Goal: Contribute content: Contribute content

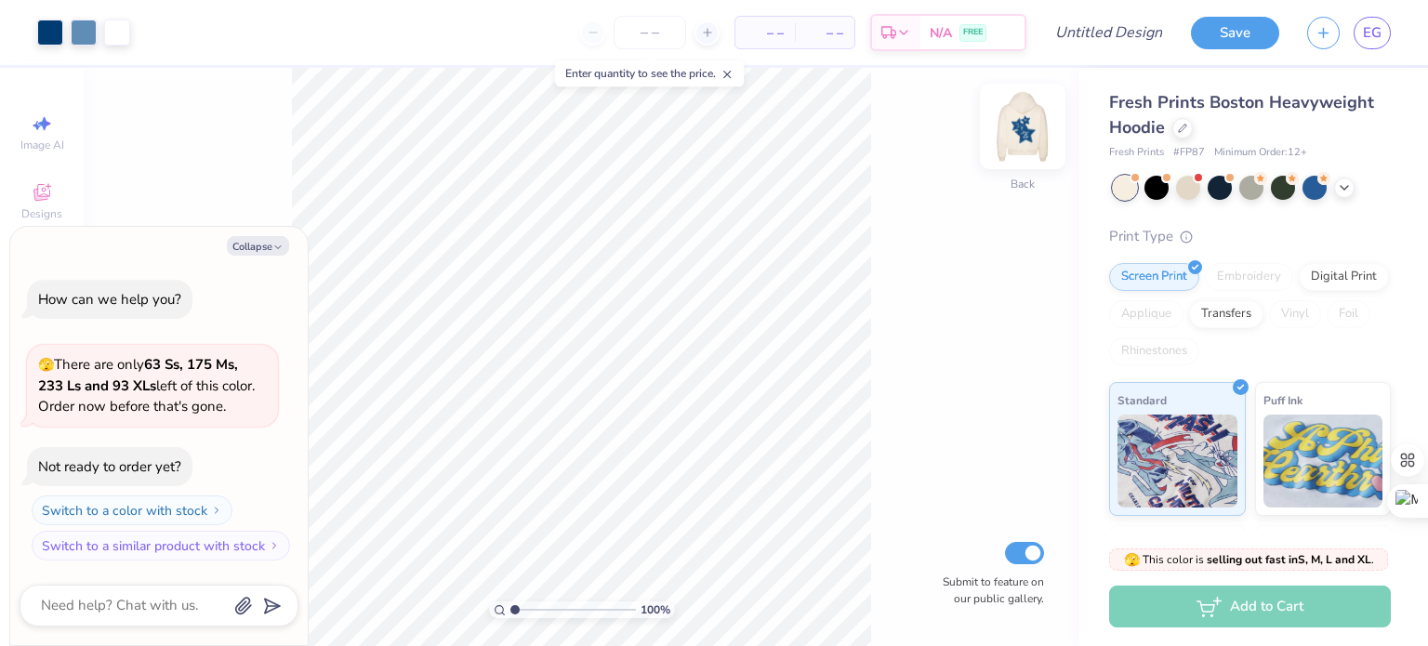
click at [1005, 133] on img at bounding box center [1023, 126] width 74 height 74
click at [1313, 193] on div at bounding box center [1315, 188] width 24 height 24
click at [264, 240] on button "Collapse" at bounding box center [258, 246] width 62 height 20
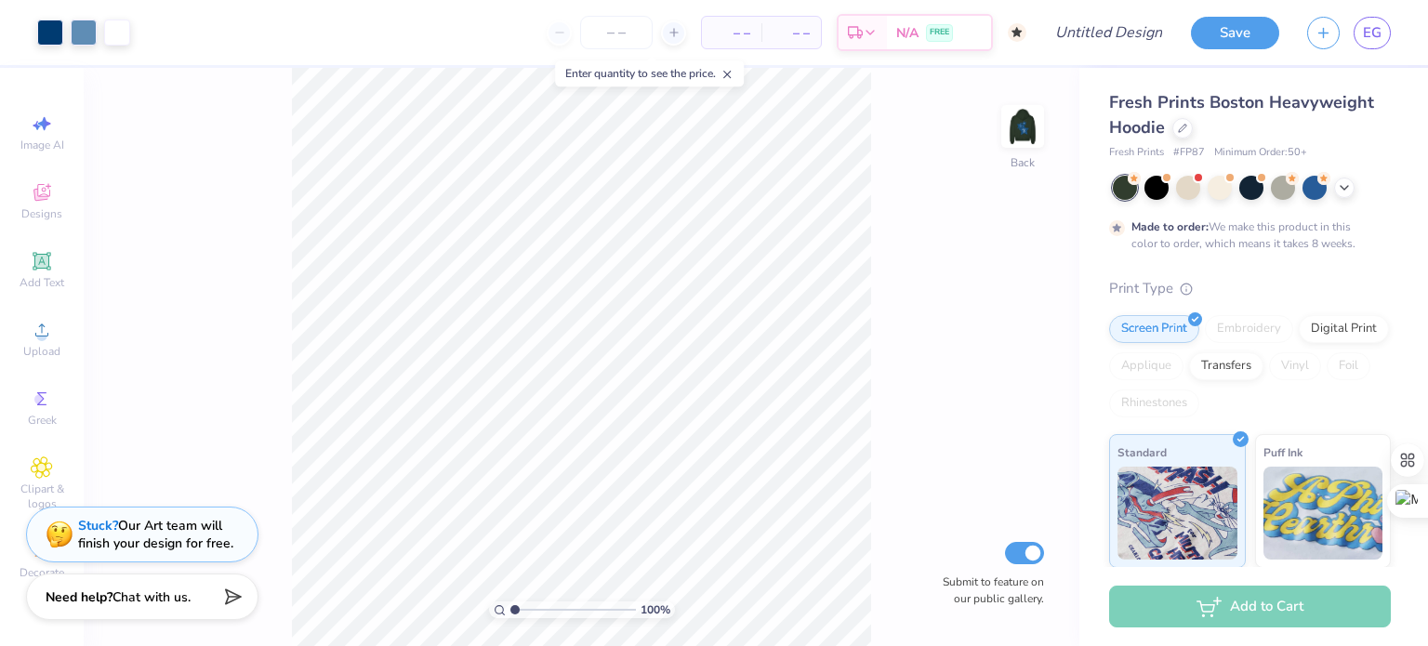
click at [264, 240] on button "Collapse" at bounding box center [258, 246] width 62 height 20
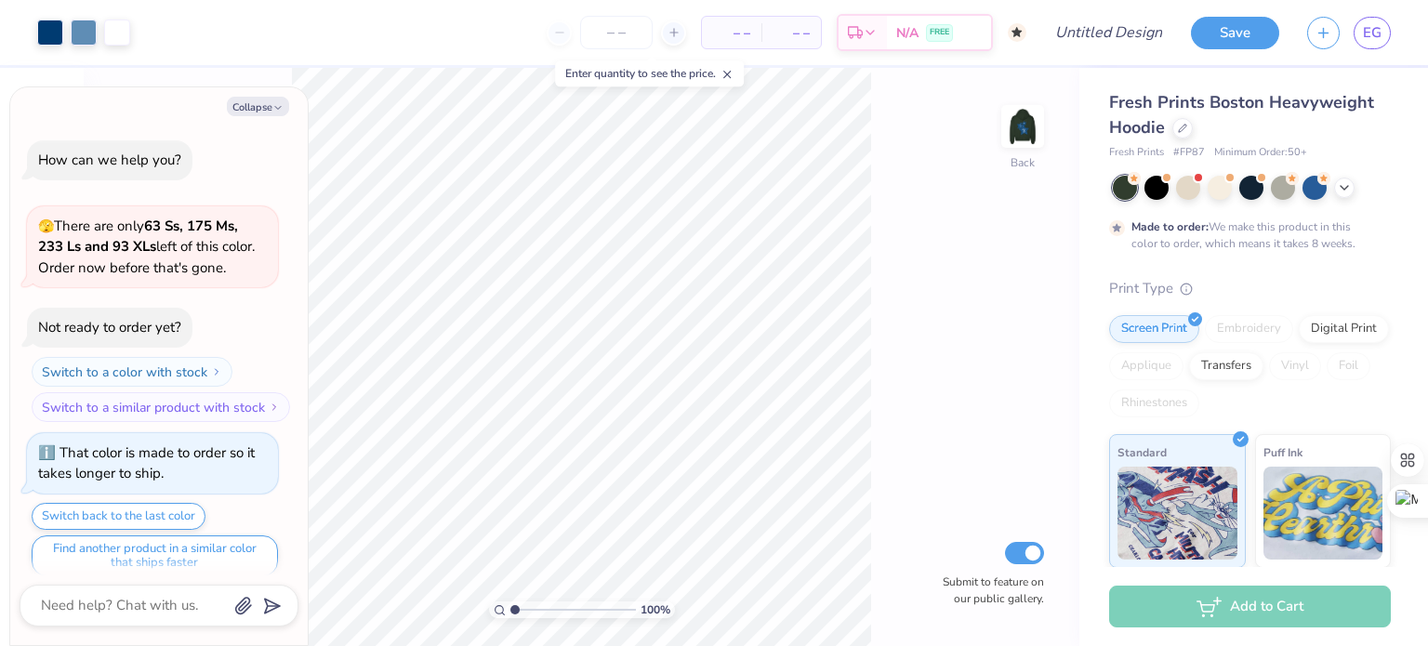
scroll to position [14, 0]
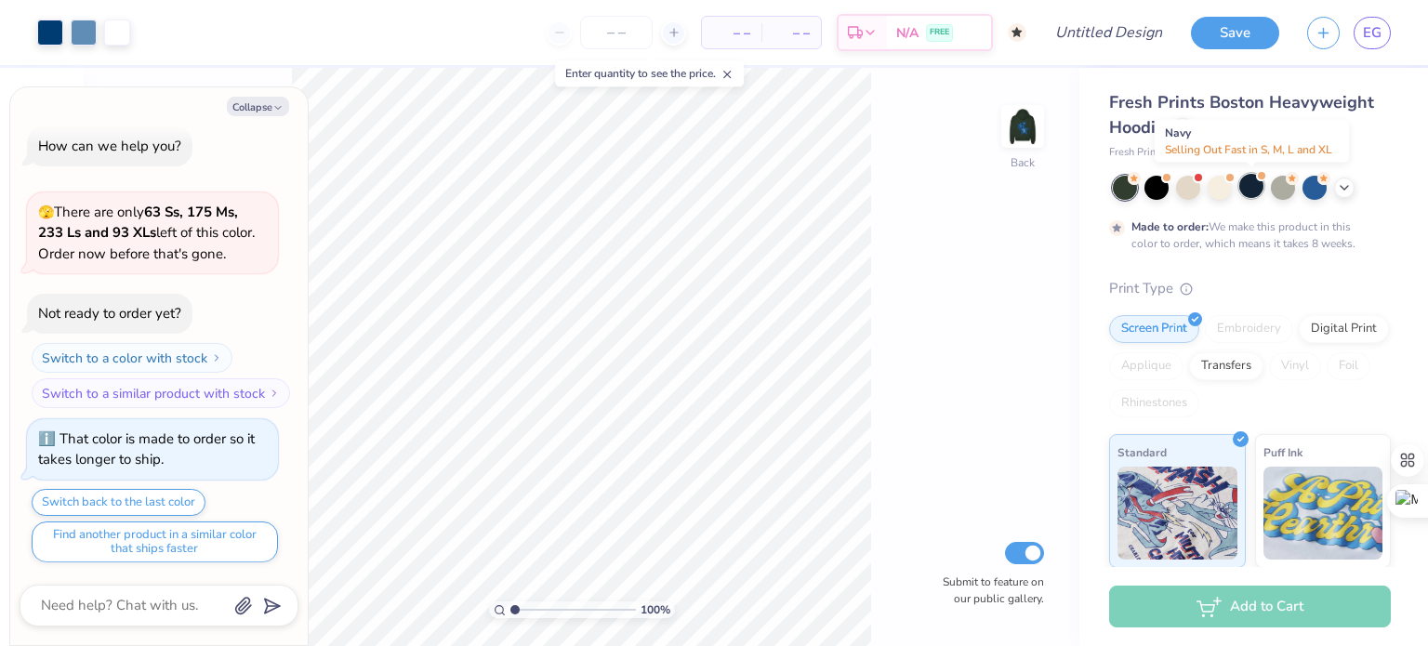
click at [1254, 188] on div at bounding box center [1252, 186] width 24 height 24
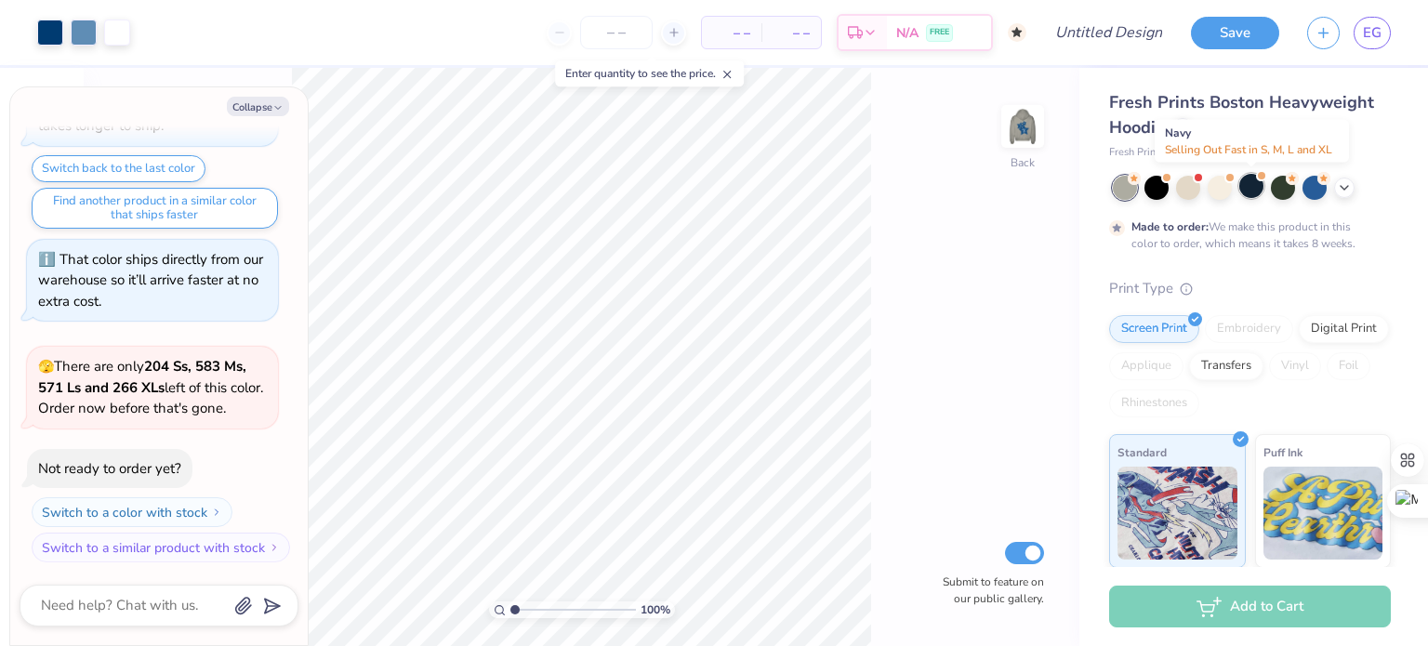
click at [1252, 189] on div at bounding box center [1252, 186] width 24 height 24
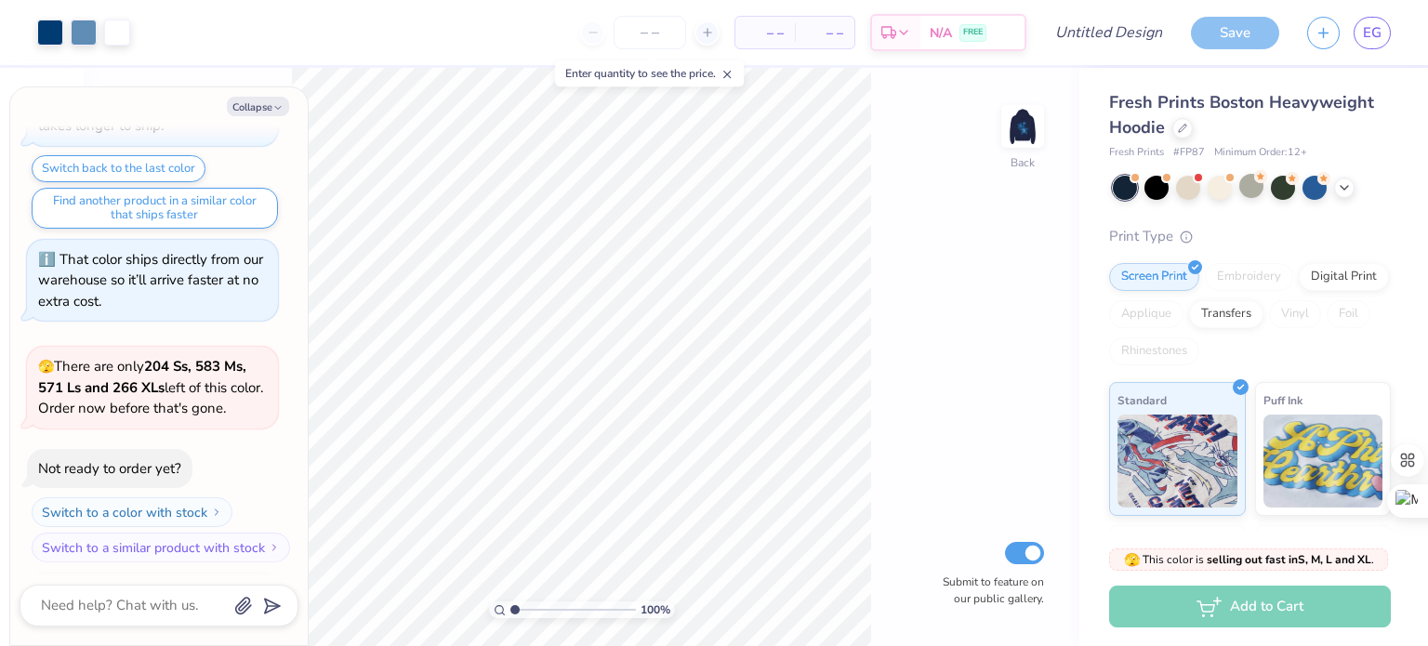
scroll to position [836, 0]
click at [77, 36] on div at bounding box center [84, 31] width 26 height 26
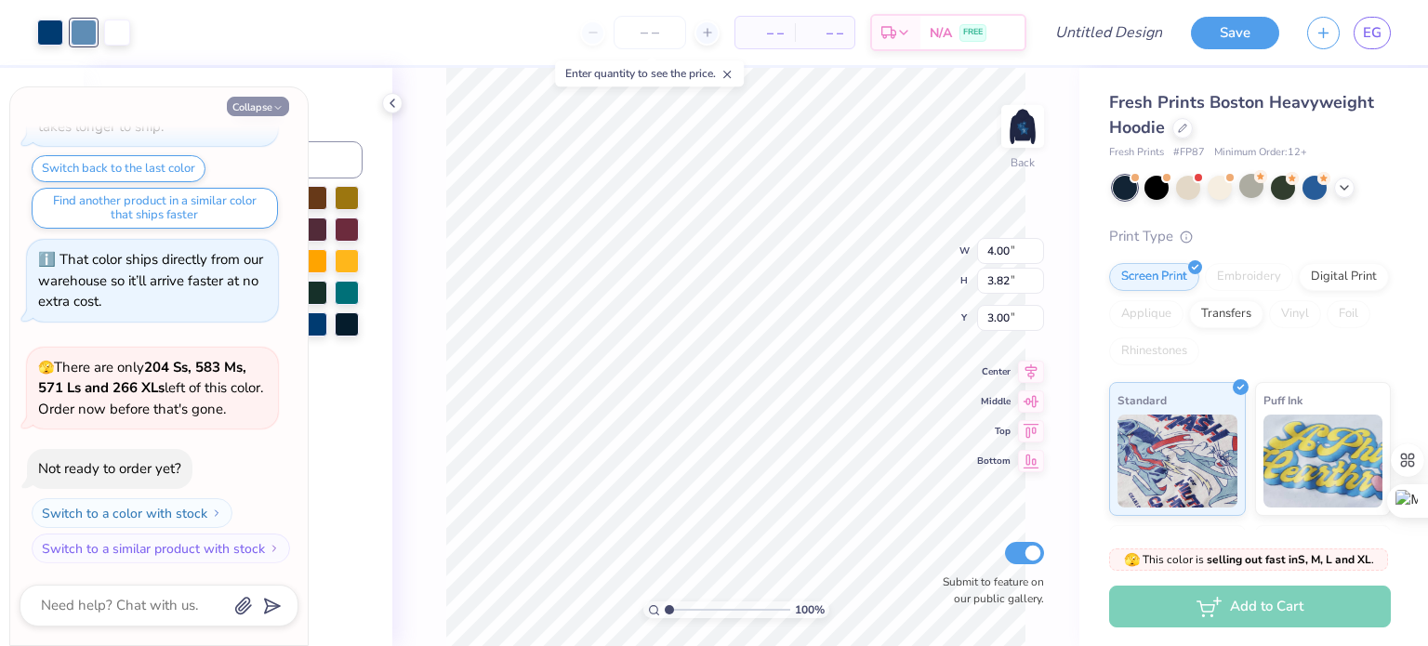
click at [265, 100] on button "Collapse" at bounding box center [258, 107] width 62 height 20
type textarea "x"
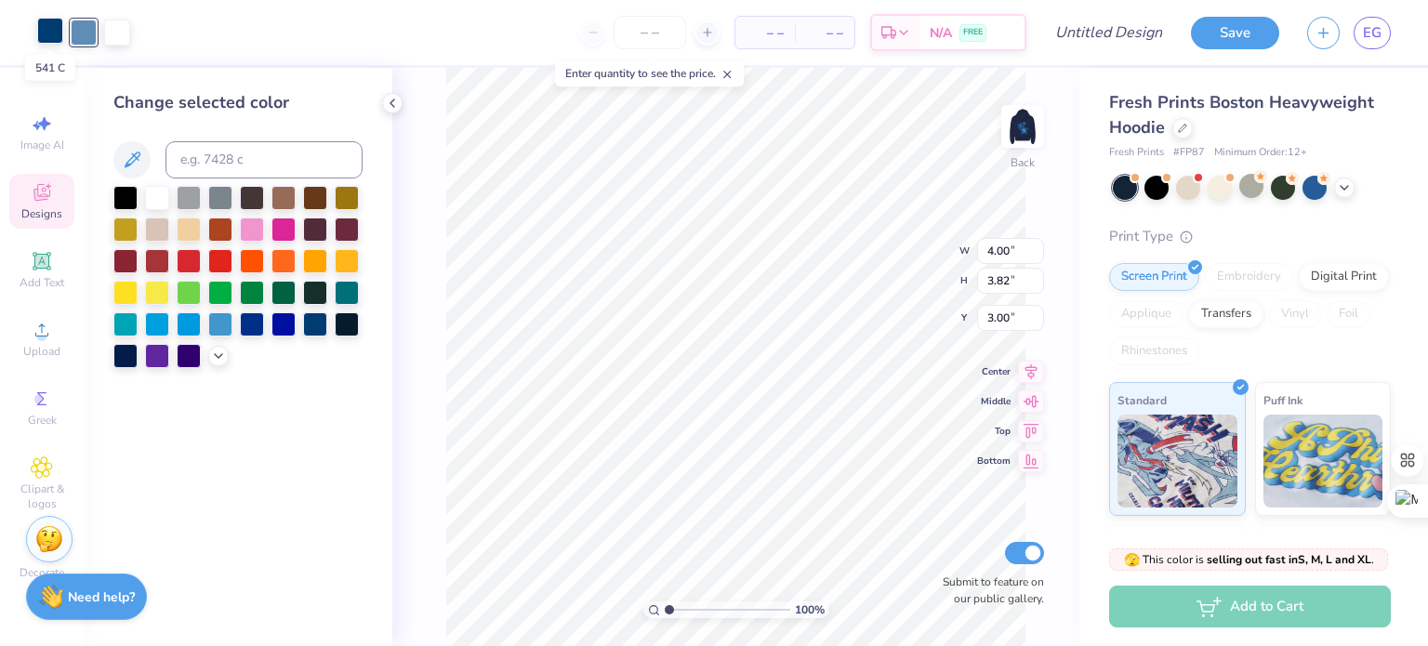
click at [55, 35] on div at bounding box center [50, 31] width 26 height 26
click at [193, 258] on div at bounding box center [189, 259] width 24 height 24
click at [86, 34] on div at bounding box center [84, 31] width 26 height 26
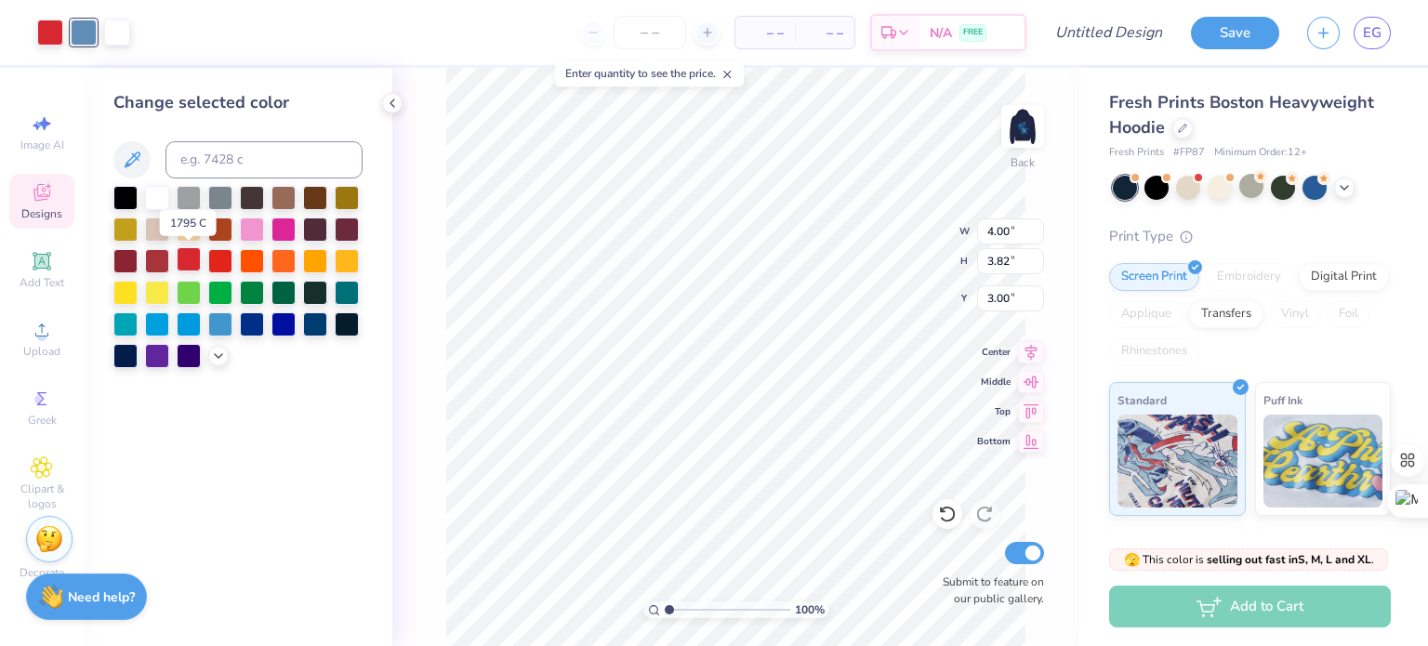
click at [189, 263] on div at bounding box center [189, 259] width 24 height 24
click at [224, 267] on div at bounding box center [220, 259] width 24 height 24
click at [253, 263] on div at bounding box center [252, 259] width 24 height 24
click at [219, 263] on div at bounding box center [220, 259] width 24 height 24
click at [74, 29] on div at bounding box center [84, 31] width 26 height 26
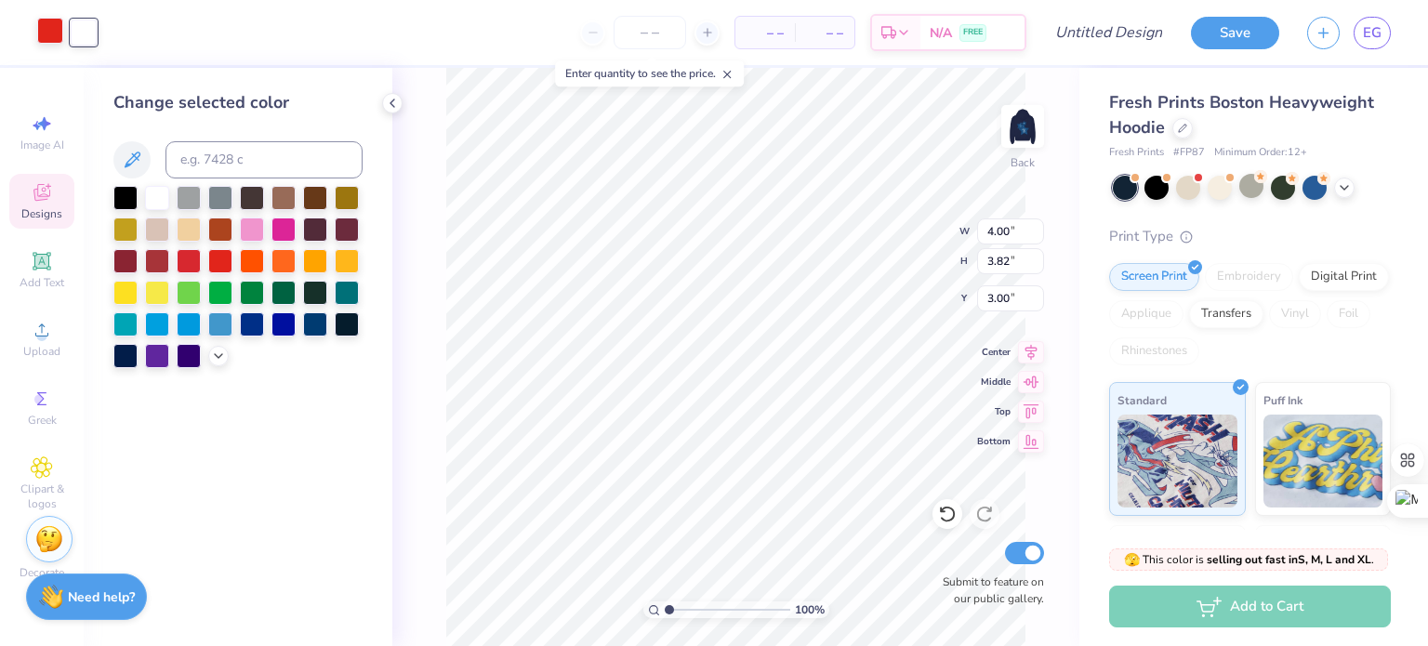
click at [59, 35] on div at bounding box center [50, 31] width 26 height 26
click at [193, 267] on div at bounding box center [189, 259] width 24 height 24
click at [145, 259] on div at bounding box center [157, 259] width 24 height 24
click at [193, 263] on div at bounding box center [189, 259] width 24 height 24
click at [1023, 133] on img at bounding box center [1023, 126] width 74 height 74
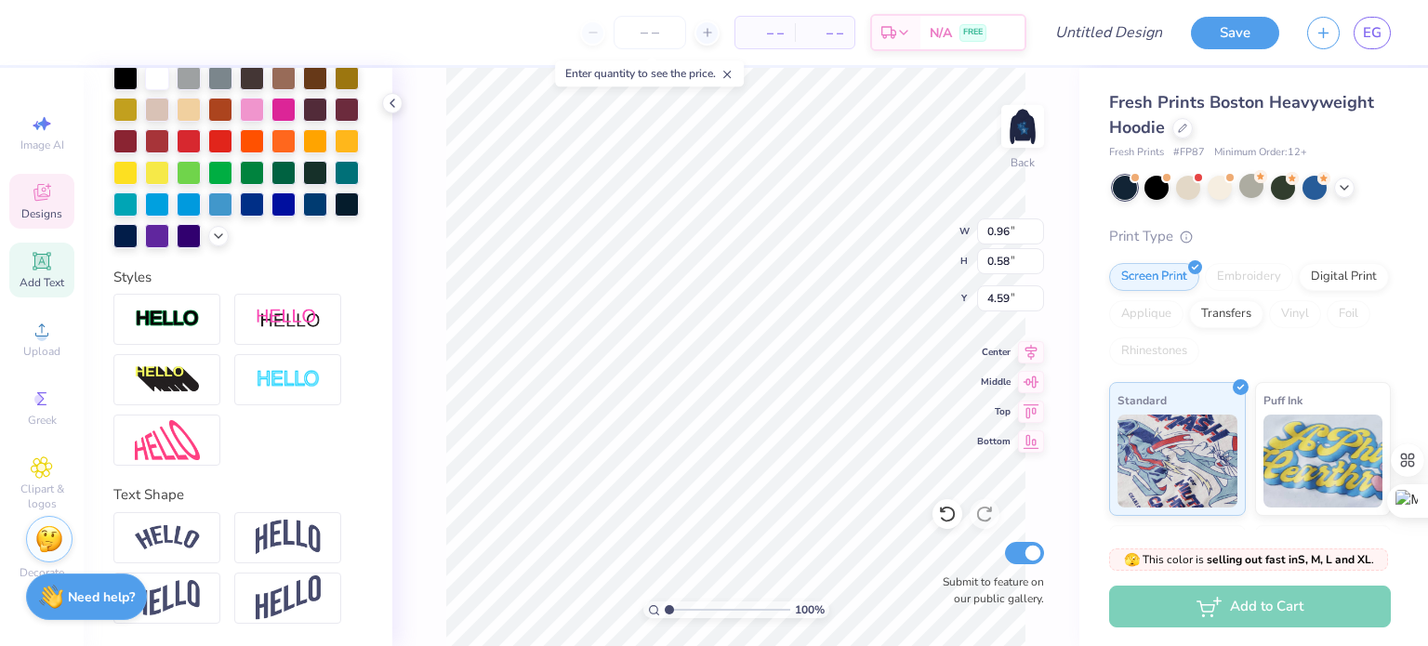
scroll to position [0, 0]
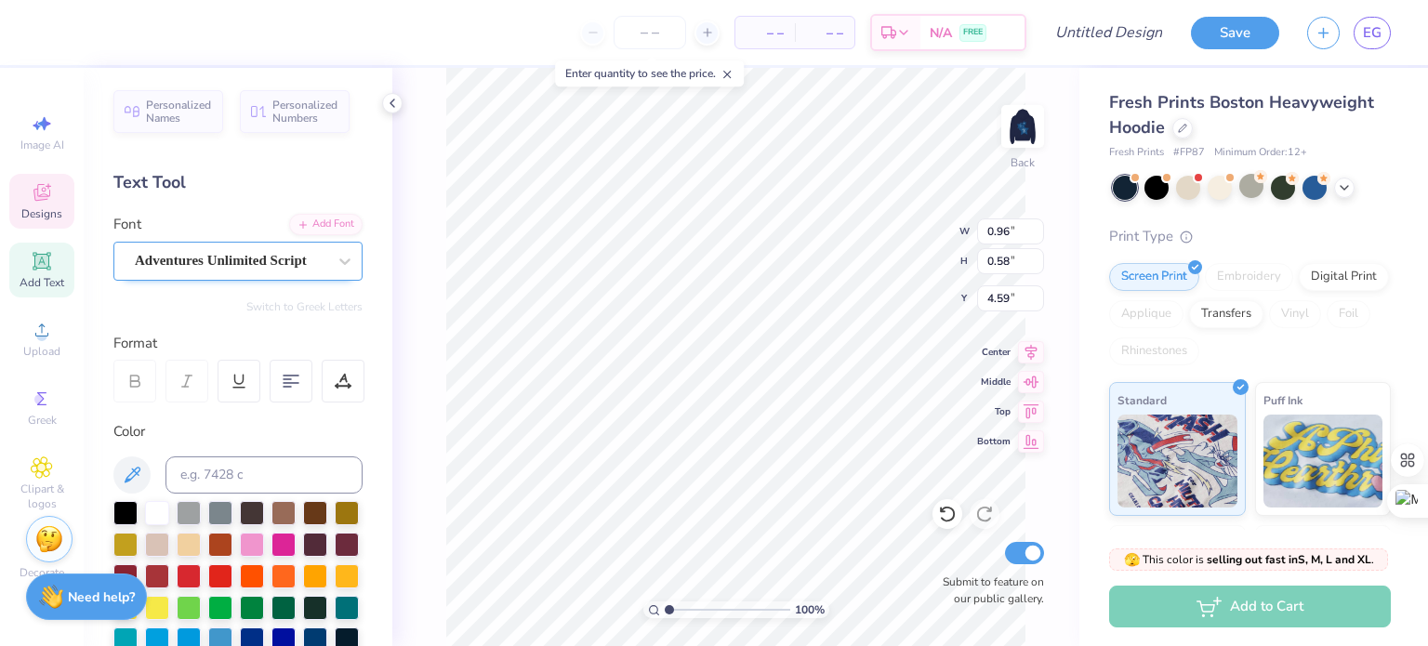
click at [286, 267] on div "Adventures Unlimited Script" at bounding box center [230, 260] width 195 height 29
click at [286, 267] on div "Adventures Unlimited Script" at bounding box center [231, 260] width 192 height 21
click at [174, 108] on span "Personalized Names" at bounding box center [179, 109] width 66 height 26
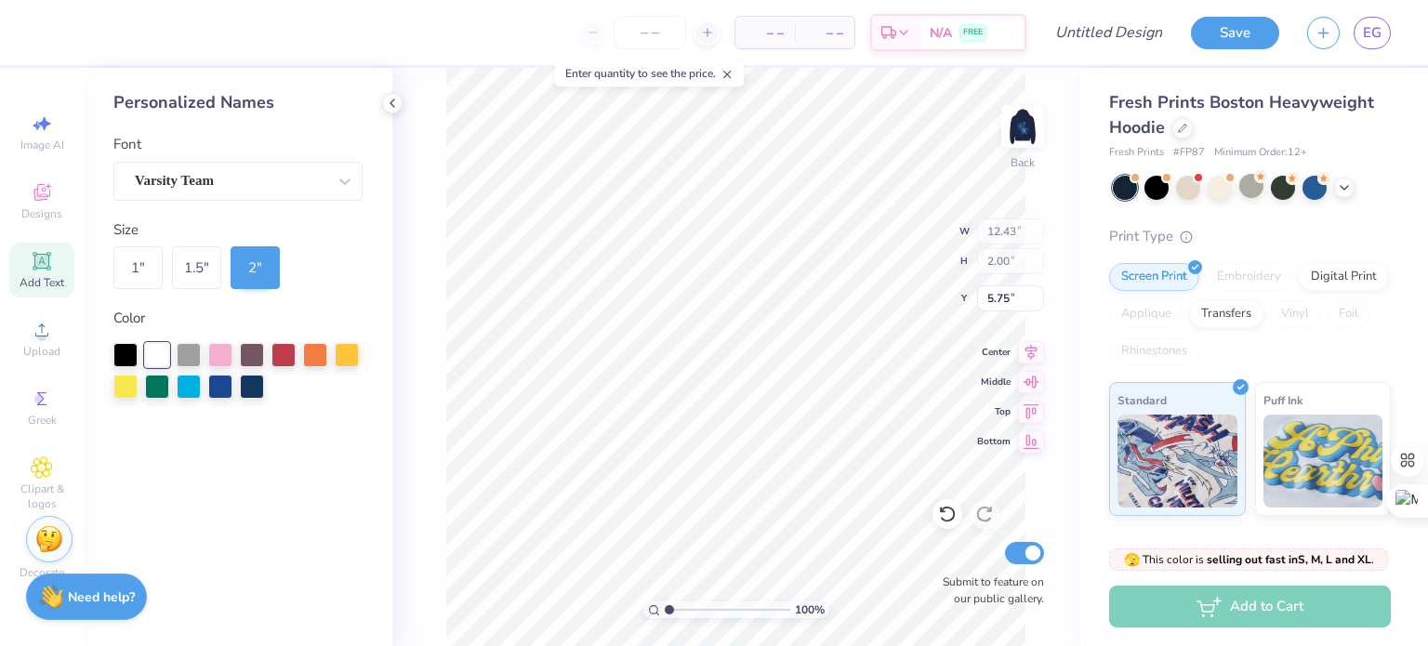
type input "12.43"
type input "2.00"
type input "5.75"
click at [808, 400] on li "Delete" at bounding box center [839, 409] width 146 height 36
click at [39, 206] on span "Designs" at bounding box center [41, 213] width 41 height 15
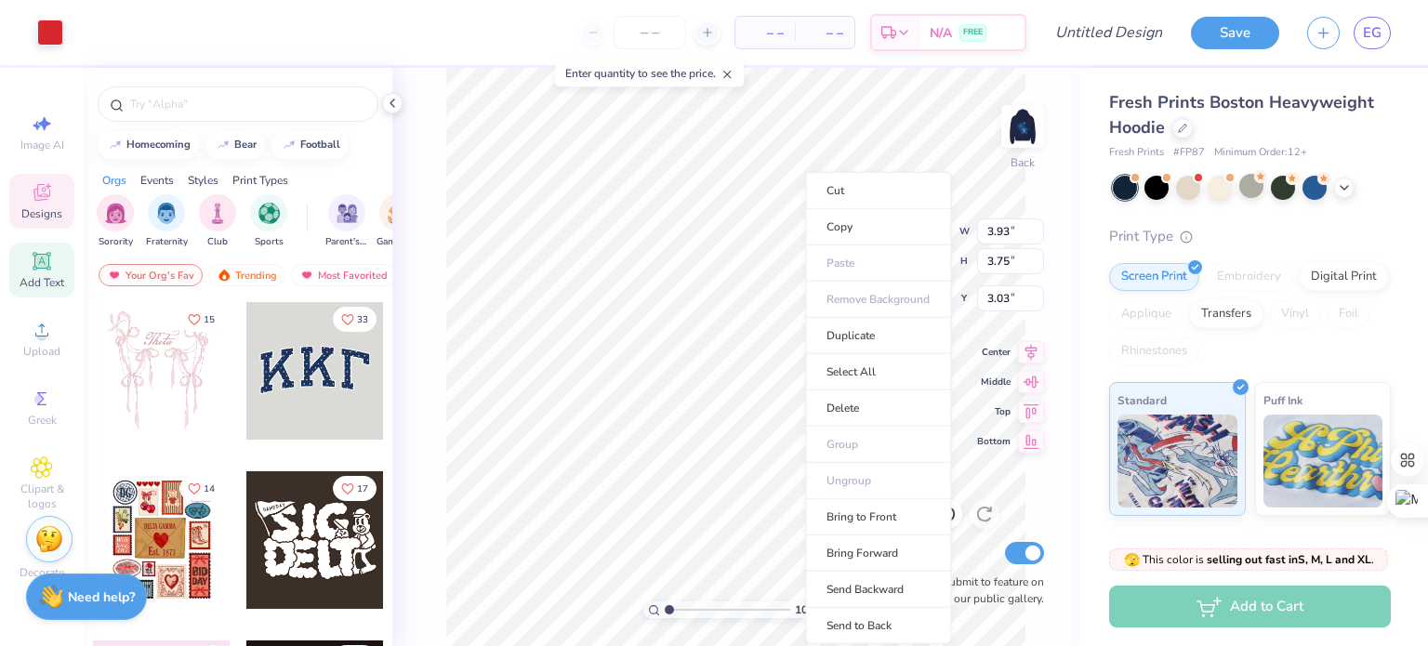
click at [40, 257] on icon at bounding box center [41, 261] width 14 height 14
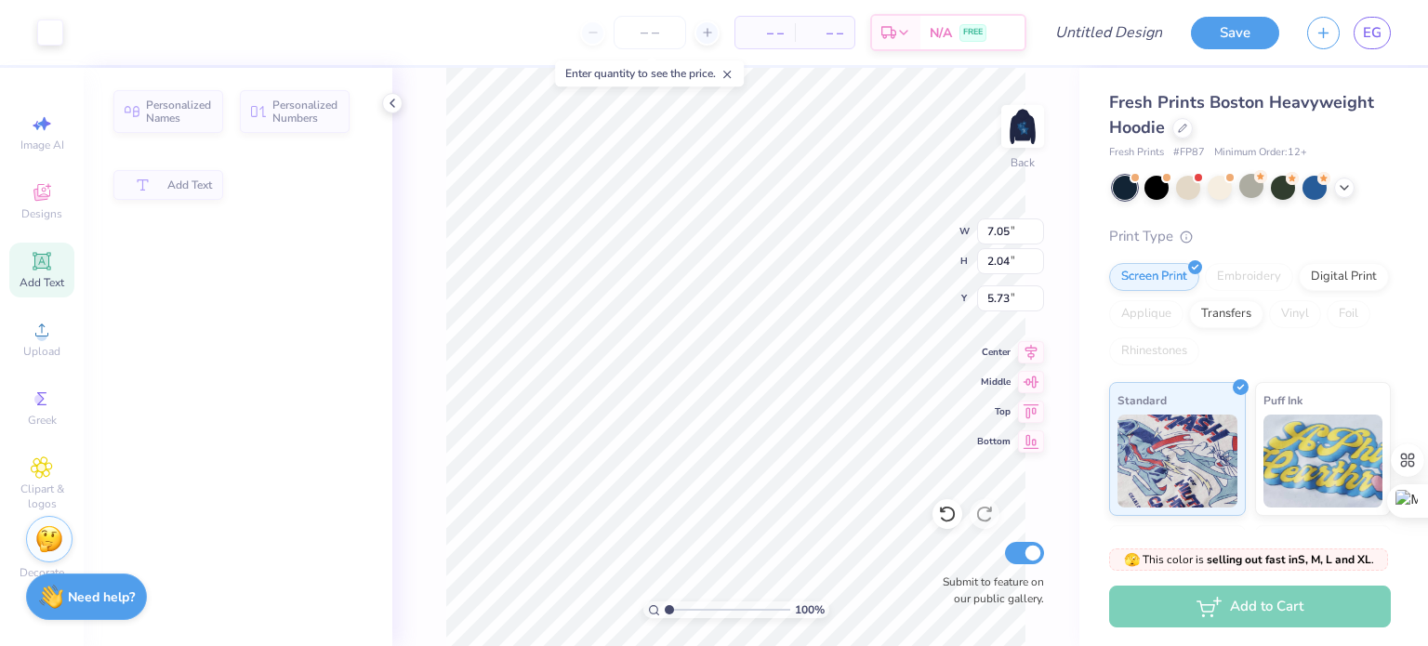
type input "7.05"
type input "2.04"
type input "5.73"
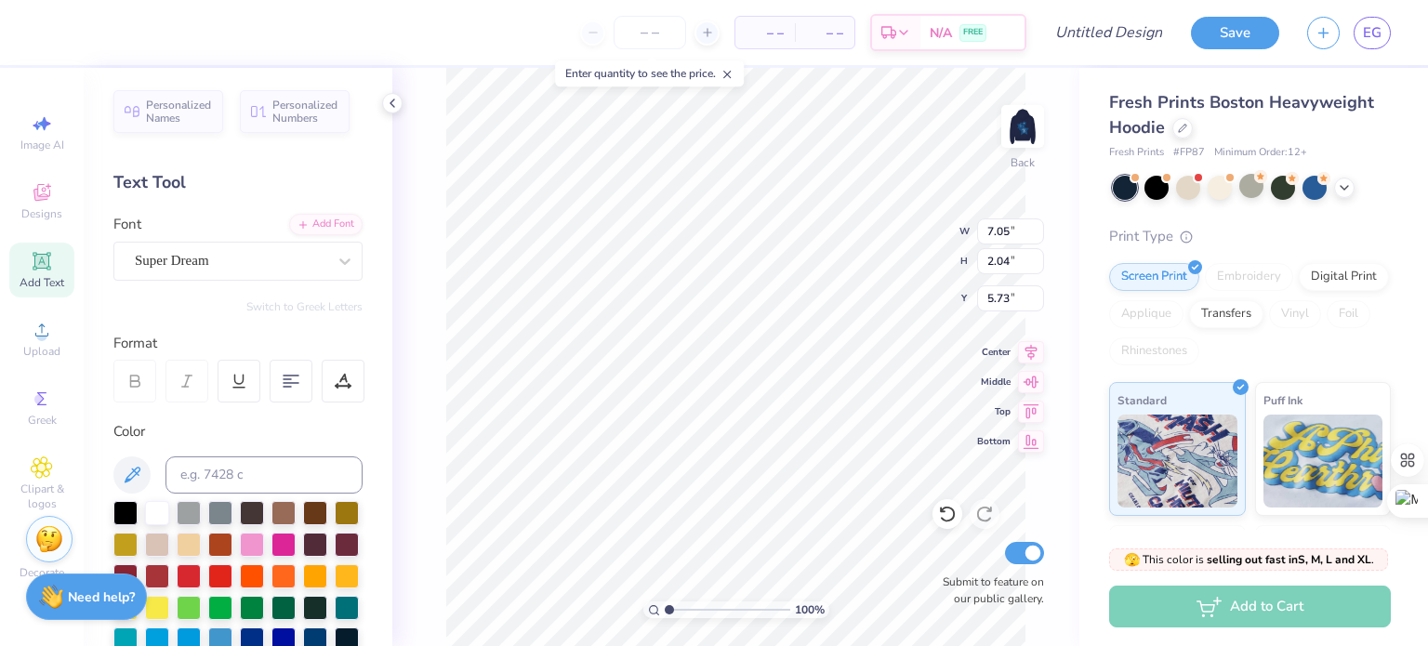
scroll to position [15, 2]
type input "5.42"
type input "2.03"
click at [729, 404] on li "Delete" at bounding box center [770, 409] width 146 height 36
type textarea "S"
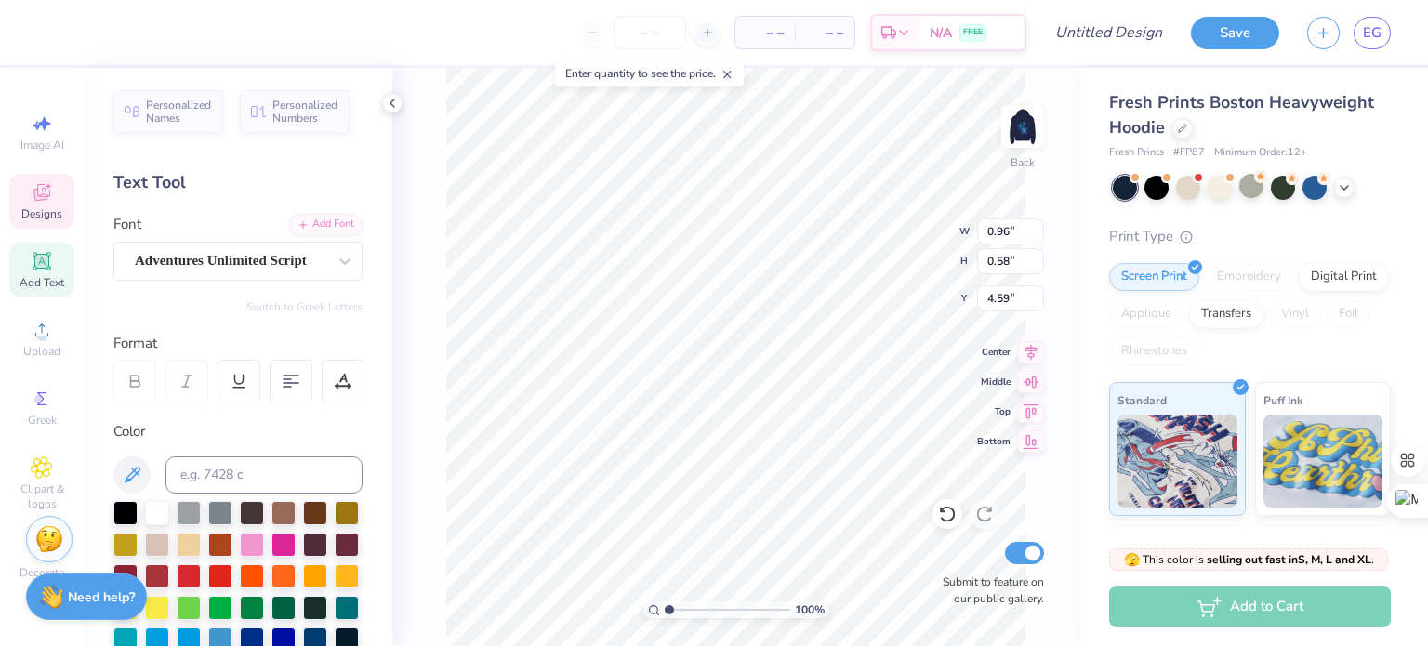
scroll to position [15, 3]
type textarea "Z"
type textarea "ZTA"
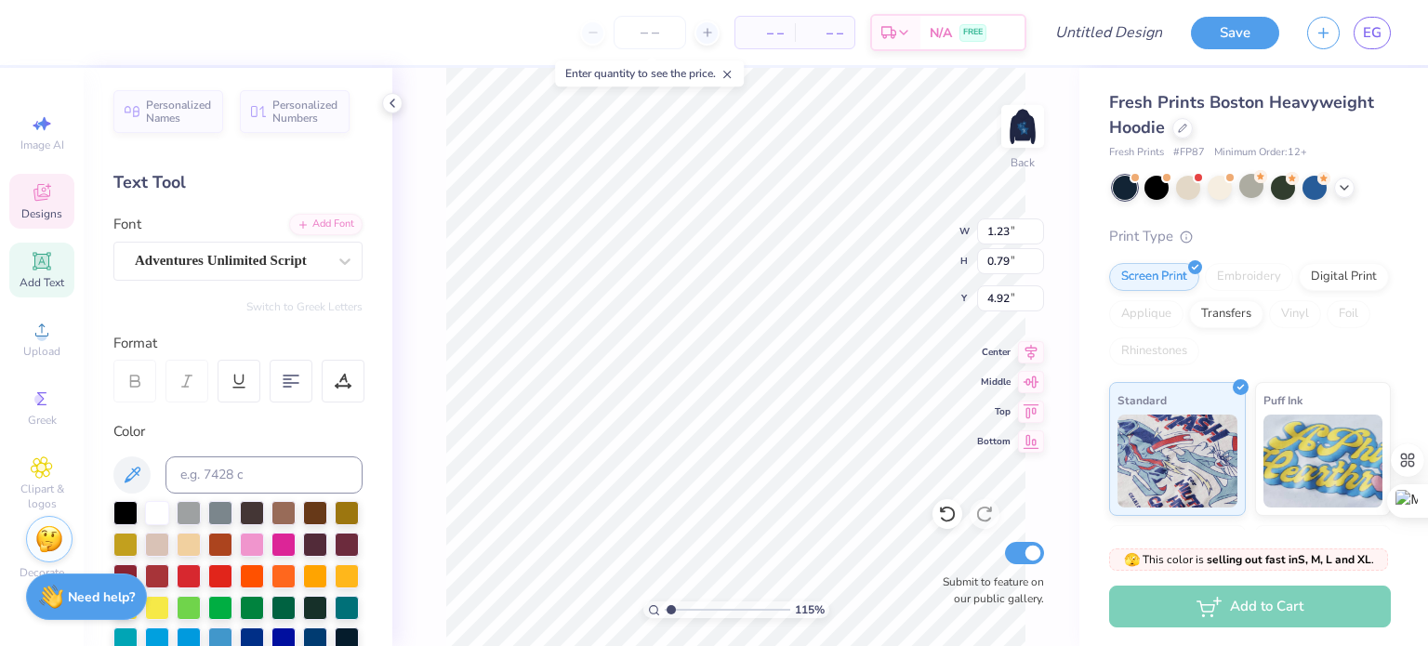
type input "1.15415637324201"
type input "1.23"
type input "0.79"
type input "4.92"
type input "1.25344512678945"
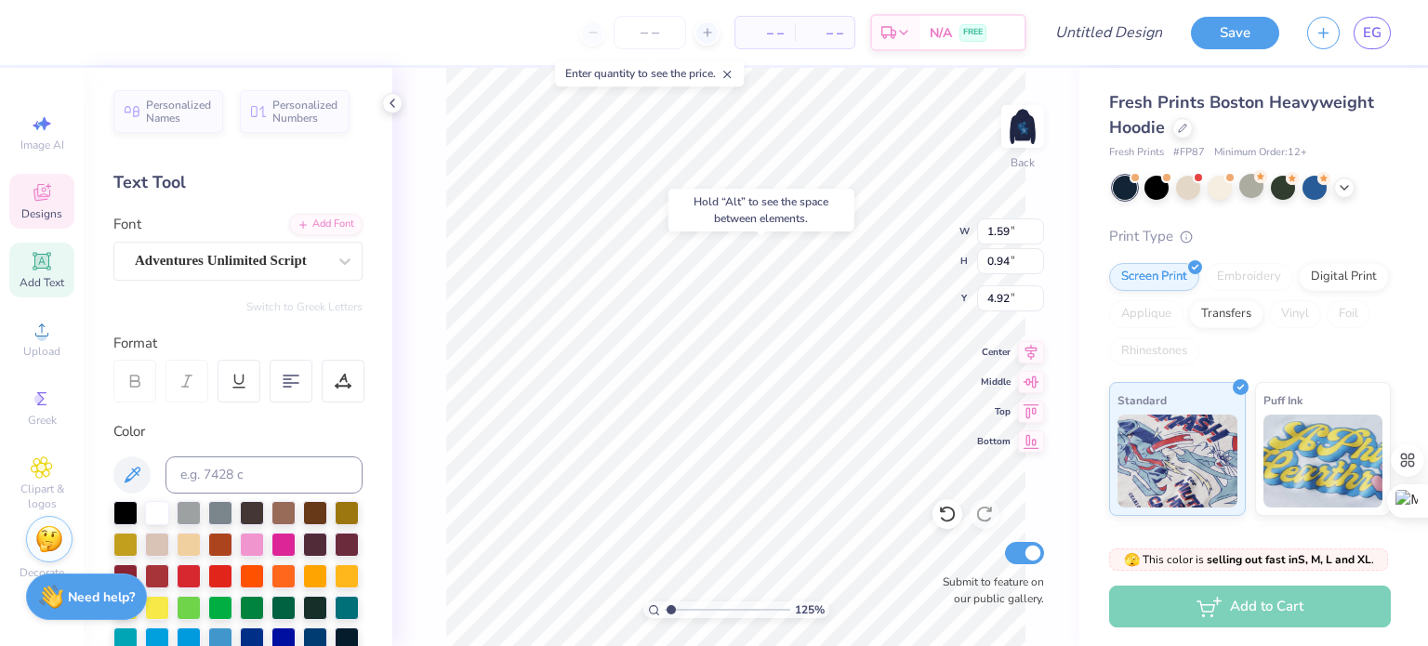
type input "4.92"
drag, startPoint x: 674, startPoint y: 612, endPoint x: 703, endPoint y: 612, distance: 28.8
type input "3.72"
click at [703, 612] on input "range" at bounding box center [728, 610] width 126 height 17
type input "4.68"
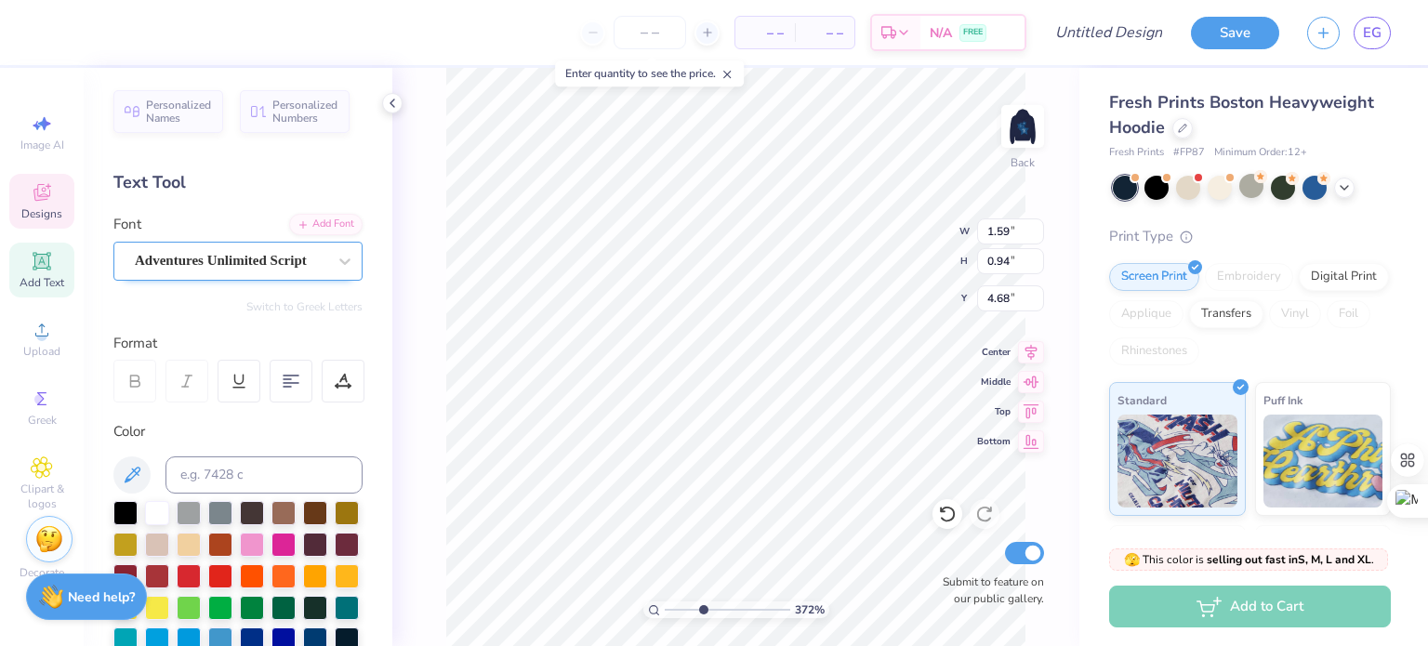
click at [258, 256] on div "Adventures Unlimited Script" at bounding box center [230, 260] width 195 height 29
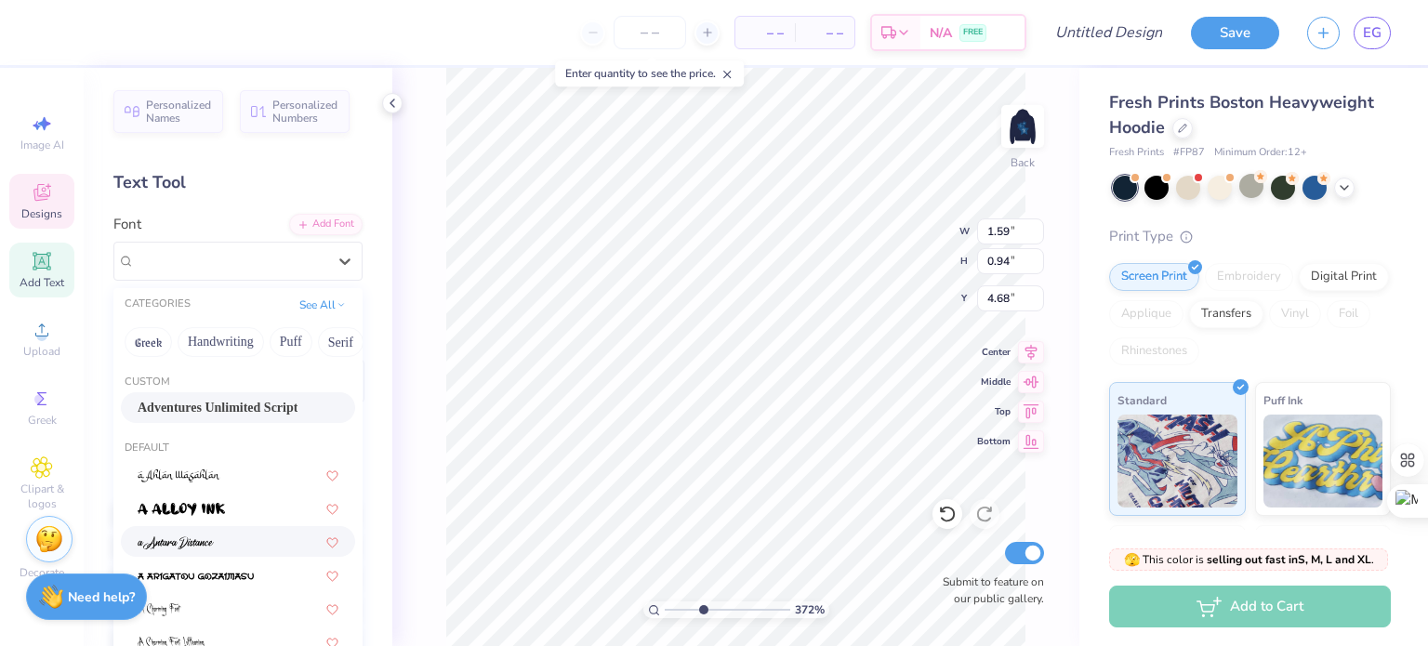
scroll to position [74, 0]
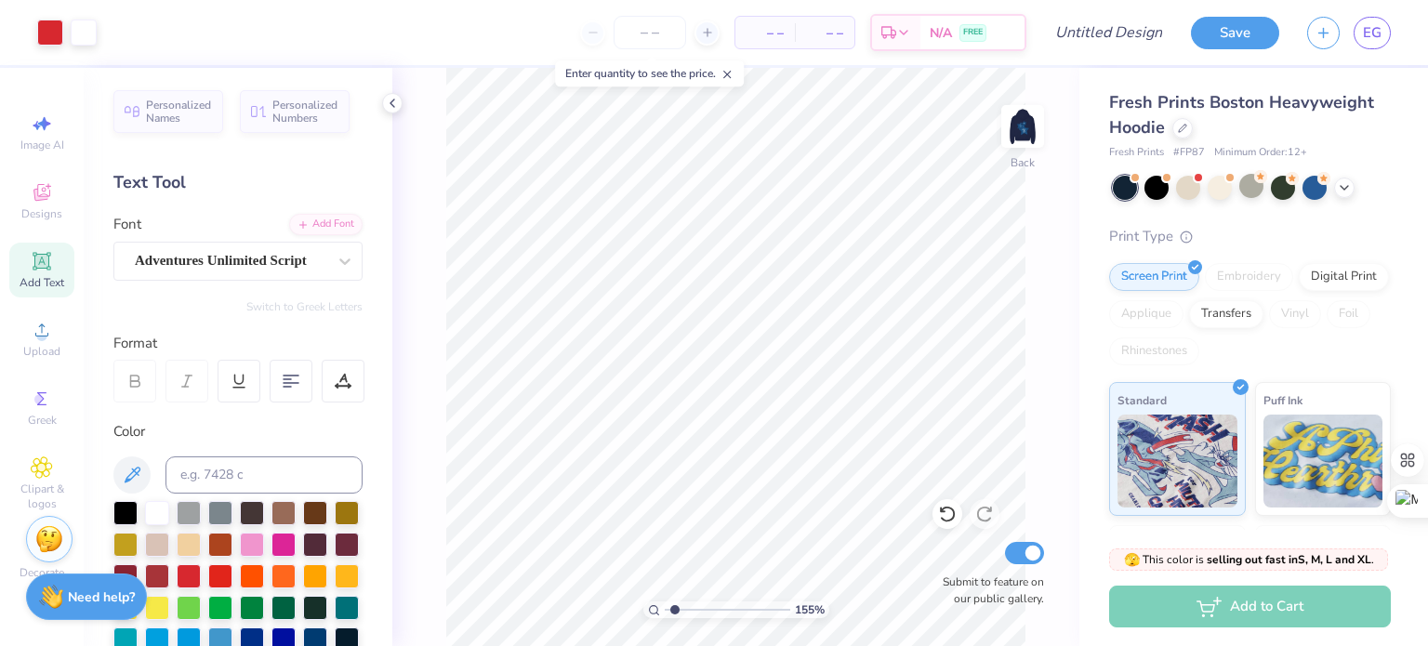
type input "1.42685831968372"
click at [1022, 133] on img at bounding box center [1023, 126] width 74 height 74
click at [49, 33] on div at bounding box center [50, 31] width 26 height 26
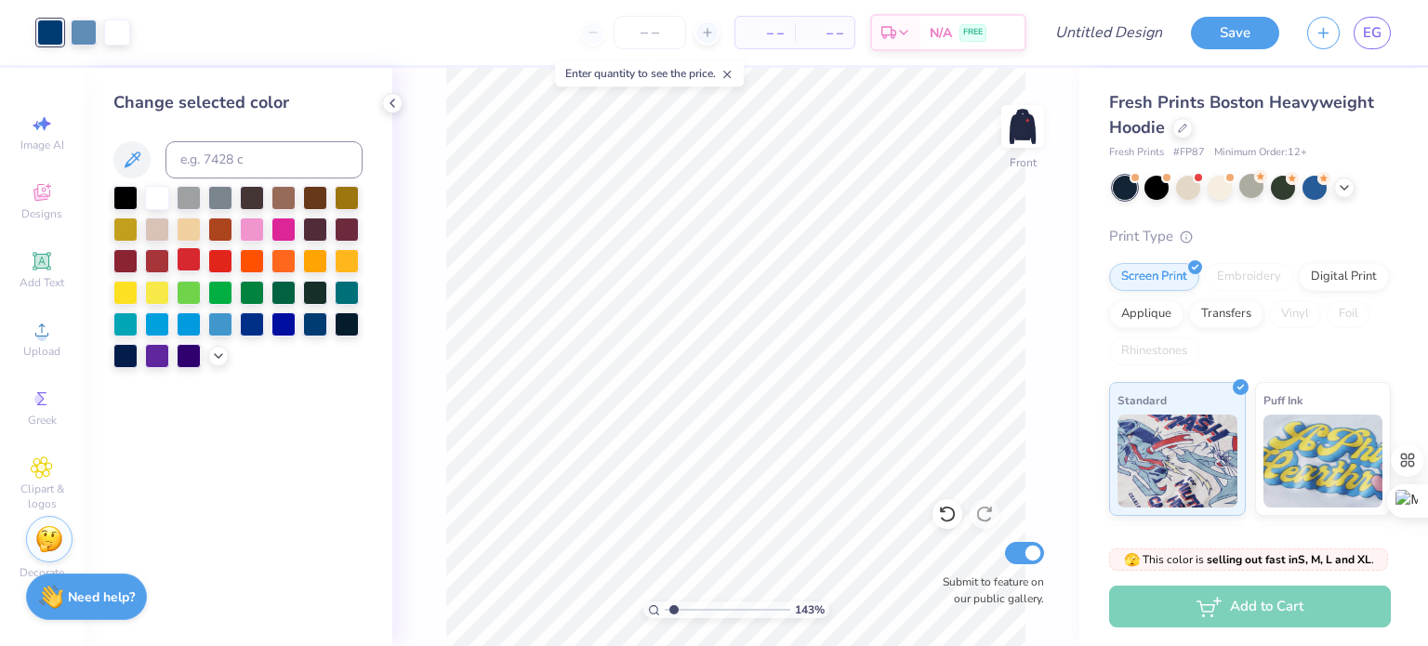
click at [190, 264] on div at bounding box center [189, 259] width 24 height 24
click at [88, 36] on div at bounding box center [84, 31] width 26 height 26
click at [188, 259] on div at bounding box center [189, 259] width 24 height 24
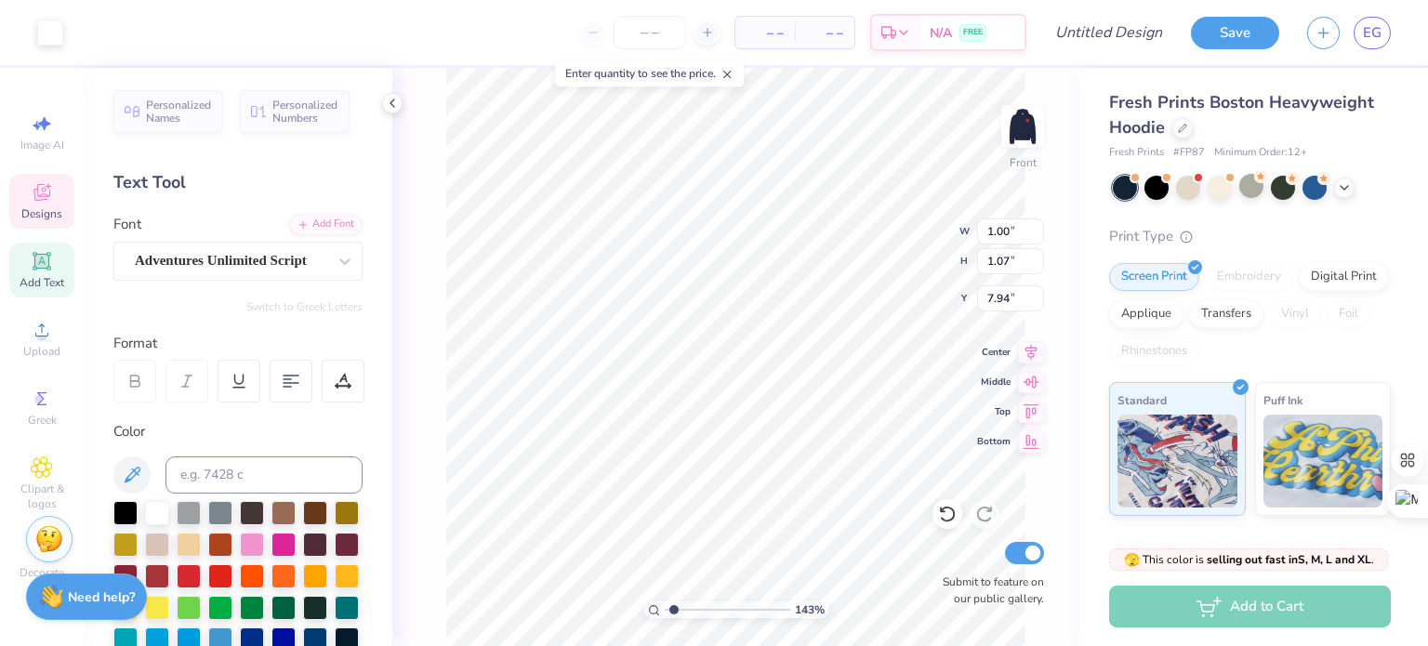
scroll to position [15, 2]
type textarea "18"
type input "0.99"
type input "1.08"
type input "8.14"
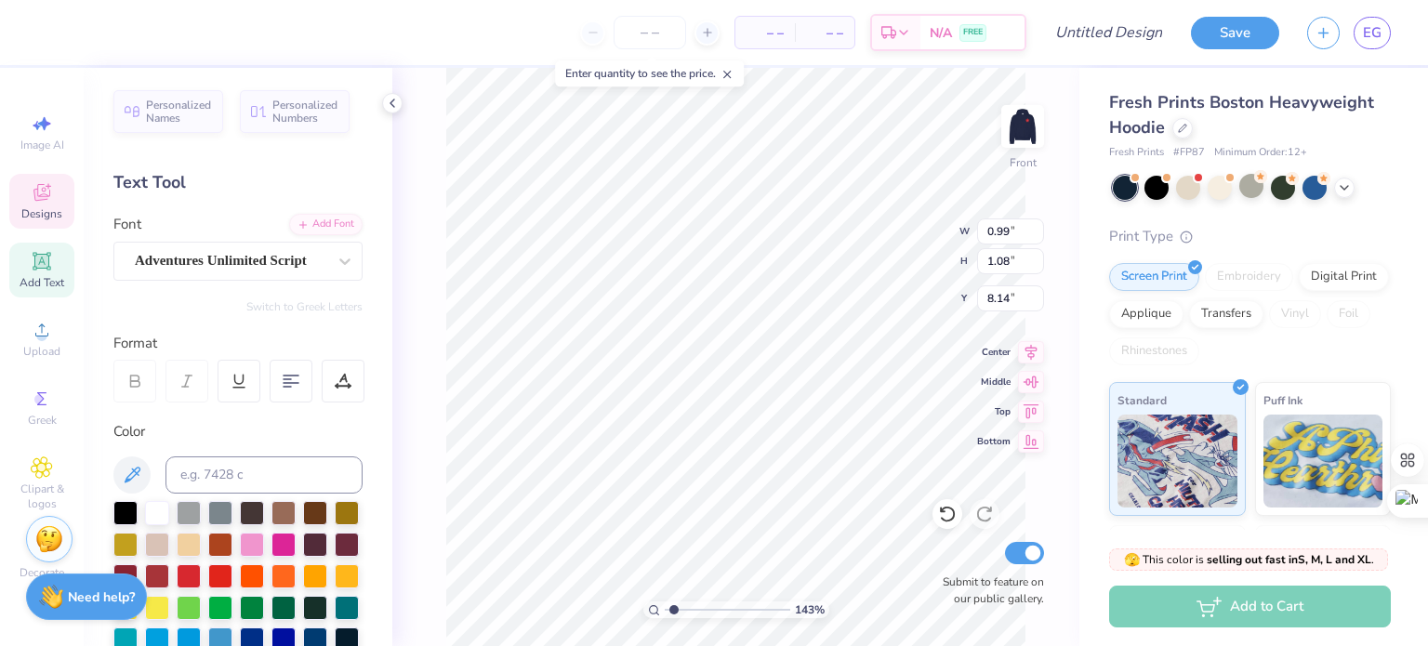
type textarea "98"
type input "1.86"
type input "1.17"
type input "10.02"
type textarea "Zeta"
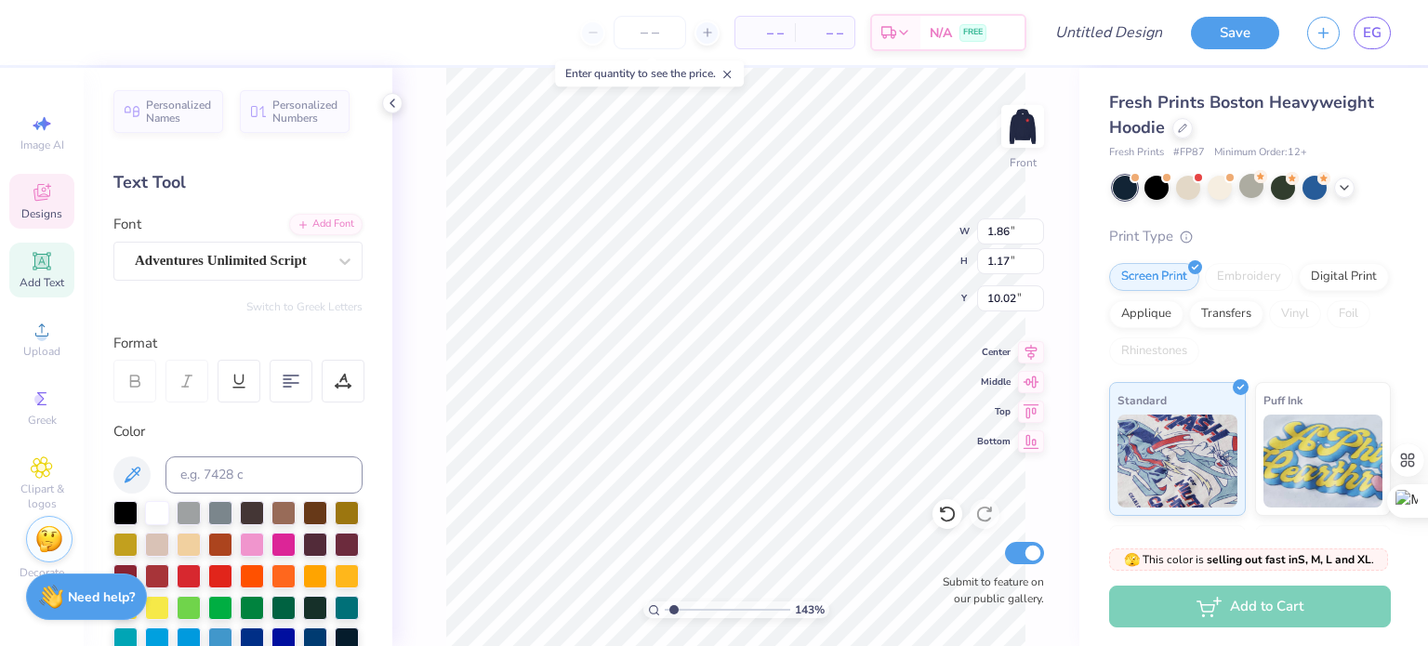
type input "2.37"
type input "1.03"
type input "11.27"
type textarea "Tau"
type input "7.17"
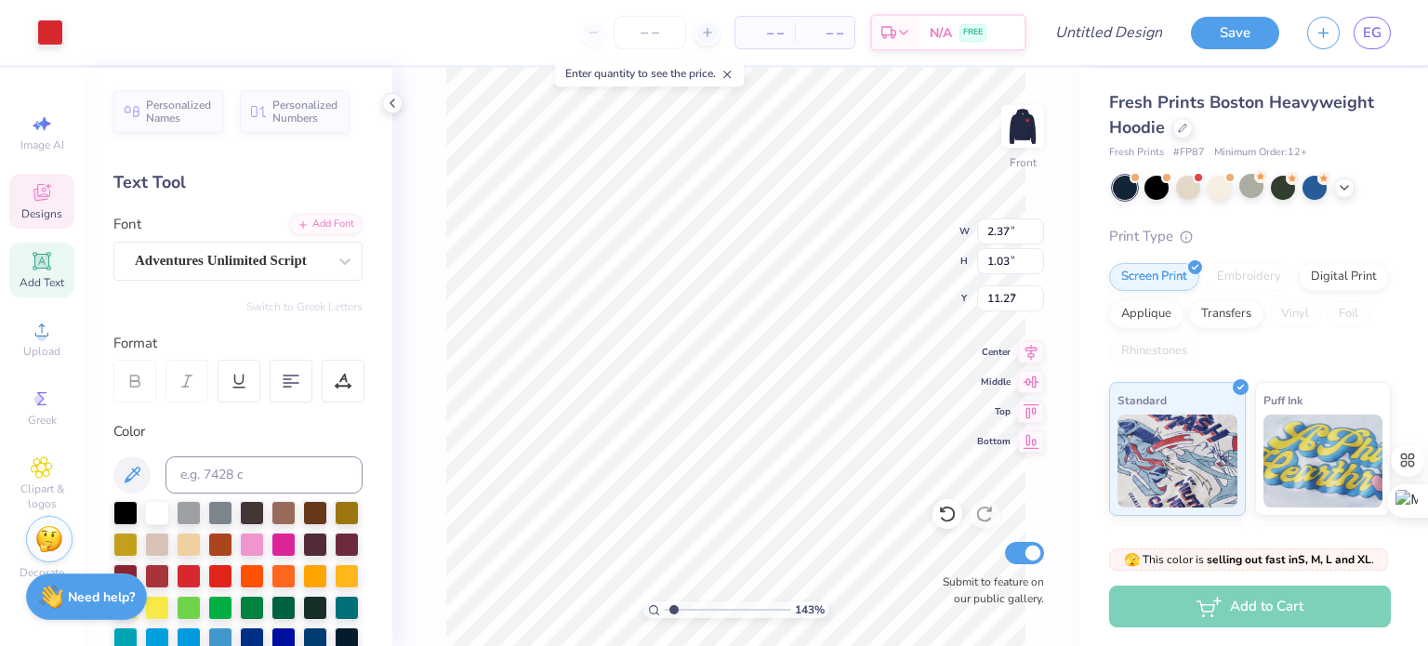
type input "7.26"
type input "7.43"
type input "2.30"
type input "1.02"
type input "10.14"
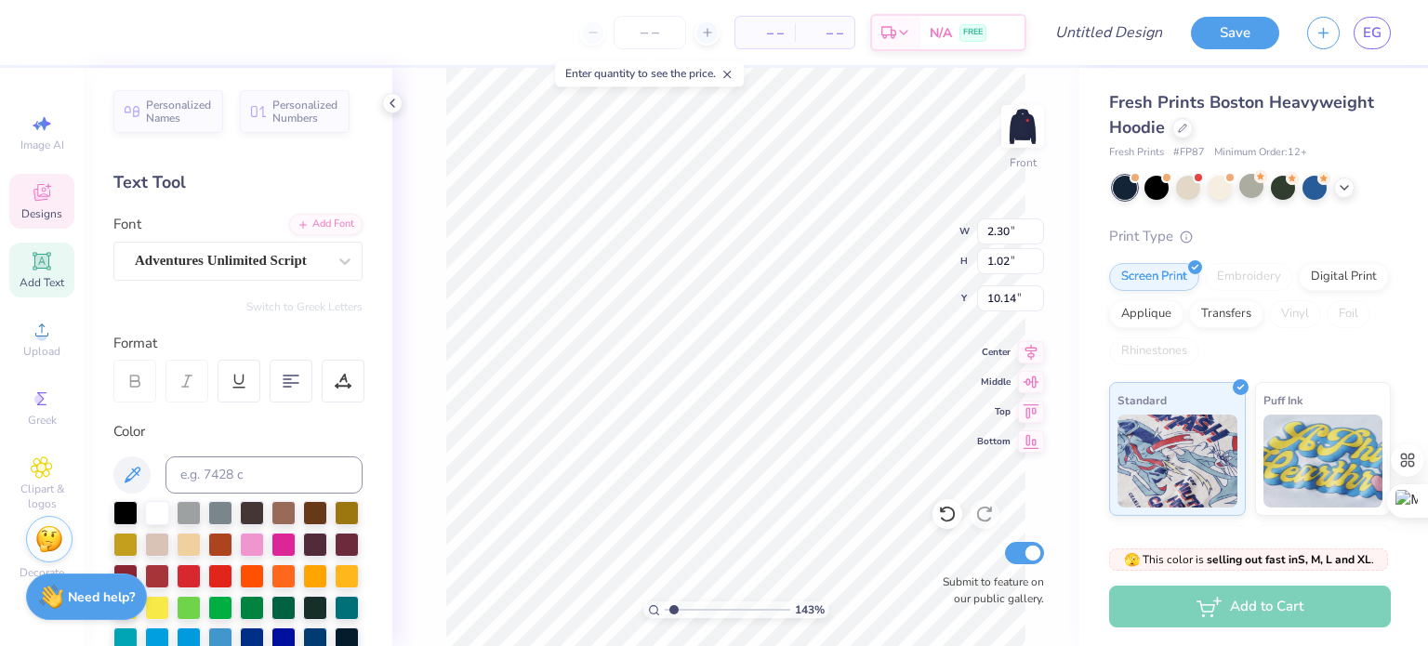
scroll to position [15, 6]
type textarea "Seek the Noblest"
click at [332, 387] on div at bounding box center [343, 381] width 43 height 43
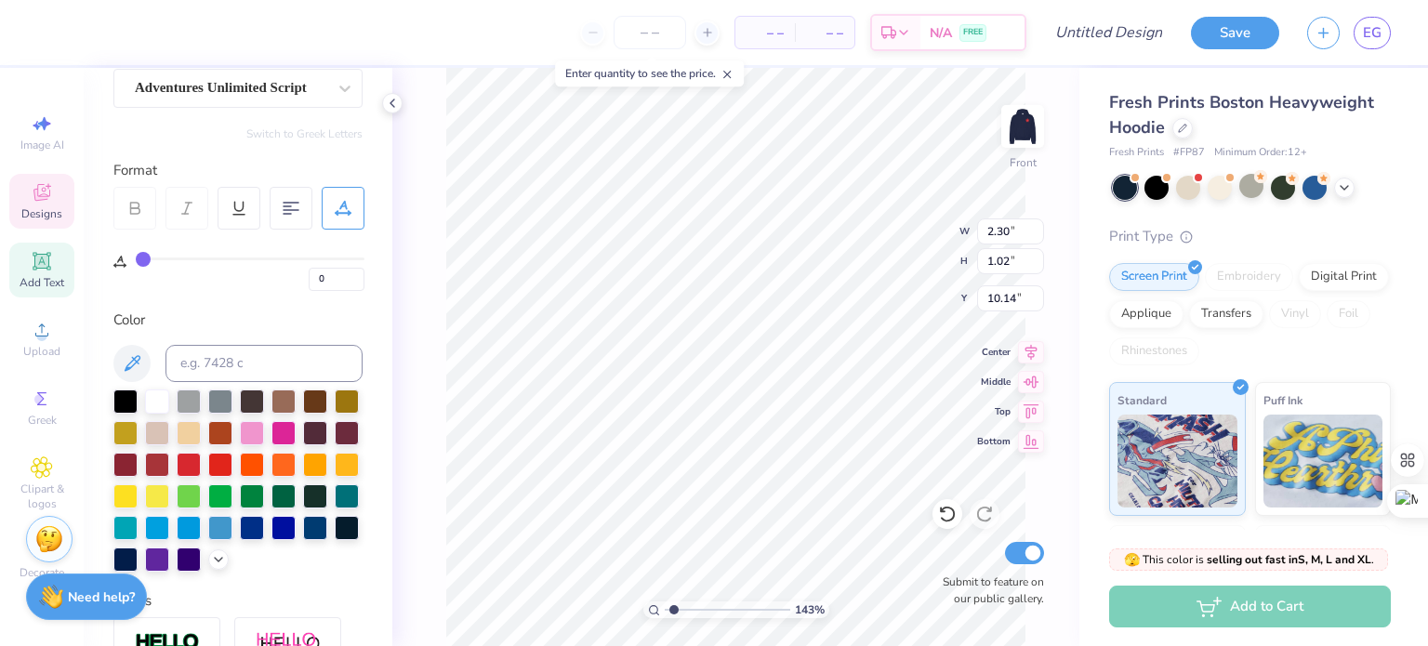
scroll to position [0, 0]
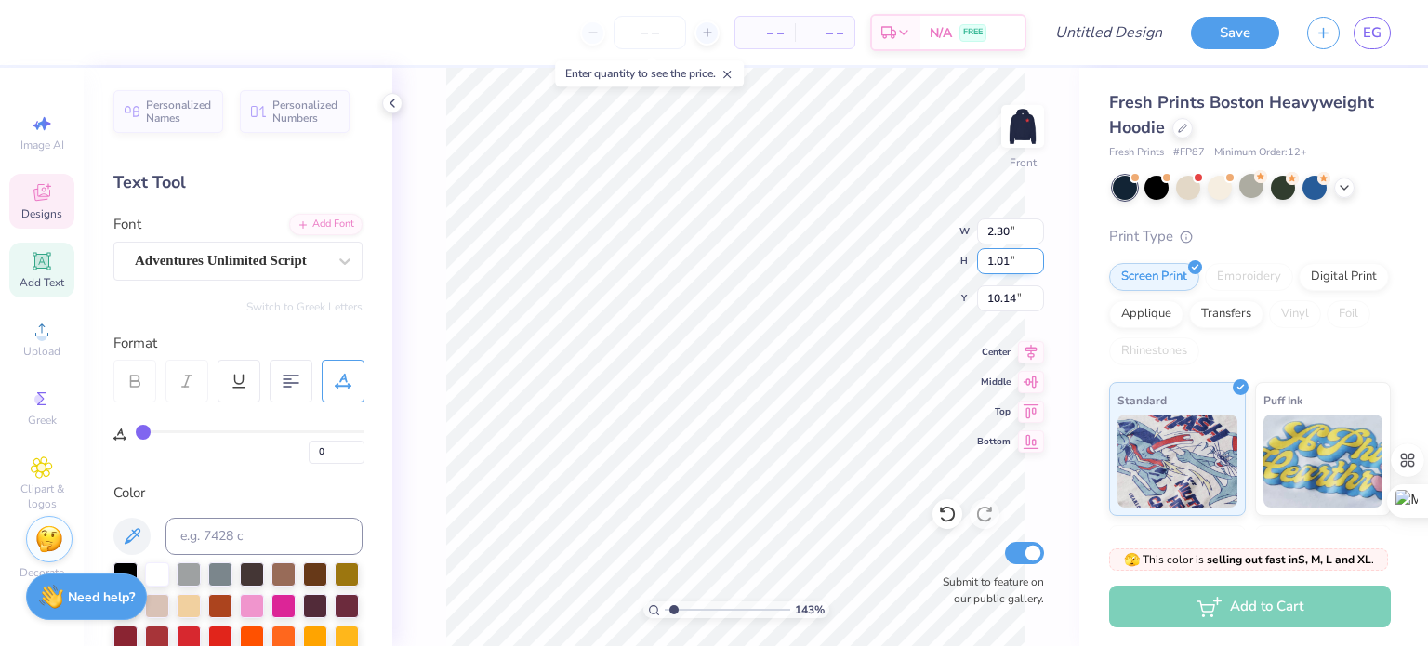
click at [1034, 267] on input "1.01" at bounding box center [1010, 261] width 67 height 26
click at [1034, 267] on input "1" at bounding box center [1010, 261] width 67 height 26
click at [1034, 267] on input "0.99" at bounding box center [1010, 261] width 67 height 26
click at [1034, 267] on input "0.98" at bounding box center [1010, 261] width 67 height 26
type input "0.97"
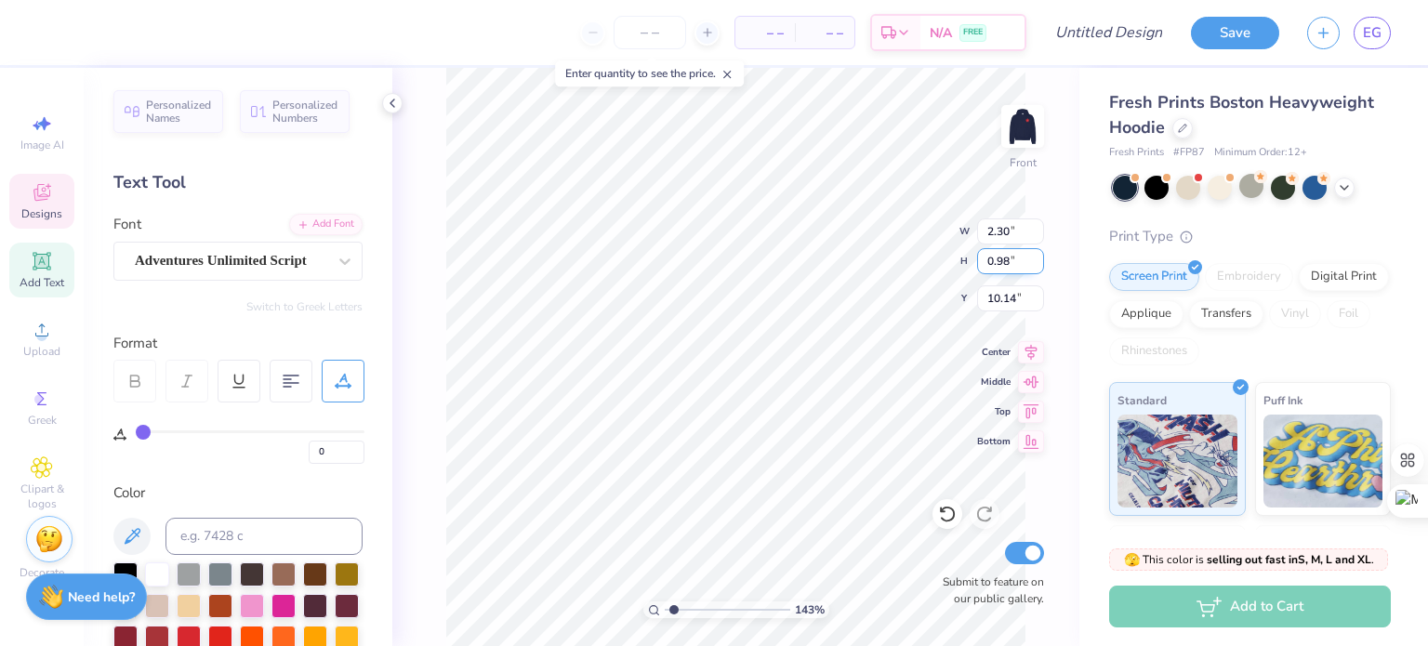
click at [1034, 267] on input "0.97" at bounding box center [1010, 261] width 67 height 26
type input "2.01"
type input "1.05"
type input "15.60"
type input "1.75"
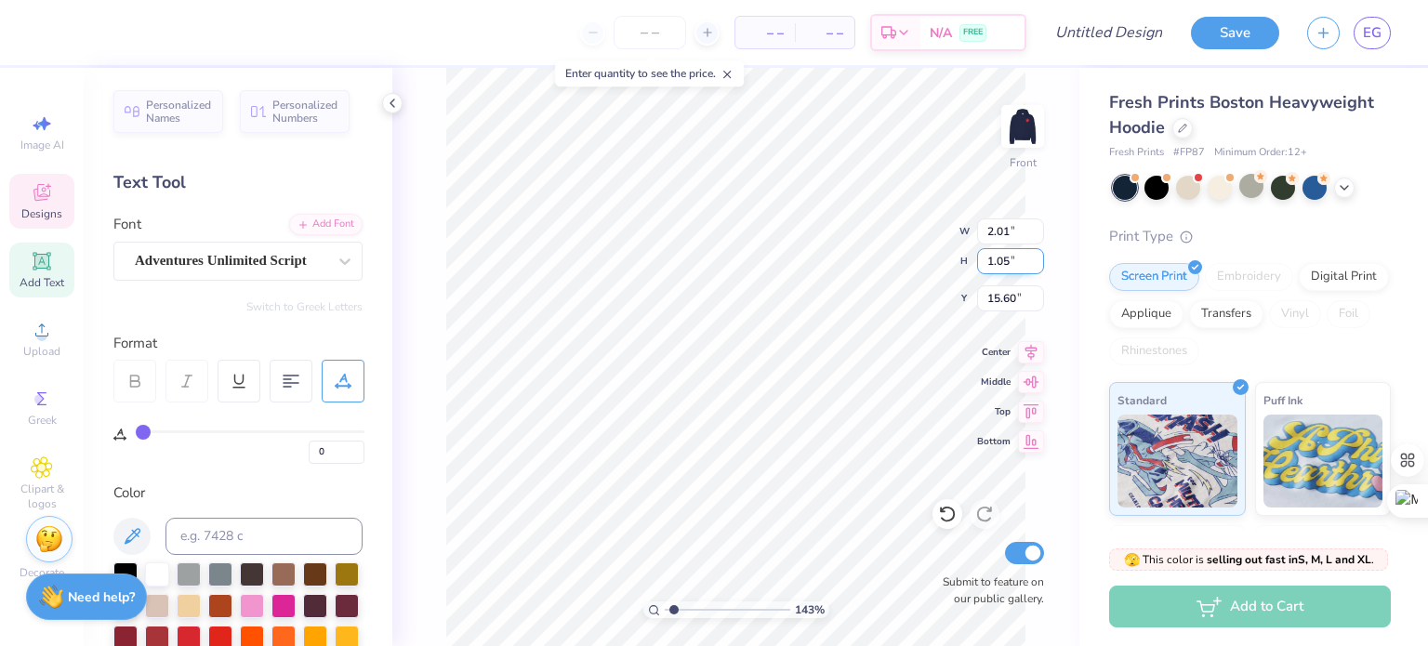
type input "0.97"
type input "10.26"
type input "7.17"
type input "7.26"
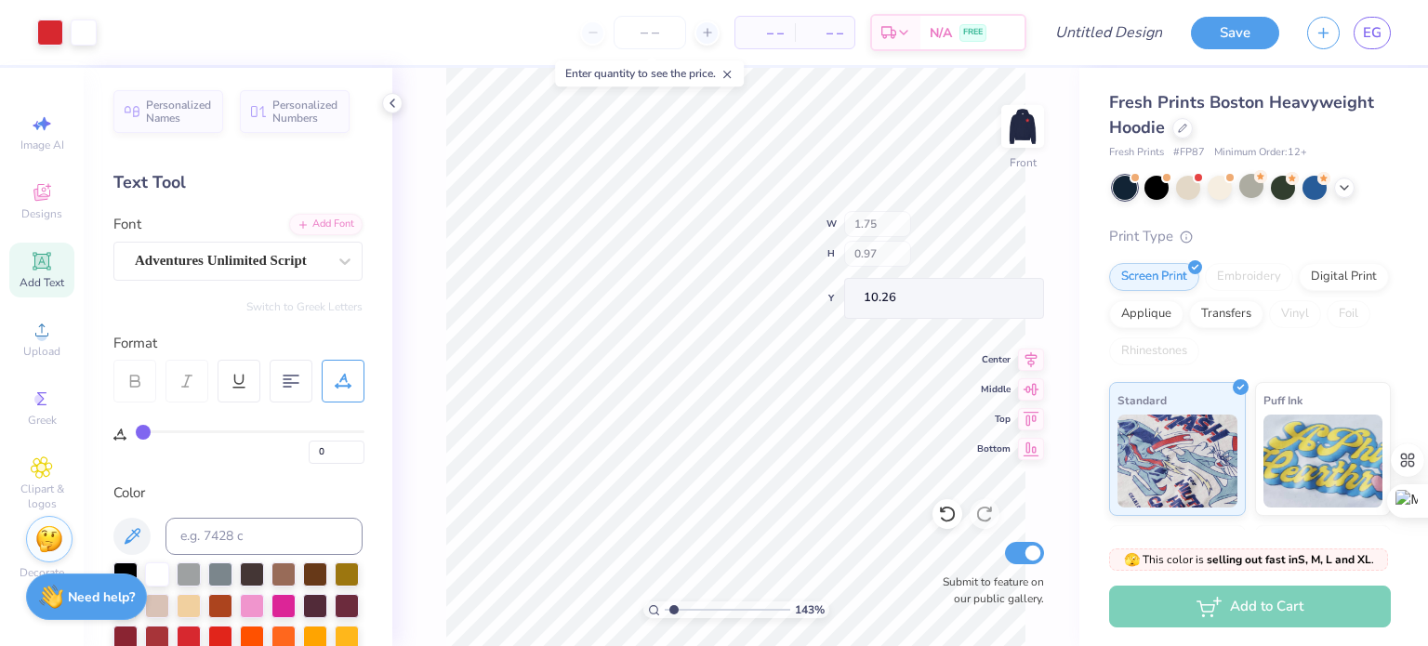
type input "7.43"
click at [1033, 253] on input "0.98" at bounding box center [1010, 261] width 67 height 26
click at [1033, 253] on input "0.99" at bounding box center [1010, 261] width 67 height 26
type input "1"
click at [1033, 253] on input "1" at bounding box center [1010, 261] width 67 height 26
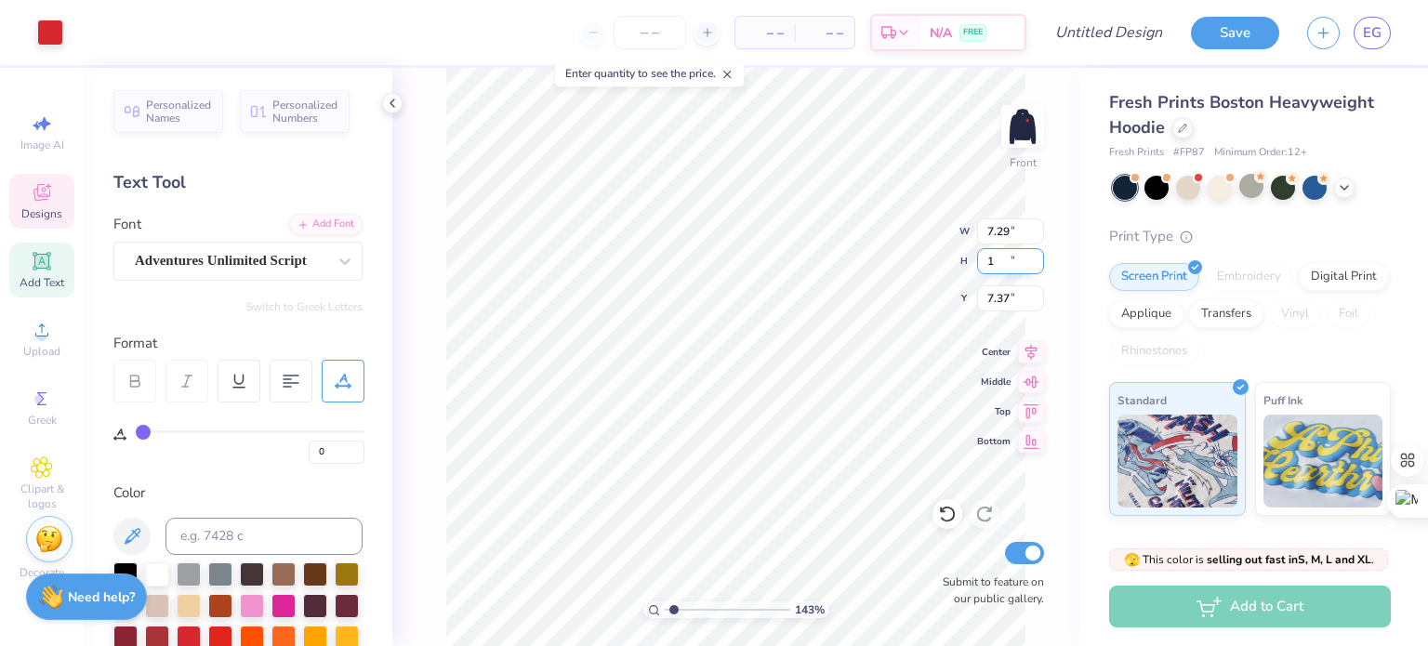
type input "7.29"
type input "7.39"
type input "7.37"
type input "1.75"
type input "0.97"
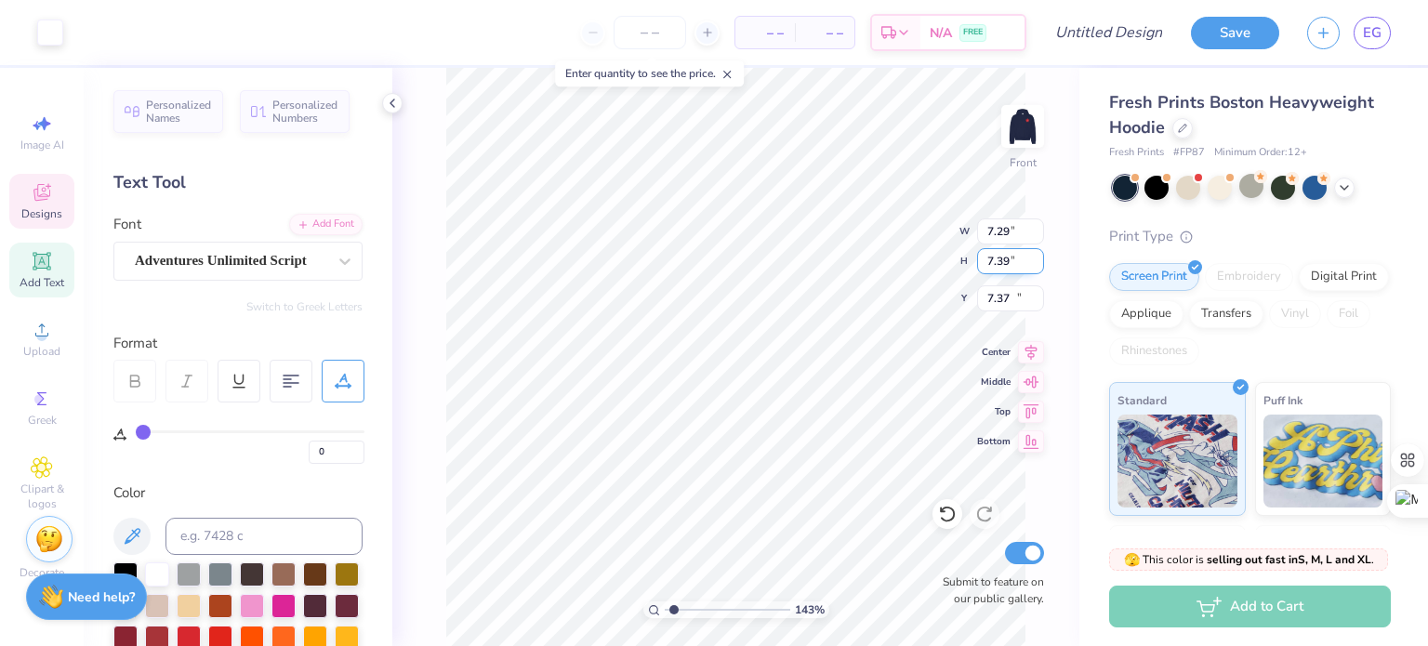
type input "10.26"
drag, startPoint x: 680, startPoint y: 609, endPoint x: 731, endPoint y: 604, distance: 51.5
click at [731, 604] on input "range" at bounding box center [728, 610] width 126 height 17
drag, startPoint x: 731, startPoint y: 604, endPoint x: 710, endPoint y: 608, distance: 21.9
type input "4.26"
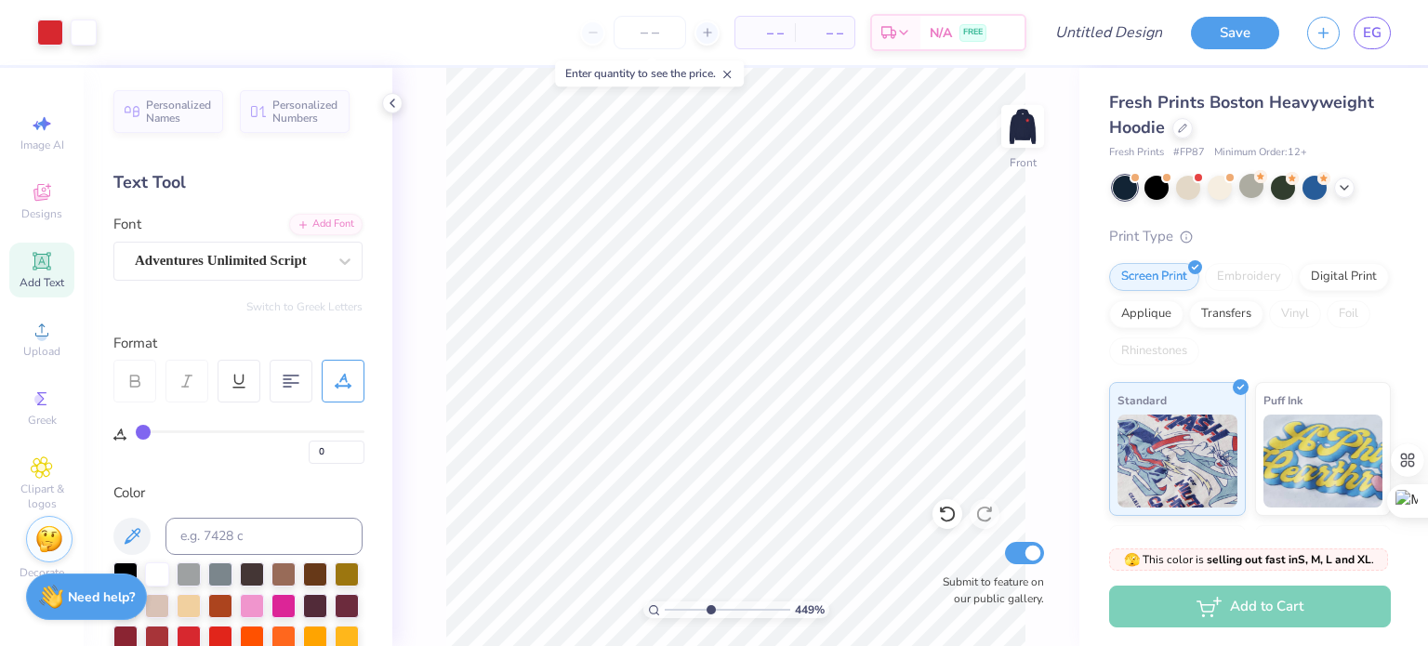
click at [710, 608] on input "range" at bounding box center [728, 610] width 126 height 17
click at [1035, 255] on input "0.98" at bounding box center [1010, 261] width 67 height 26
click at [1035, 255] on input "0.99" at bounding box center [1010, 261] width 67 height 26
click at [1035, 255] on input "1" at bounding box center [1010, 261] width 67 height 26
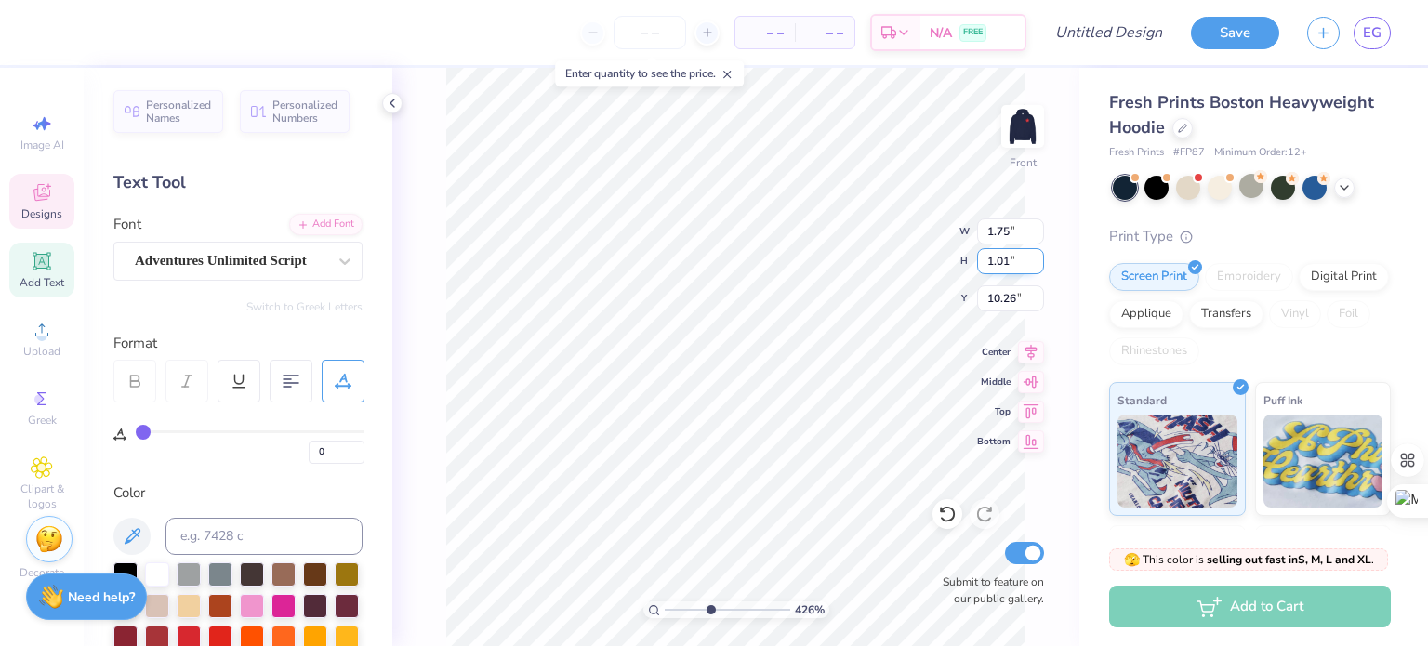
click at [1035, 255] on input "1.01" at bounding box center [1010, 261] width 67 height 26
click at [1038, 255] on input "1.02" at bounding box center [1010, 261] width 67 height 26
click at [1033, 255] on input "1.03" at bounding box center [1010, 261] width 67 height 26
type input "1.04"
click at [1037, 255] on input "1.04" at bounding box center [1010, 261] width 67 height 26
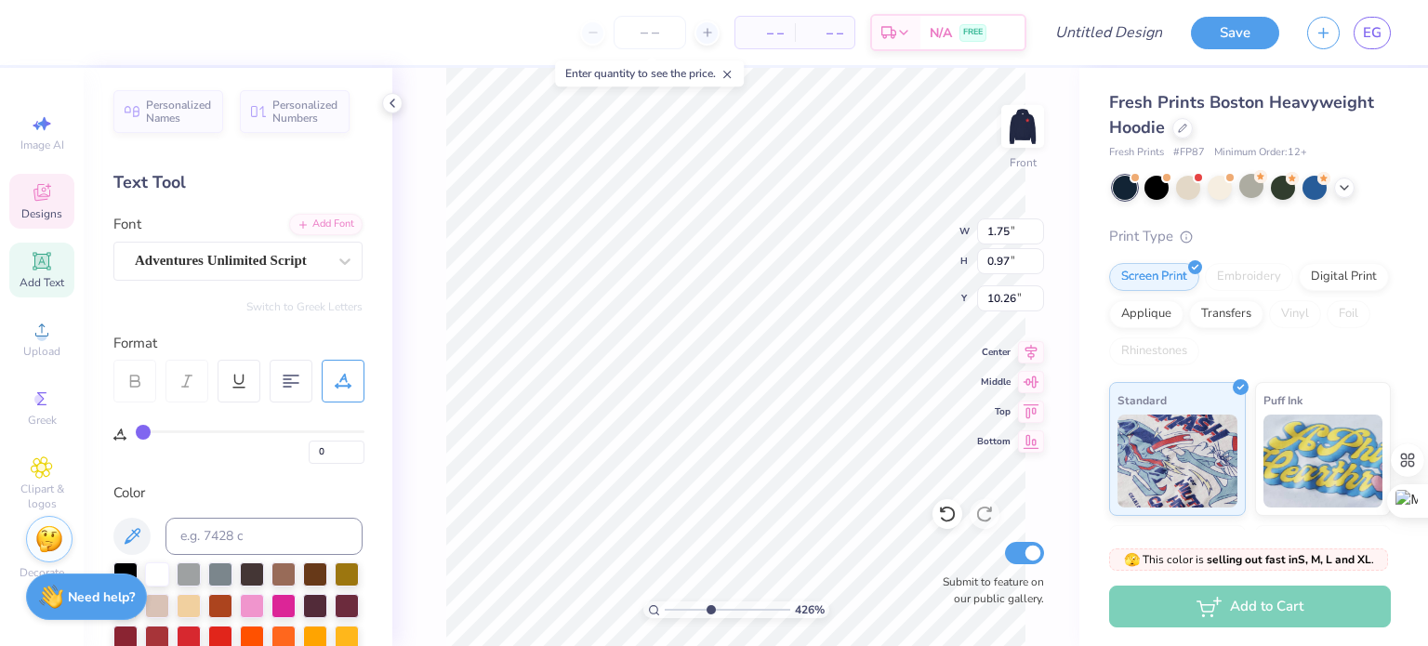
scroll to position [15, 2]
click at [703, 31] on icon at bounding box center [707, 32] width 13 height 13
click at [601, 40] on div at bounding box center [649, 32] width 139 height 33
type input "12"
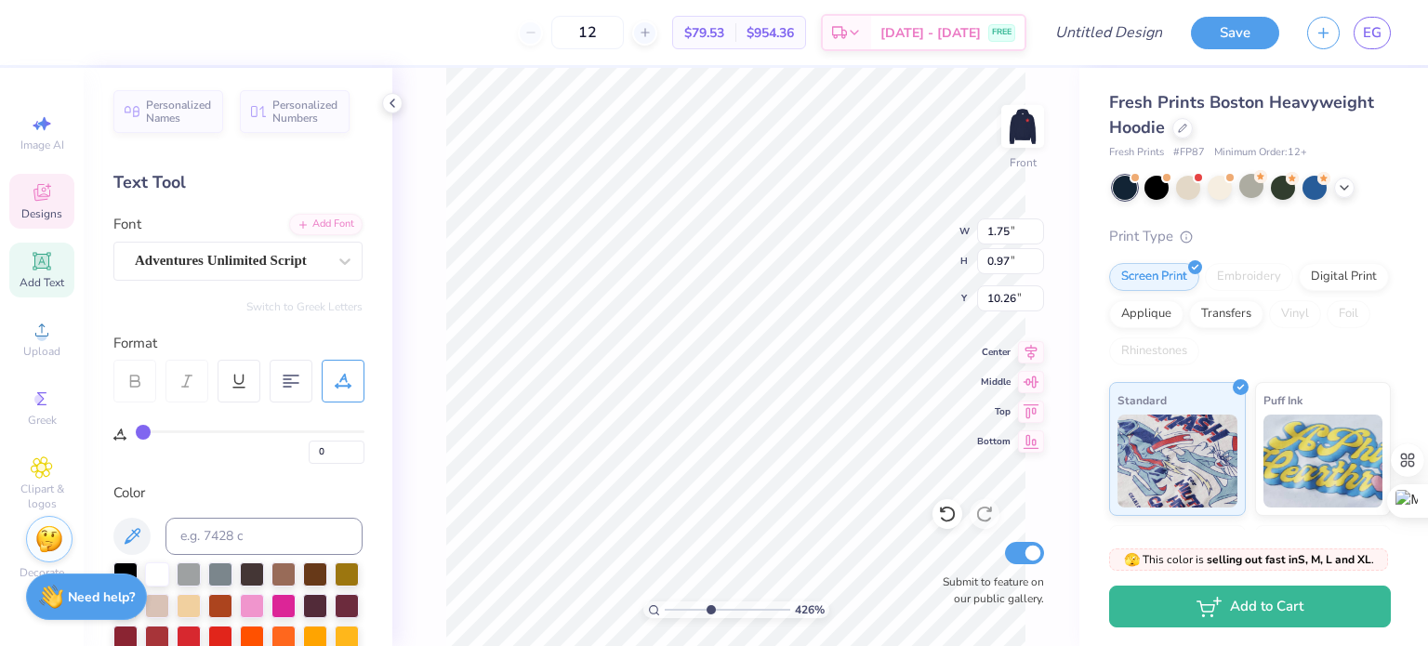
scroll to position [15, 3]
type input "7.17"
type input "7.26"
type input "7.43"
type input "1.75"
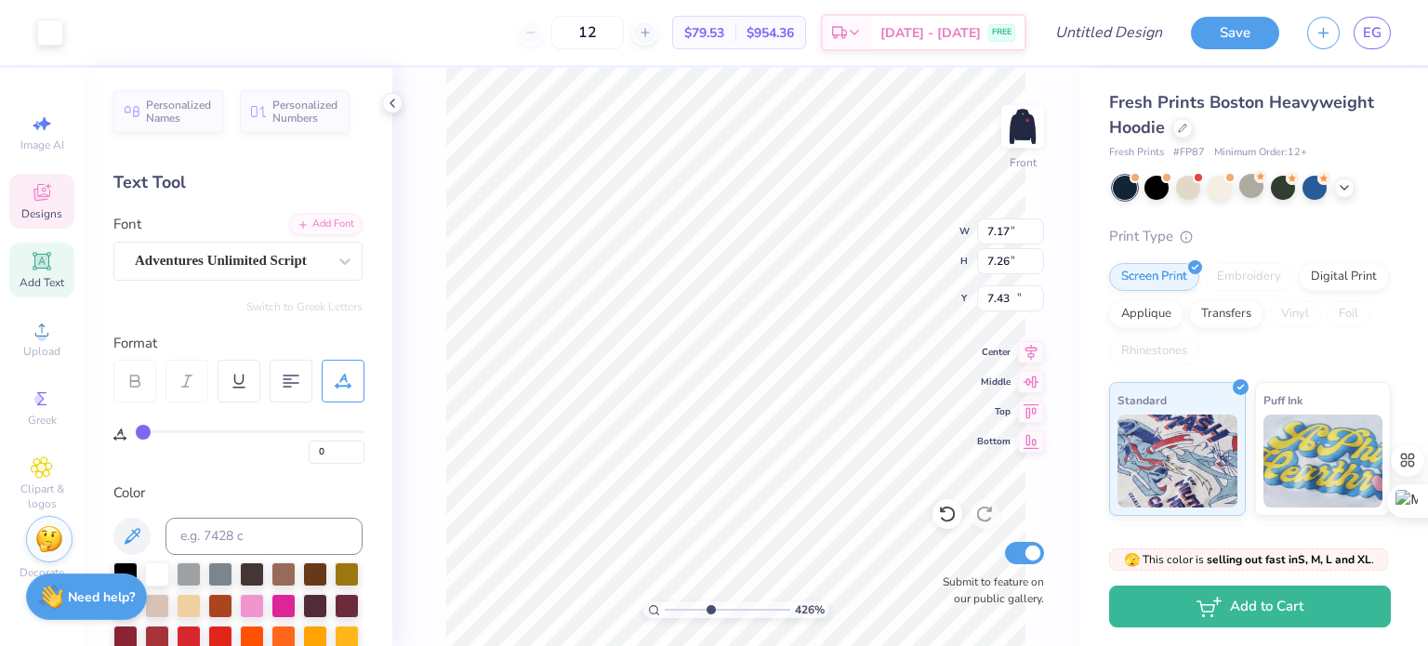
type input "0.97"
type input "10.26"
click at [1038, 254] on input "0.98" at bounding box center [1010, 261] width 67 height 26
click at [1038, 254] on input "0.99" at bounding box center [1010, 261] width 67 height 26
type input "1"
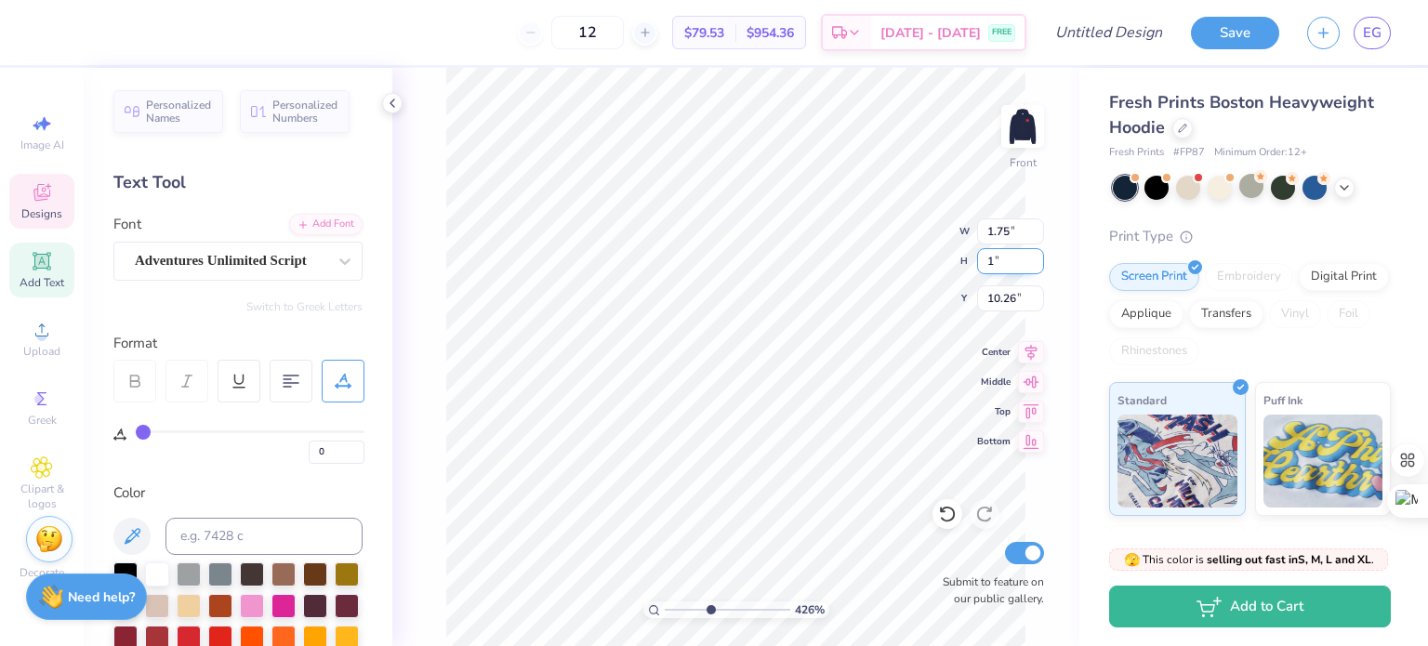
click at [1038, 254] on input "1" at bounding box center [1010, 261] width 67 height 26
click at [1064, 274] on div "426 % Front W 1.75 1.75 " H 1 1 " Y 10.26 10.26 " Center Middle Top Bottom Subm…" at bounding box center [735, 357] width 687 height 578
type input "1.81"
type input "1.00"
type input "10.25"
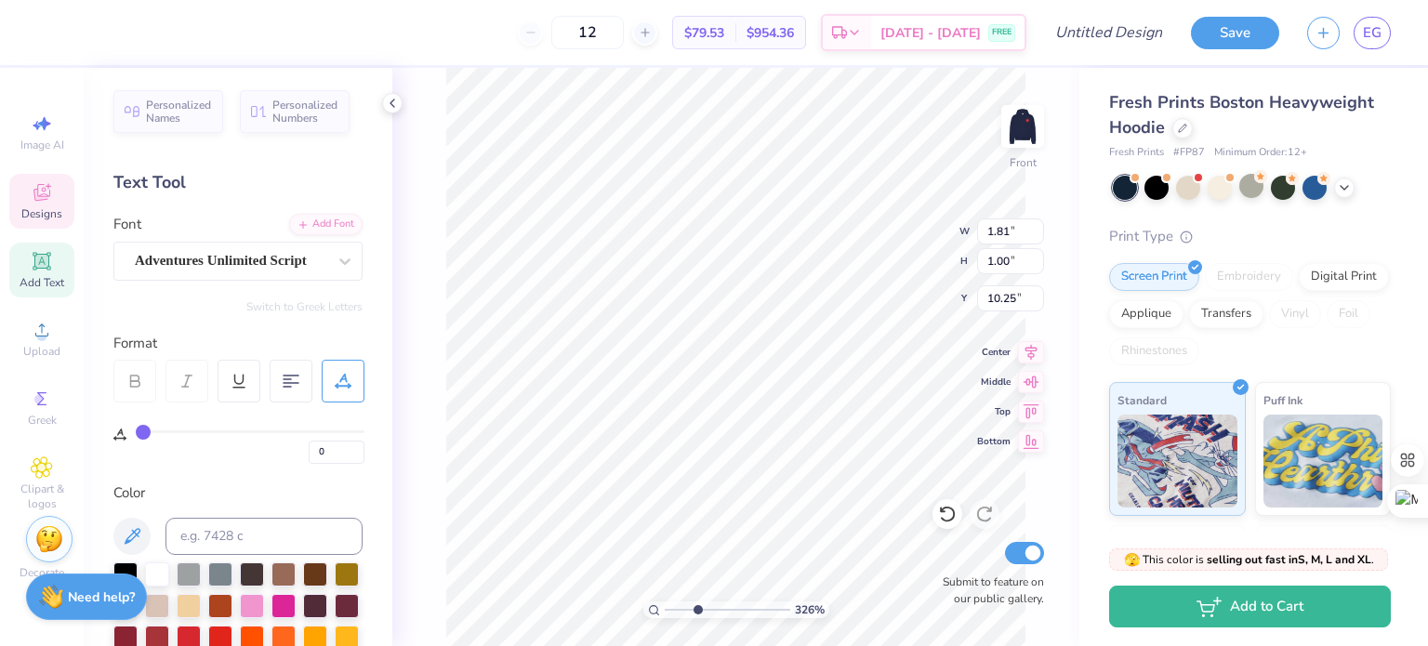
type input "3.26042564650498"
type input "10.74"
type textarea "Seek the Noblest"
type input "3.26042564650498"
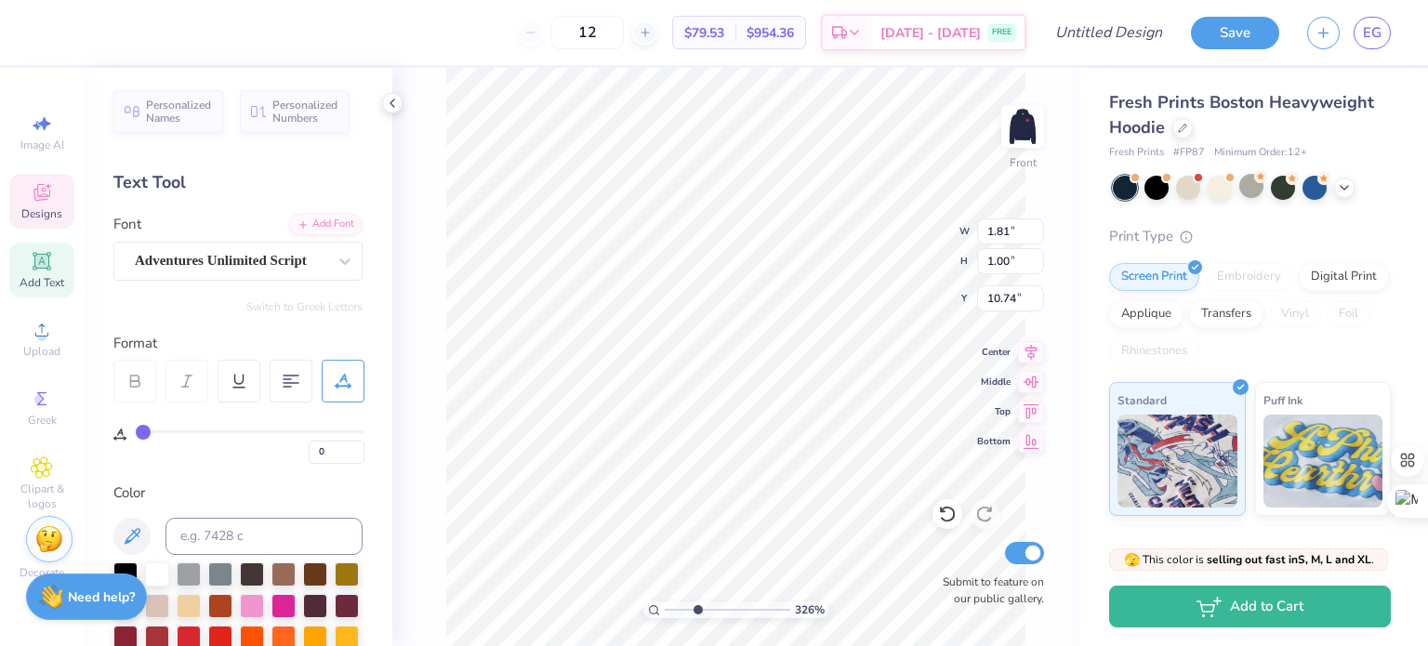
type textarea "Seek the Noblest"
type input "3.26042564650498"
type input "1.43"
type input "1.63"
type input "10.40"
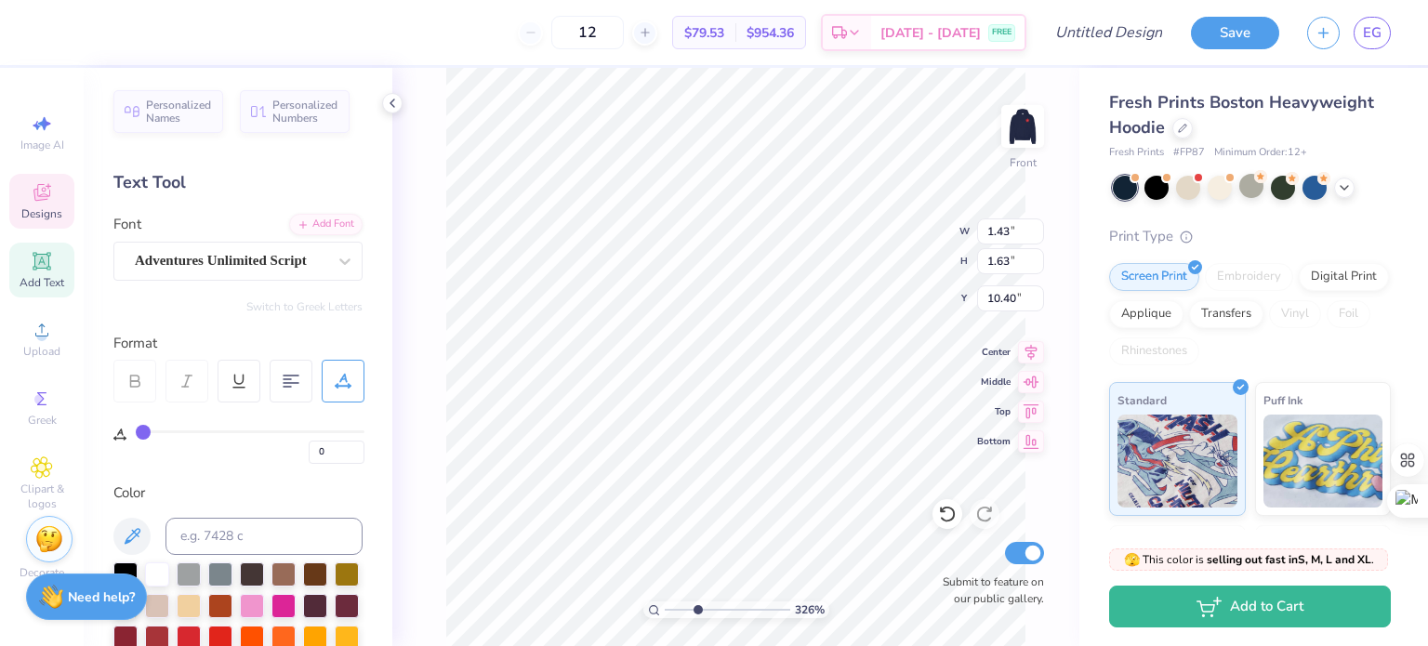
scroll to position [15, 4]
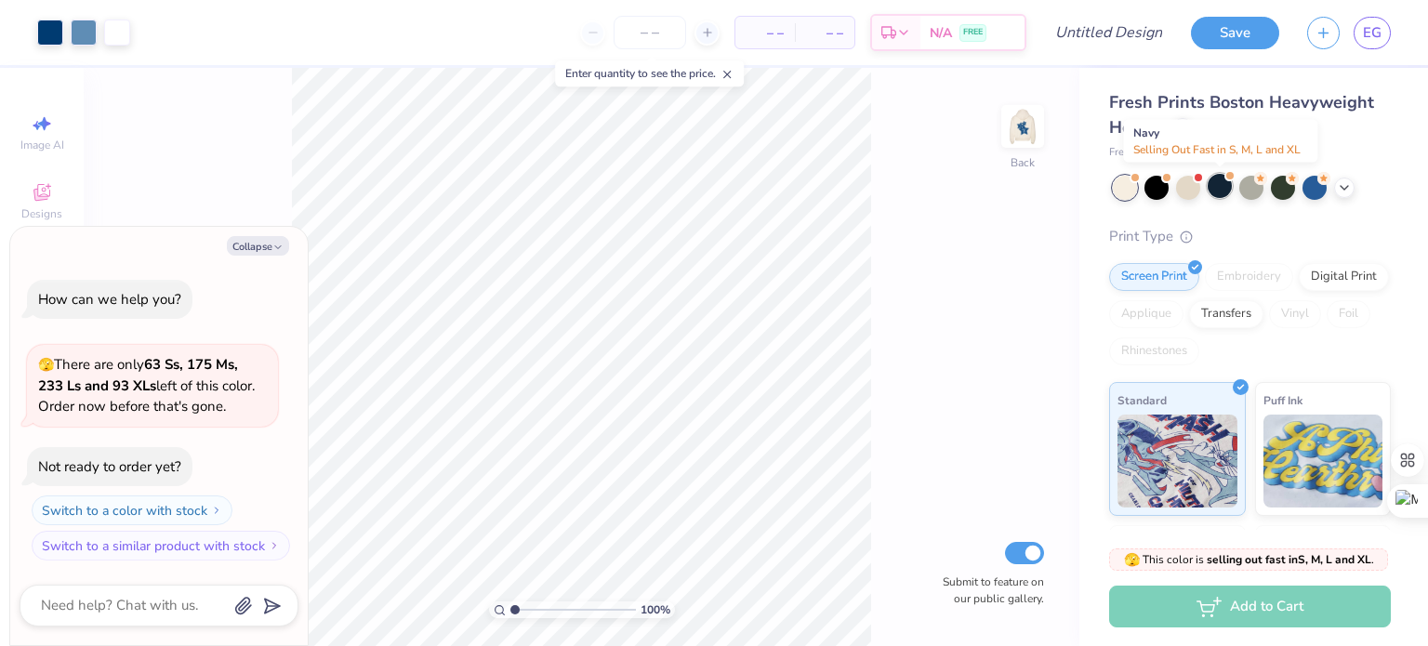
click at [1225, 193] on div at bounding box center [1220, 186] width 24 height 24
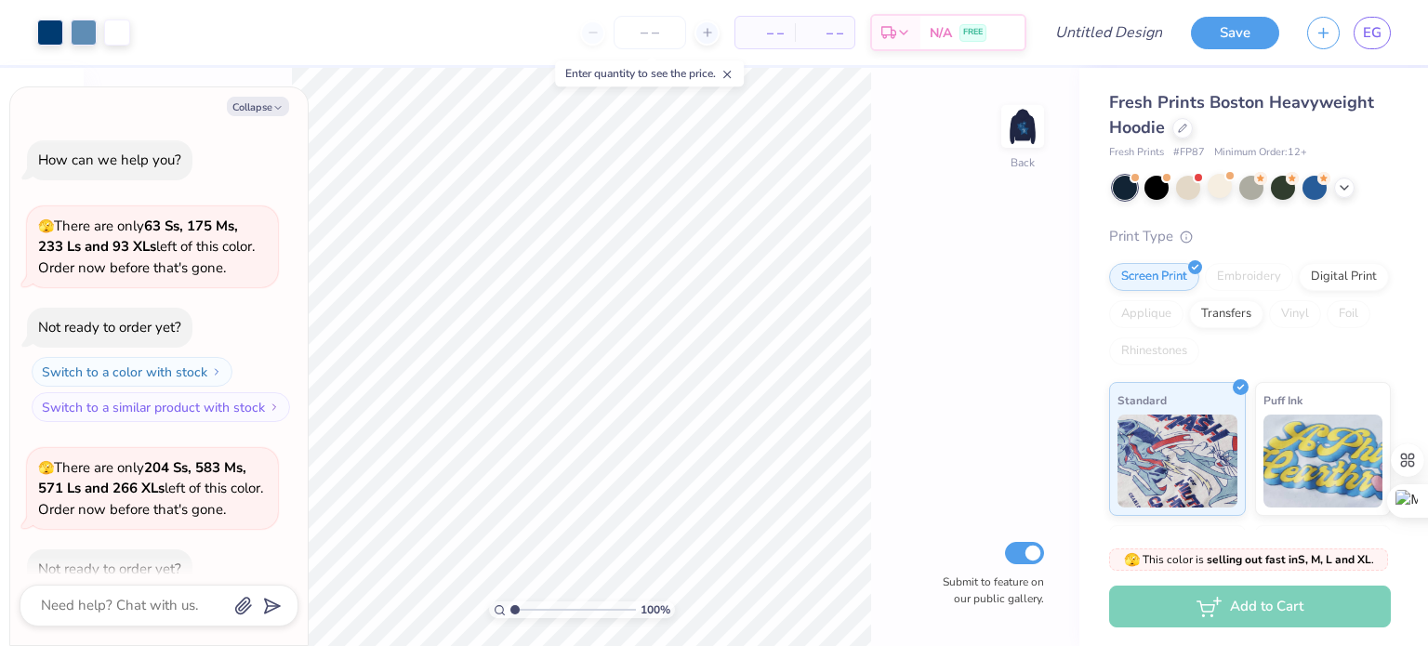
scroll to position [101, 0]
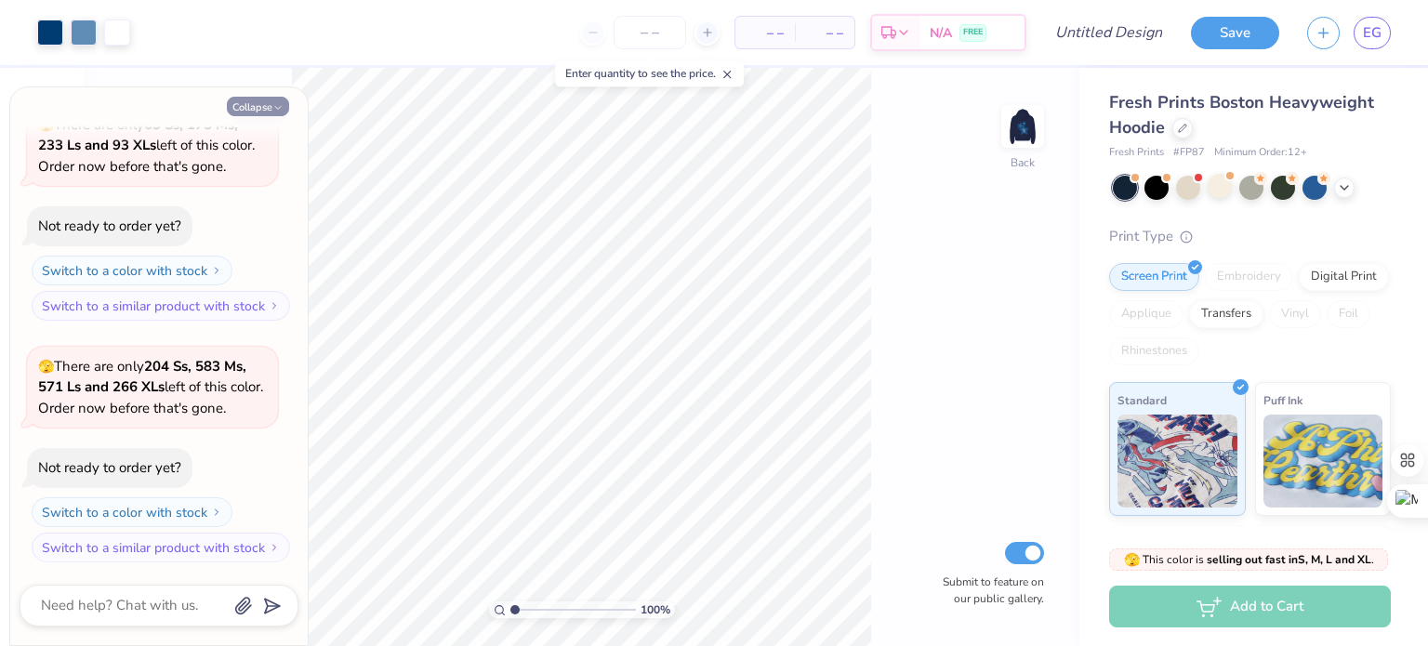
click at [251, 100] on button "Collapse" at bounding box center [258, 107] width 62 height 20
type textarea "x"
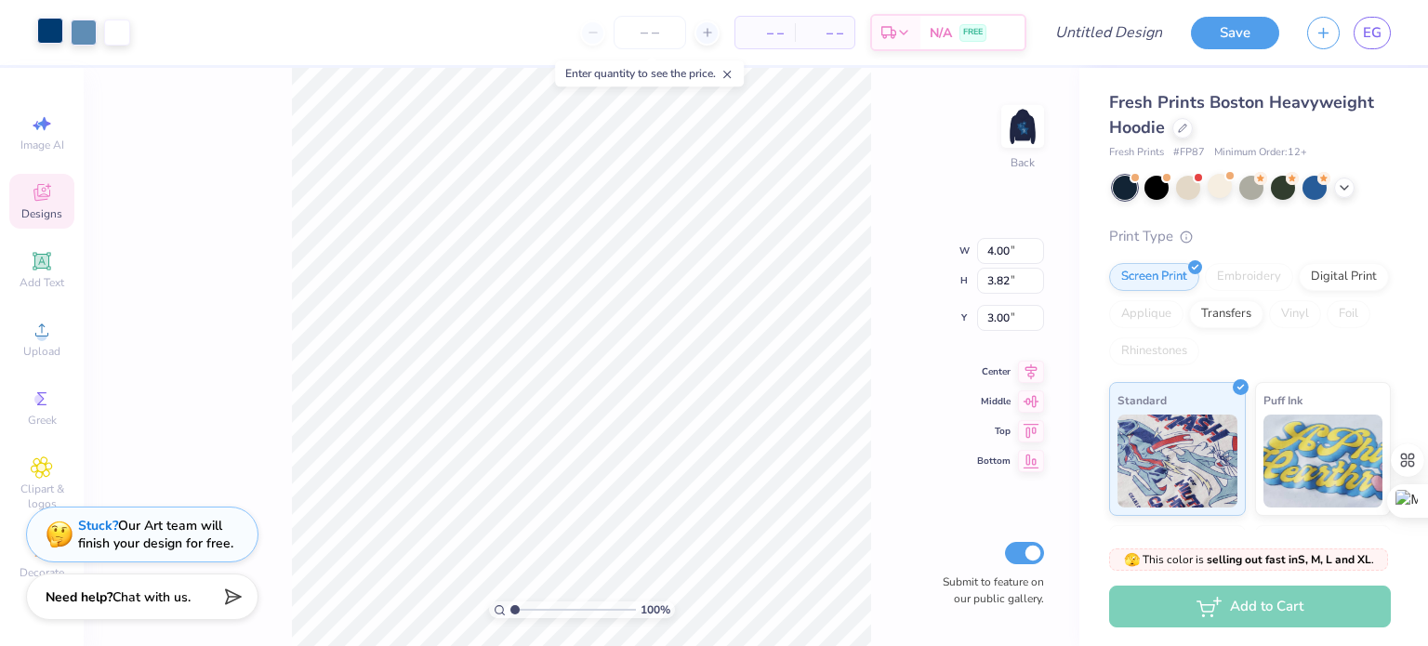
click at [49, 30] on div at bounding box center [50, 31] width 26 height 26
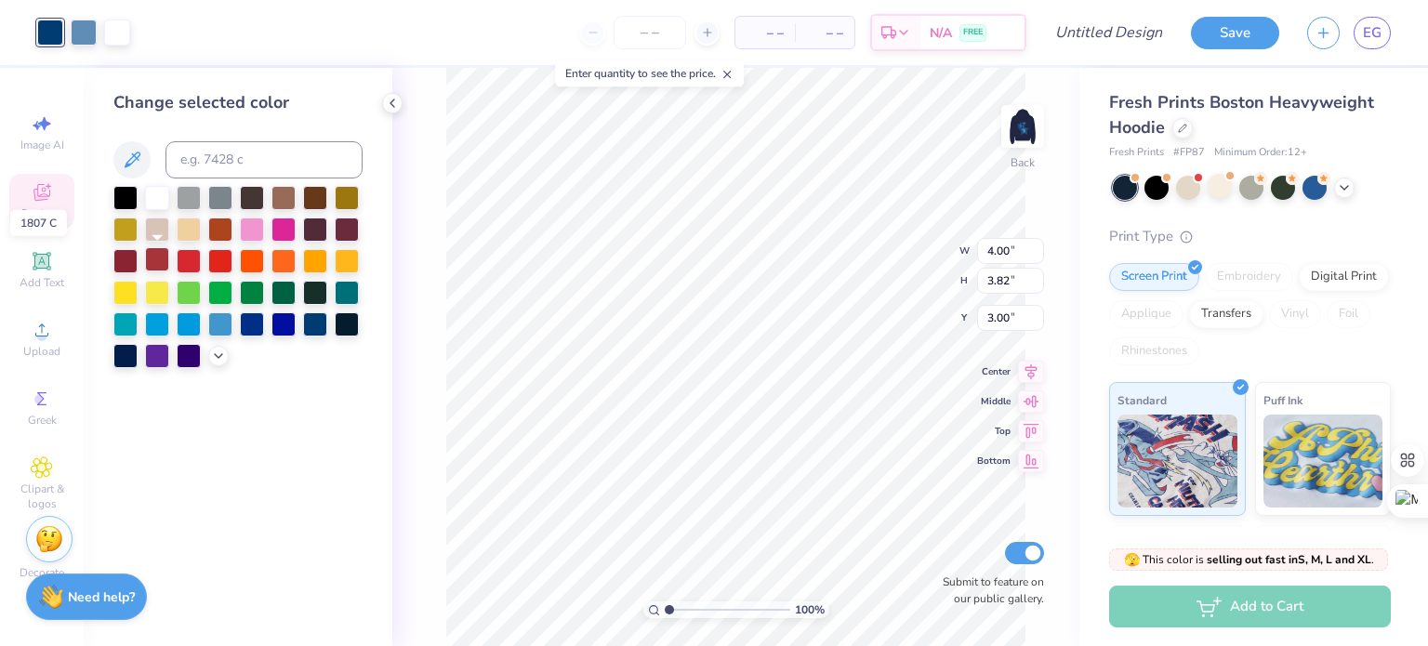
click at [165, 264] on div at bounding box center [157, 259] width 24 height 24
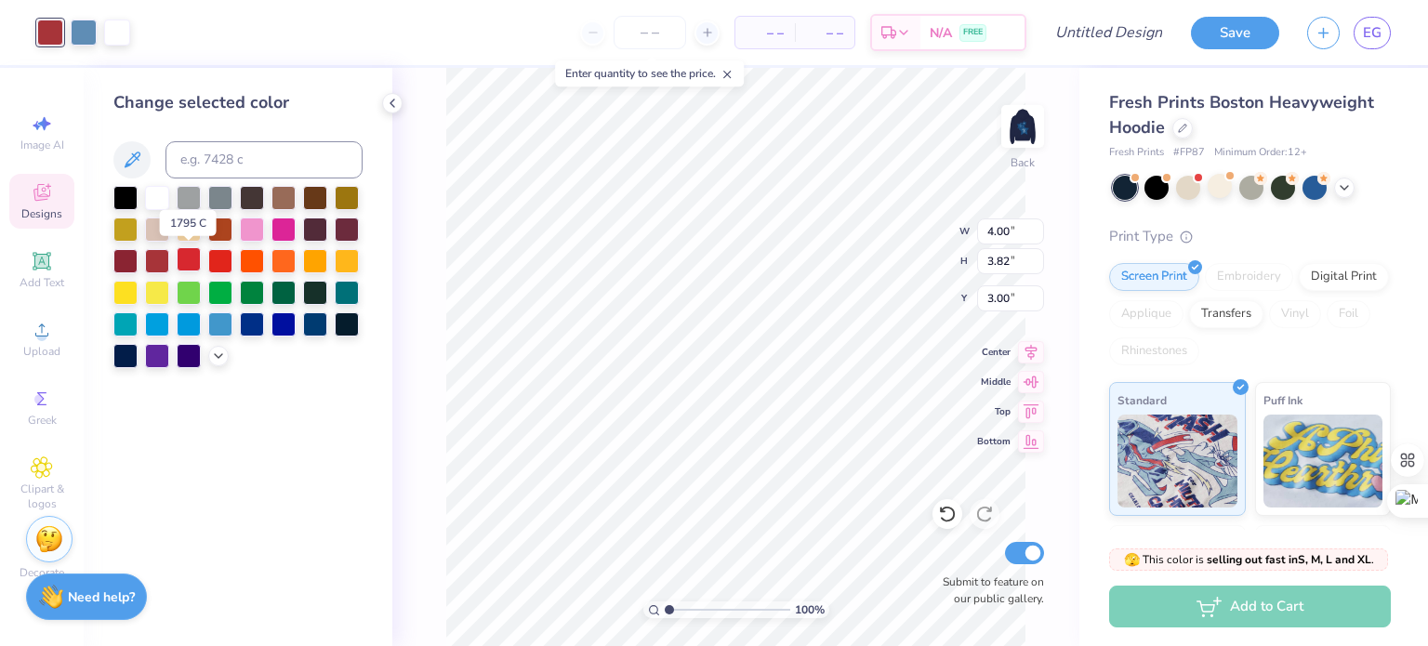
click at [193, 265] on div at bounding box center [189, 259] width 24 height 24
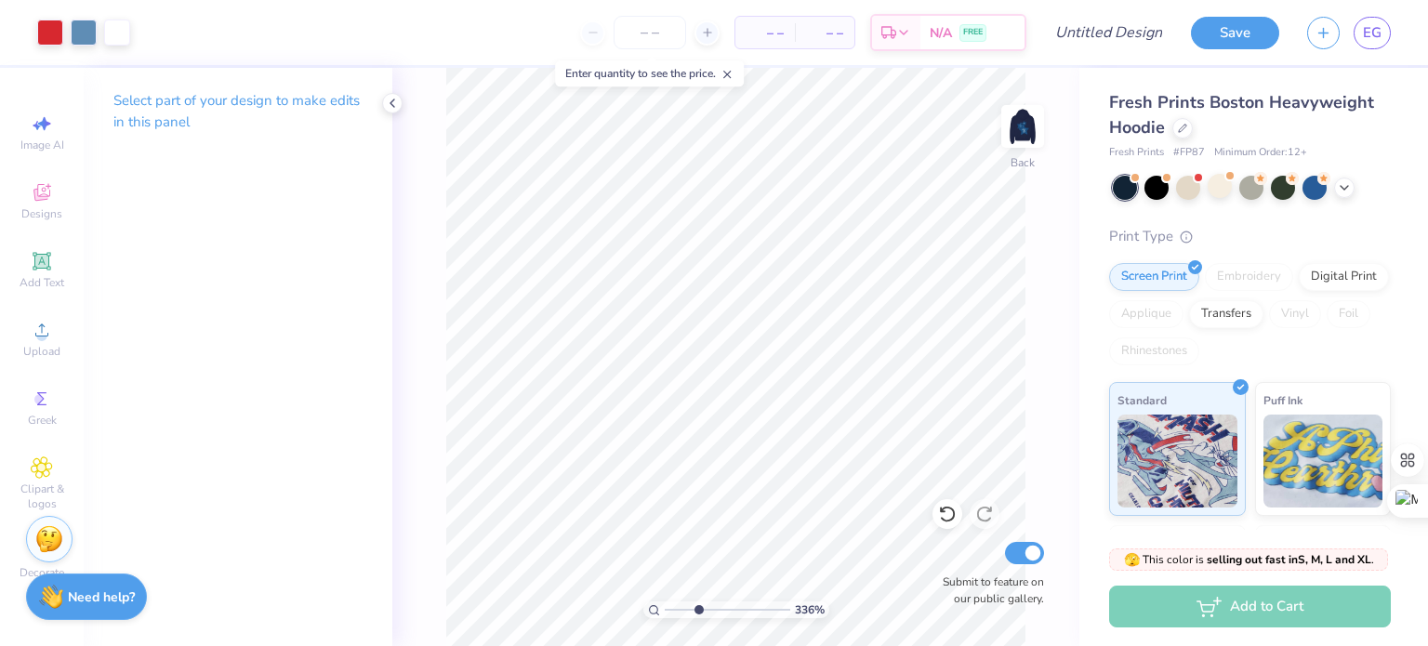
drag, startPoint x: 669, startPoint y: 612, endPoint x: 697, endPoint y: 611, distance: 28.8
type input "3.3"
click at [697, 611] on input "range" at bounding box center [728, 610] width 126 height 17
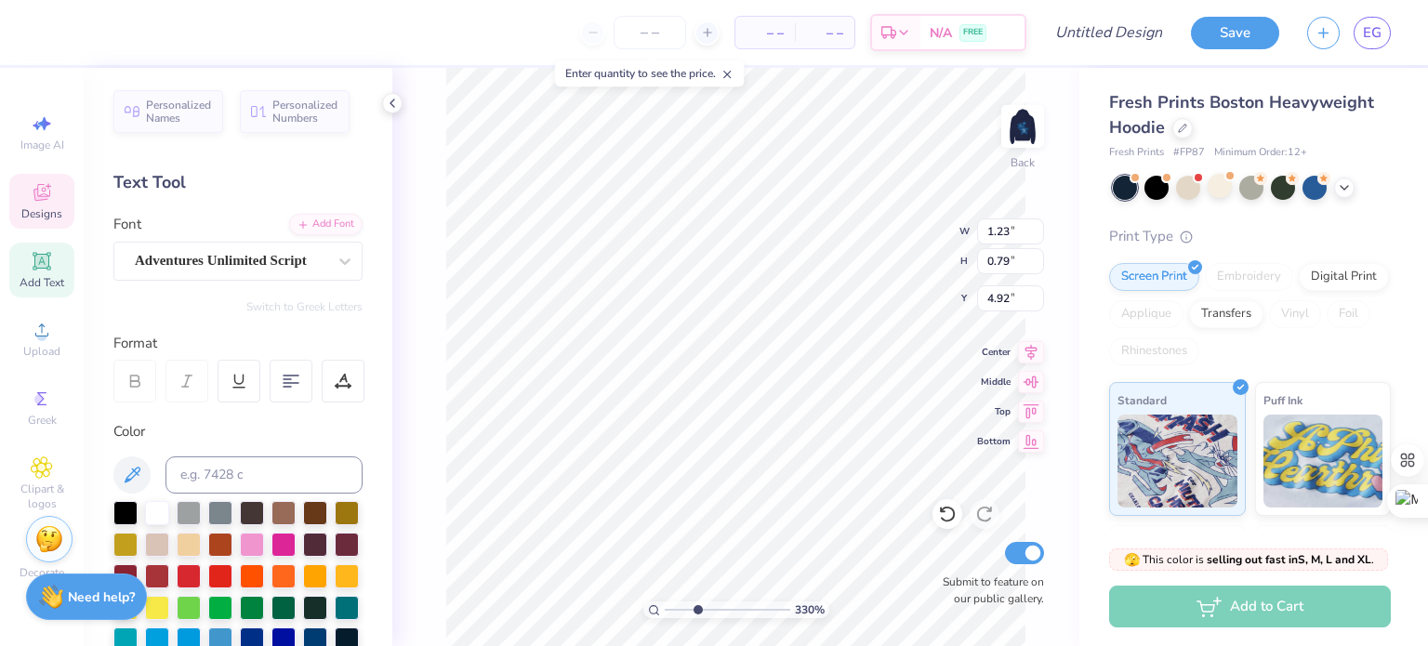
scroll to position [15, 2]
type input "0.96"
type input "0.58"
type input "4.59"
type textarea "ZTA"
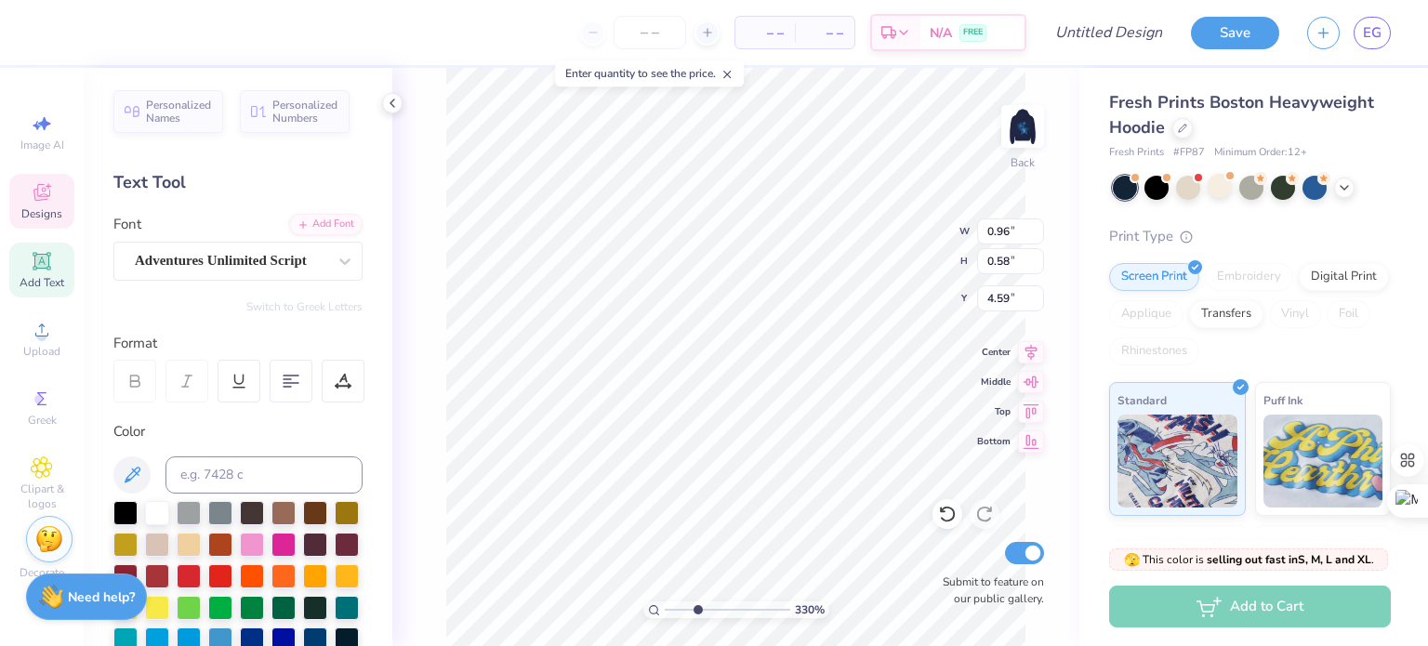
type input "1.59"
type input "0.94"
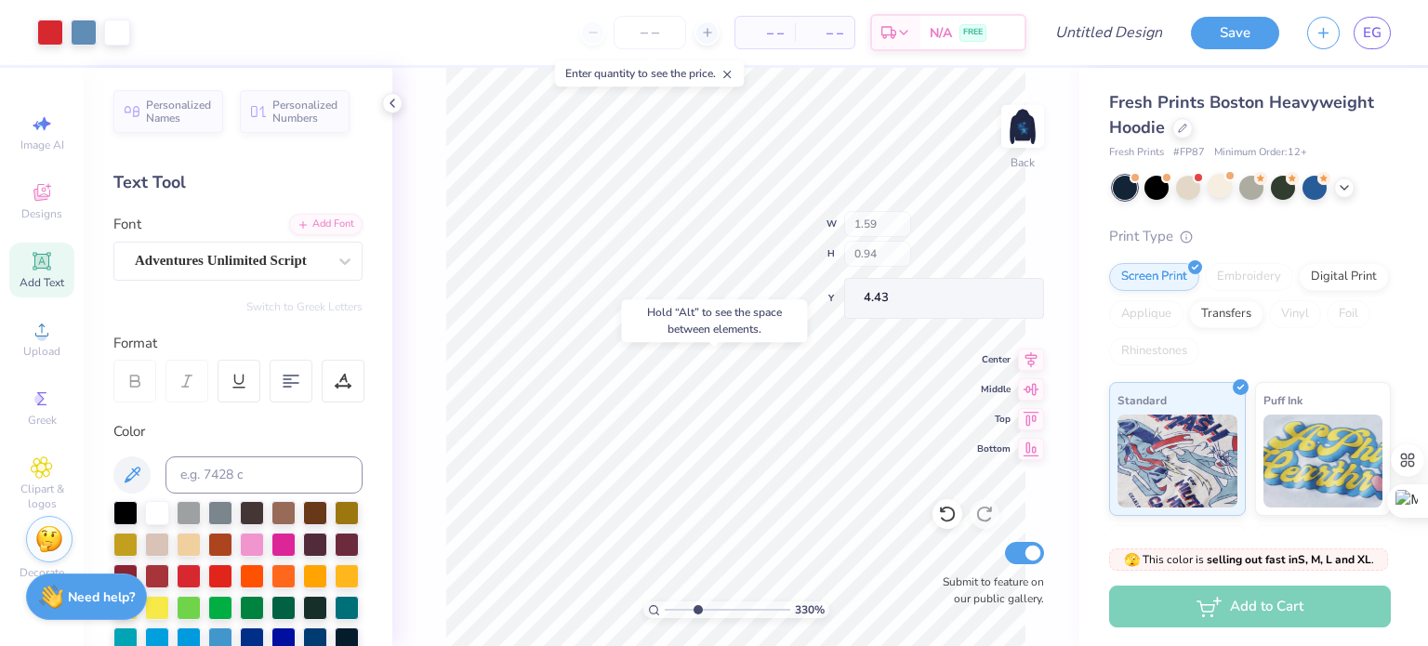
type input "4.71"
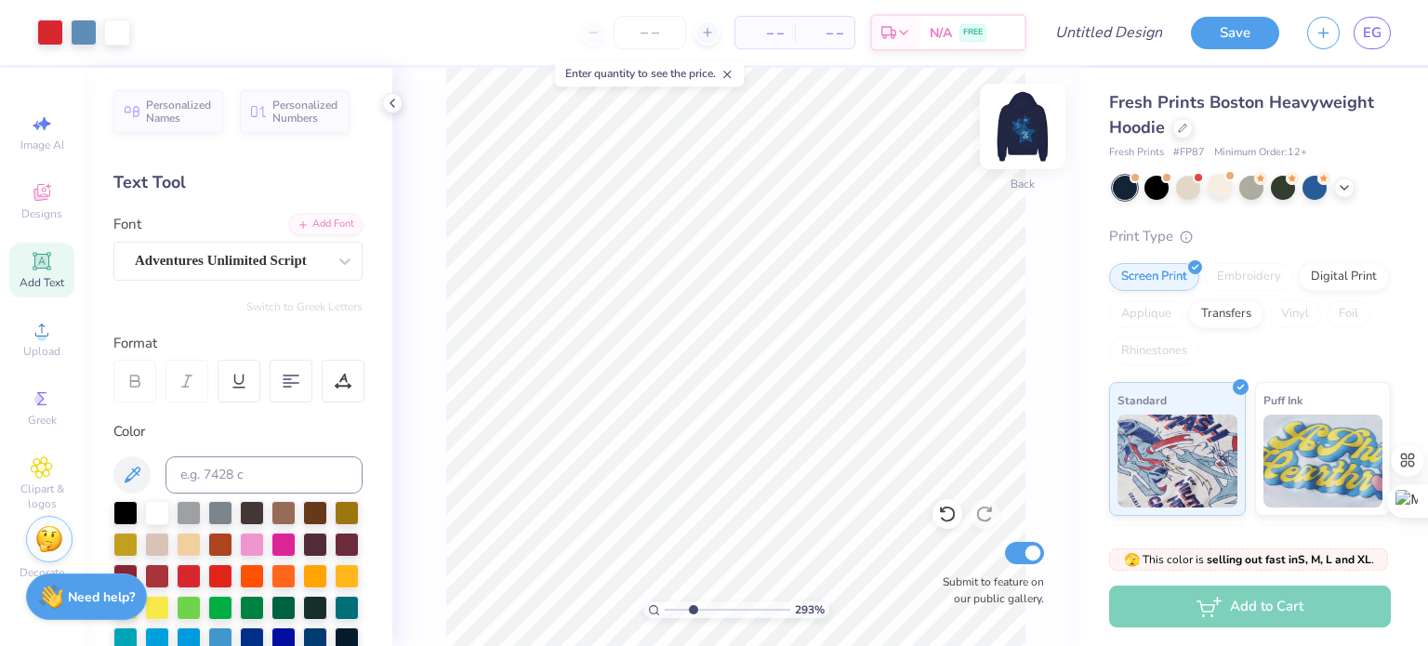
click at [1027, 122] on img at bounding box center [1023, 126] width 74 height 74
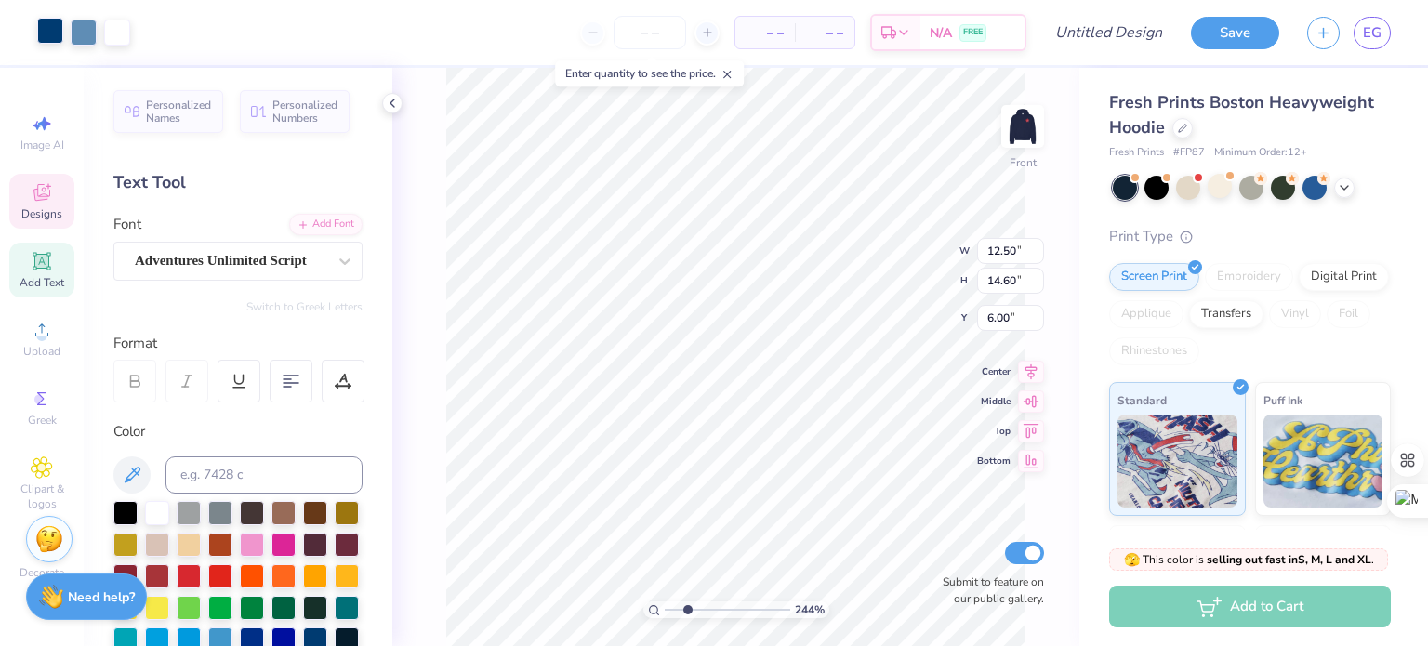
click at [59, 36] on div at bounding box center [50, 31] width 26 height 26
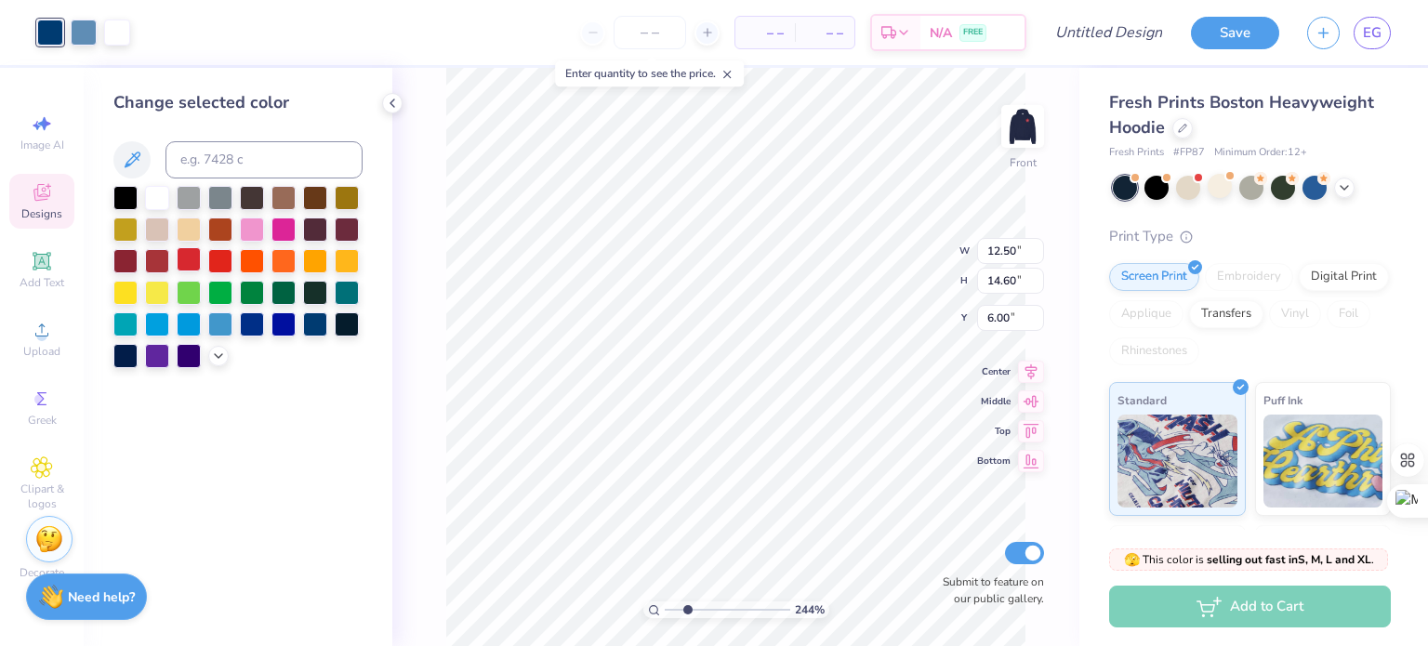
click at [192, 254] on div at bounding box center [189, 259] width 24 height 24
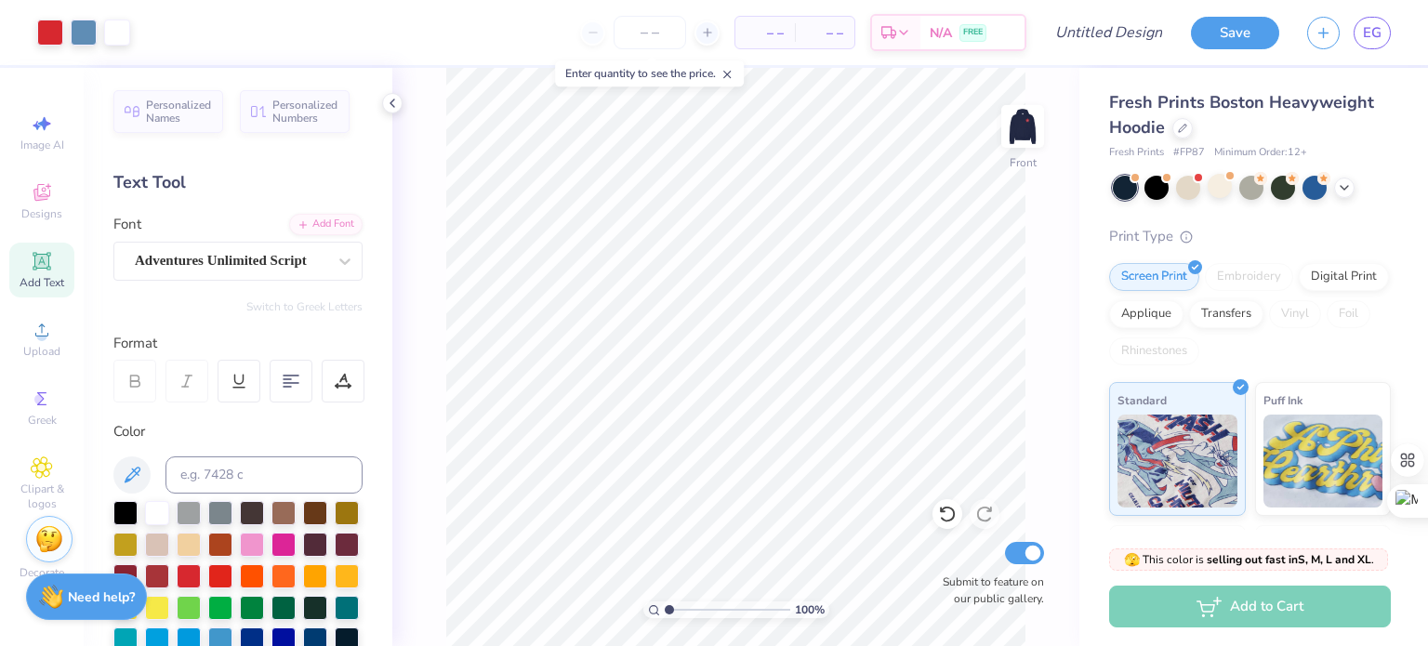
click at [729, 75] on icon at bounding box center [727, 74] width 13 height 13
drag, startPoint x: 670, startPoint y: 609, endPoint x: 690, endPoint y: 609, distance: 20.5
type input "2.71"
click at [690, 609] on input "range" at bounding box center [728, 610] width 126 height 17
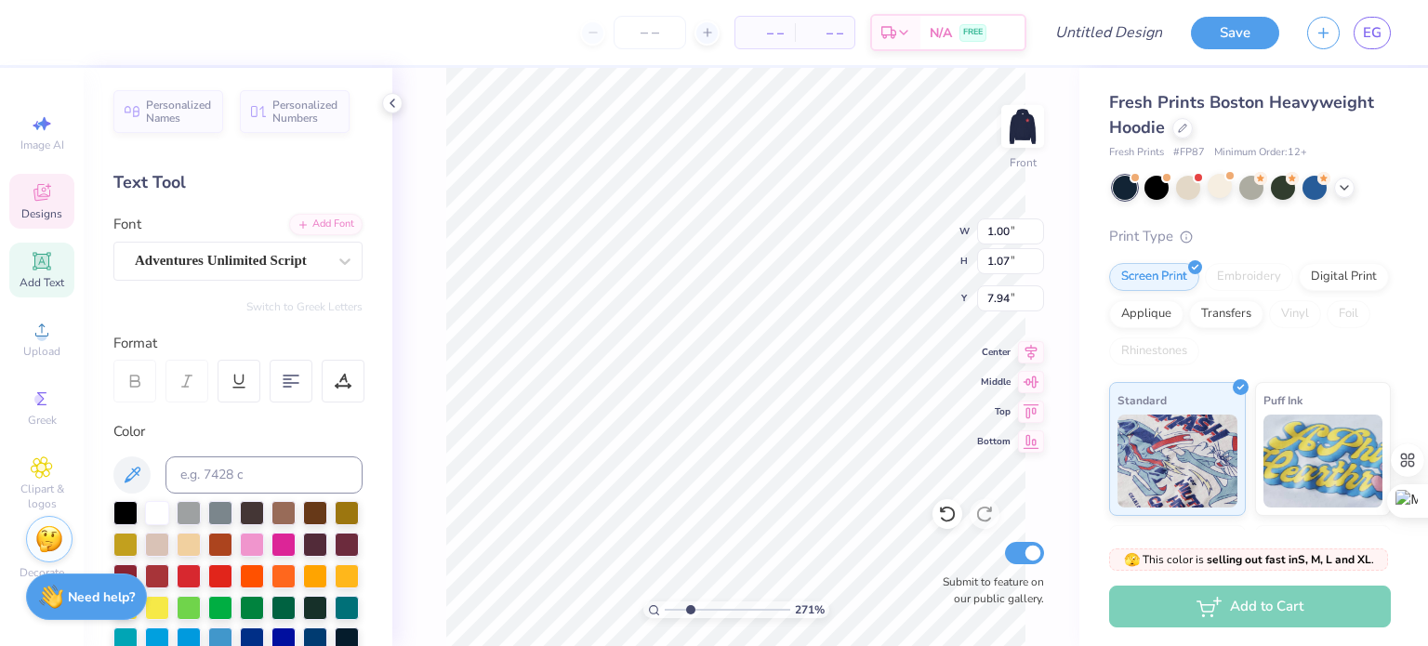
type textarea "18"
type input "0.99"
type input "1.08"
type input "8.14"
type textarea "98"
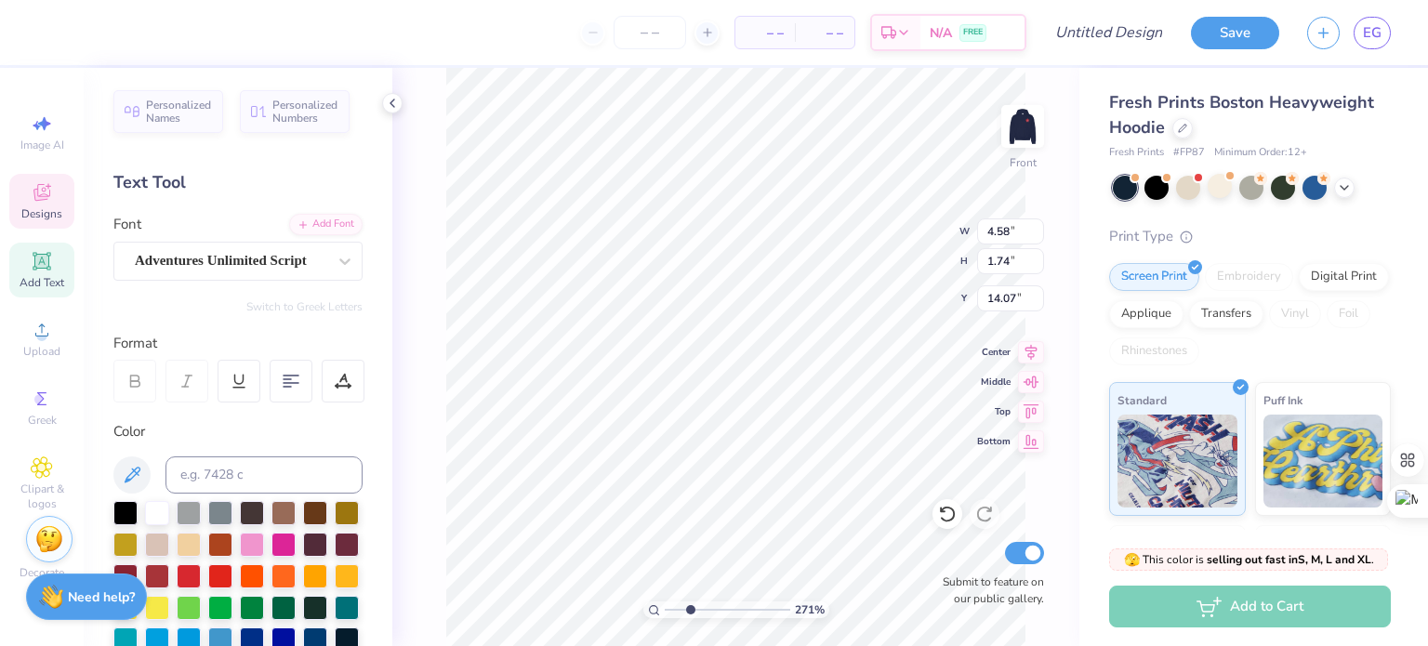
type textarea "S"
type textarea "seek"
type input "2.01"
type input "1.05"
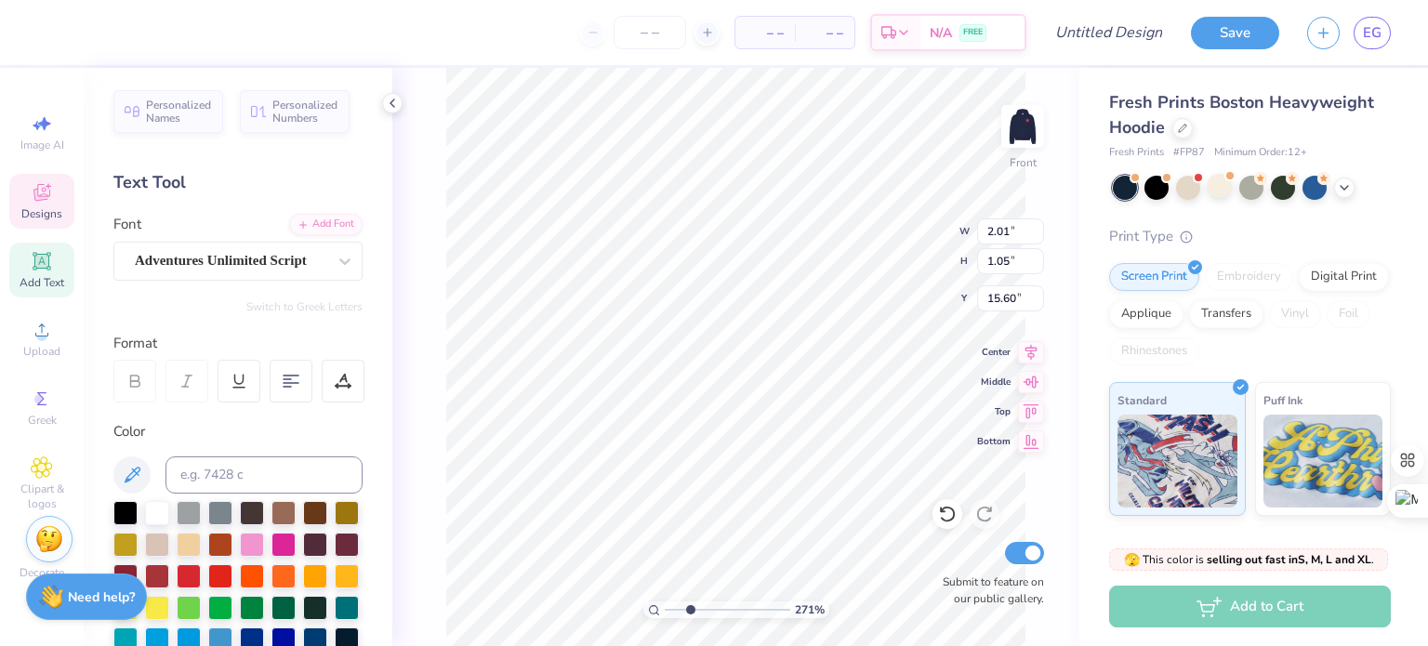
type input "15.60"
type textarea "a"
type textarea "the"
type input "2.68"
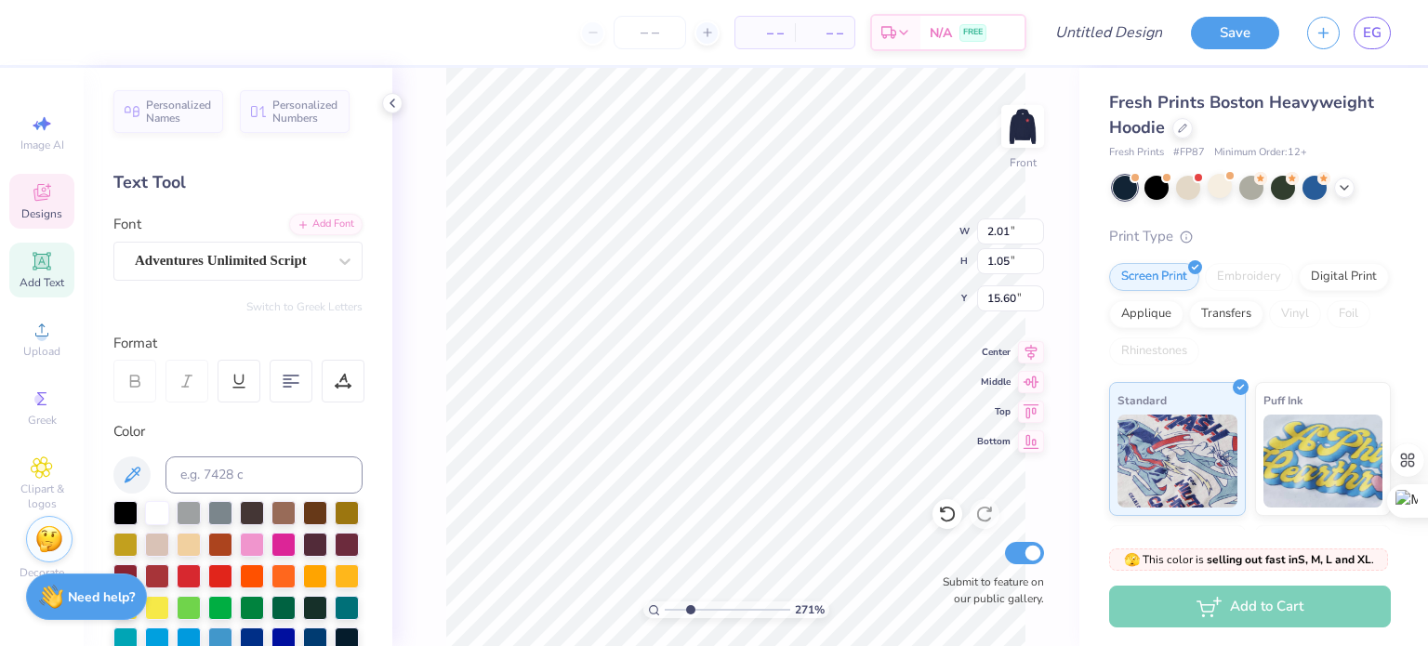
type input "0.79"
type input "16.92"
type textarea "noblest"
type input "2.65"
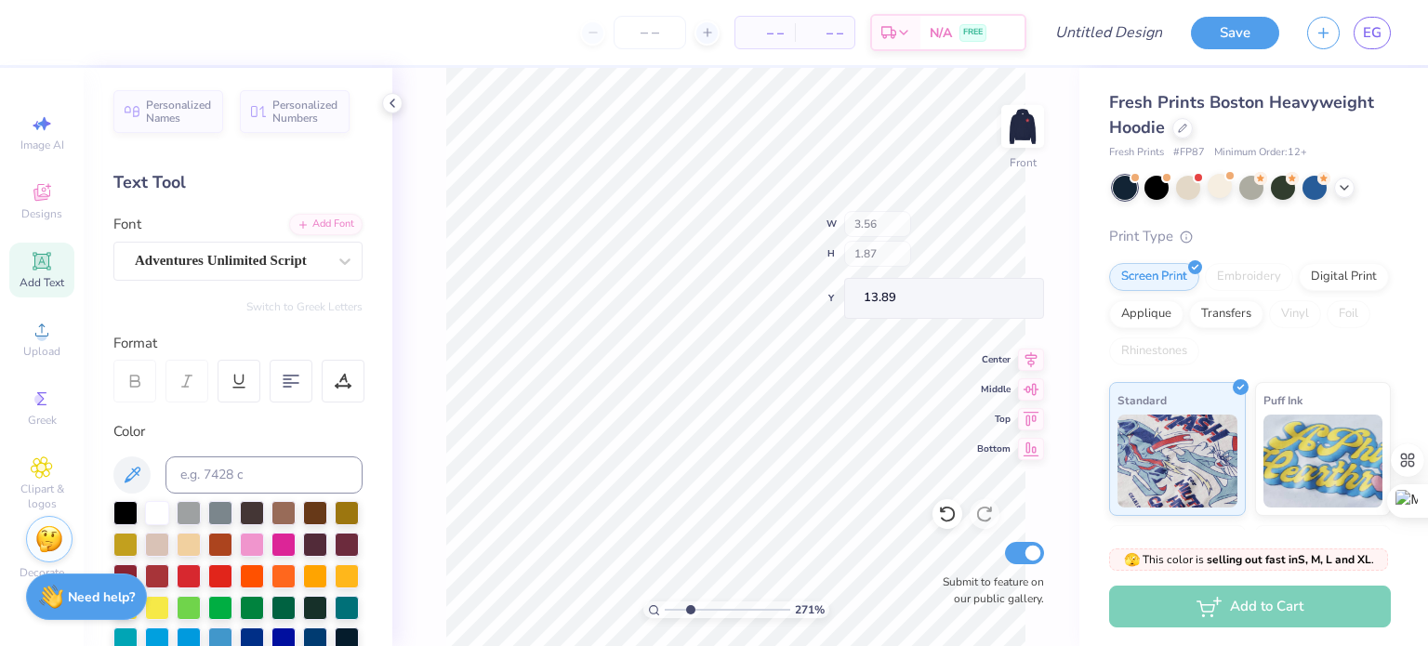
type input "1.67"
type input "15.01"
type input "5.87"
type input "1.68"
type input "16.30"
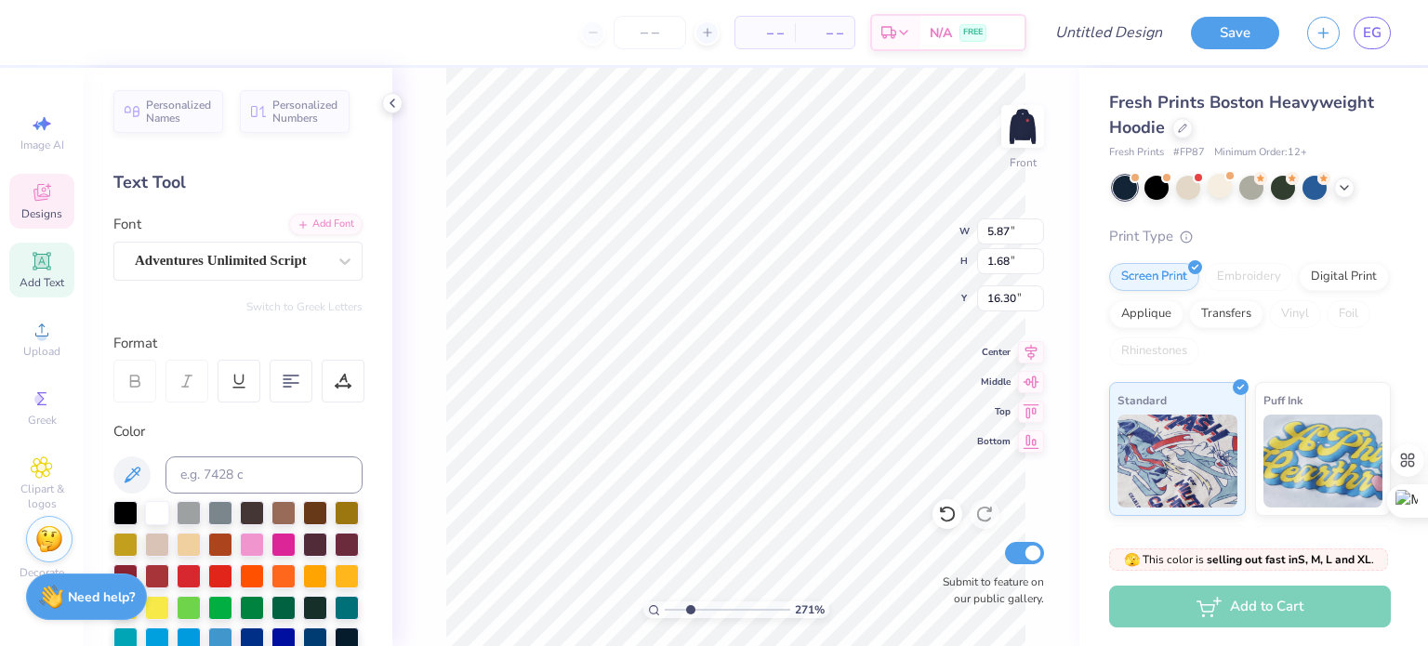
scroll to position [15, 2]
type input "10.58"
type input "10.32"
type input "10.18"
type input "10.78"
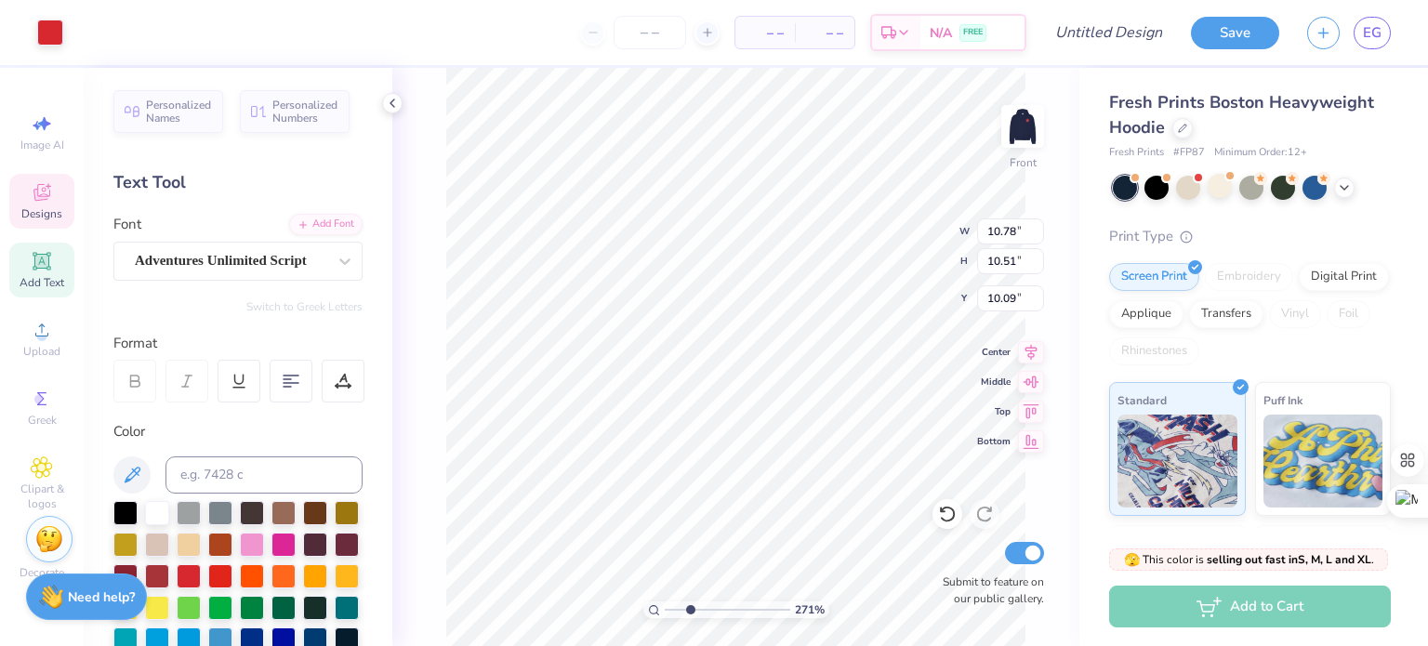
type input "10.51"
type input "10.09"
type input "2.65"
type input "1.67"
type input "14.75"
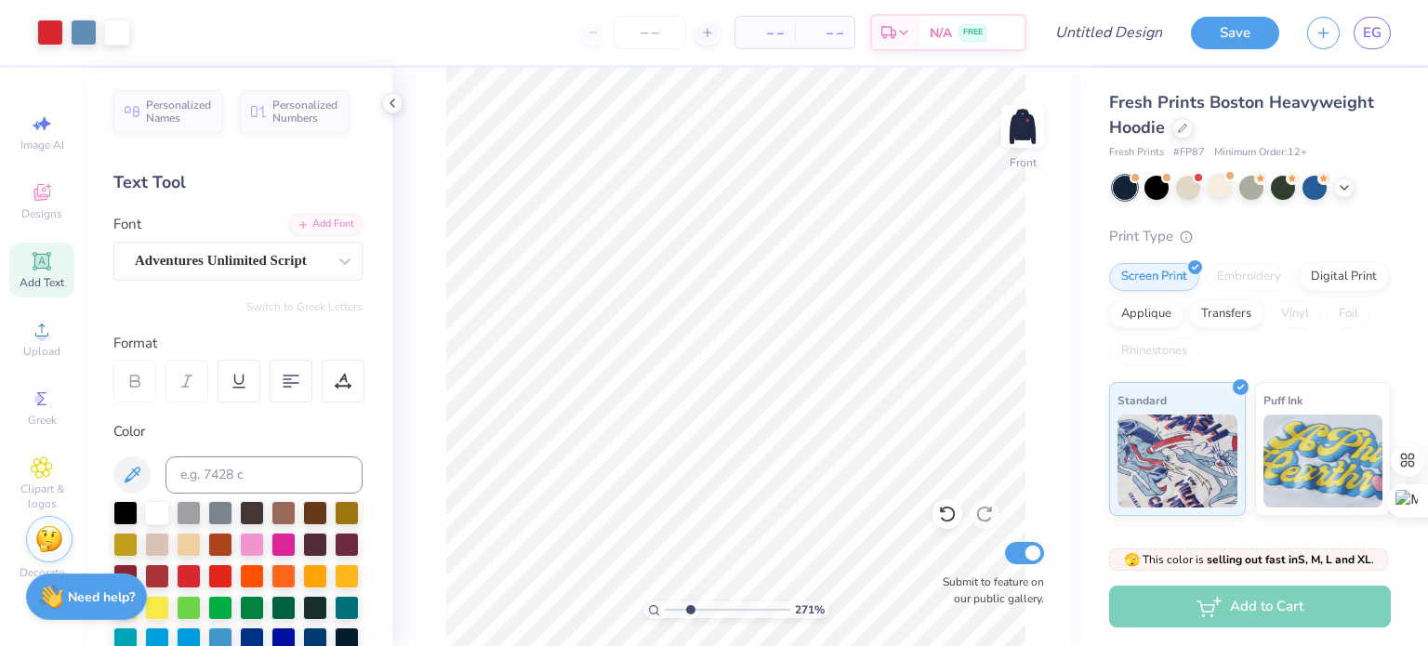
type input "2.5650025563414"
type input "3.92"
type input "2.80"
type input "15.80"
type input "4.56"
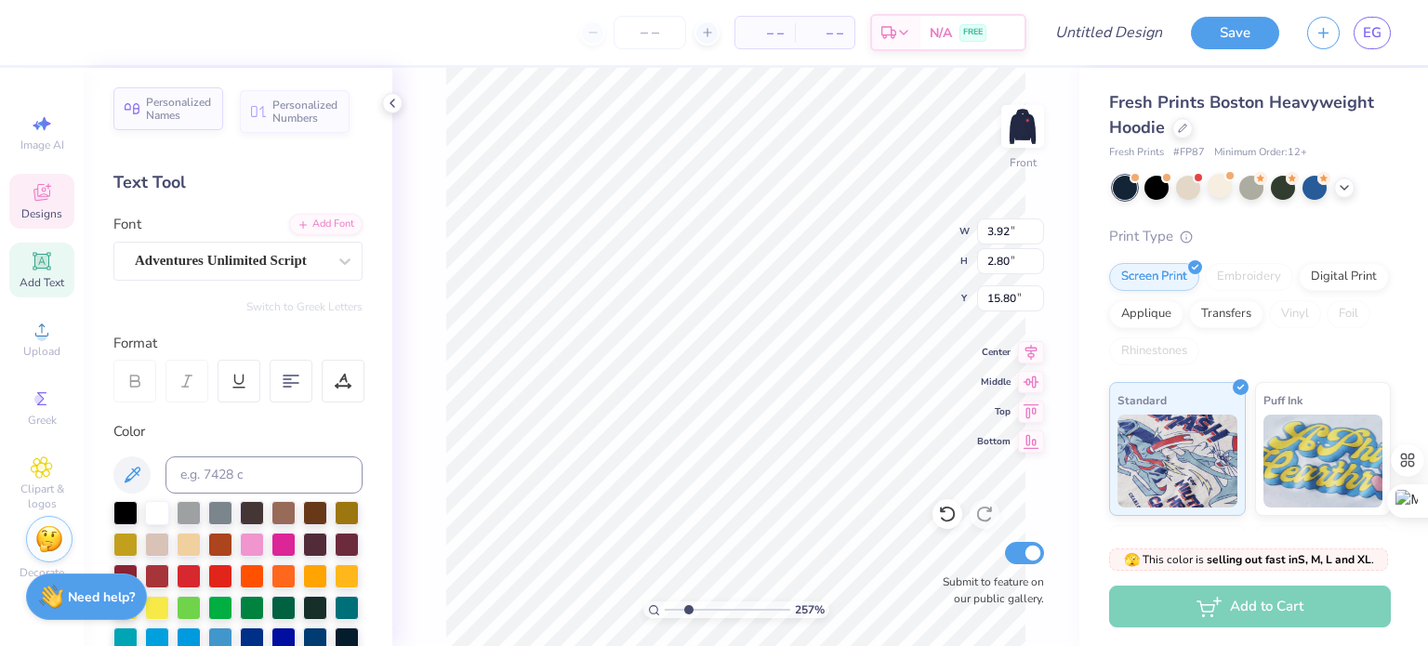
type input "1.56"
type input "16.36"
type input "2.65"
type input "1.67"
type input "15.01"
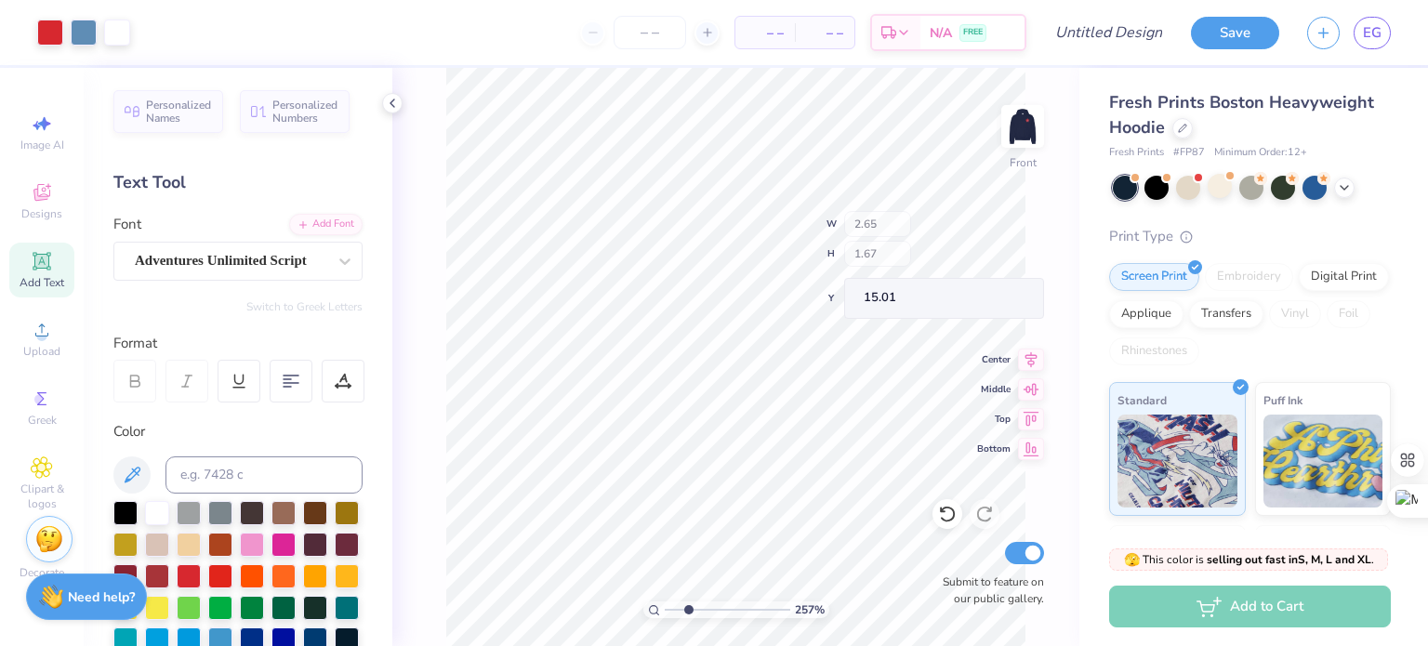
type input "2.38"
type input "1.50"
type input "15.20"
type input "10.78"
type input "10.51"
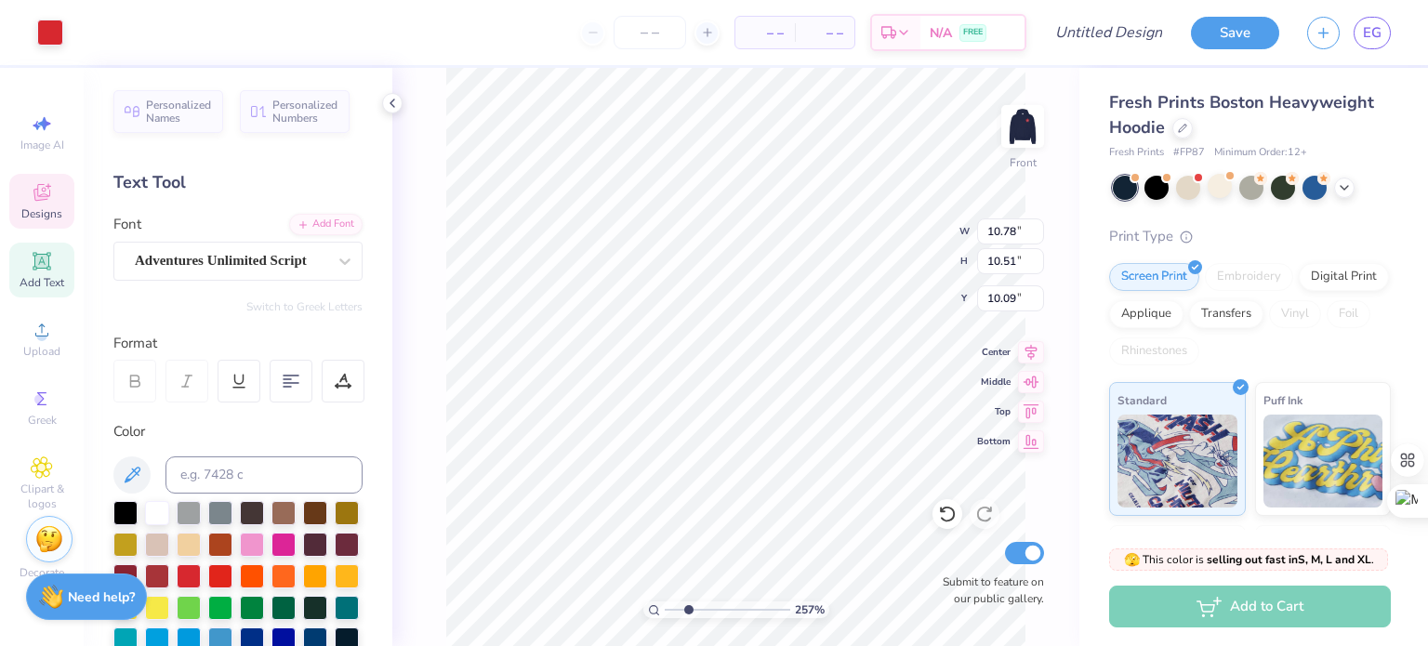
type input "10.09"
type input "2.38"
type input "1.50"
type input "15.20"
type input "1.86"
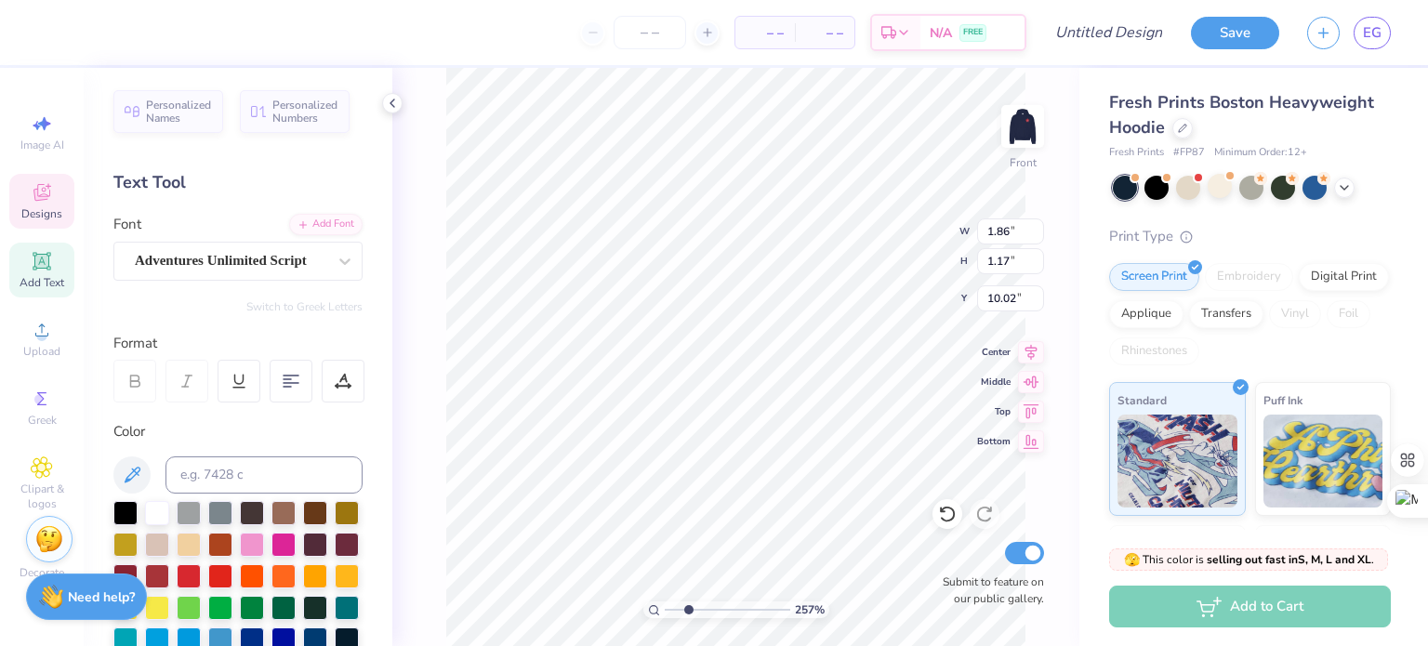
type input "1.17"
type input "10.02"
type textarea "Zeta"
type input "2.37"
type input "1.03"
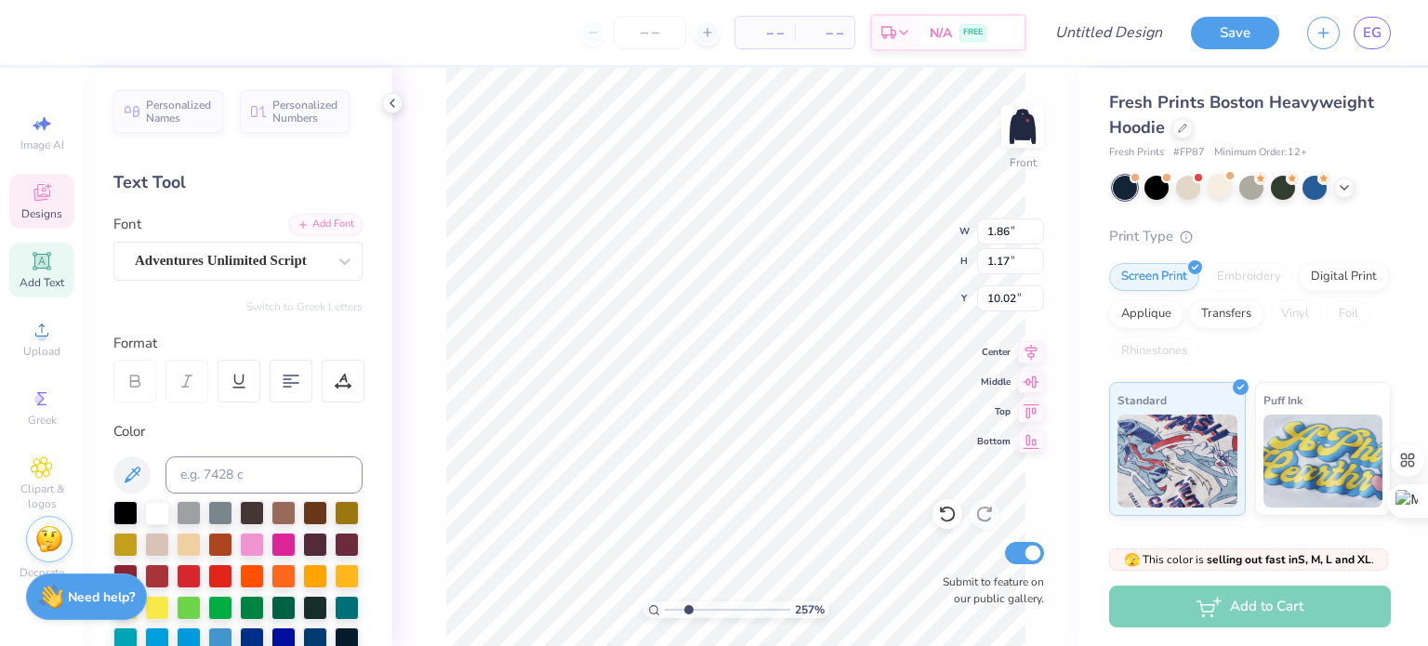
type input "11.27"
type input "2.30"
type input "1.02"
type input "10.14"
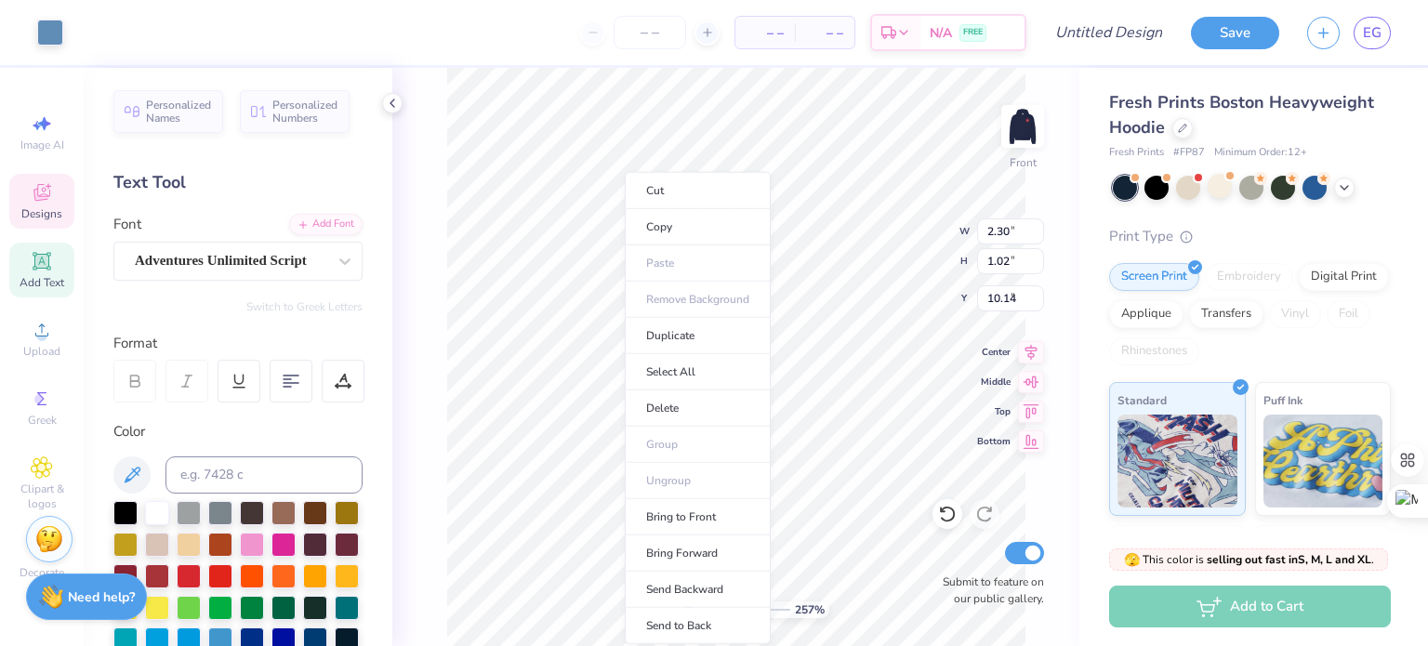
type input "7.17"
type input "7.26"
type input "7.43"
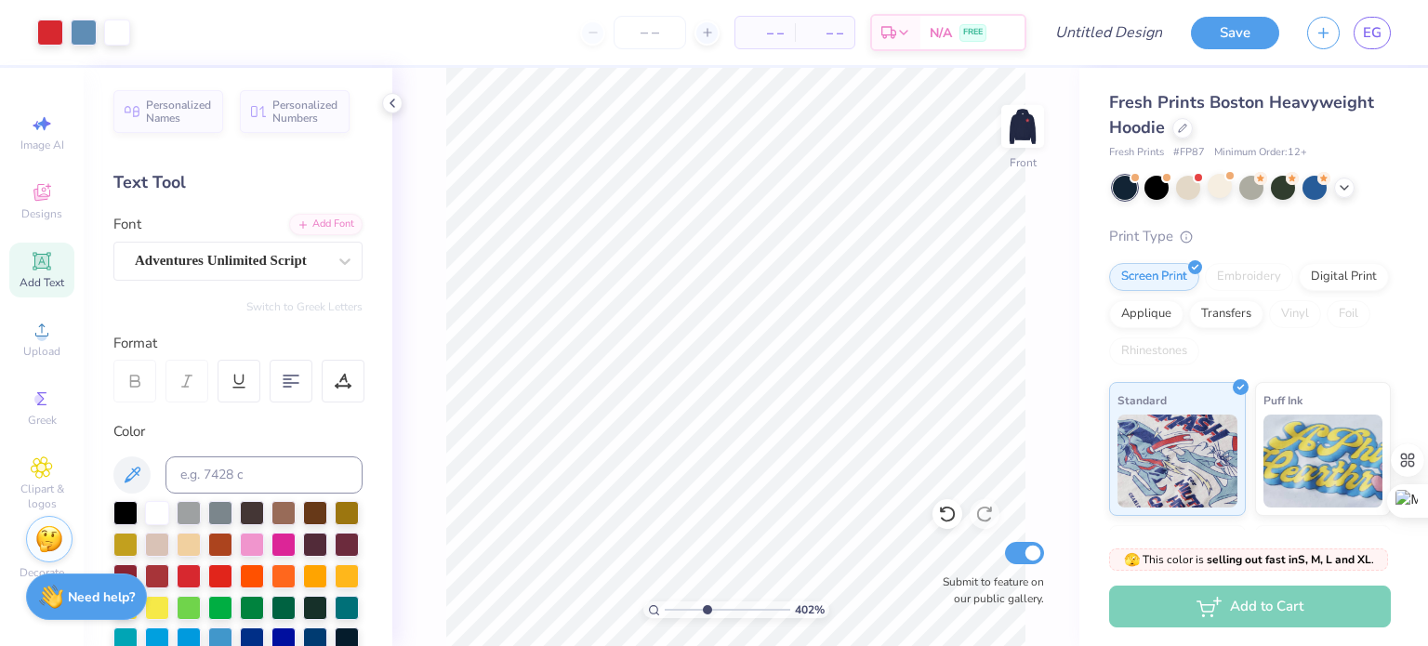
drag, startPoint x: 670, startPoint y: 606, endPoint x: 707, endPoint y: 608, distance: 37.2
type input "4.02"
click at [707, 608] on input "range" at bounding box center [728, 610] width 126 height 17
type input "2.37"
type input "1.03"
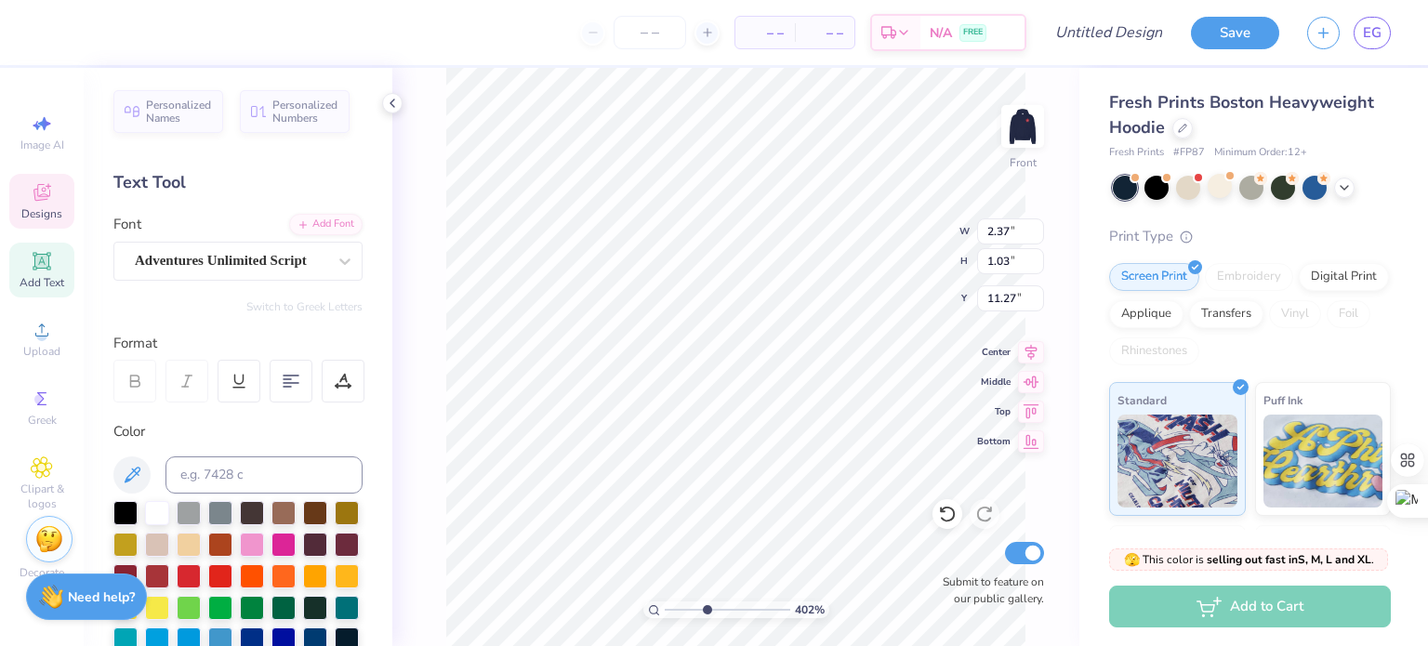
type input "10.75"
type textarea "D"
type textarea "Tau"
type input "7.17"
type input "7.26"
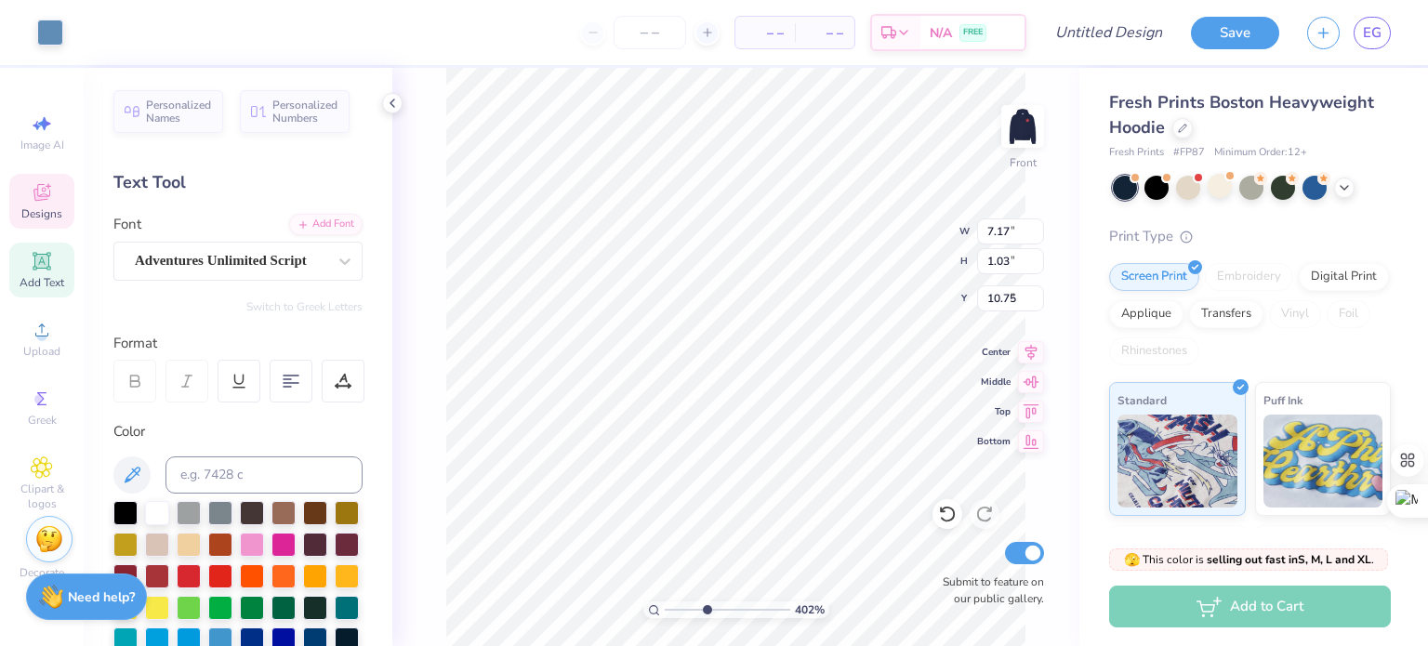
type input "7.43"
type input "2.37"
type input "1.03"
type input "11.77"
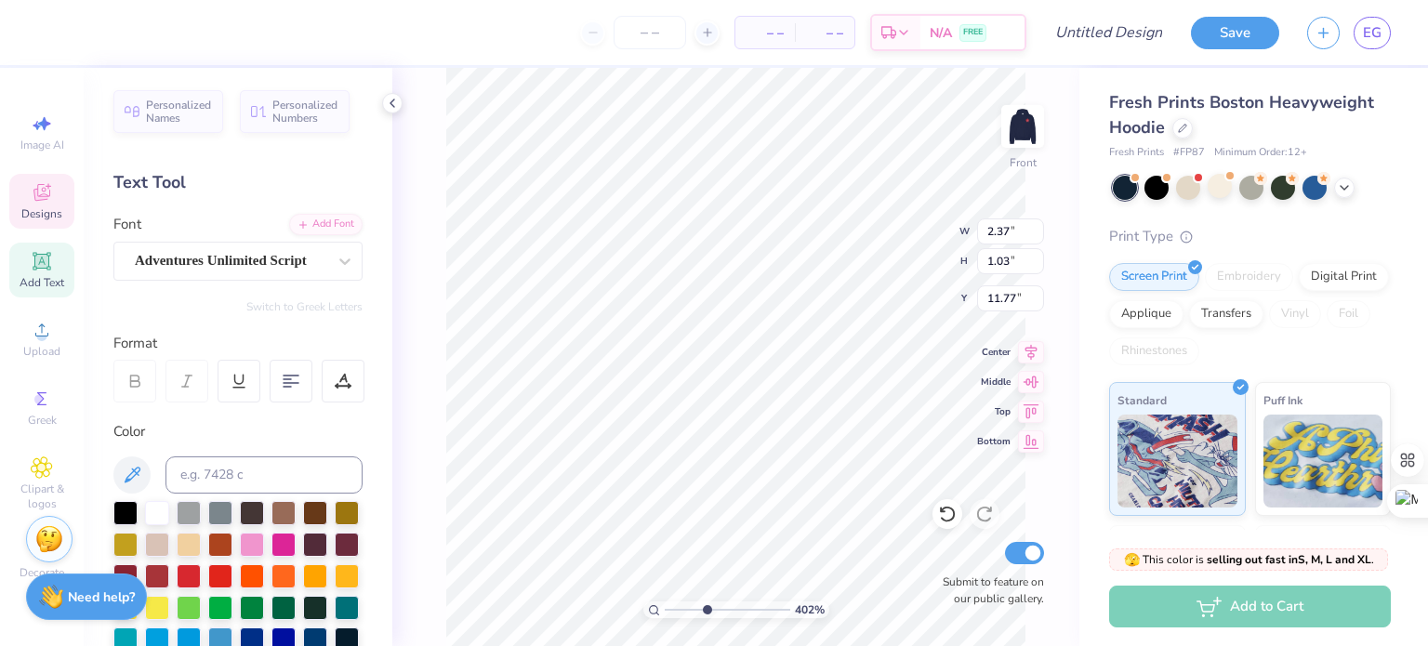
type textarea "D"
type textarea "Alpha"
type input "7.17"
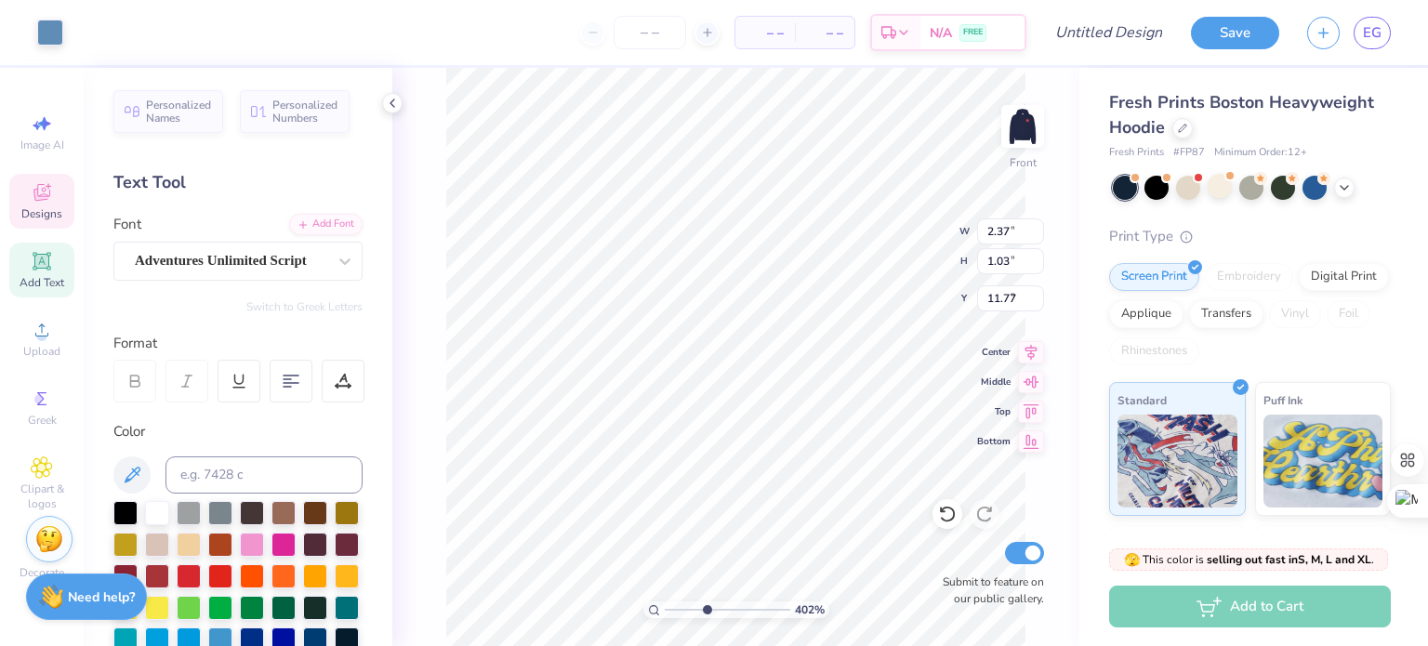
type input "7.26"
type input "7.43"
type input "3.73"
type input "1.11"
type input "11.67"
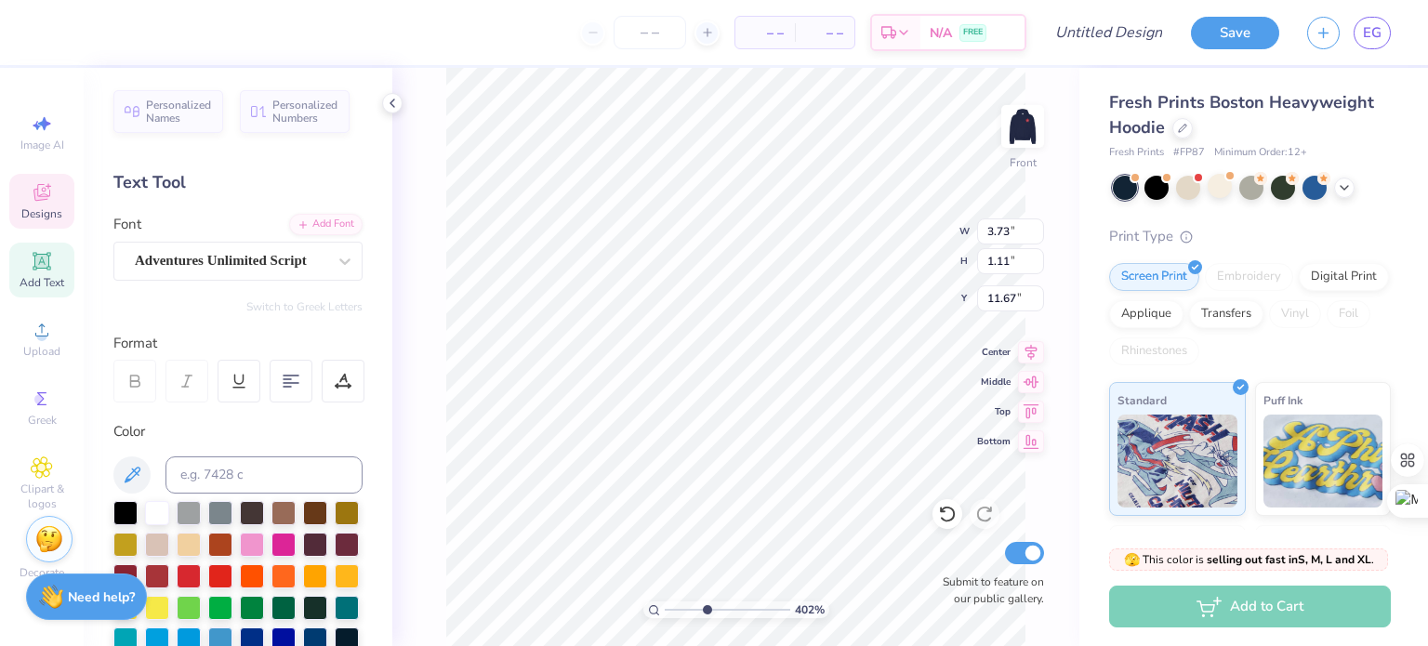
type input "2.07"
type input "1.01"
type input "10.75"
type input "7.17"
type input "7.26"
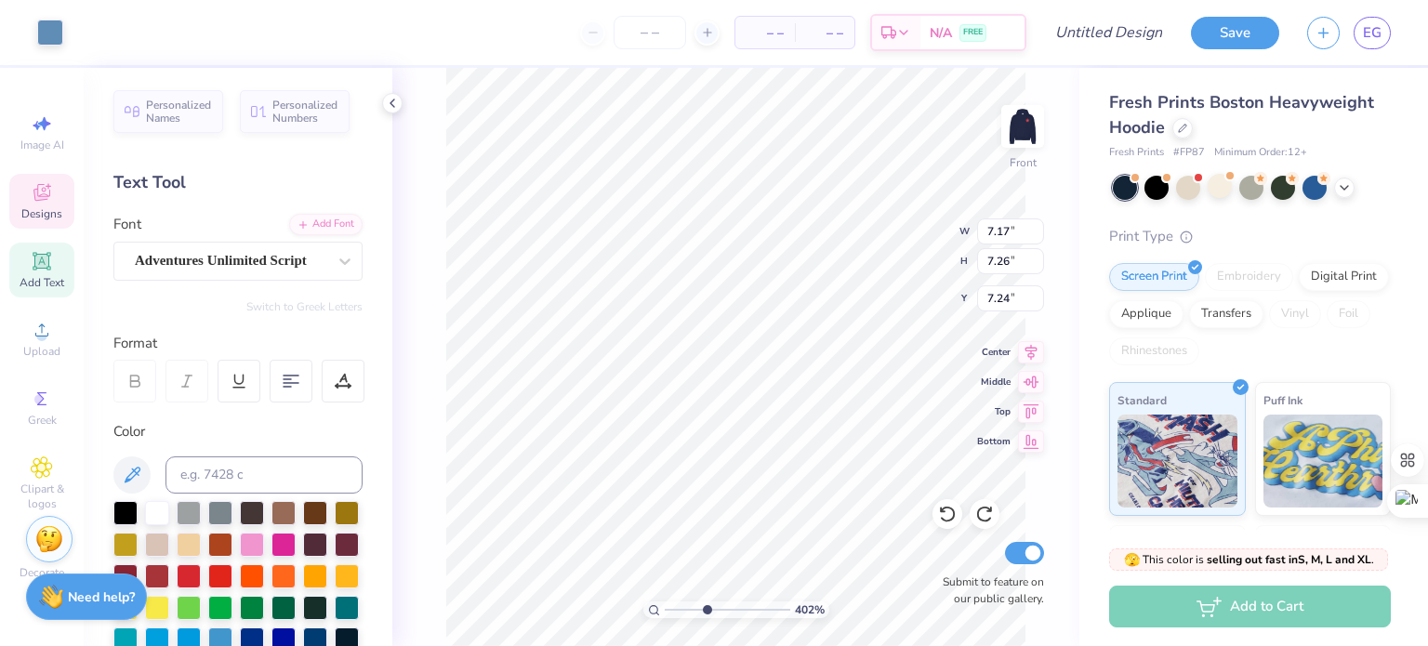
type input "7.43"
type input "2.07"
type input "1.01"
type input "10.45"
type input "3.73"
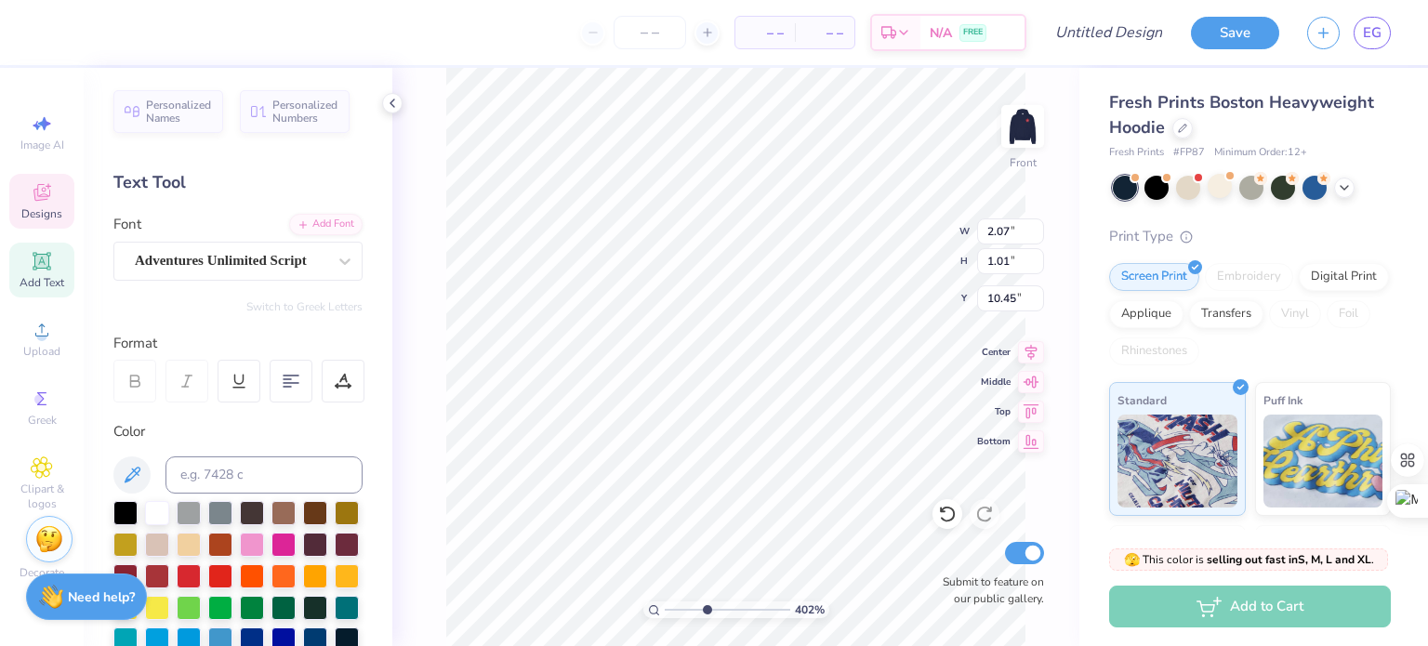
type input "1.11"
type input "11.77"
type input "7.17"
type input "7.26"
type input "7.43"
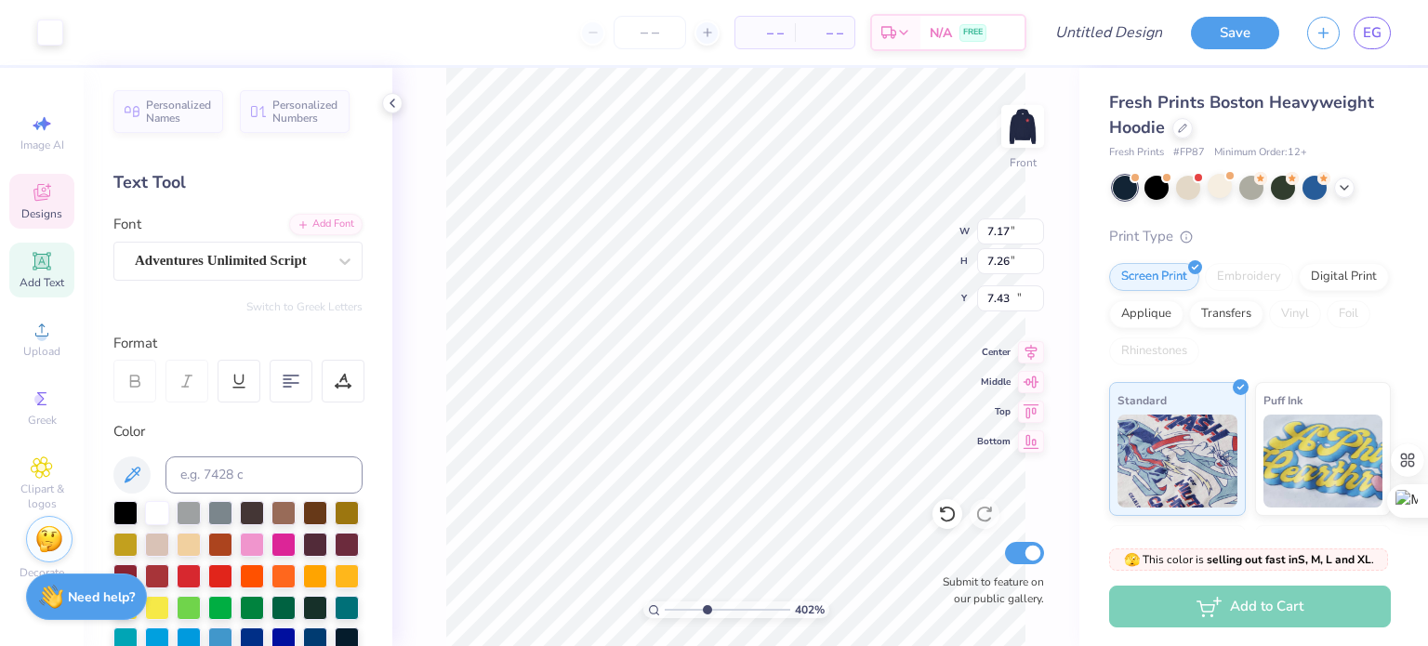
type input "3.73"
type input "1.11"
type input "11.68"
type input "3.69"
type input "1.25"
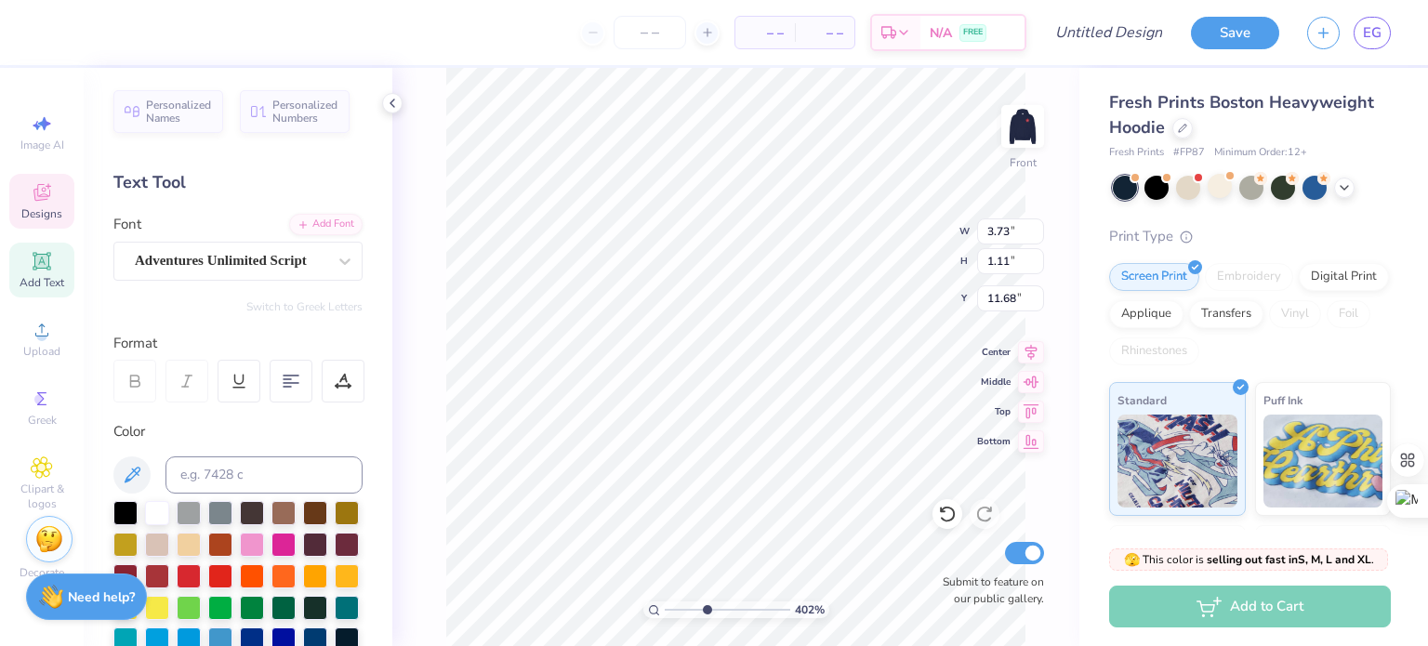
type input "11.63"
type input "7.17"
type input "7.26"
type input "7.43"
type input "3.69"
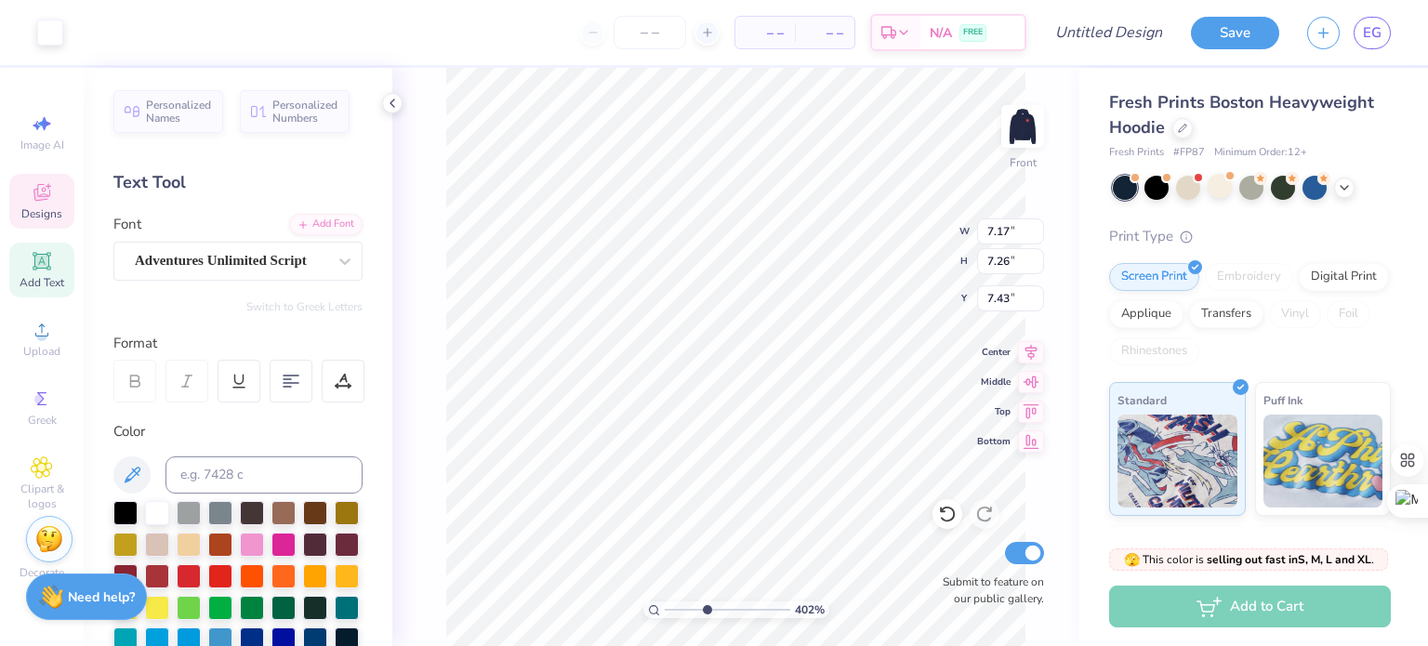
type input "1.25"
type input "11.63"
type input "2.07"
type input "1.01"
type input "10.58"
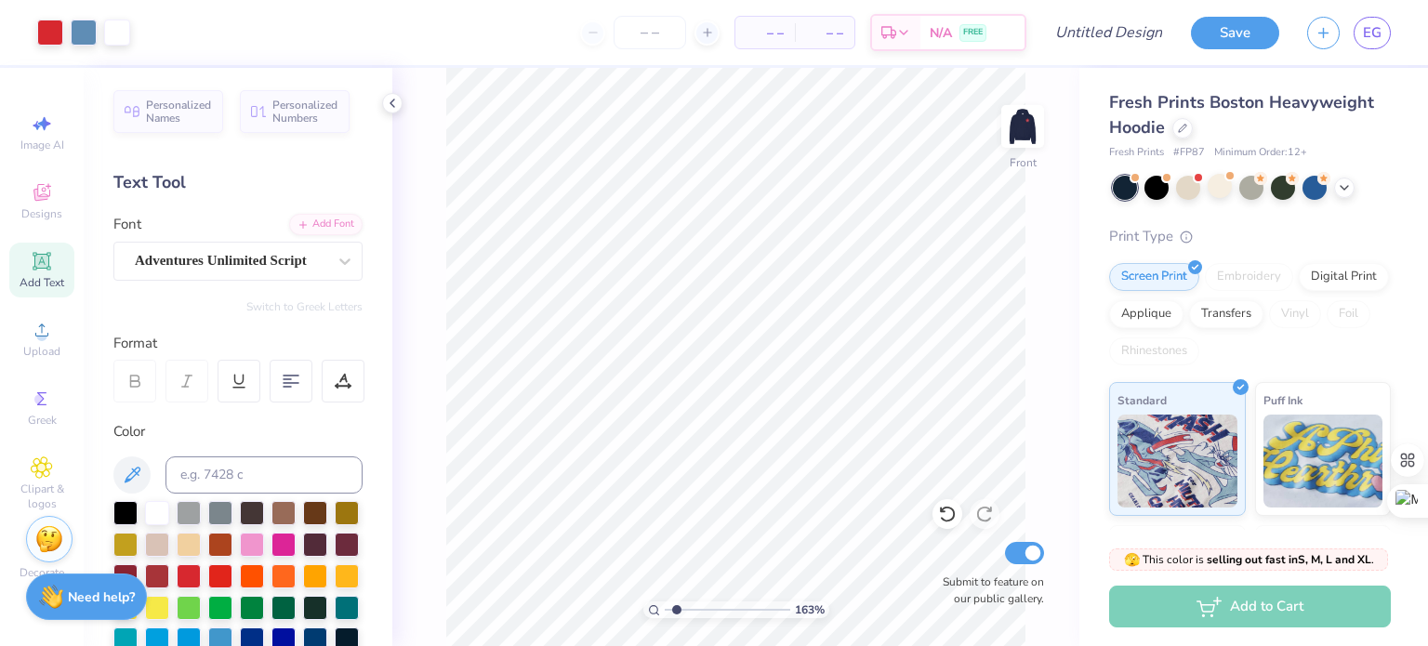
drag, startPoint x: 705, startPoint y: 609, endPoint x: 677, endPoint y: 609, distance: 27.9
click at [677, 609] on input "range" at bounding box center [728, 610] width 126 height 17
drag, startPoint x: 679, startPoint y: 606, endPoint x: 711, endPoint y: 605, distance: 31.6
type input "4.37"
click at [711, 605] on input "range" at bounding box center [728, 610] width 126 height 17
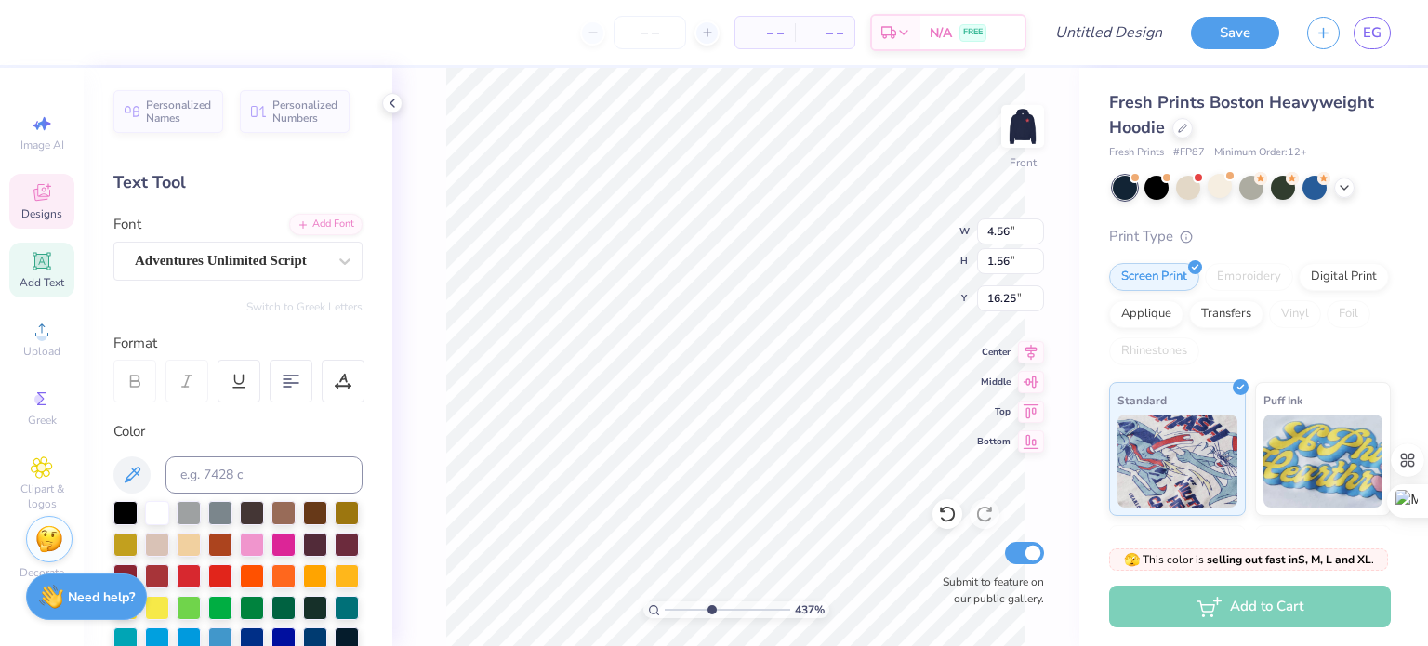
type input "4.56"
type input "1.56"
type input "16.21"
type input "16.35"
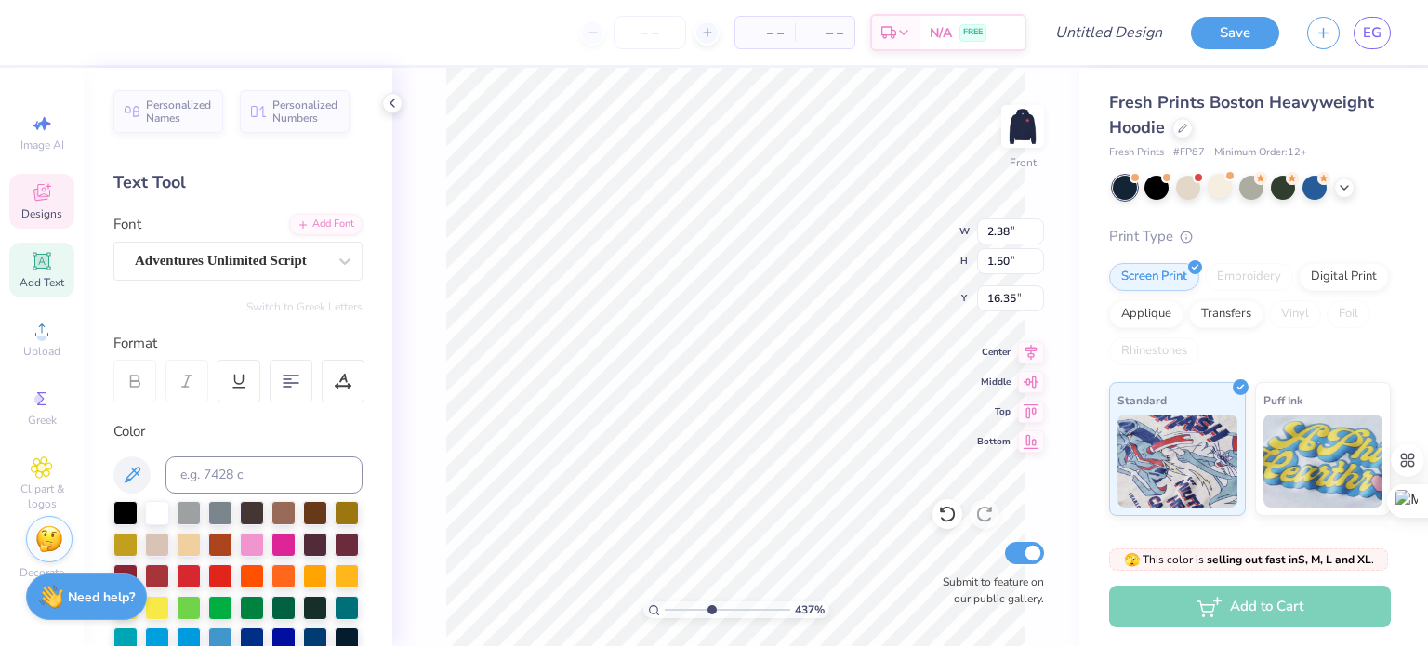
type input "2.38"
type input "1.50"
type input "15.20"
type input "3.56"
type input "1.87"
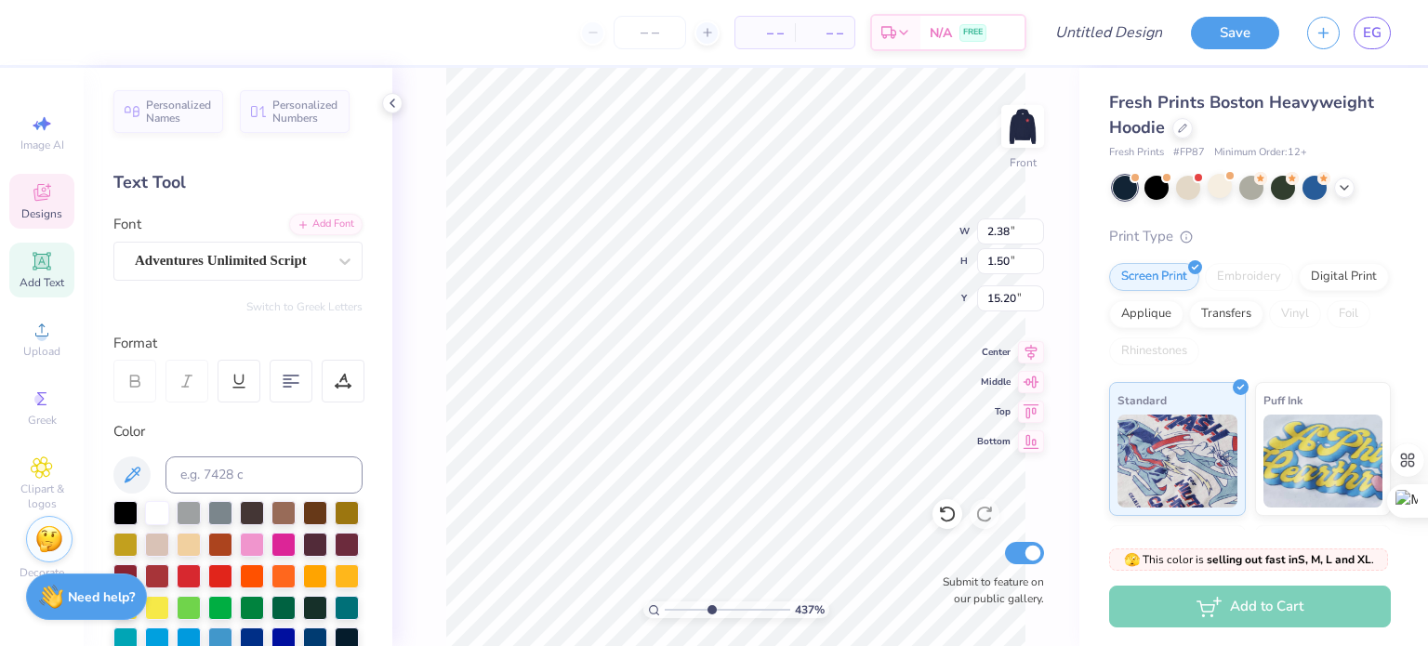
type input "13.33"
type input "2.38"
type input "1.50"
type input "15.18"
type input "10.58"
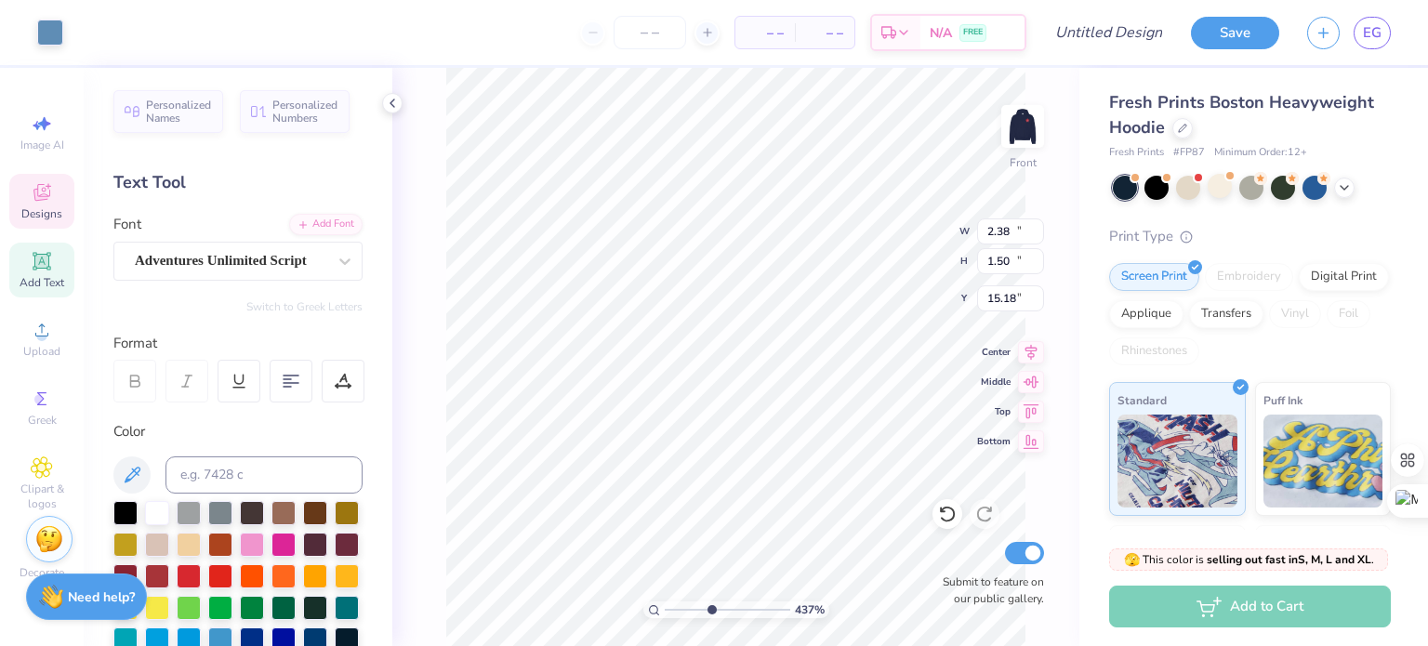
type input "10.32"
type input "10.18"
type input "3.16718026665102"
type input "2.38"
type input "1.50"
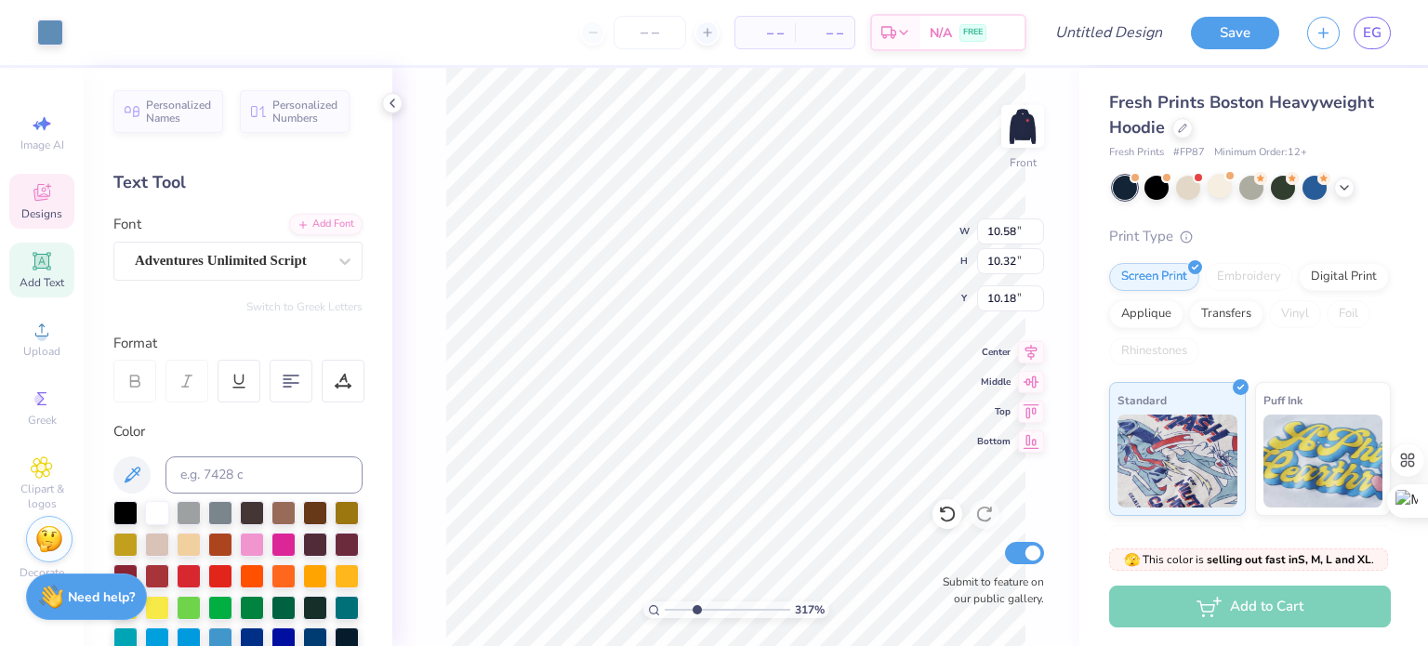
type input "15.18"
type input "3.16718026665102"
type input "3.56"
type input "1.87"
type input "13.49"
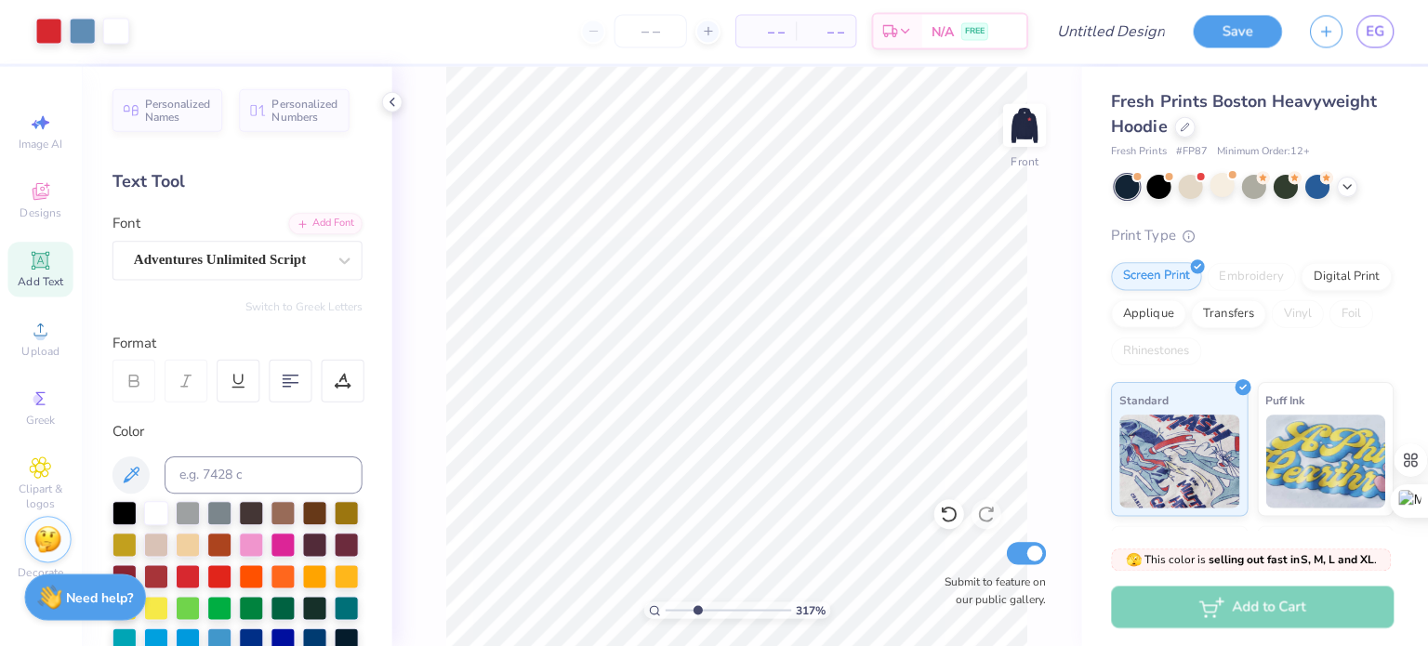
scroll to position [0, 0]
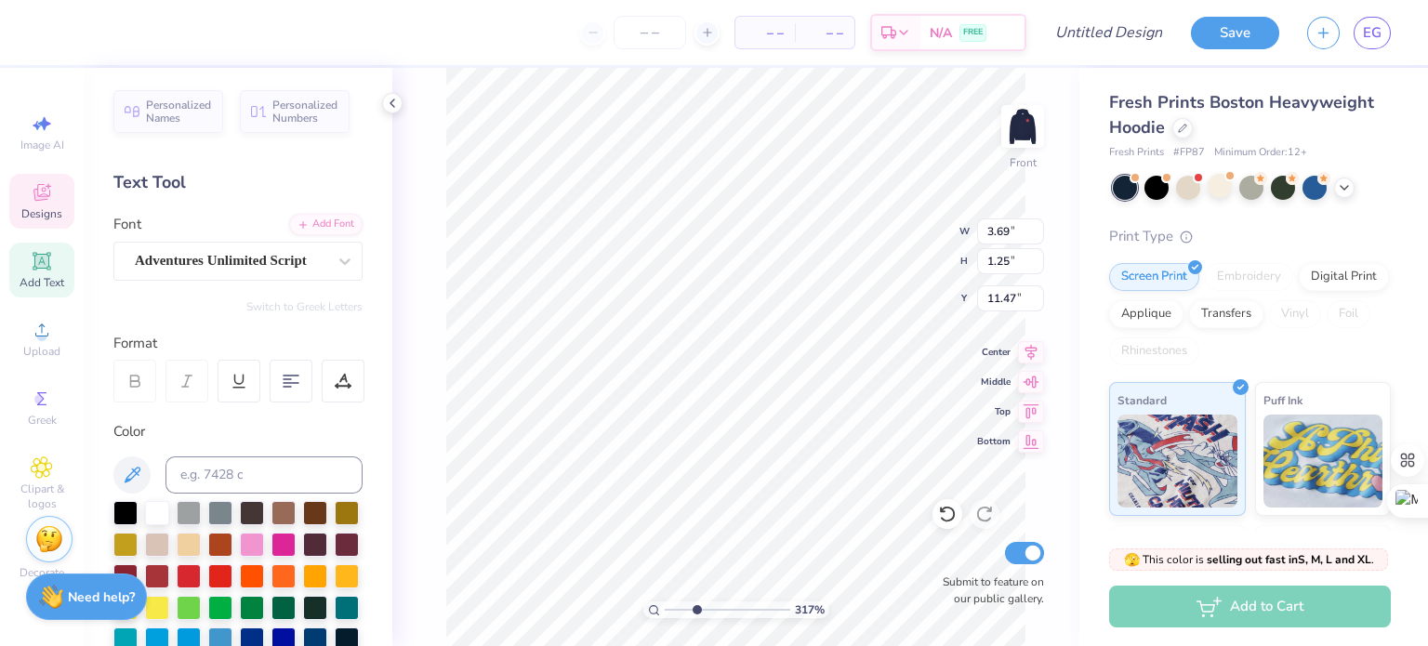
type input "3.16718026665102"
type textarea "n"
type input "3.16718026665102"
type textarea "nob"
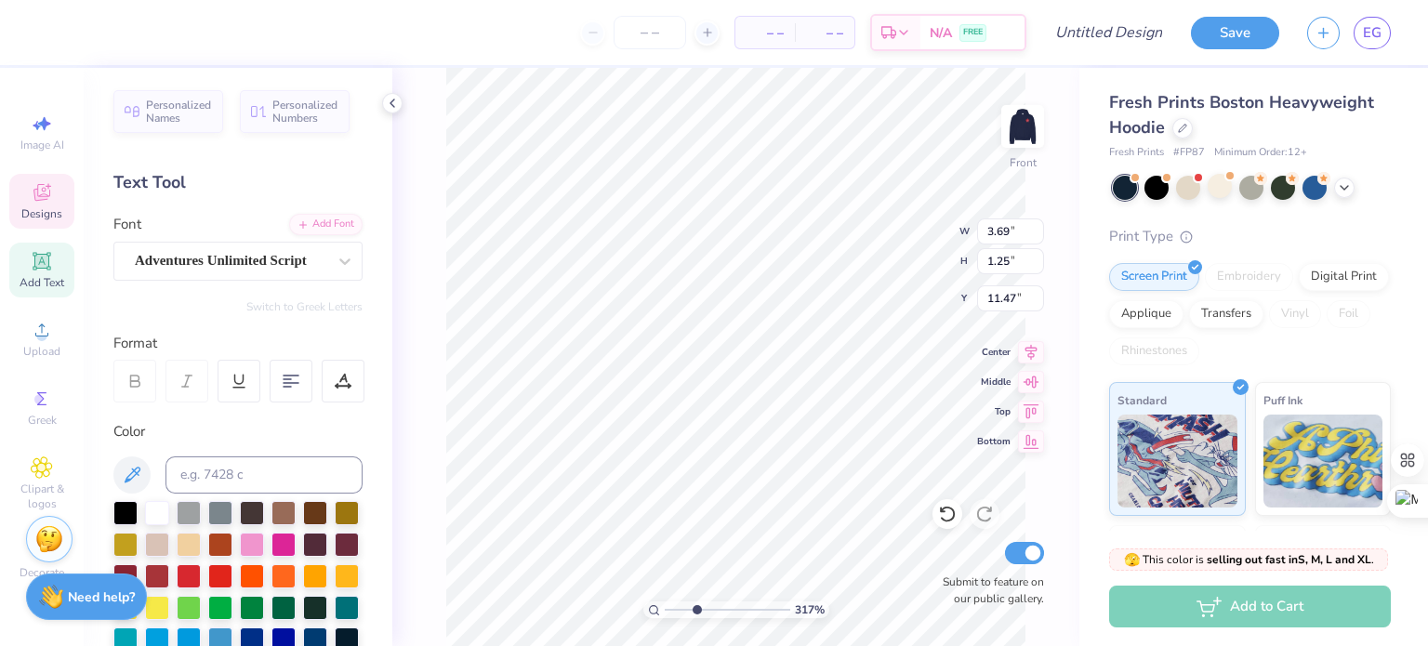
type input "3.16718026665102"
type textarea "nobl"
type input "3.16718026665102"
type textarea "noble"
type input "3.16718026665102"
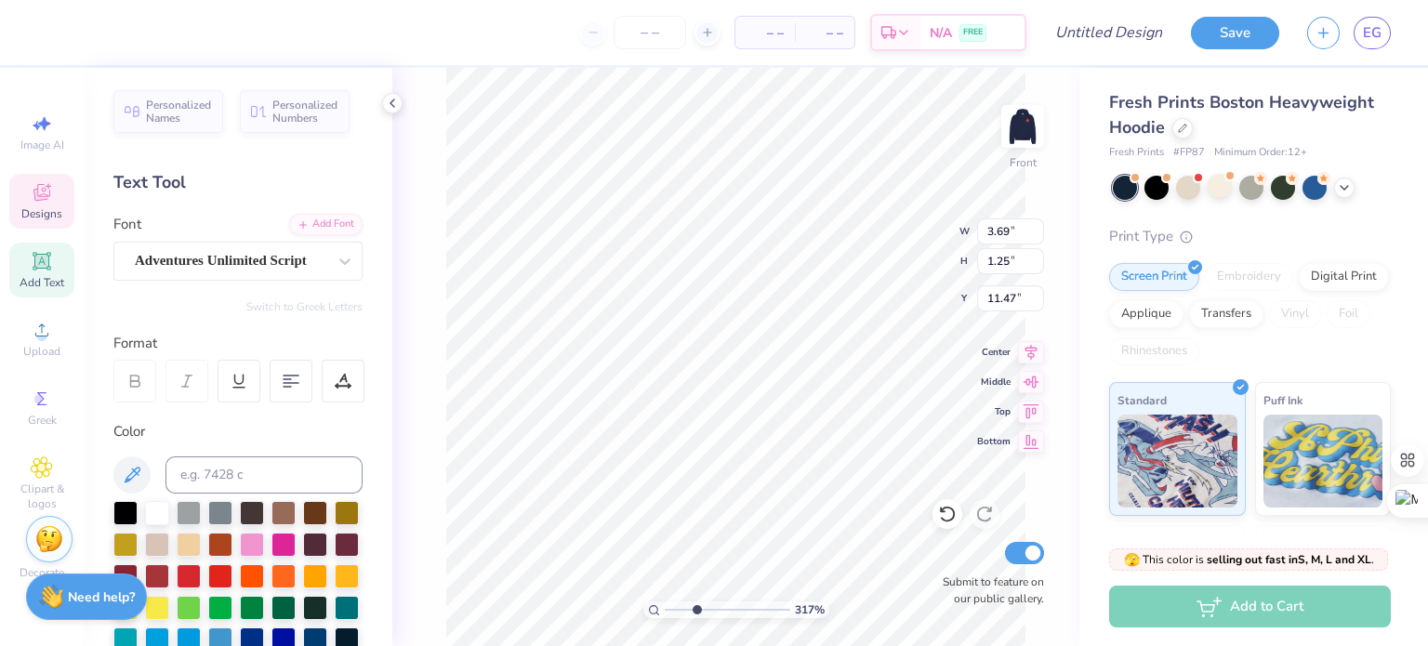
type textarea "nobles"
type input "3.16718026665102"
type textarea "noblest"
type input "3.16718026665102"
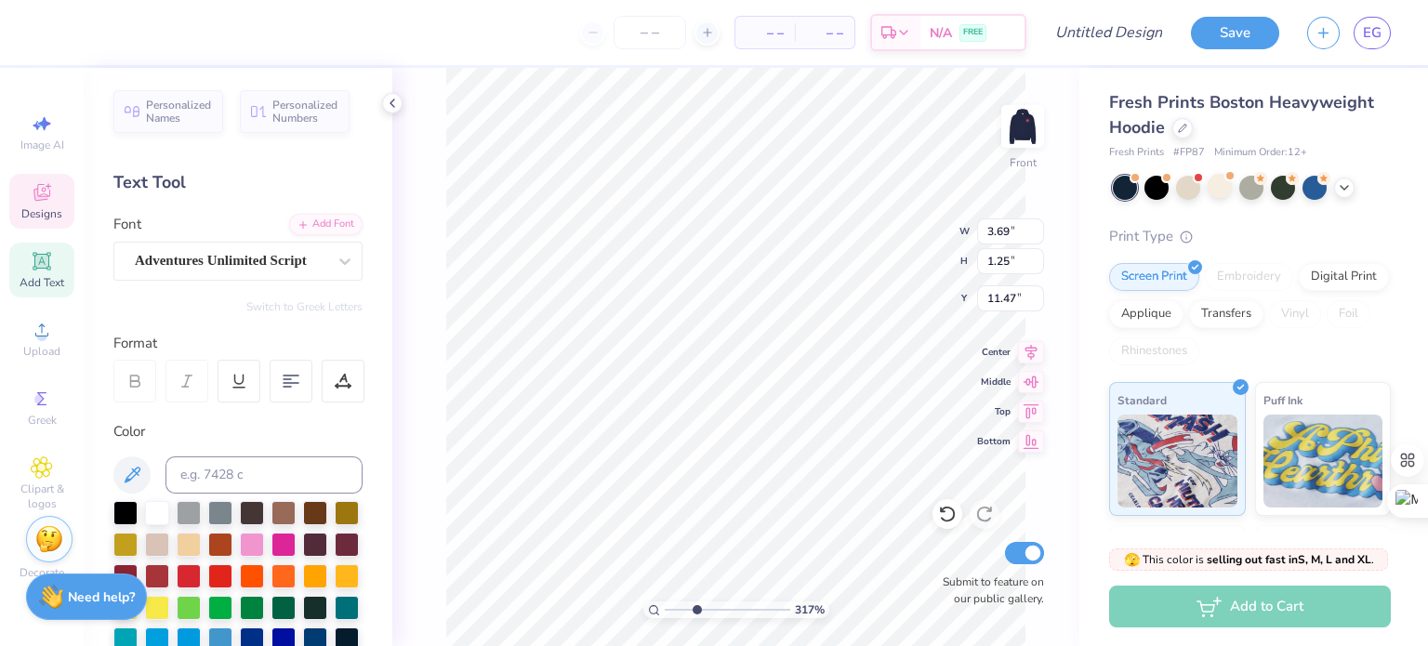
type input "2.07"
type input "1.01"
type input "10.58"
type textarea "Ta"
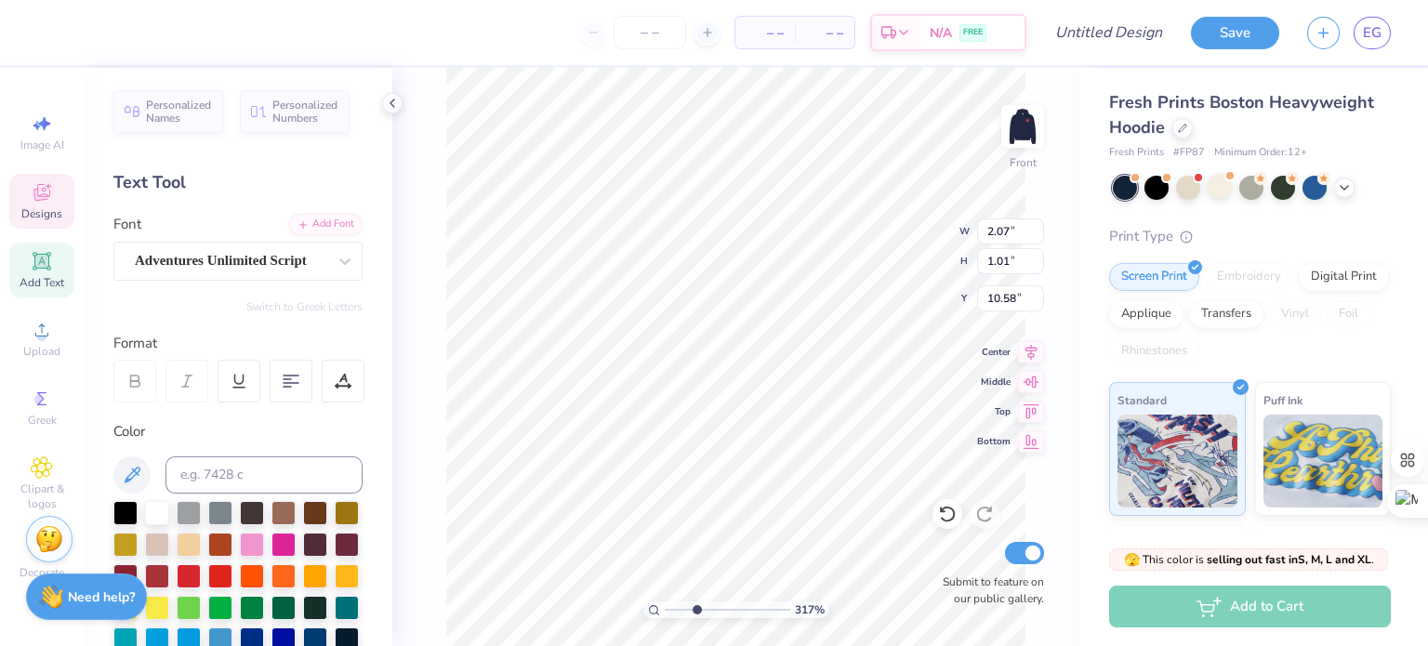
type input "3.16718026665102"
type textarea "T"
type input "3.16718026665102"
type textarea "t"
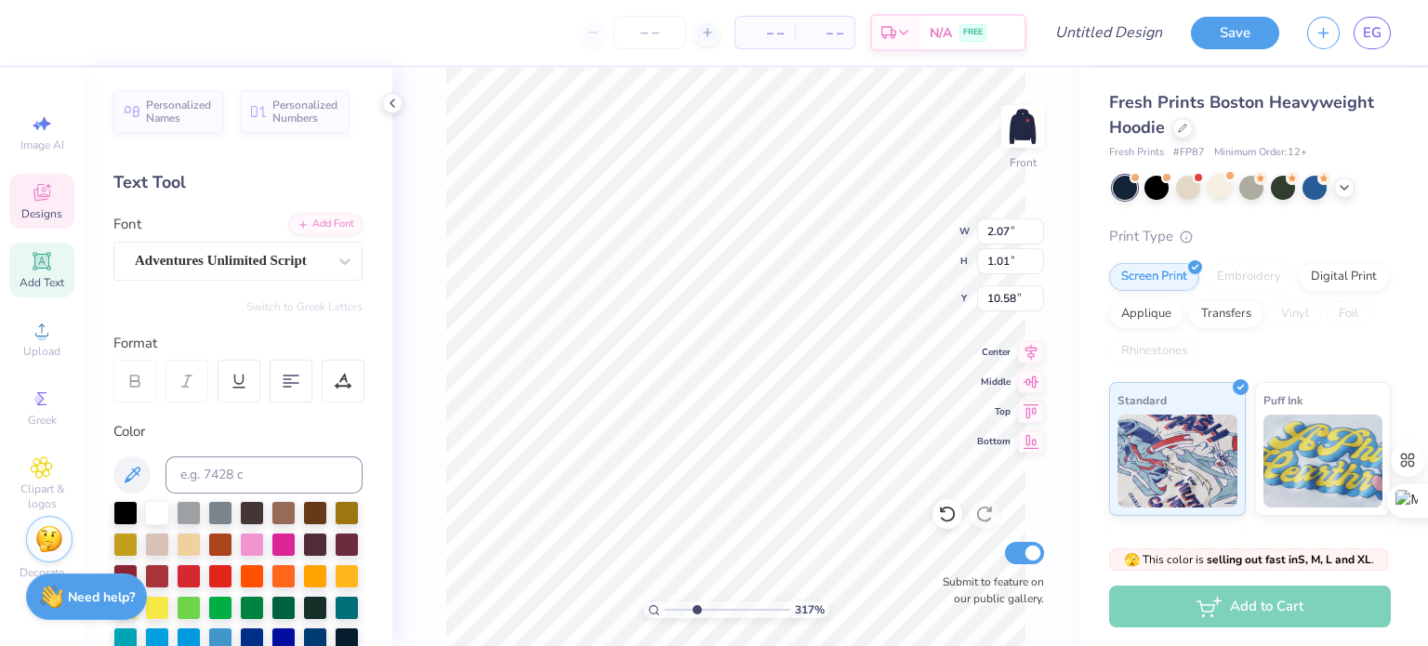
type input "3.16718026665102"
type textarea "th"
type input "3.16718026665102"
type textarea "thee"
type input "3.16718026665102"
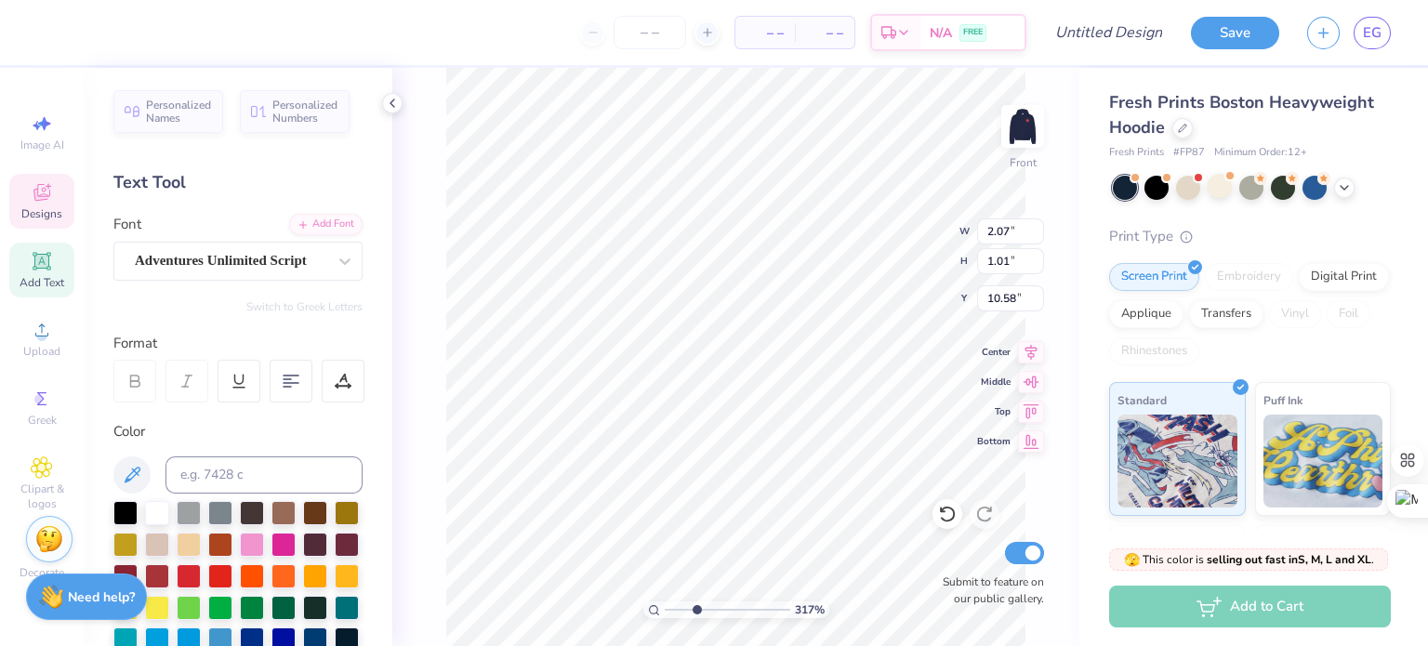
type textarea "the"
type input "3.16718026665102"
type input "2.30"
type input "1.02"
type input "9.67"
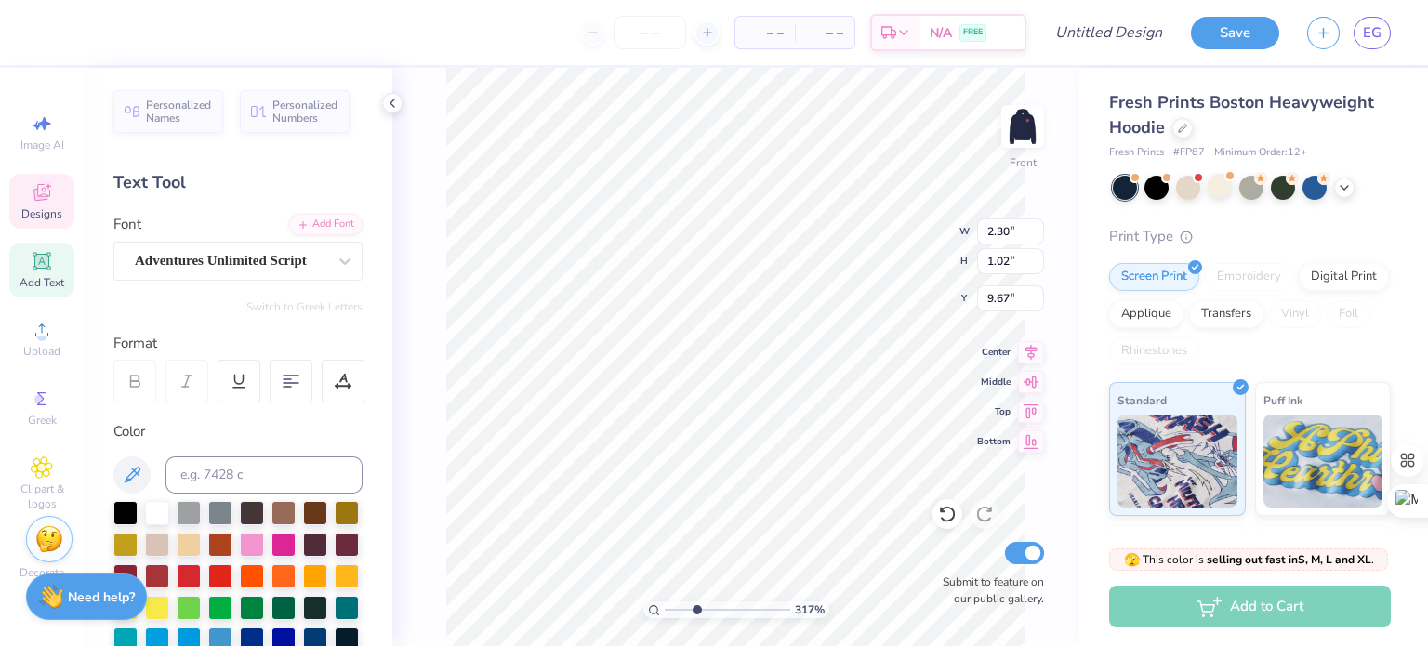
type input "3.16718026665102"
type textarea "S"
type input "3.16718026665102"
type textarea "see"
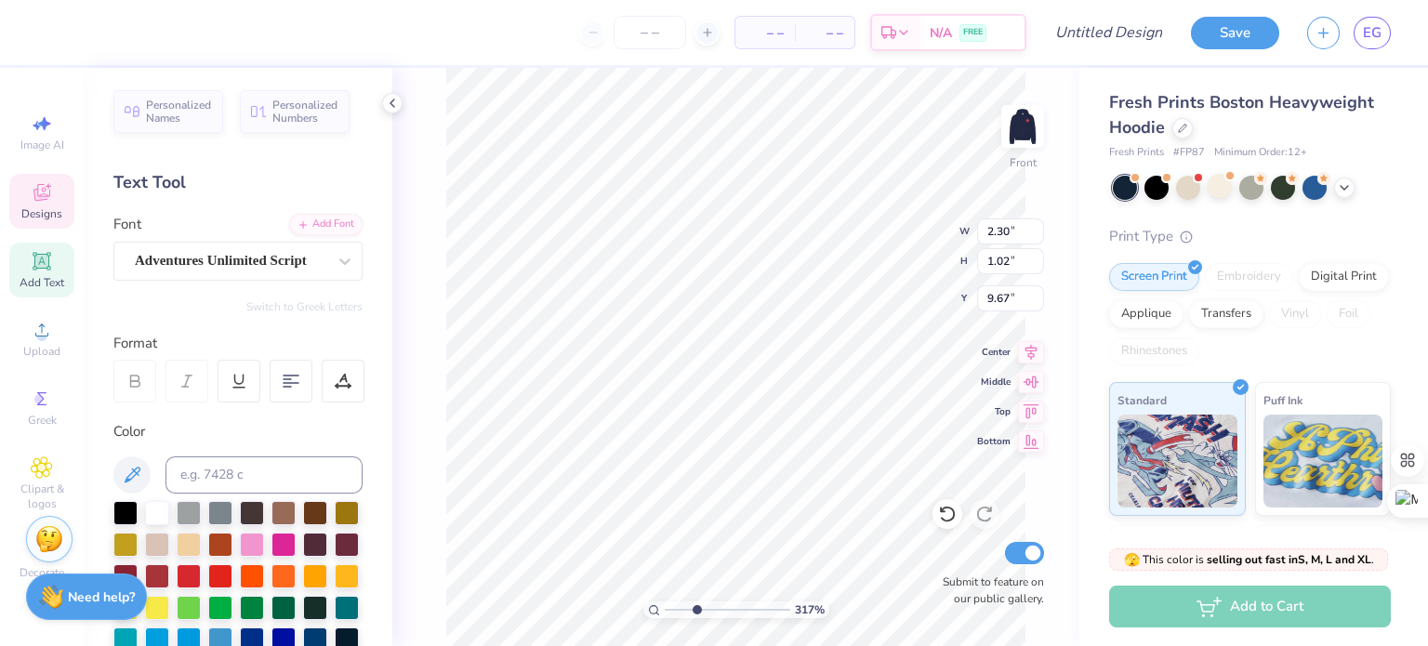
type input "3.16718026665102"
type textarea "seek"
type input "3.16718026665102"
type input "3.56"
type input "1.87"
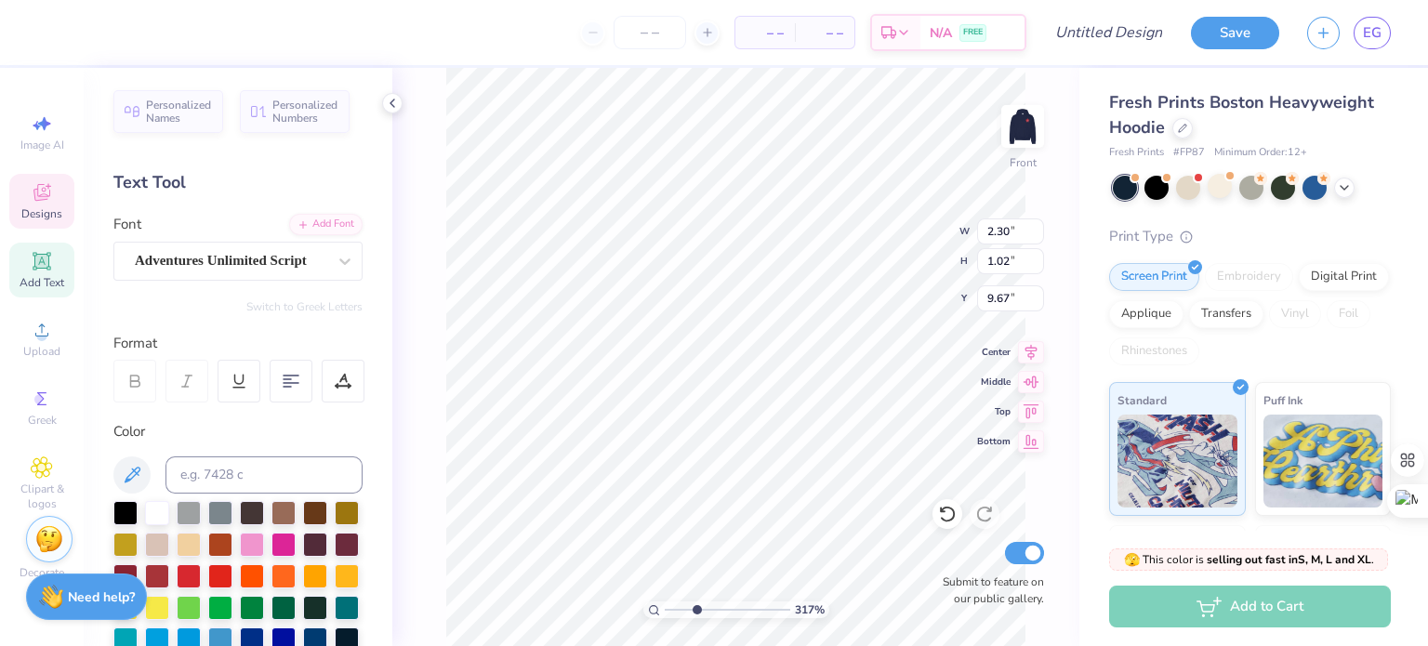
type input "13.49"
type input "3.16718026665102"
type textarea "Z"
type input "3.16718026665102"
type textarea "Ze"
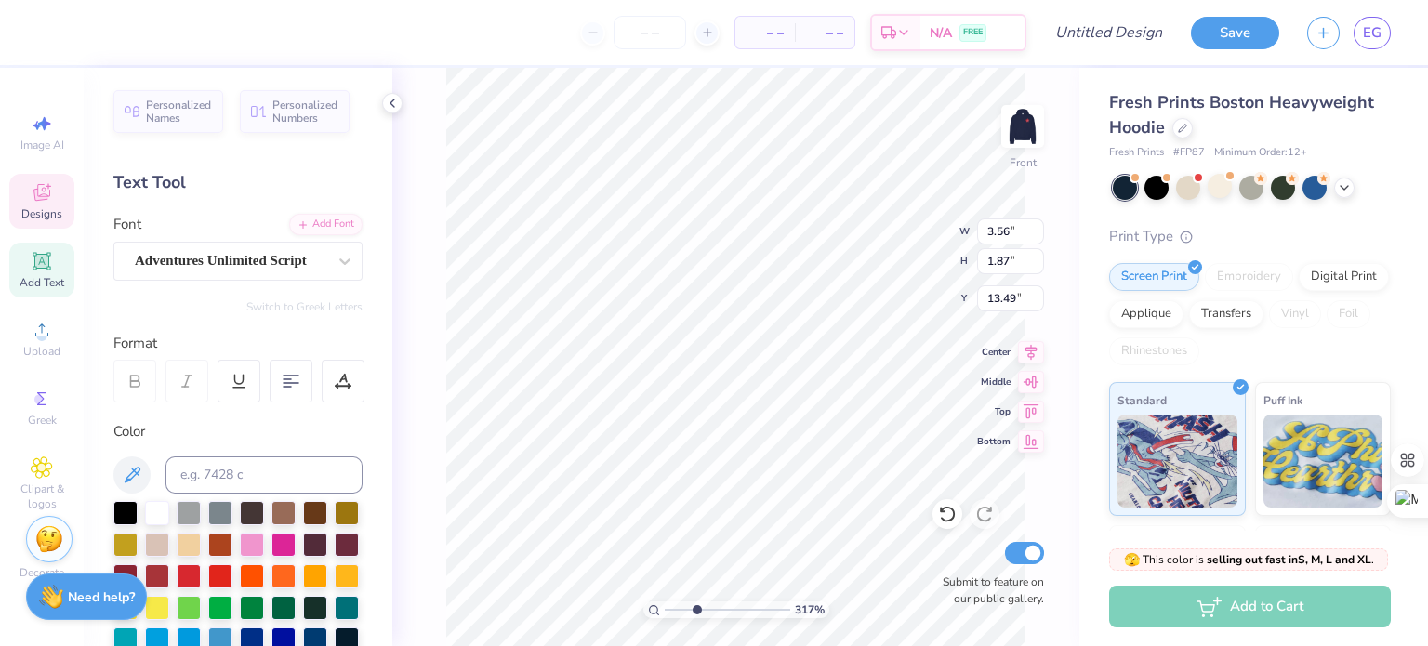
type input "3.16718026665102"
type textarea "Zet"
click at [383, 100] on div at bounding box center [392, 103] width 20 height 20
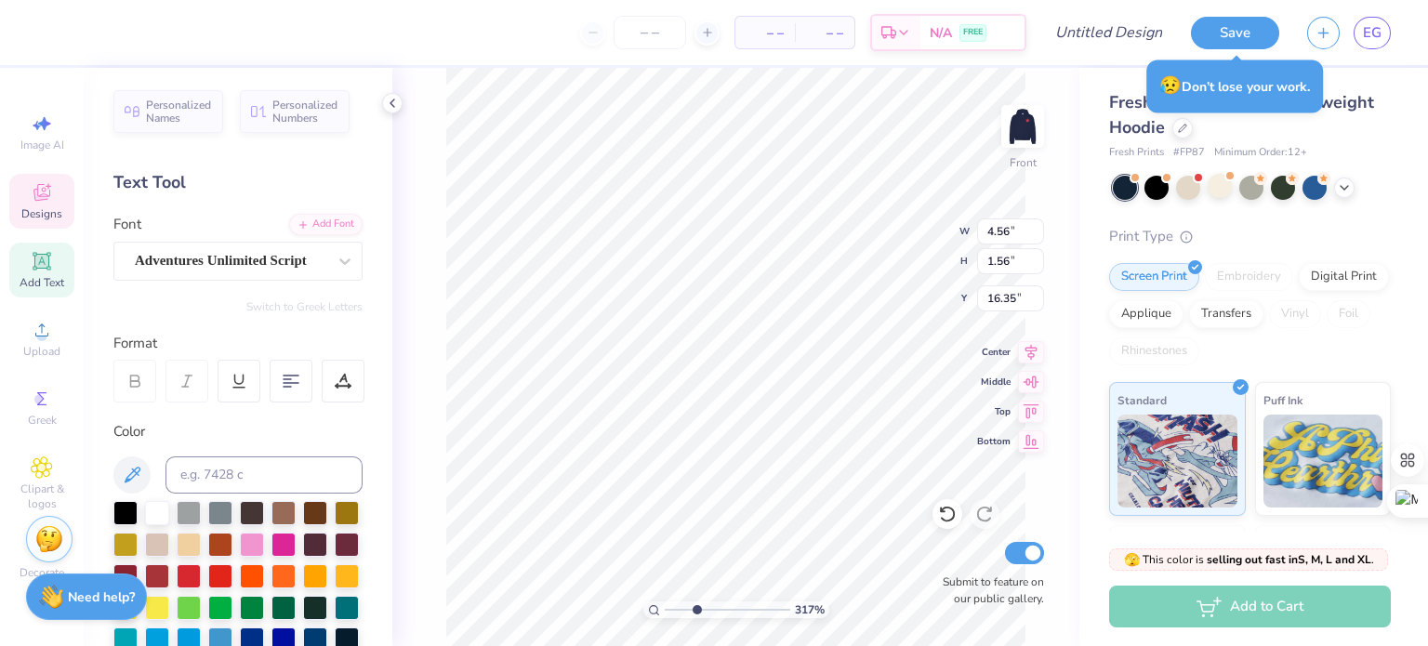
scroll to position [15, 3]
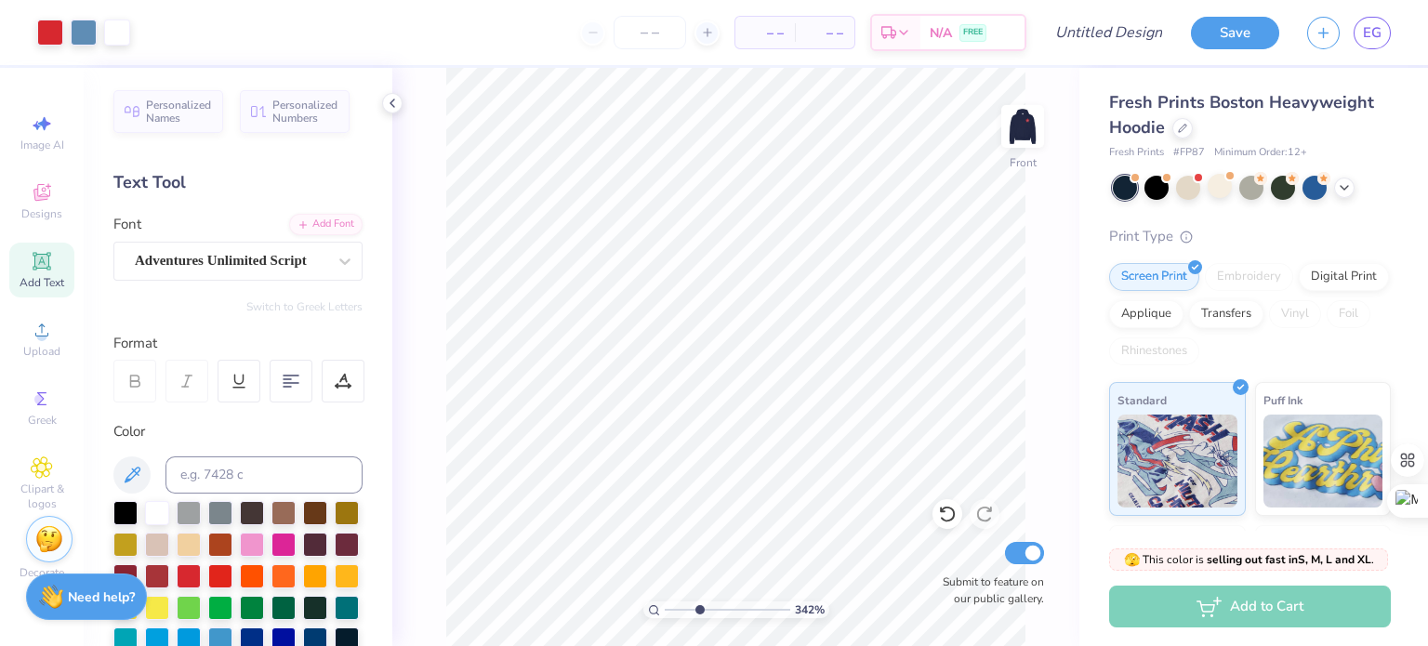
drag, startPoint x: 671, startPoint y: 610, endPoint x: 698, endPoint y: 608, distance: 28.0
click at [698, 608] on input "range" at bounding box center [728, 610] width 126 height 17
click at [393, 93] on div at bounding box center [392, 103] width 20 height 20
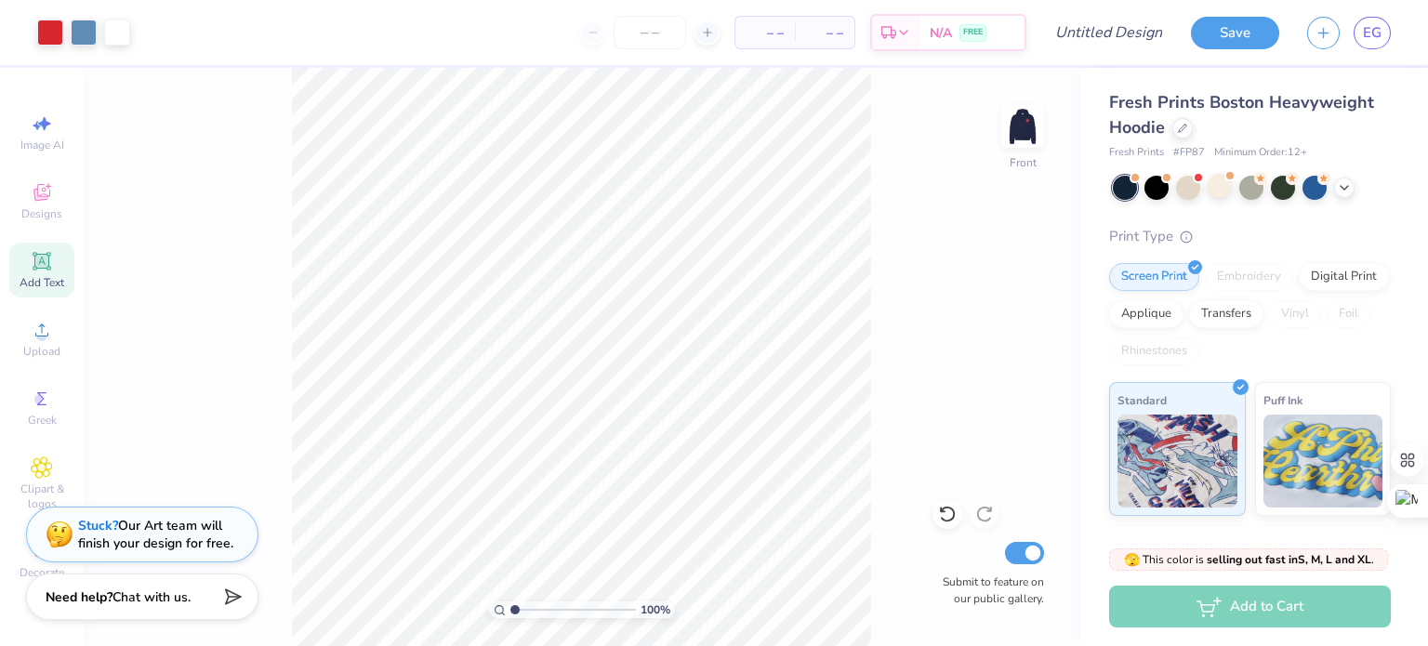
drag, startPoint x: 542, startPoint y: 604, endPoint x: 509, endPoint y: 605, distance: 33.5
click at [511, 605] on input "range" at bounding box center [574, 610] width 126 height 17
click at [1021, 131] on img at bounding box center [1023, 126] width 74 height 74
click at [1086, 37] on input "Design Title" at bounding box center [1131, 32] width 91 height 37
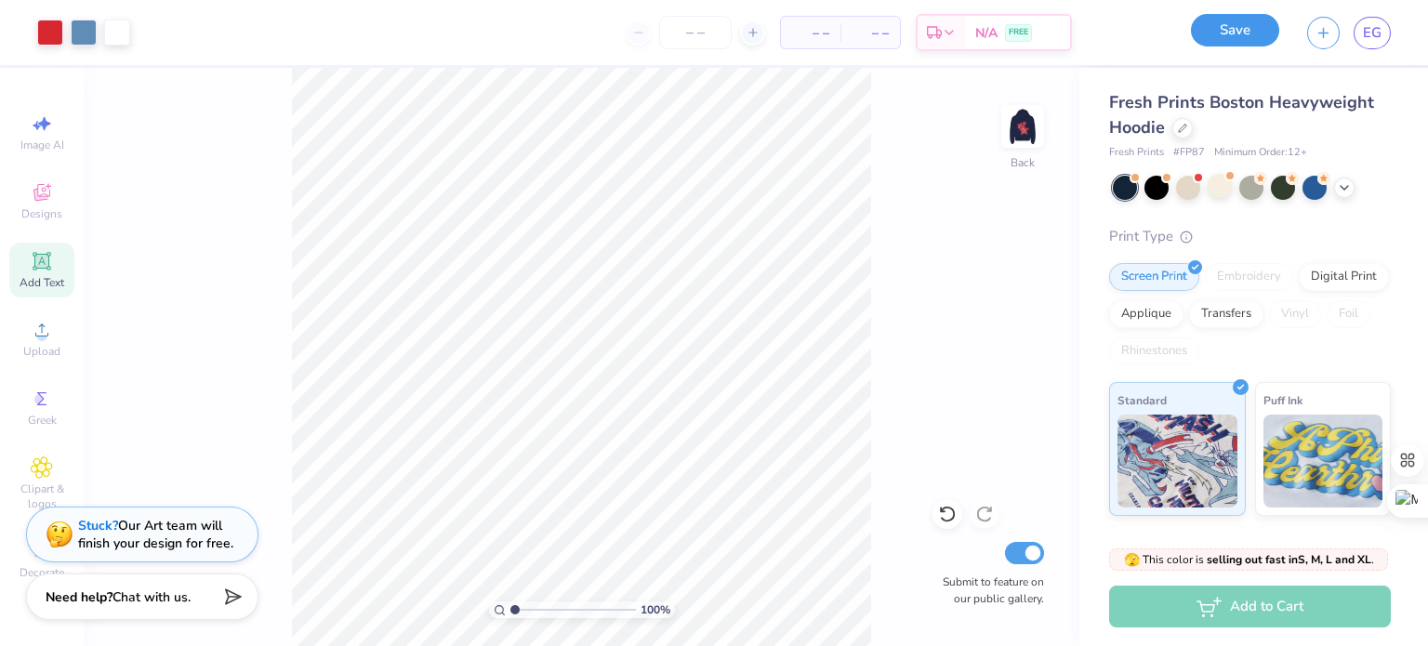
click at [1260, 41] on button "Save" at bounding box center [1235, 30] width 88 height 33
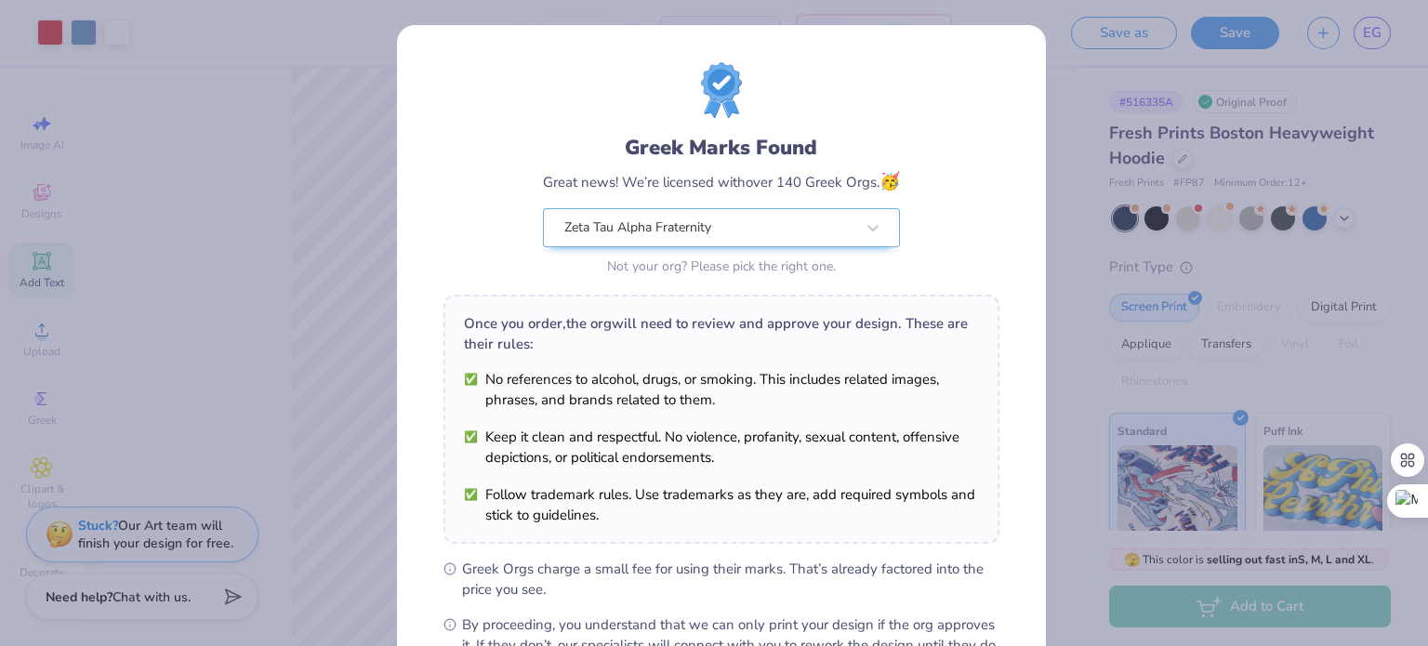
scroll to position [222, 0]
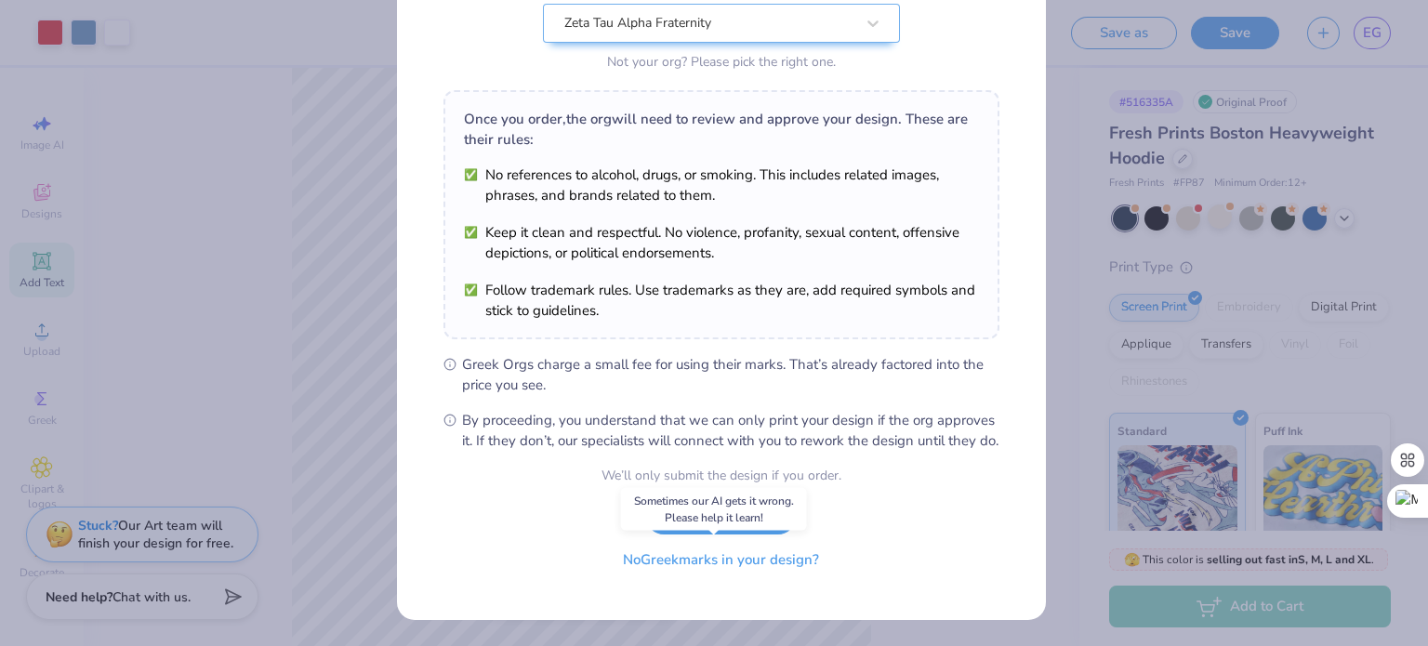
click at [714, 559] on button "No Greek marks in your design?" at bounding box center [721, 560] width 228 height 38
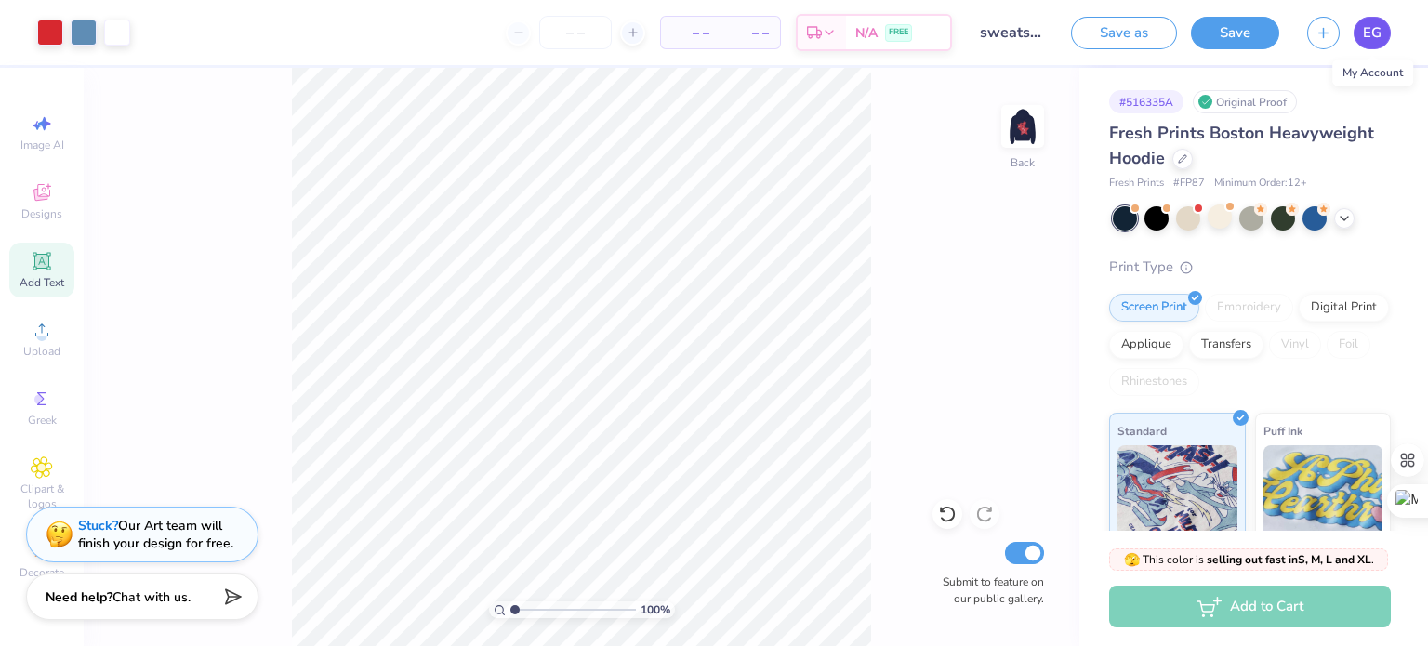
click at [1368, 43] on span "EG" at bounding box center [1372, 32] width 19 height 21
click at [1023, 132] on img at bounding box center [1023, 126] width 74 height 74
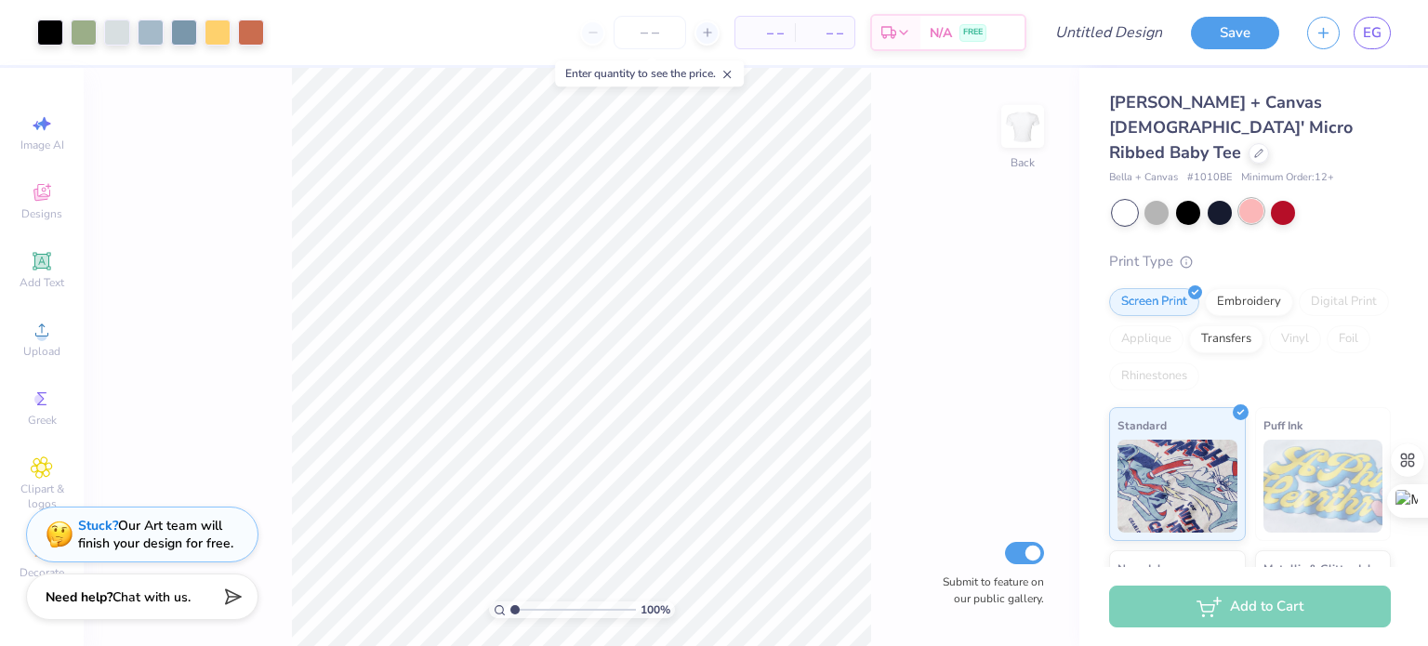
click at [1243, 199] on div at bounding box center [1252, 211] width 24 height 24
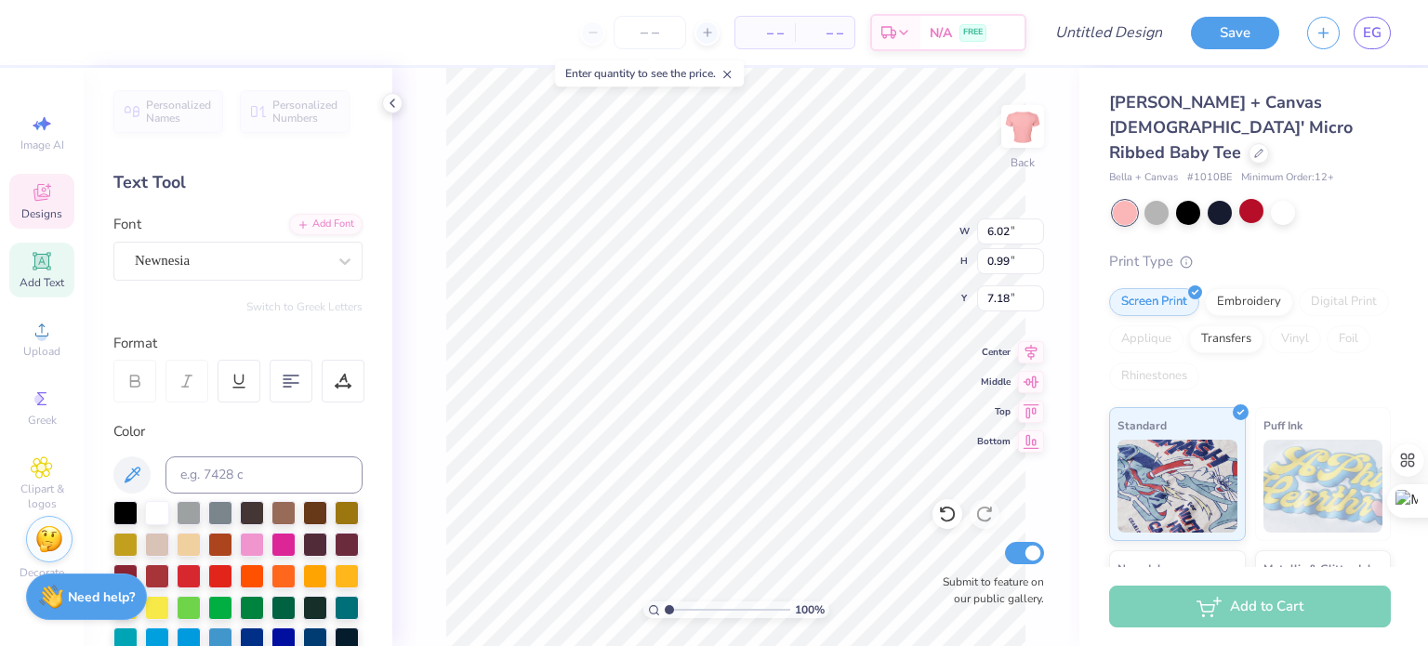
scroll to position [15, 7]
type textarea "zeta tau alpha"
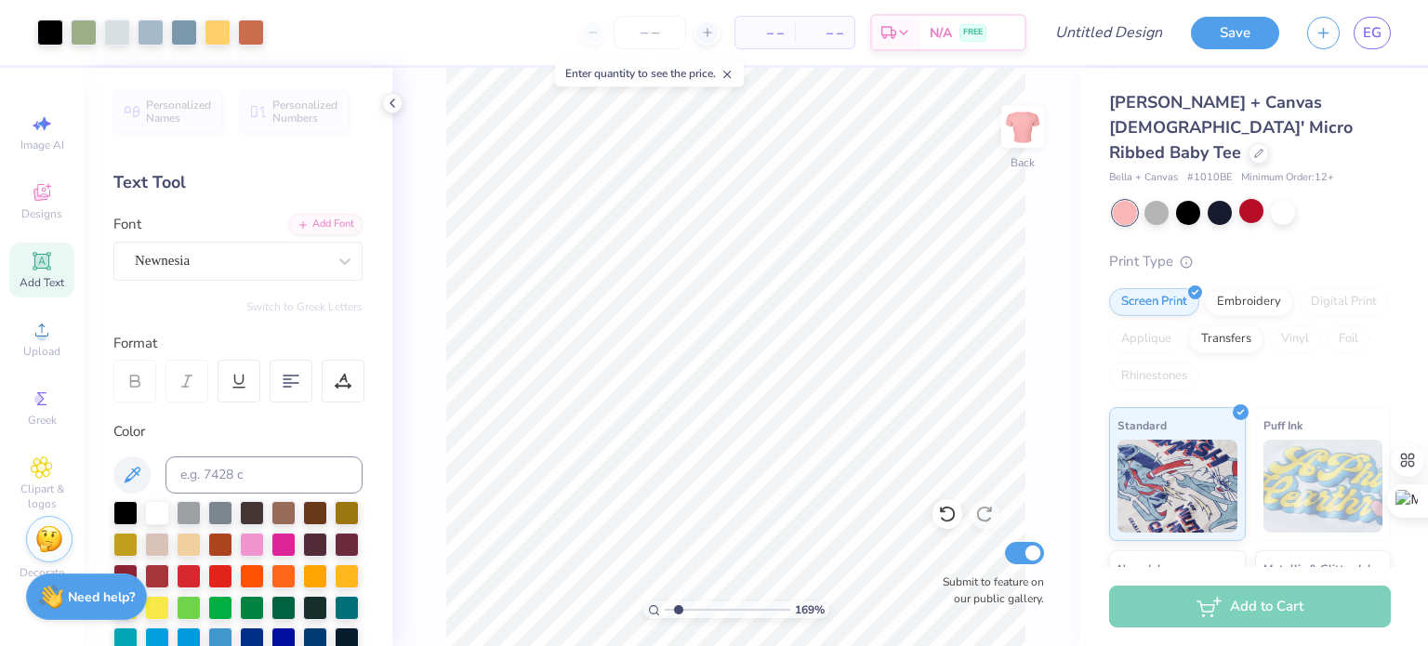
drag, startPoint x: 666, startPoint y: 608, endPoint x: 678, endPoint y: 610, distance: 12.2
type input "1.75"
click at [678, 610] on input "range" at bounding box center [728, 610] width 126 height 17
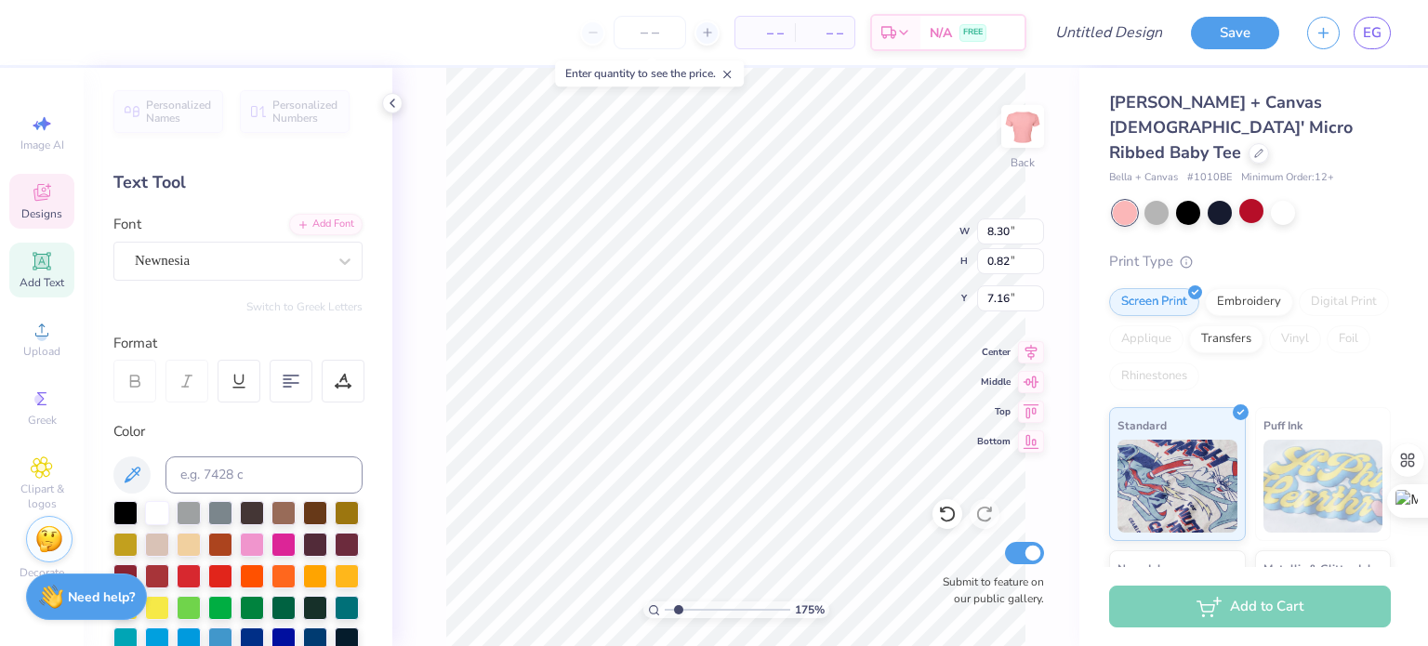
type input "8.30"
type input "0.82"
type input "7.14"
type textarea "B"
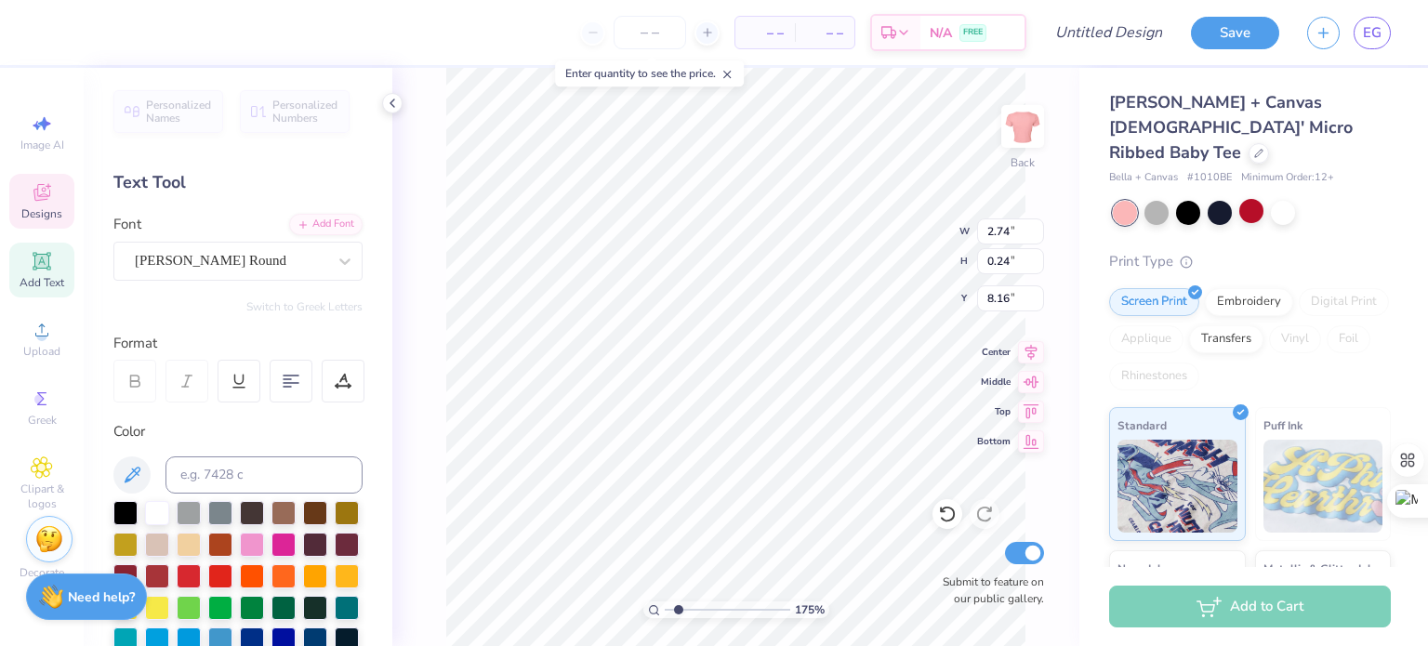
scroll to position [15, 4]
type textarea "Think Pink"
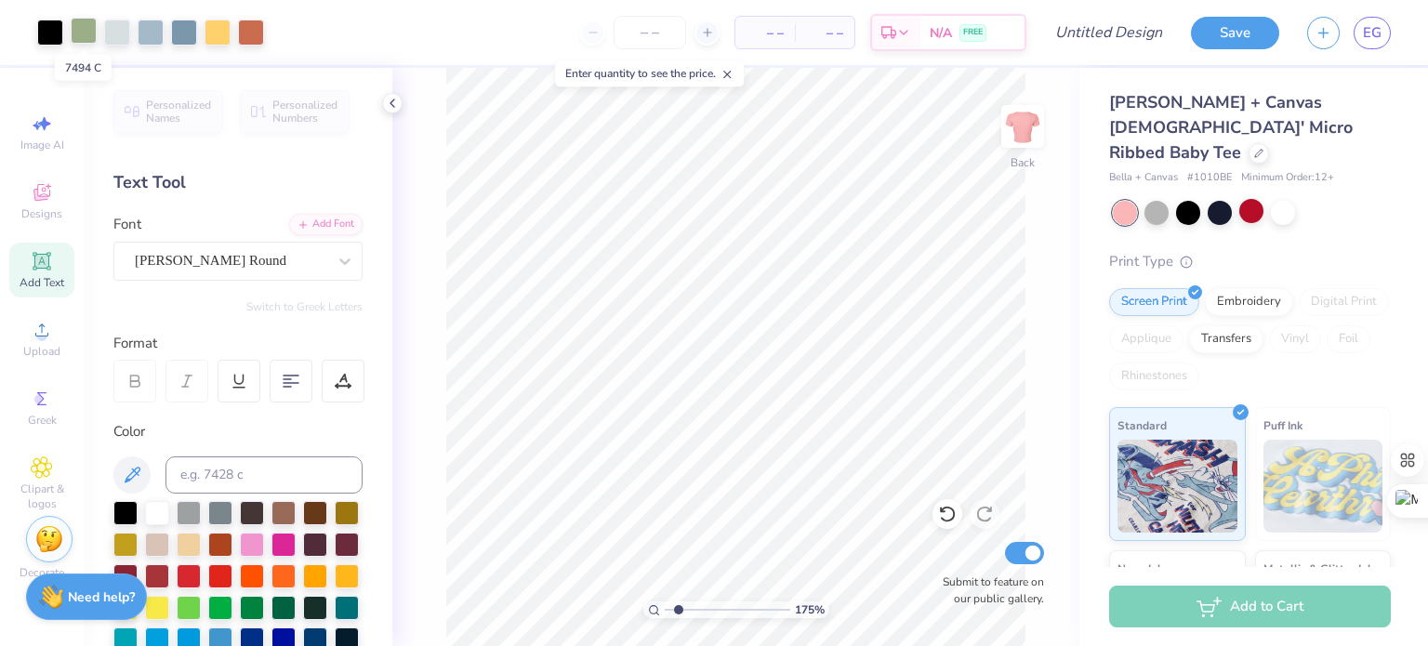
click at [84, 33] on div at bounding box center [84, 31] width 26 height 26
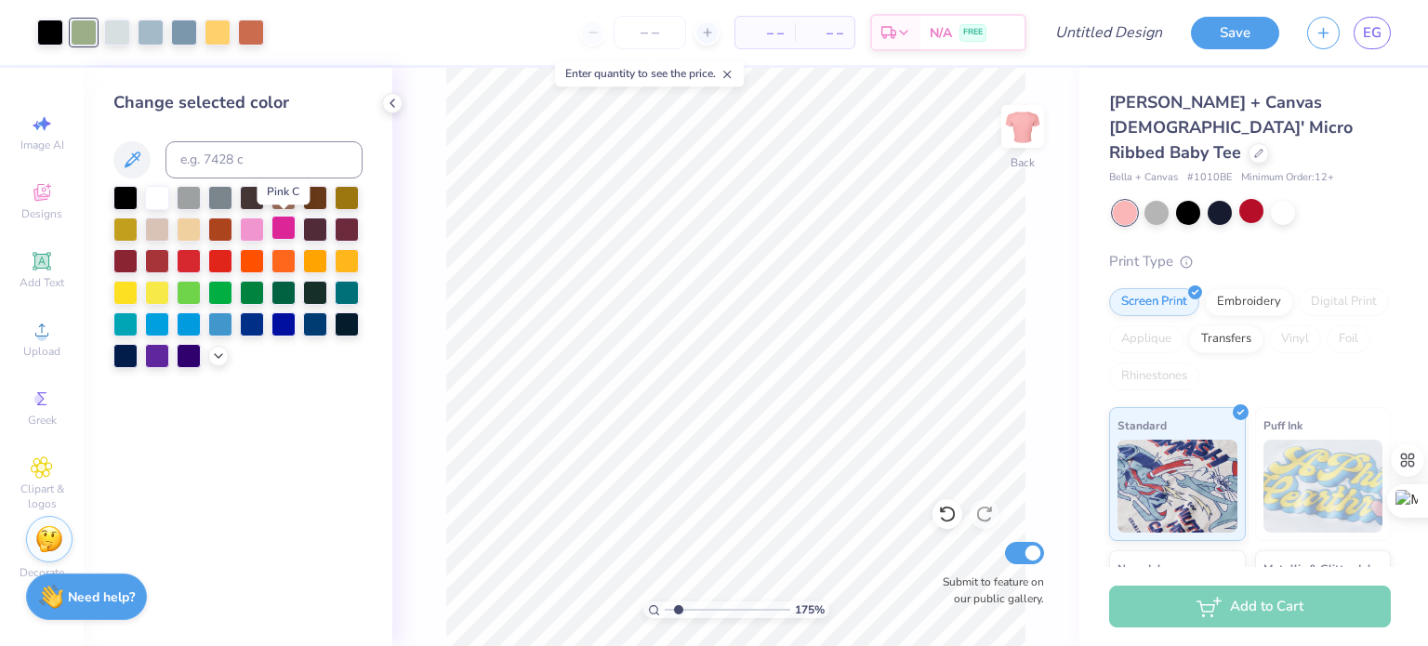
click at [292, 234] on div at bounding box center [284, 228] width 24 height 24
click at [112, 33] on div at bounding box center [117, 31] width 26 height 26
click at [284, 232] on div at bounding box center [284, 228] width 24 height 24
click at [257, 230] on div at bounding box center [252, 228] width 24 height 24
drag, startPoint x: 670, startPoint y: 610, endPoint x: 690, endPoint y: 609, distance: 20.5
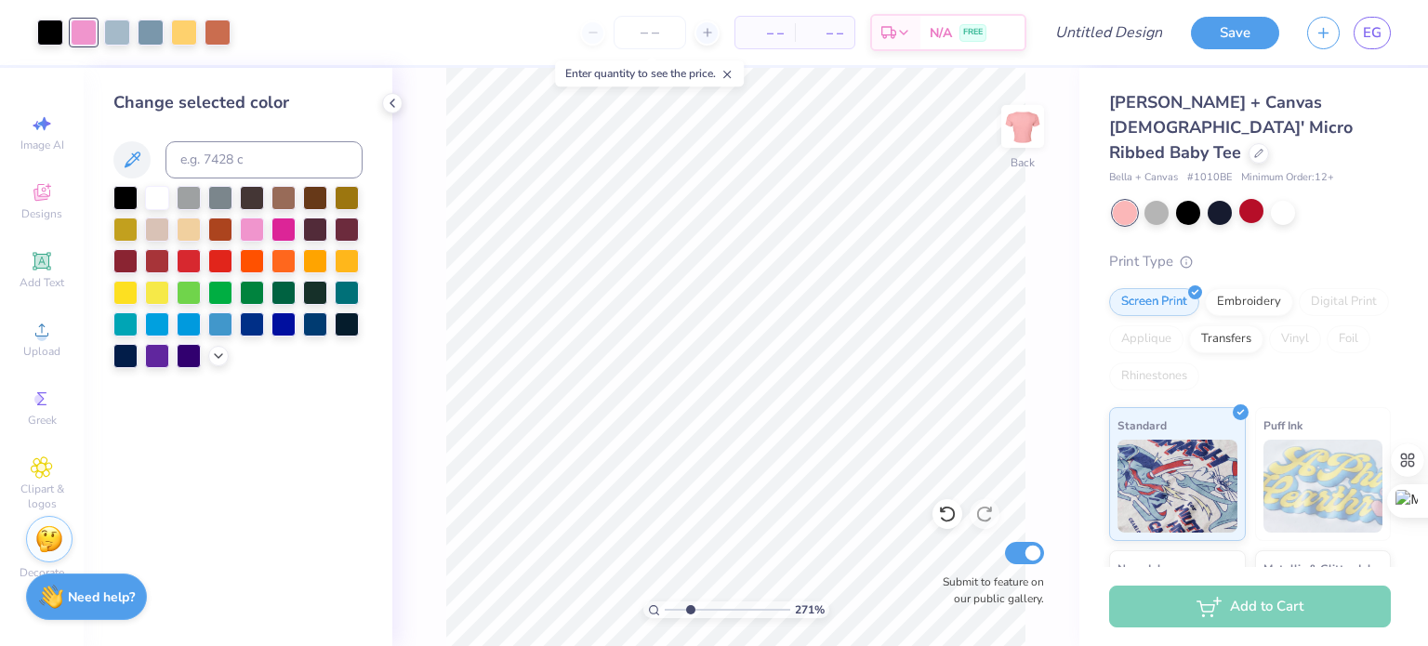
click at [690, 609] on input "range" at bounding box center [728, 610] width 126 height 17
click at [280, 225] on div at bounding box center [284, 228] width 24 height 24
click at [120, 34] on div at bounding box center [117, 31] width 26 height 26
click at [245, 228] on div at bounding box center [252, 228] width 24 height 24
click at [151, 33] on div at bounding box center [151, 31] width 26 height 26
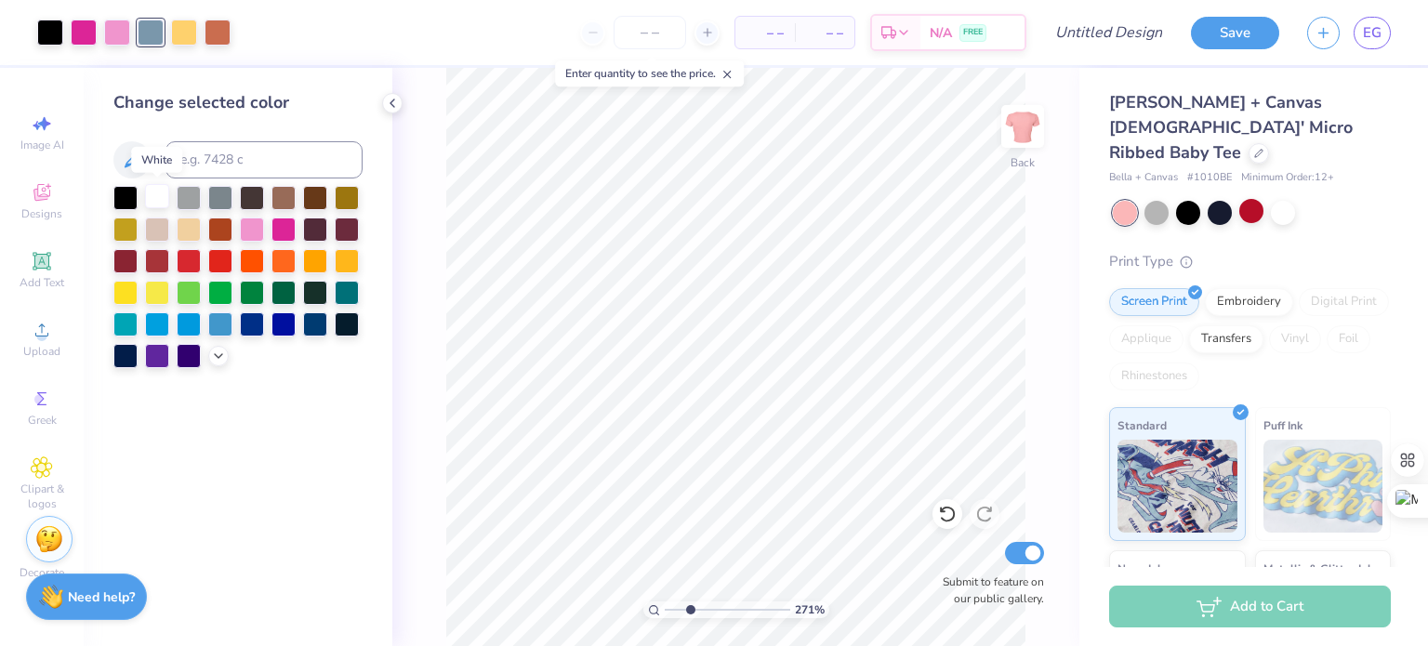
click at [161, 205] on div at bounding box center [157, 196] width 24 height 24
click at [191, 37] on div at bounding box center [184, 31] width 26 height 26
click at [164, 197] on div at bounding box center [157, 196] width 24 height 24
click at [186, 34] on div at bounding box center [184, 31] width 26 height 26
click at [256, 230] on div at bounding box center [252, 228] width 24 height 24
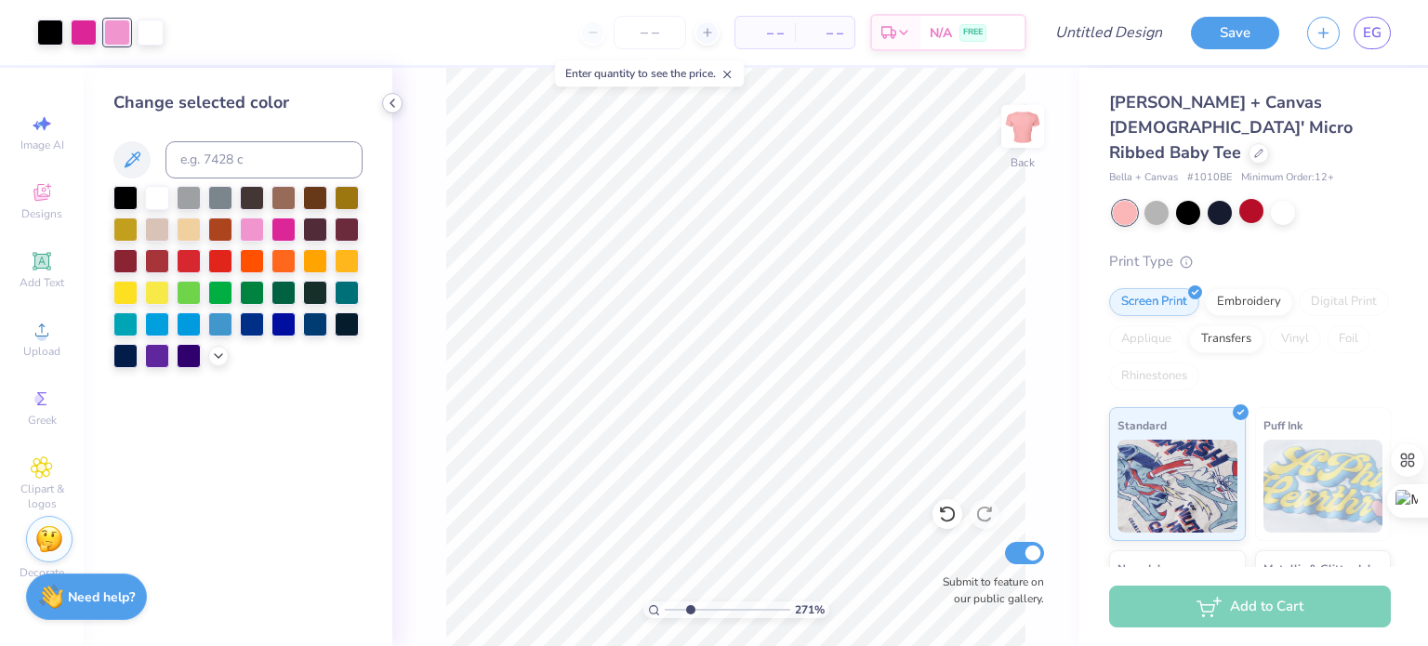
click at [395, 105] on icon at bounding box center [392, 103] width 15 height 15
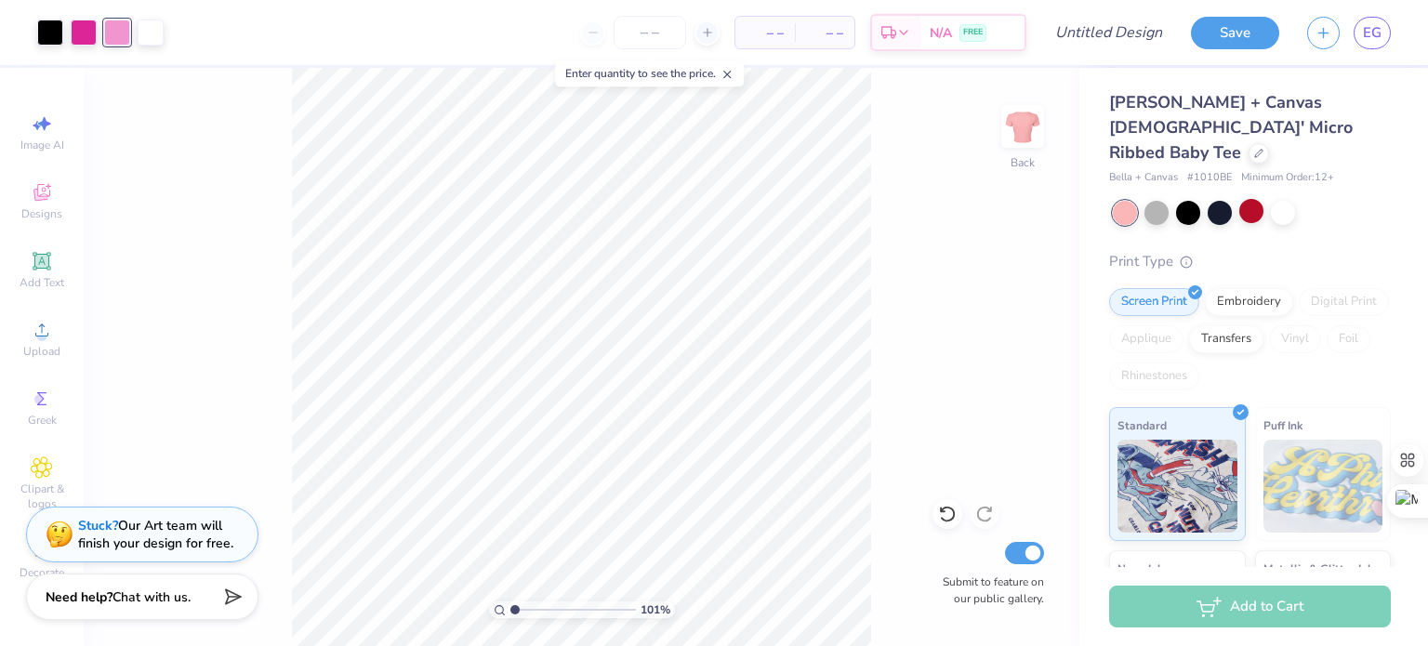
drag, startPoint x: 536, startPoint y: 609, endPoint x: 514, endPoint y: 609, distance: 21.4
type input "1.01"
click at [514, 609] on input "range" at bounding box center [574, 610] width 126 height 17
click at [1131, 36] on input "Design Title" at bounding box center [1131, 32] width 91 height 37
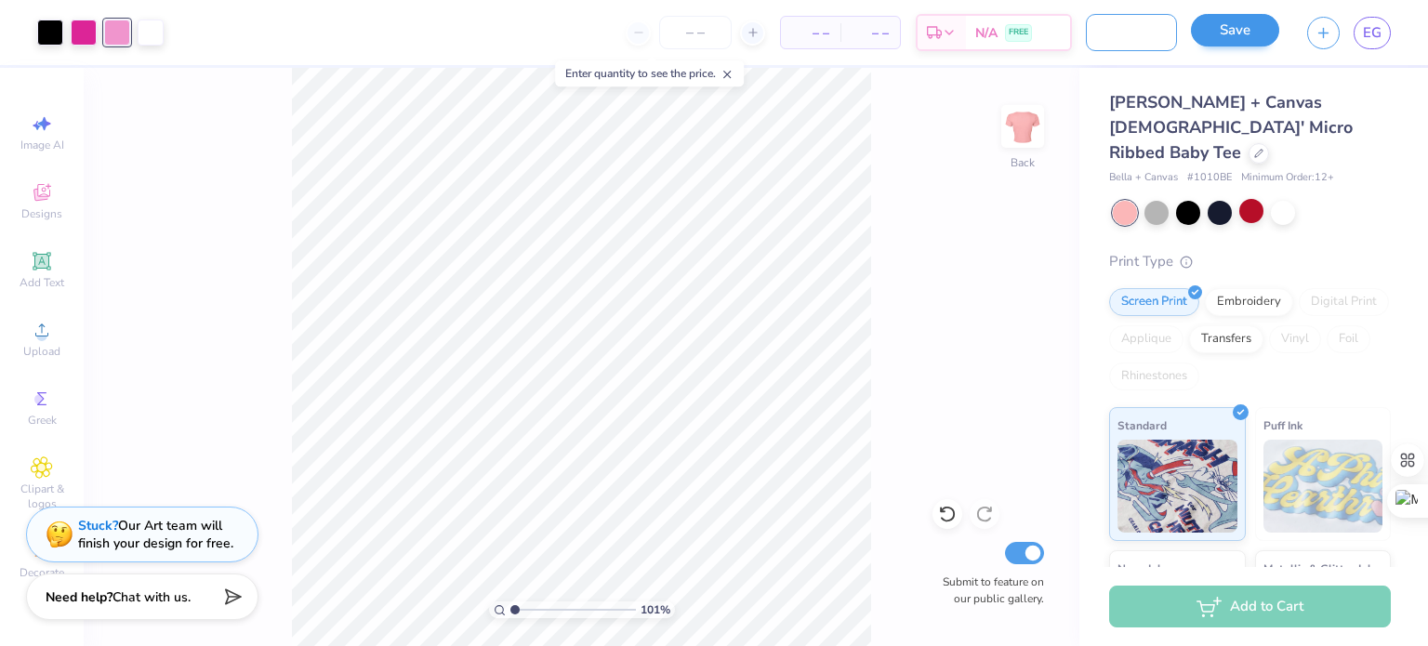
type input "think pink design 1"
click at [1228, 42] on button "Save" at bounding box center [1235, 30] width 88 height 33
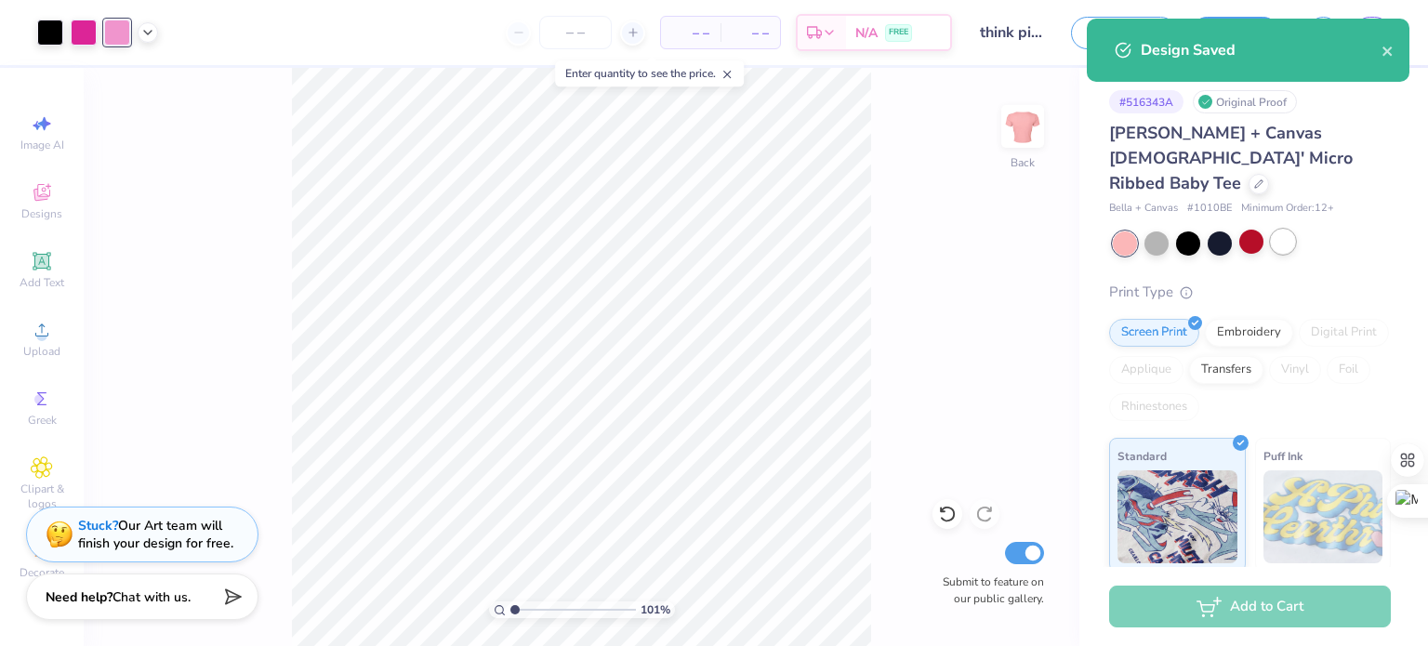
click at [1281, 230] on div at bounding box center [1283, 242] width 24 height 24
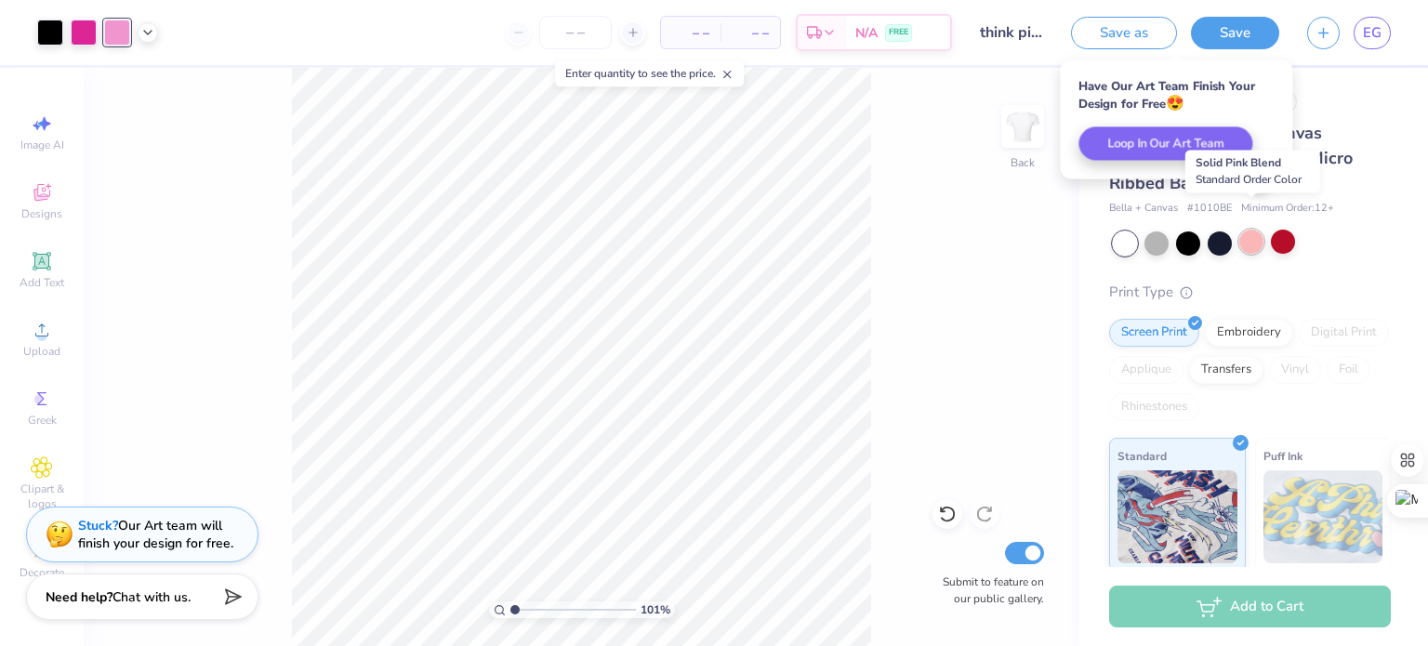
click at [1250, 230] on div at bounding box center [1252, 242] width 24 height 24
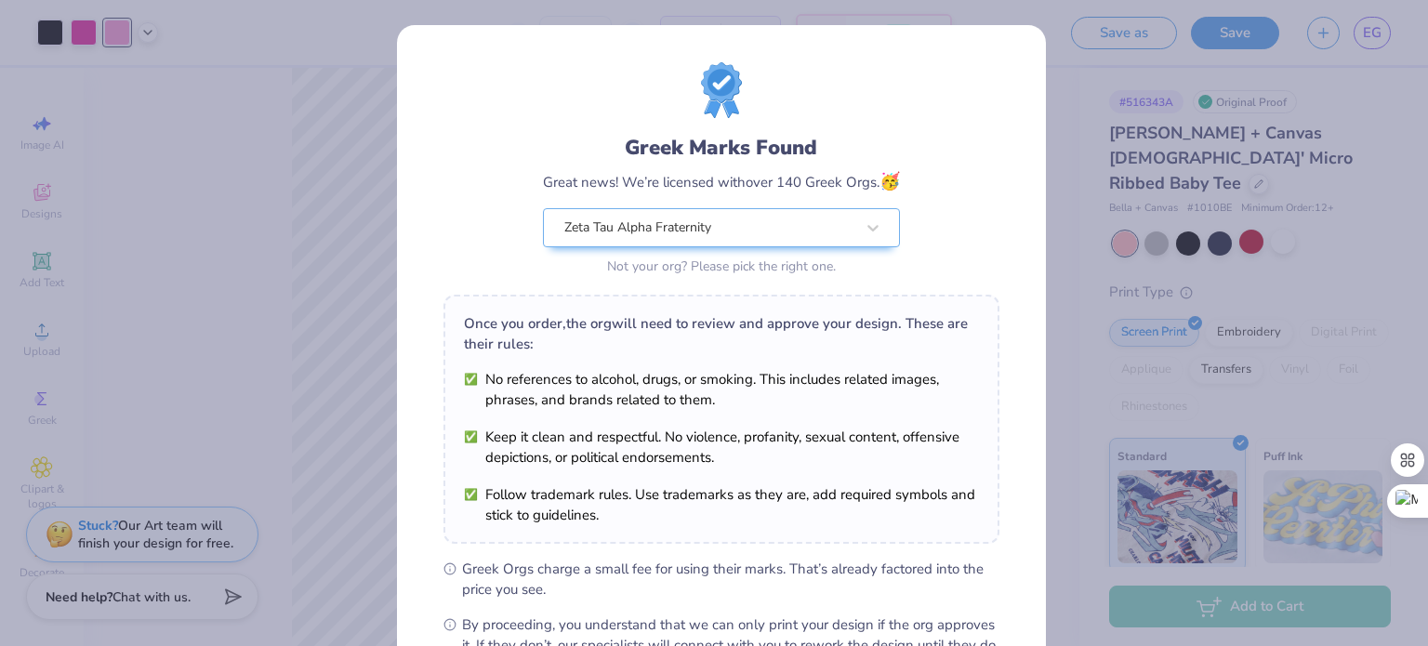
scroll to position [222, 0]
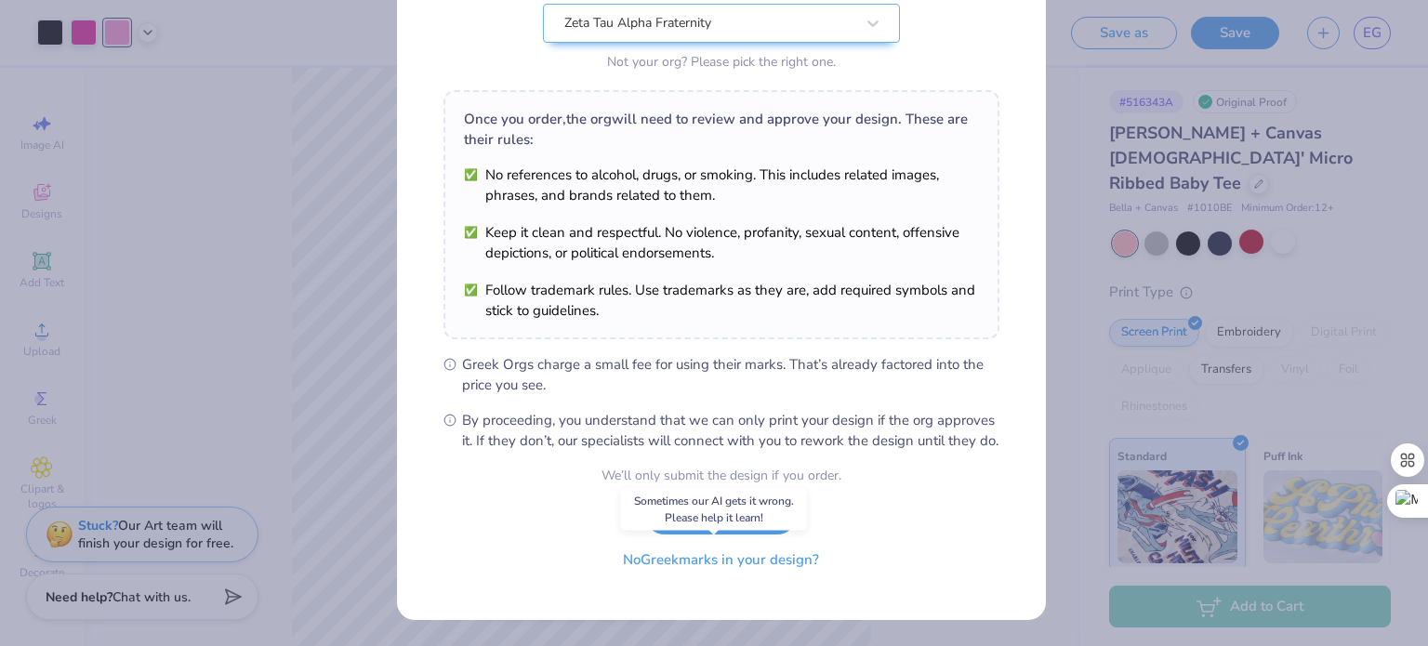
click at [659, 565] on button "No Greek marks in your design?" at bounding box center [721, 560] width 228 height 38
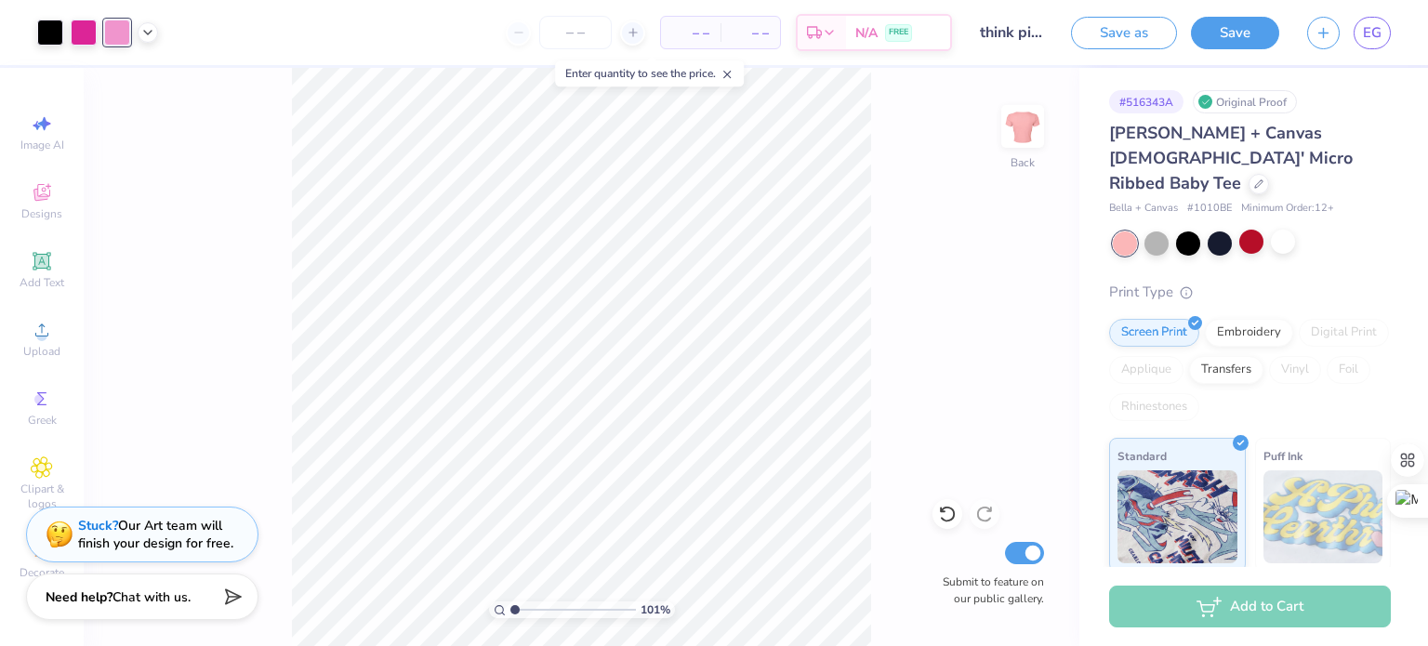
scroll to position [0, 0]
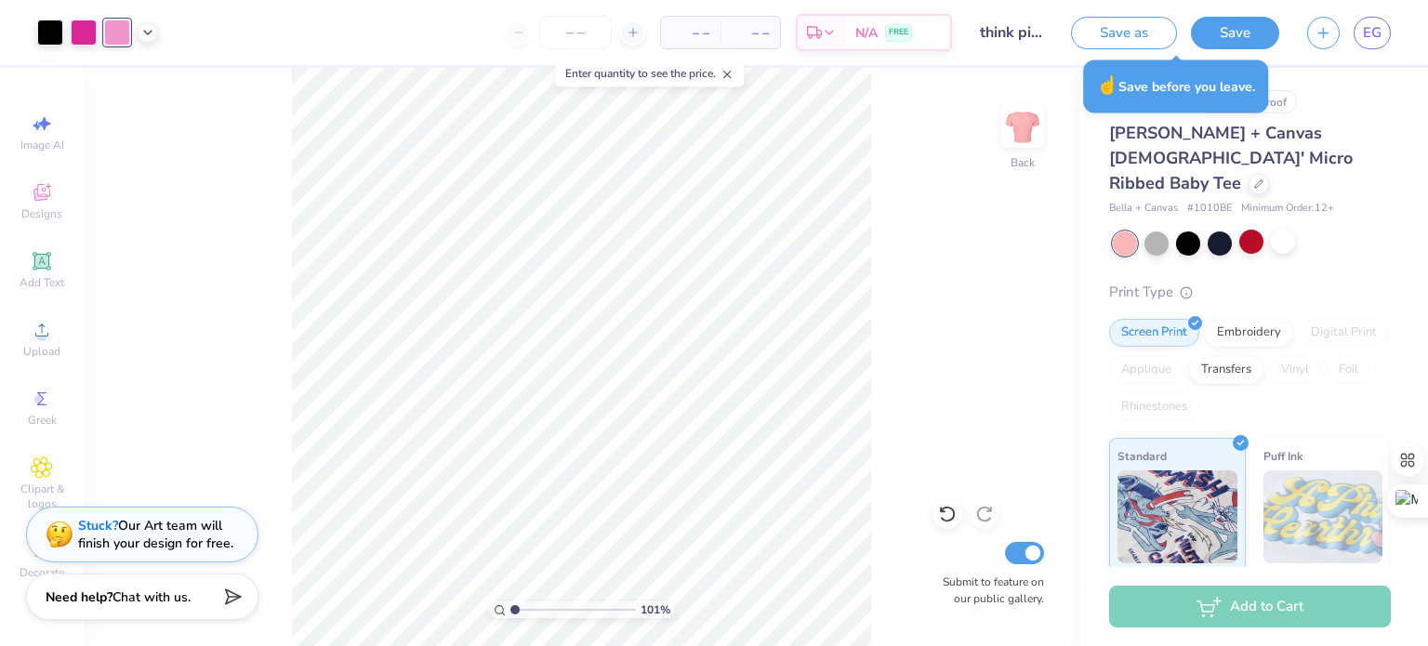
click at [1235, 29] on button "Save" at bounding box center [1235, 33] width 88 height 33
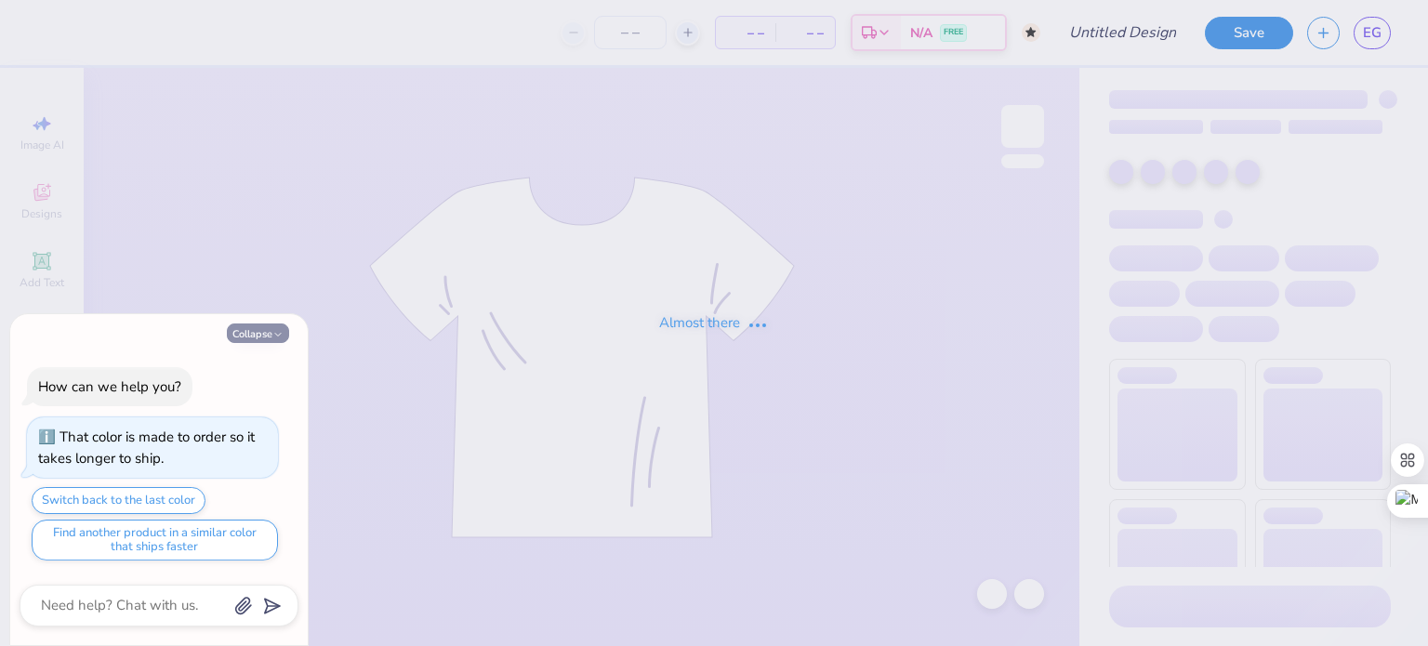
click at [264, 339] on button "Collapse" at bounding box center [258, 334] width 62 height 20
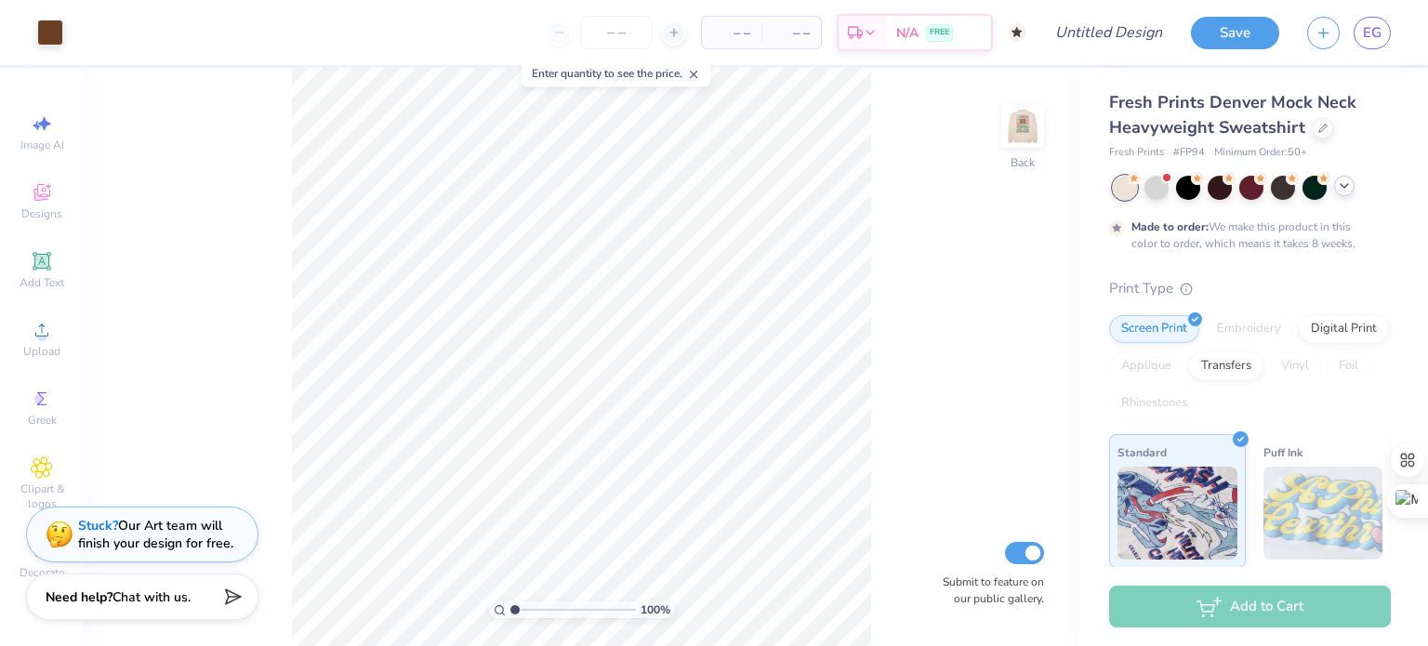
click at [1348, 193] on icon at bounding box center [1344, 186] width 15 height 15
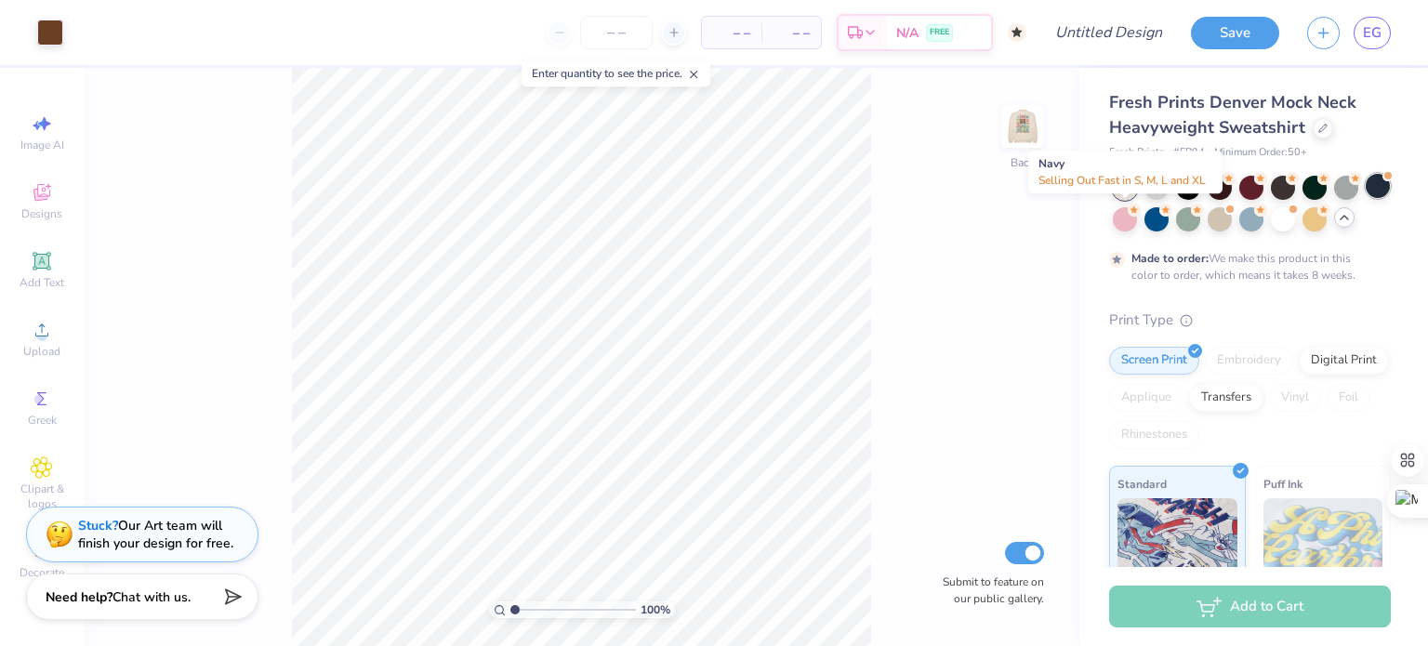
click at [1366, 198] on div at bounding box center [1378, 186] width 24 height 24
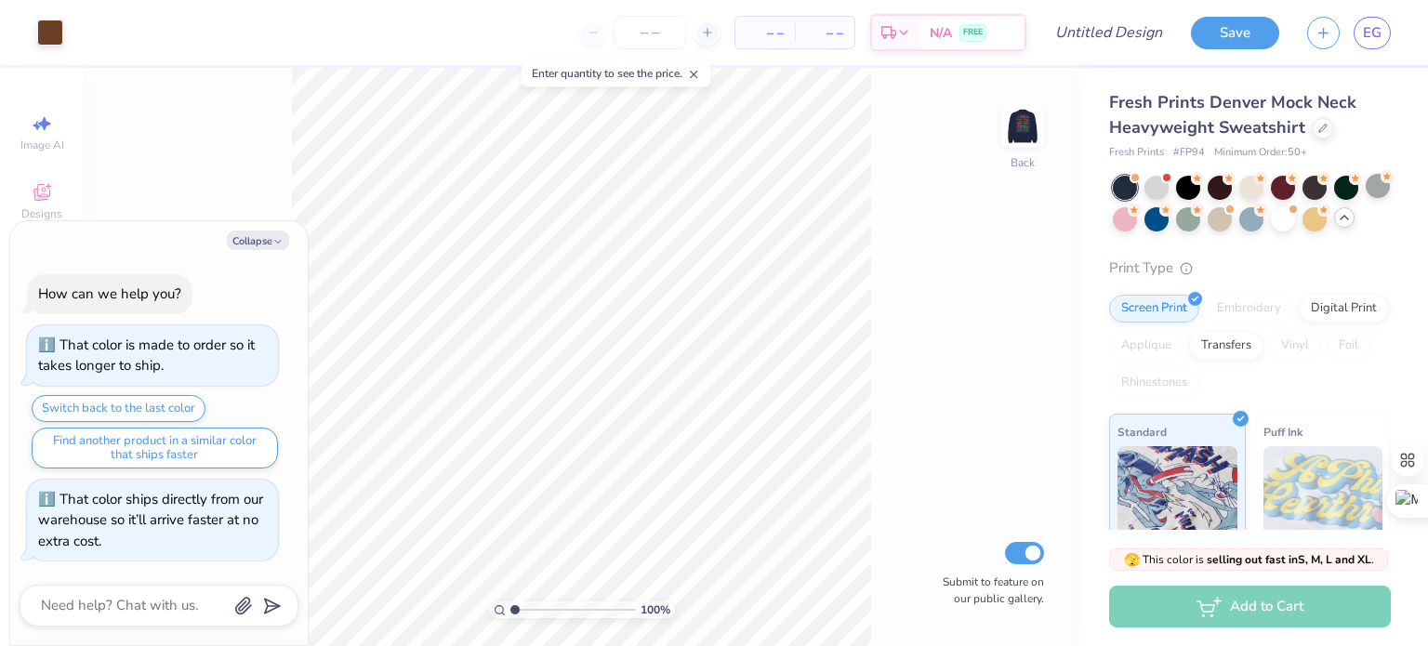
scroll to position [348, 0]
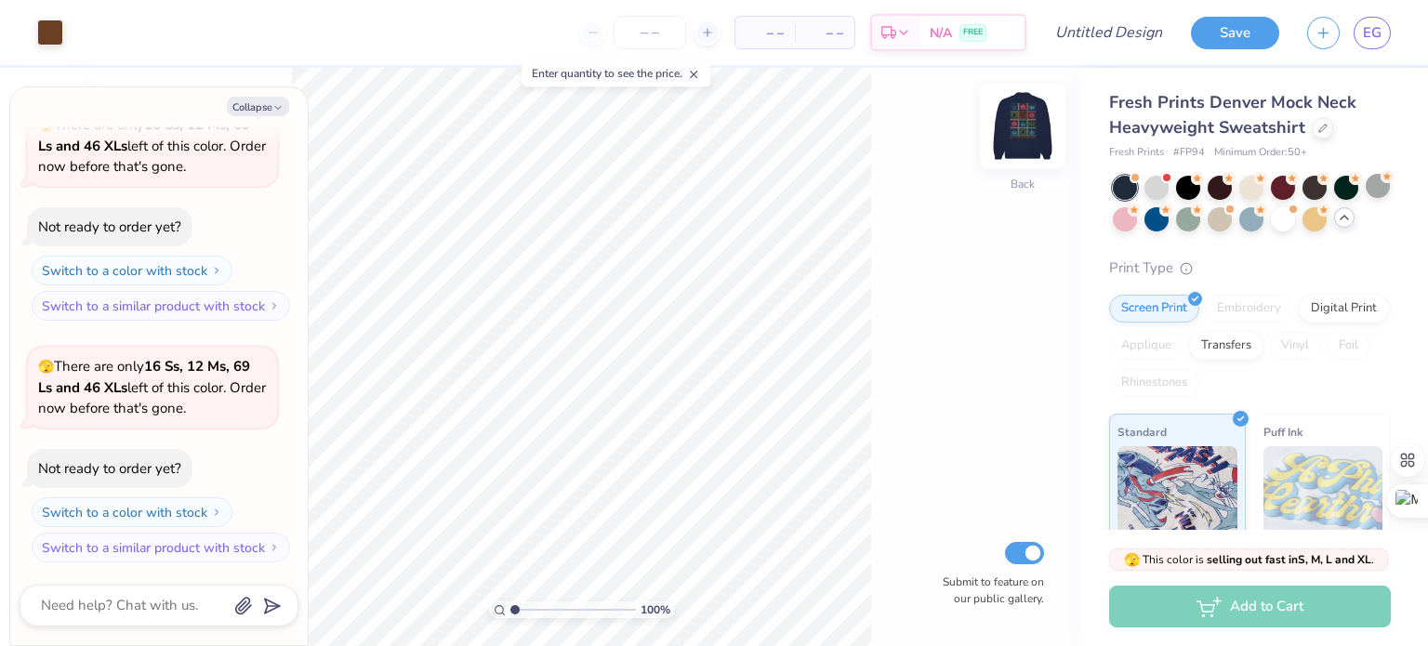
click at [1025, 118] on img at bounding box center [1023, 126] width 74 height 74
click at [51, 33] on div at bounding box center [50, 31] width 26 height 26
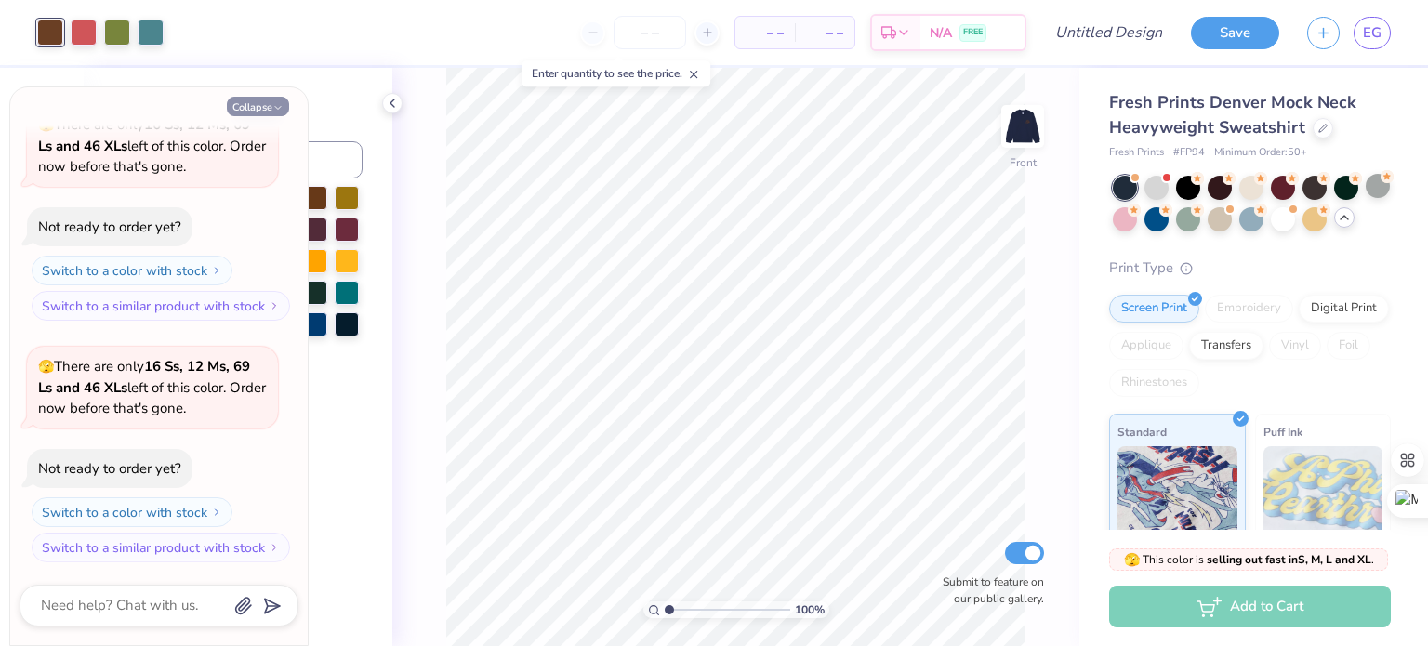
click at [242, 108] on button "Collapse" at bounding box center [258, 107] width 62 height 20
type textarea "x"
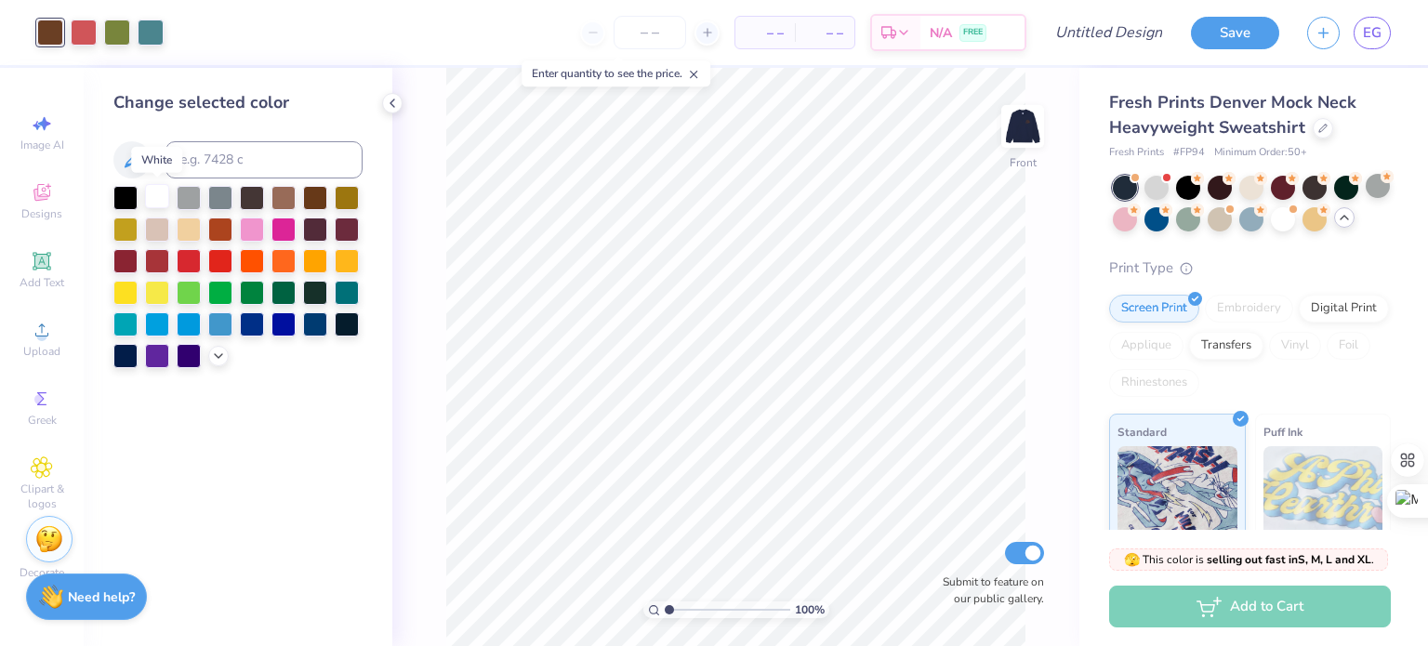
click at [158, 206] on div at bounding box center [157, 196] width 24 height 24
click at [77, 25] on div at bounding box center [84, 31] width 26 height 26
click at [191, 262] on div at bounding box center [189, 259] width 24 height 24
click at [115, 32] on div at bounding box center [117, 31] width 26 height 26
click at [157, 227] on div at bounding box center [157, 228] width 24 height 24
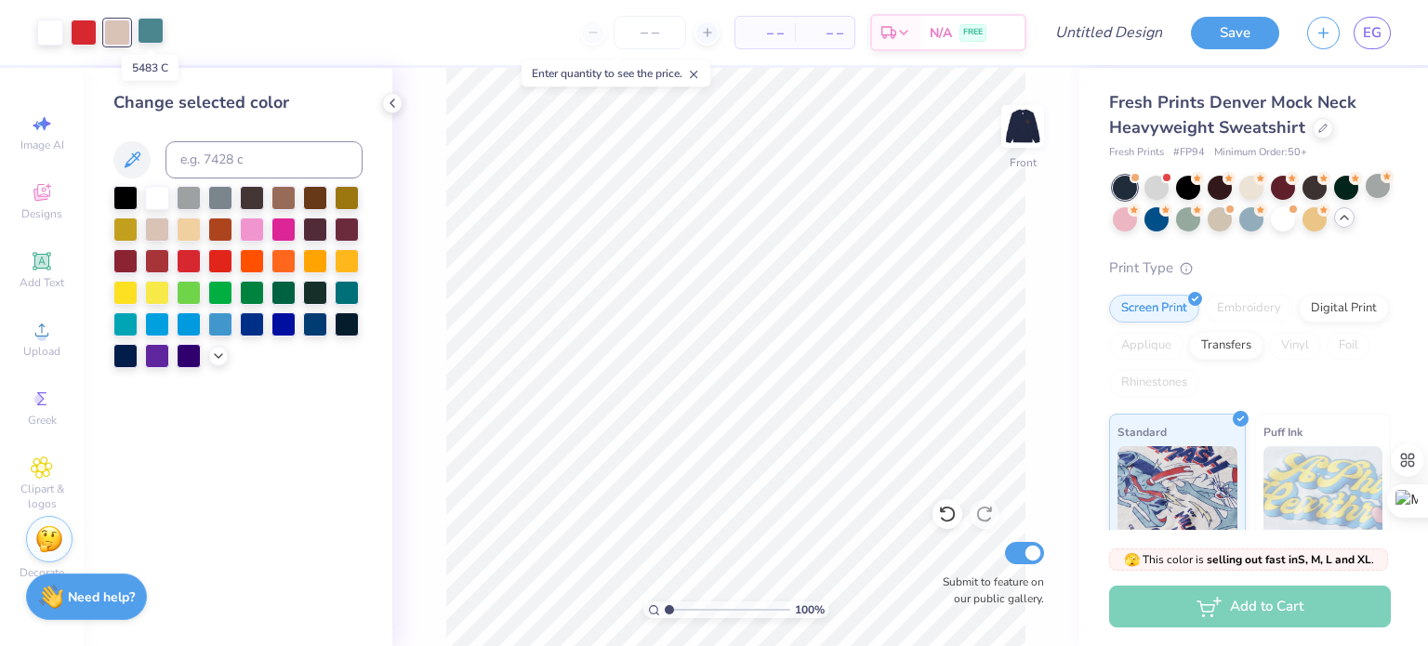
click at [149, 25] on div at bounding box center [151, 31] width 26 height 26
click at [197, 264] on div at bounding box center [189, 259] width 24 height 24
click at [115, 36] on div at bounding box center [117, 31] width 26 height 26
click at [311, 324] on div at bounding box center [315, 323] width 24 height 24
click at [216, 331] on div at bounding box center [220, 323] width 24 height 24
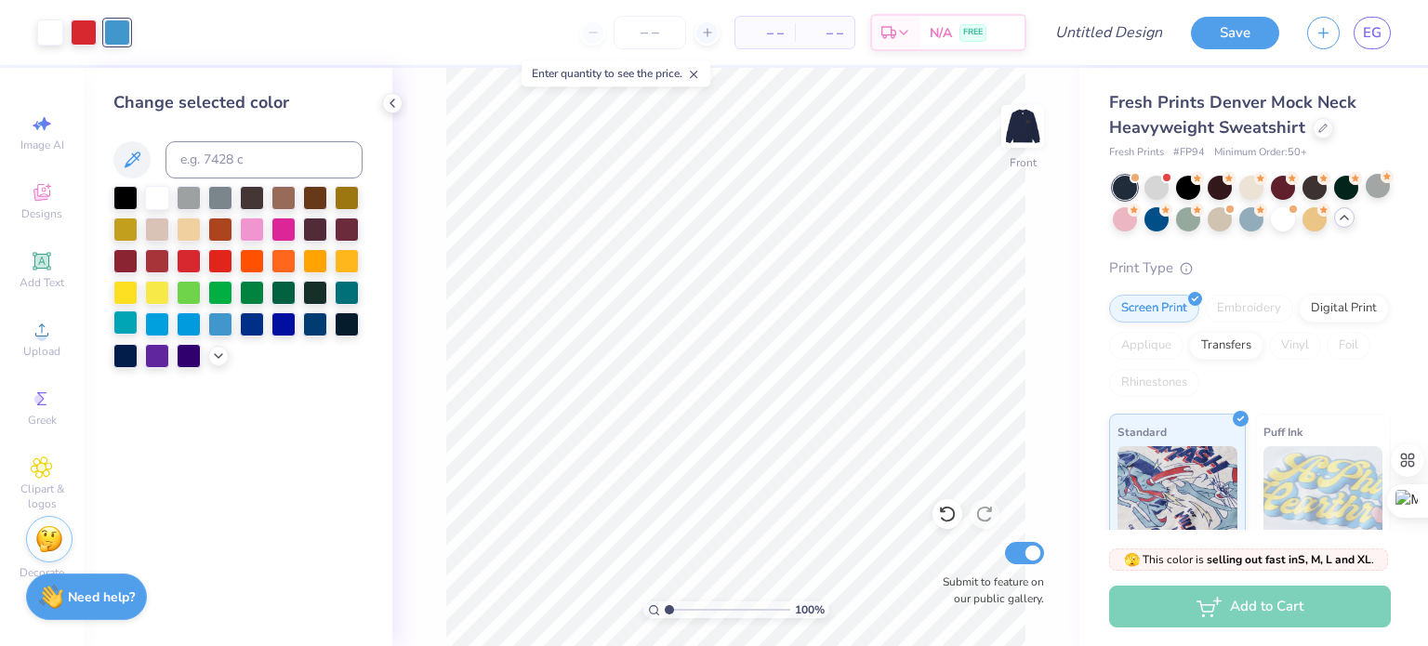
click at [129, 326] on div at bounding box center [125, 323] width 24 height 24
click at [339, 289] on div at bounding box center [347, 291] width 24 height 24
click at [49, 37] on div at bounding box center [50, 31] width 26 height 26
click at [944, 521] on icon at bounding box center [947, 515] width 16 height 17
click at [945, 520] on icon at bounding box center [947, 514] width 19 height 19
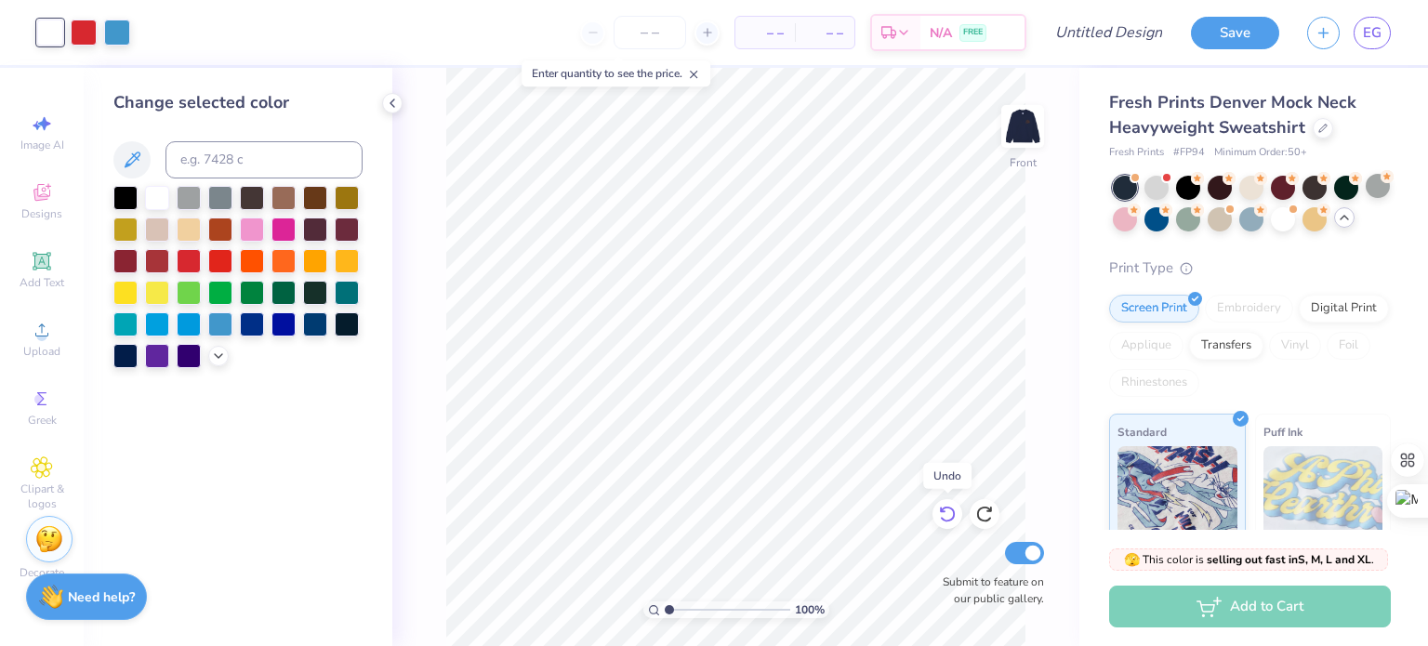
click at [945, 520] on icon at bounding box center [947, 514] width 19 height 19
click at [79, 36] on div at bounding box center [84, 31] width 26 height 26
click at [132, 193] on div at bounding box center [125, 196] width 24 height 24
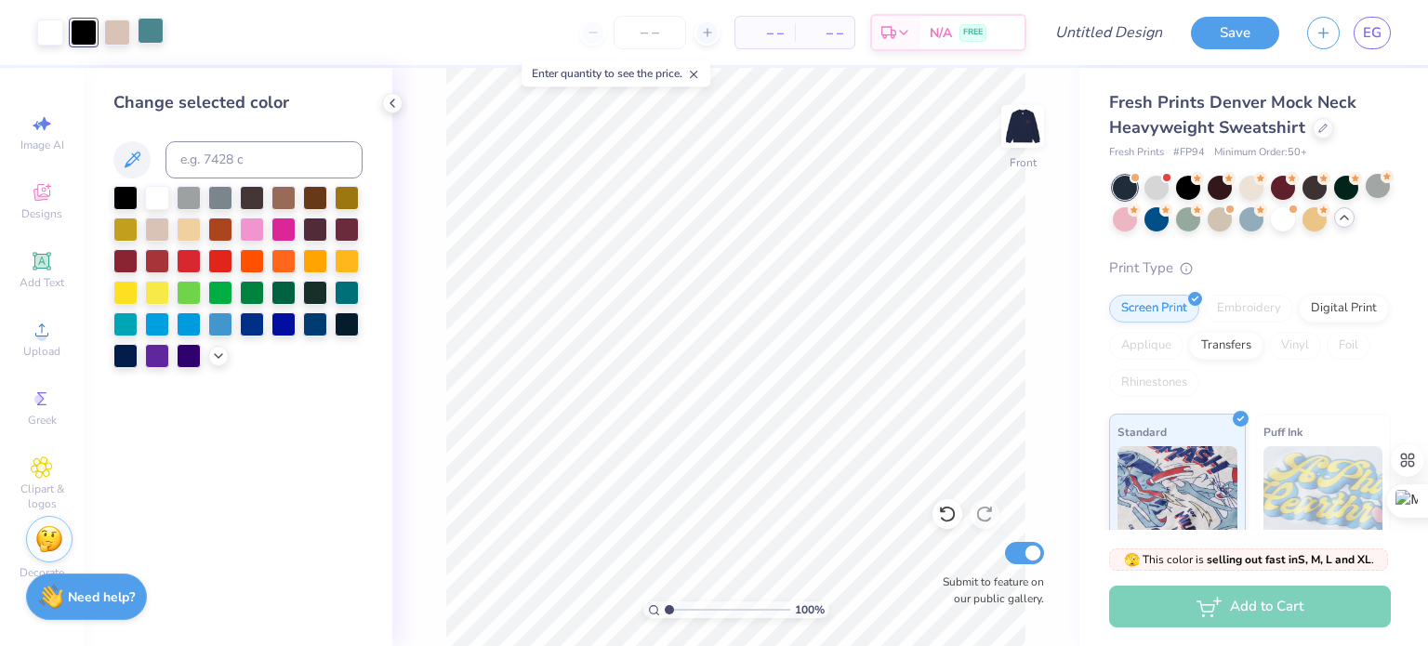
click at [139, 29] on div at bounding box center [151, 31] width 26 height 26
click at [186, 263] on div at bounding box center [189, 259] width 24 height 24
click at [109, 29] on div at bounding box center [117, 31] width 26 height 26
click at [216, 200] on div at bounding box center [220, 196] width 24 height 24
click at [86, 32] on div at bounding box center [84, 31] width 26 height 26
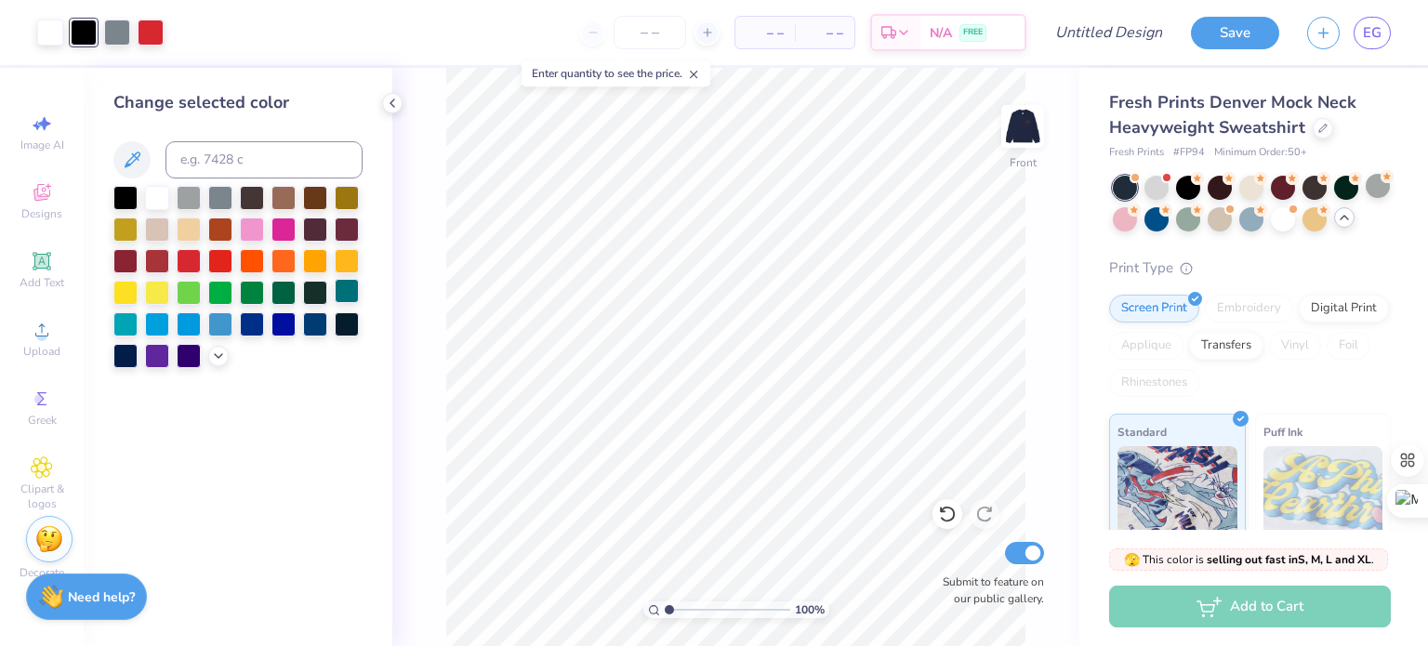
click at [348, 285] on div at bounding box center [347, 291] width 24 height 24
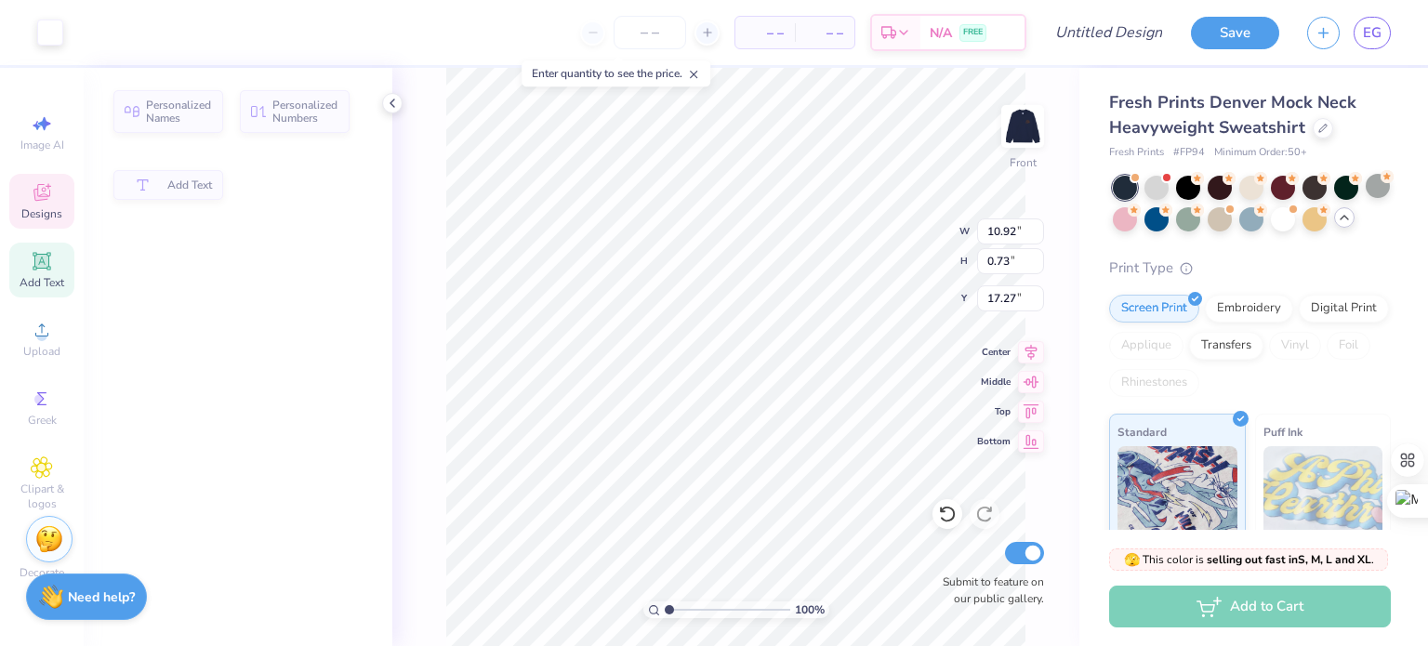
type input "0.73"
type input "17.27"
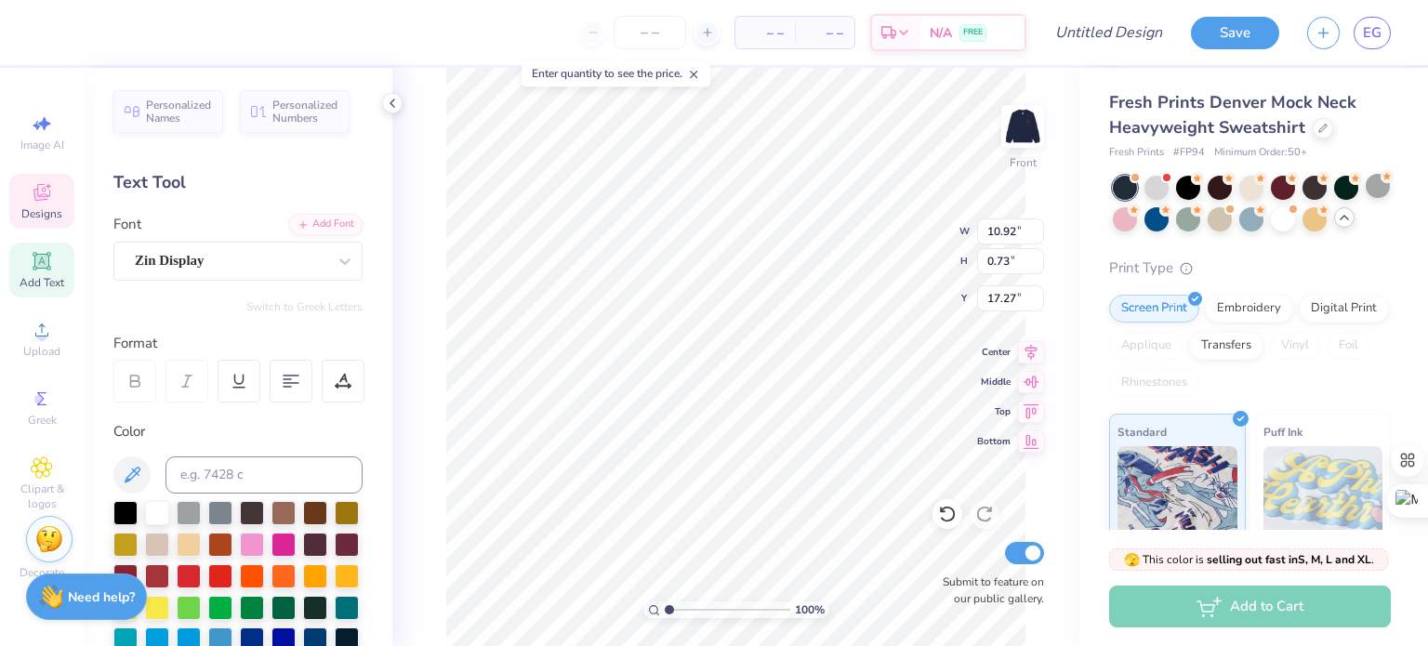
scroll to position [15, 2]
type textarea "Zeta Tau Alpha"
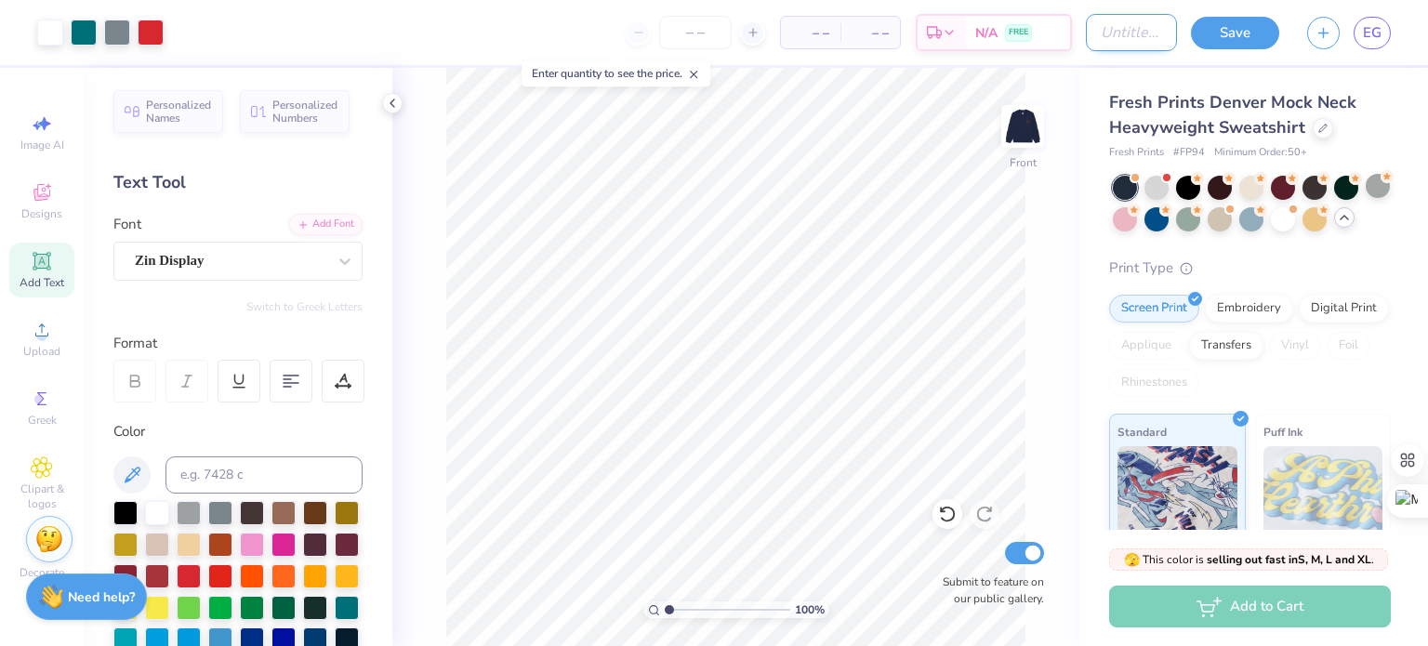
click at [1119, 32] on input "Design Title" at bounding box center [1131, 32] width 91 height 37
type input "s"
type input "crewneck design 1"
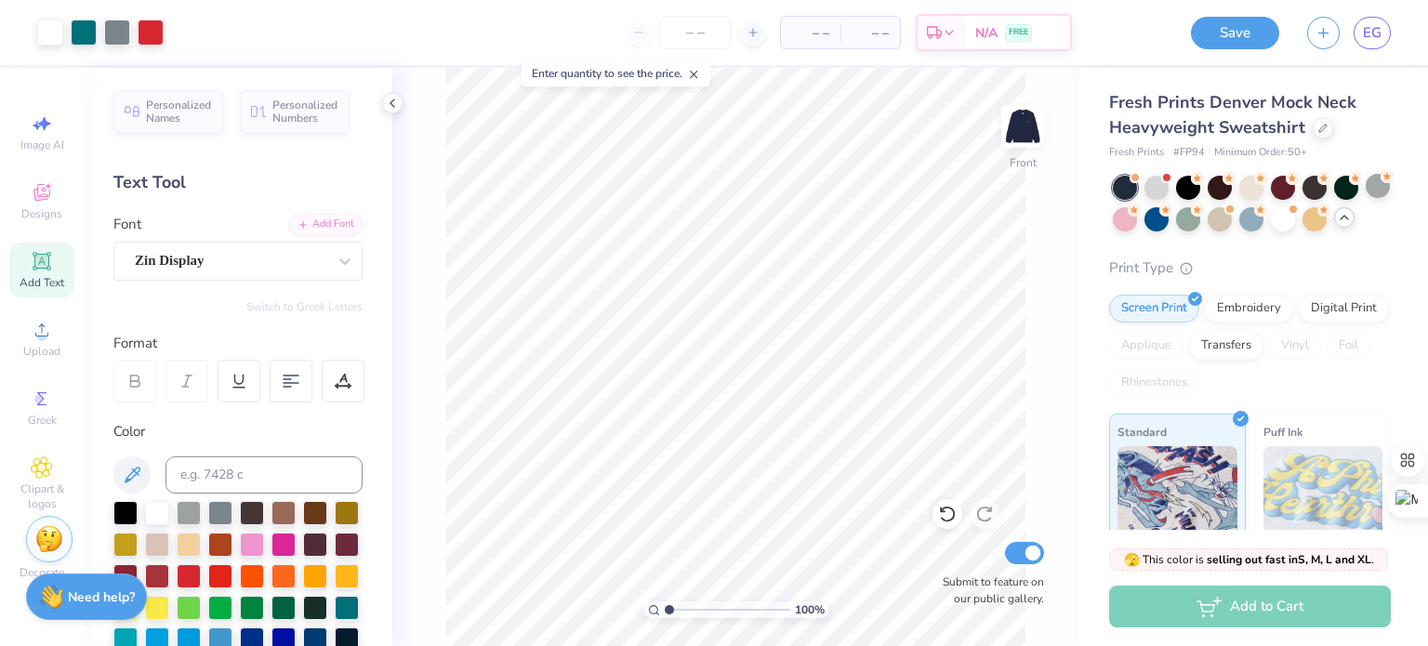
click at [1224, 47] on div "Save" at bounding box center [1235, 33] width 88 height 33
click at [1242, 36] on button "Save" at bounding box center [1235, 30] width 88 height 33
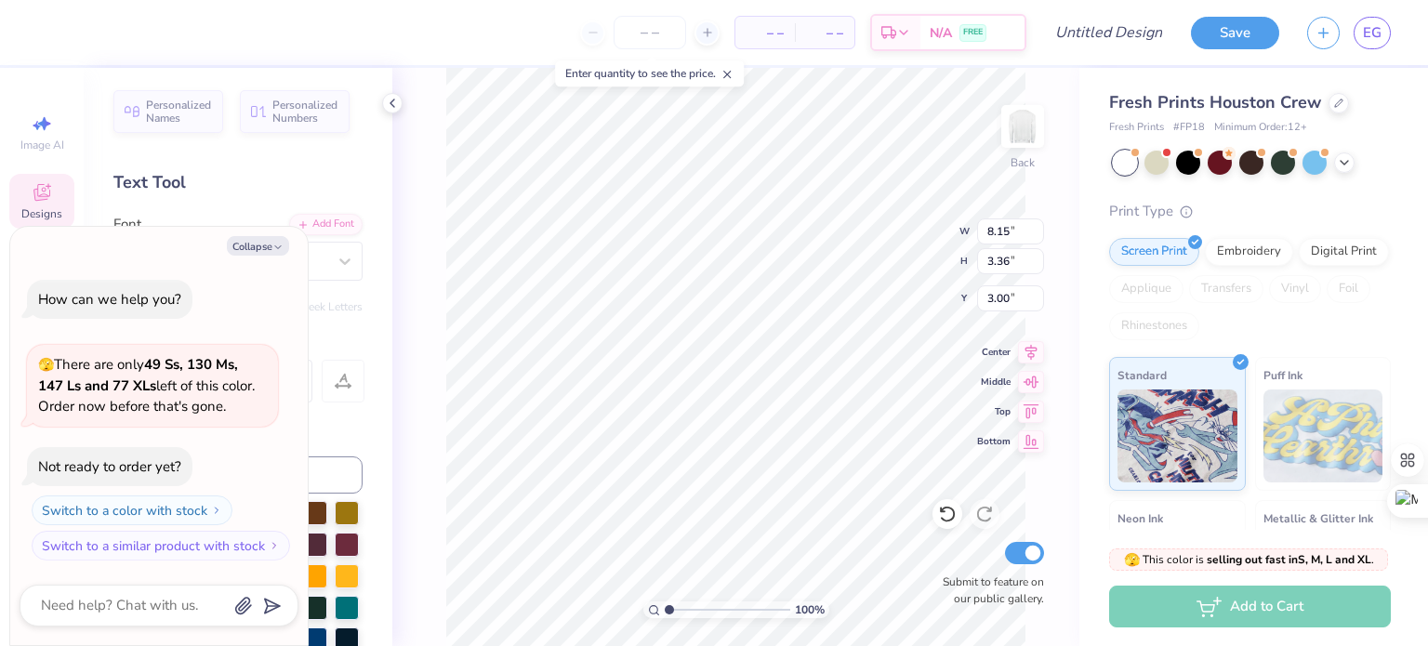
scroll to position [15, 3]
type textarea "x"
type textarea "187"
type textarea "x"
type textarea "18"
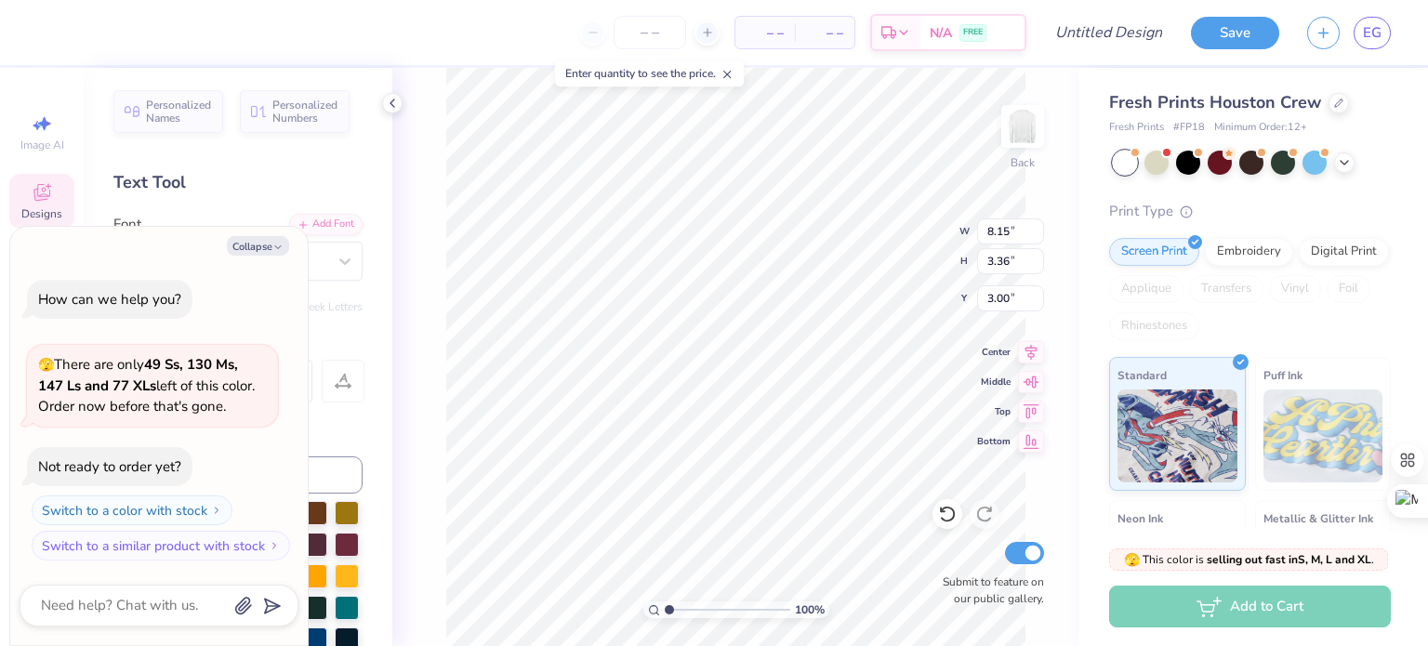
type textarea "x"
type textarea "1898"
type textarea "x"
type input "6.10"
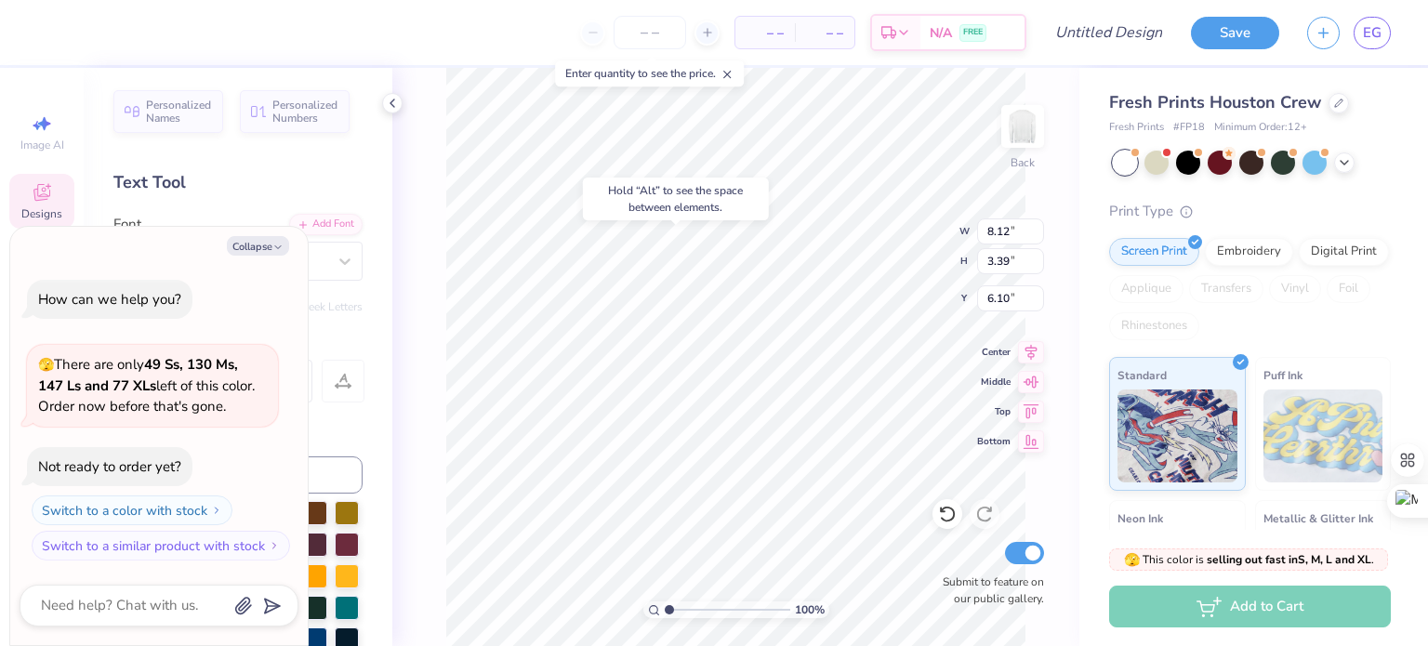
click at [717, 204] on div "Hold “Alt” to see the space between elements." at bounding box center [676, 199] width 186 height 43
type textarea "x"
type input "8.93"
type input "2.48"
type input "3.62"
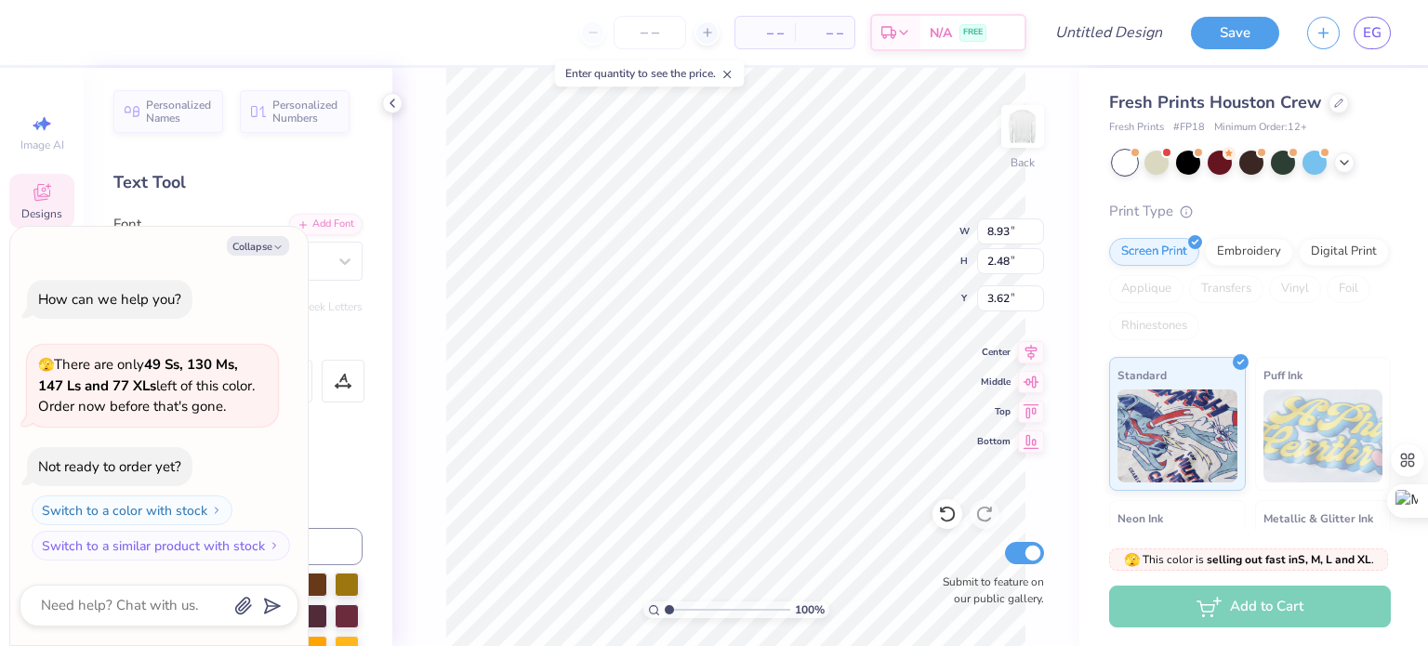
type textarea "x"
type textarea "Z"
type textarea "x"
type textarea "ZT"
type textarea "x"
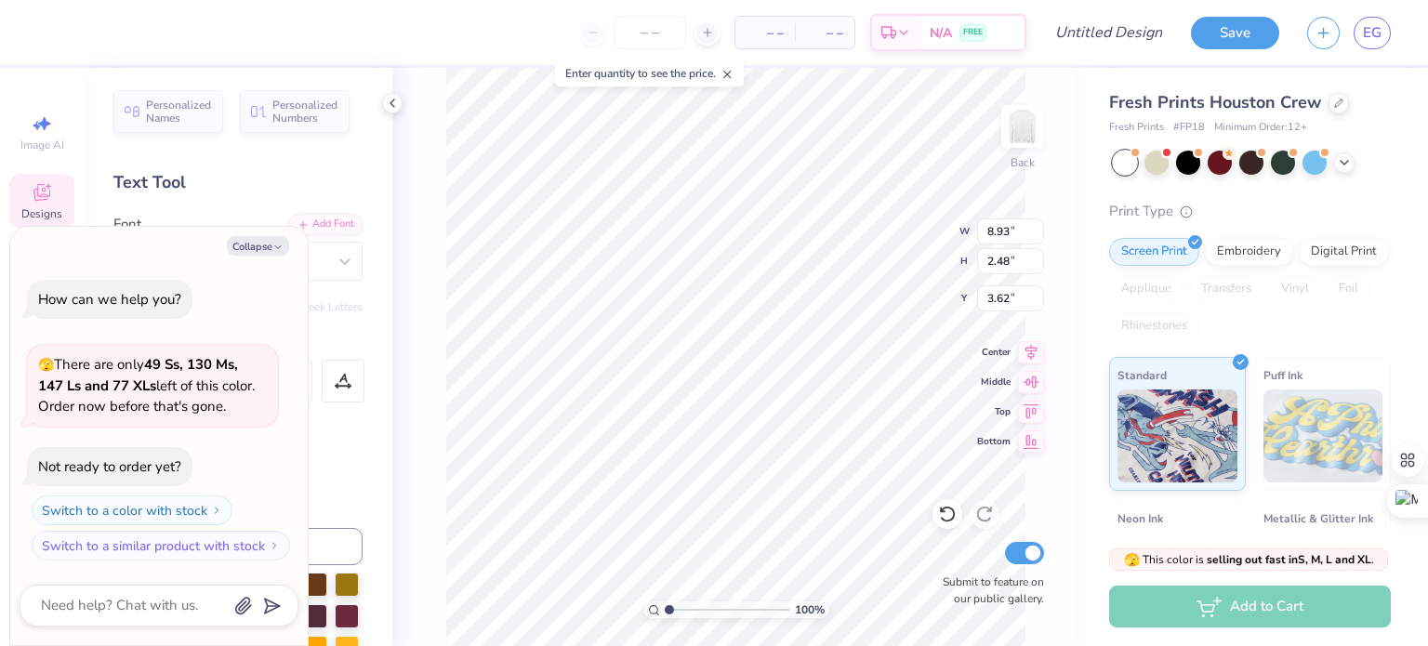
type textarea "ZTA"
type textarea "x"
type input "3.38"
type textarea "x"
type input "7.04"
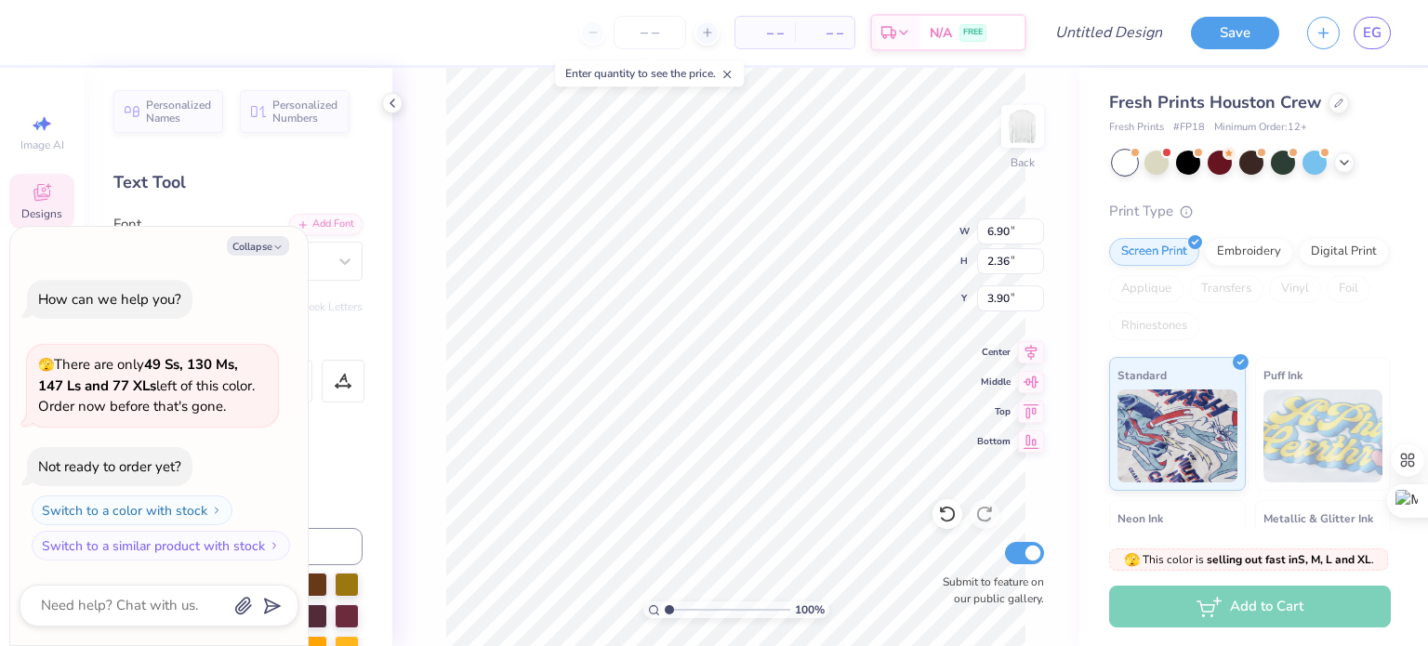
type textarea "x"
type input "8.36"
type input "2.86"
type input "3.40"
type textarea "x"
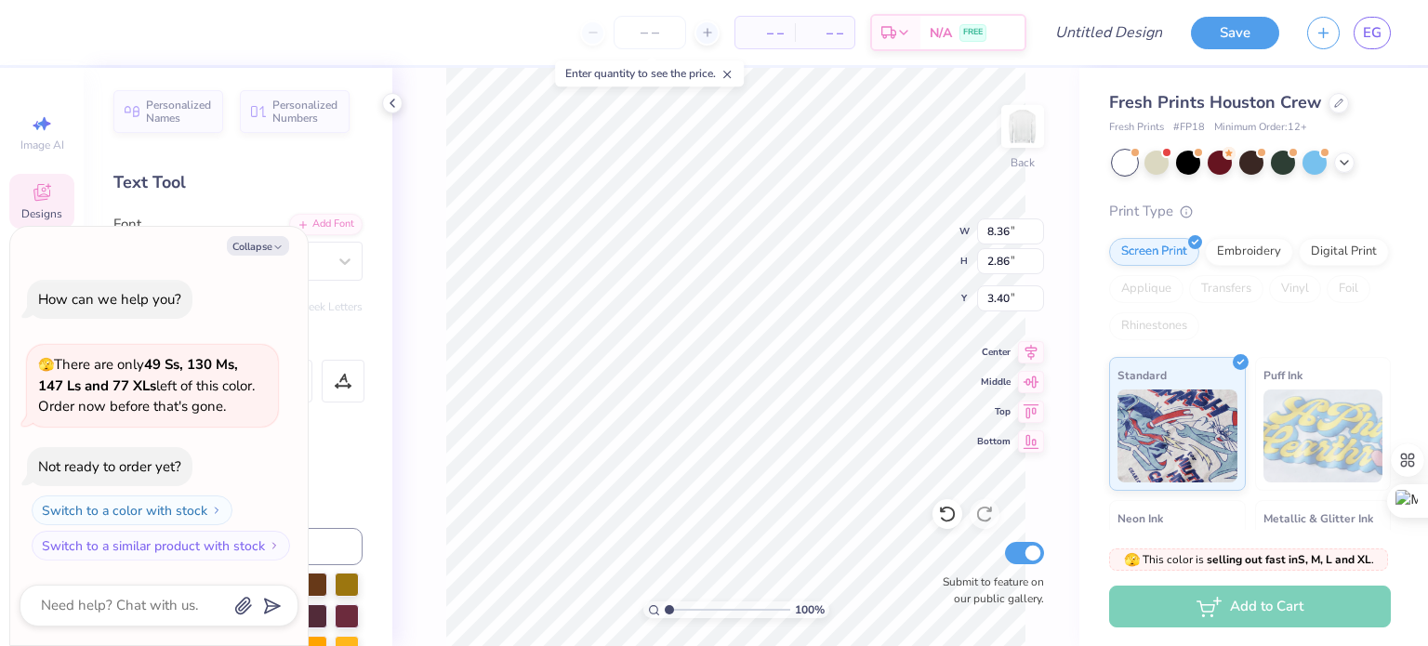
type input "8.12"
type input "3.39"
type input "7.04"
type textarea "x"
type input "3.00"
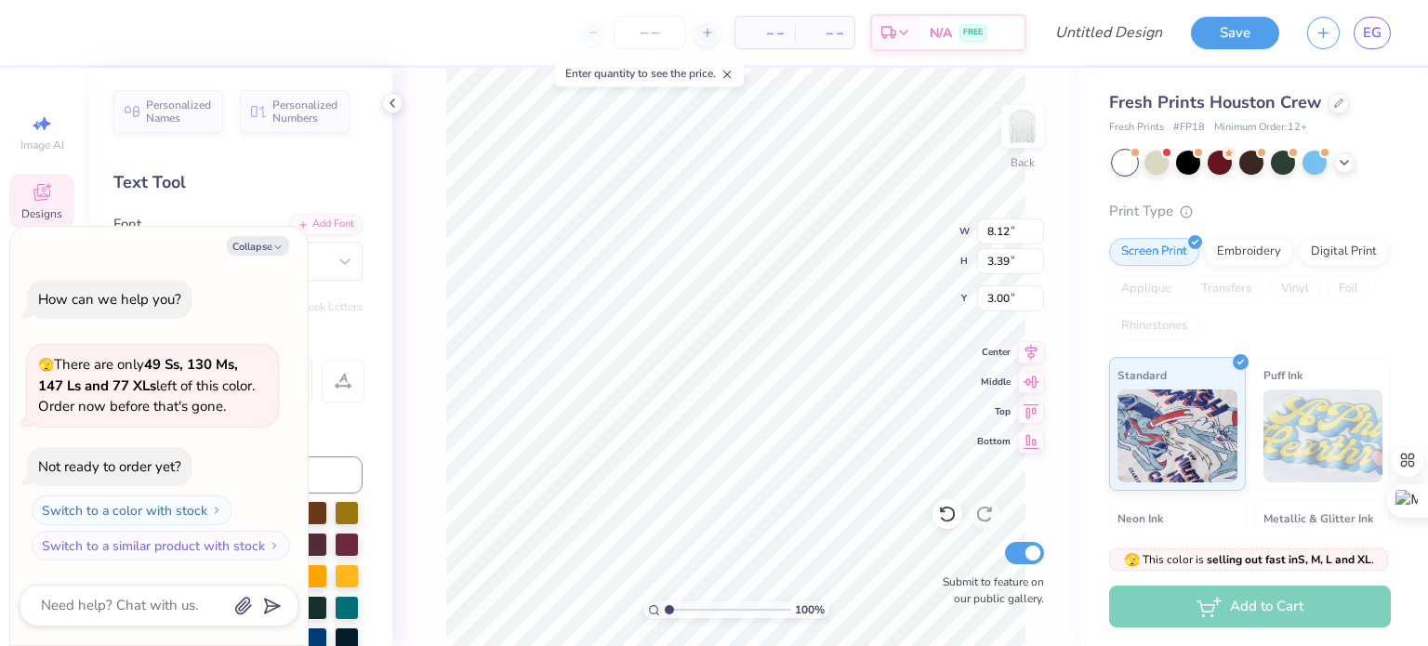
type textarea "x"
type input "7.22"
type input "3.02"
type input "3.38"
type textarea "x"
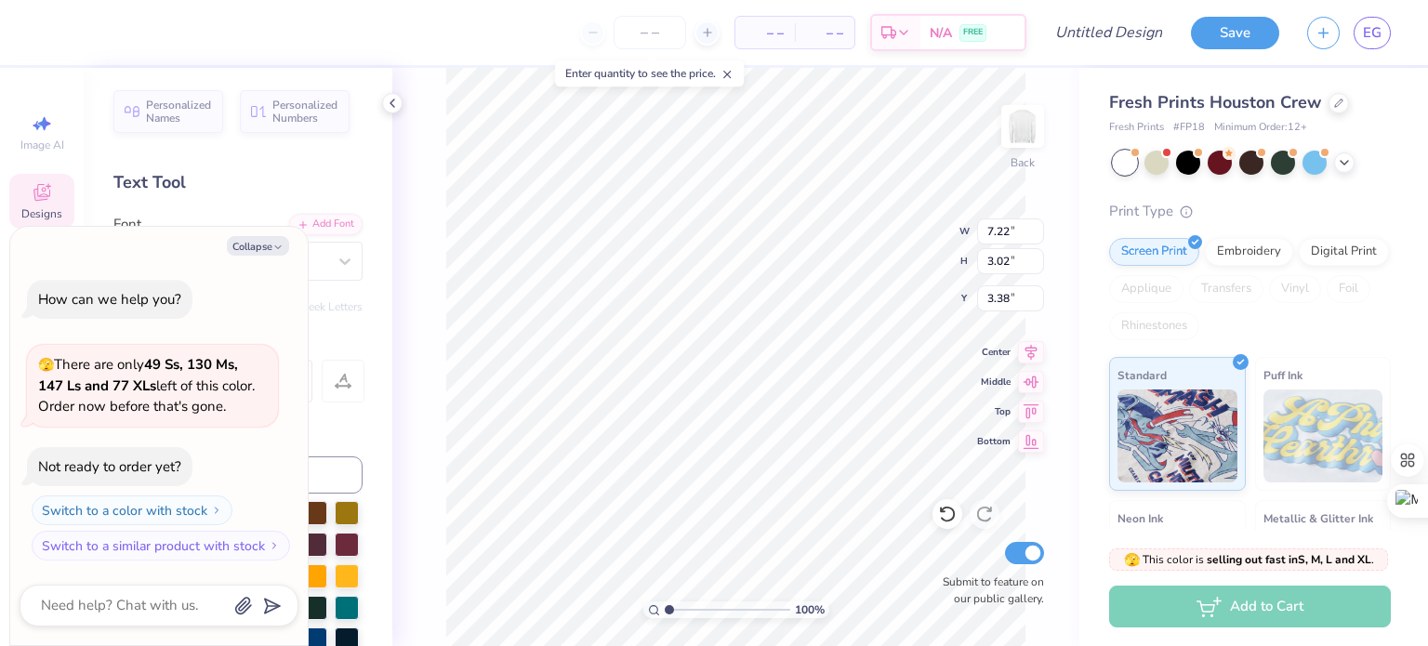
type input "3.32"
type textarea "x"
type input "7.22"
type input "3.02"
type input "3.32"
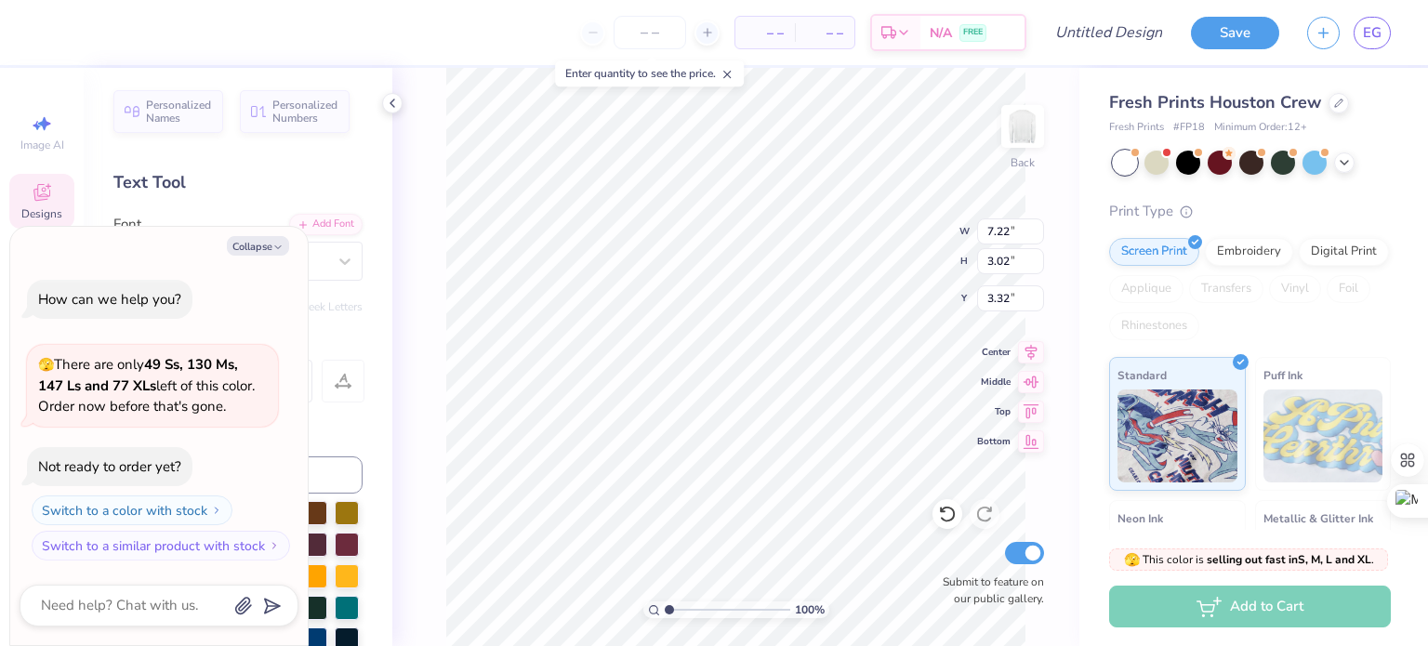
type textarea "x"
type input "8.36"
type input "2.86"
type input "3.40"
type textarea "x"
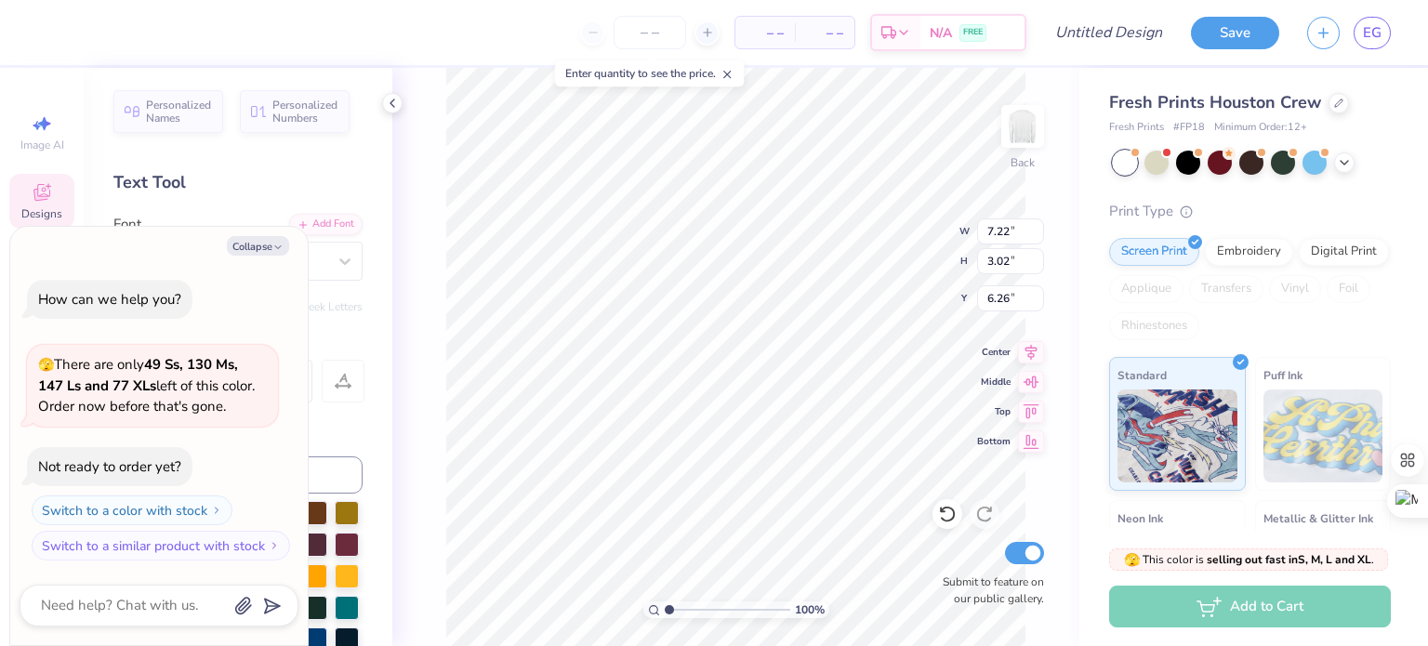
type input "3.40"
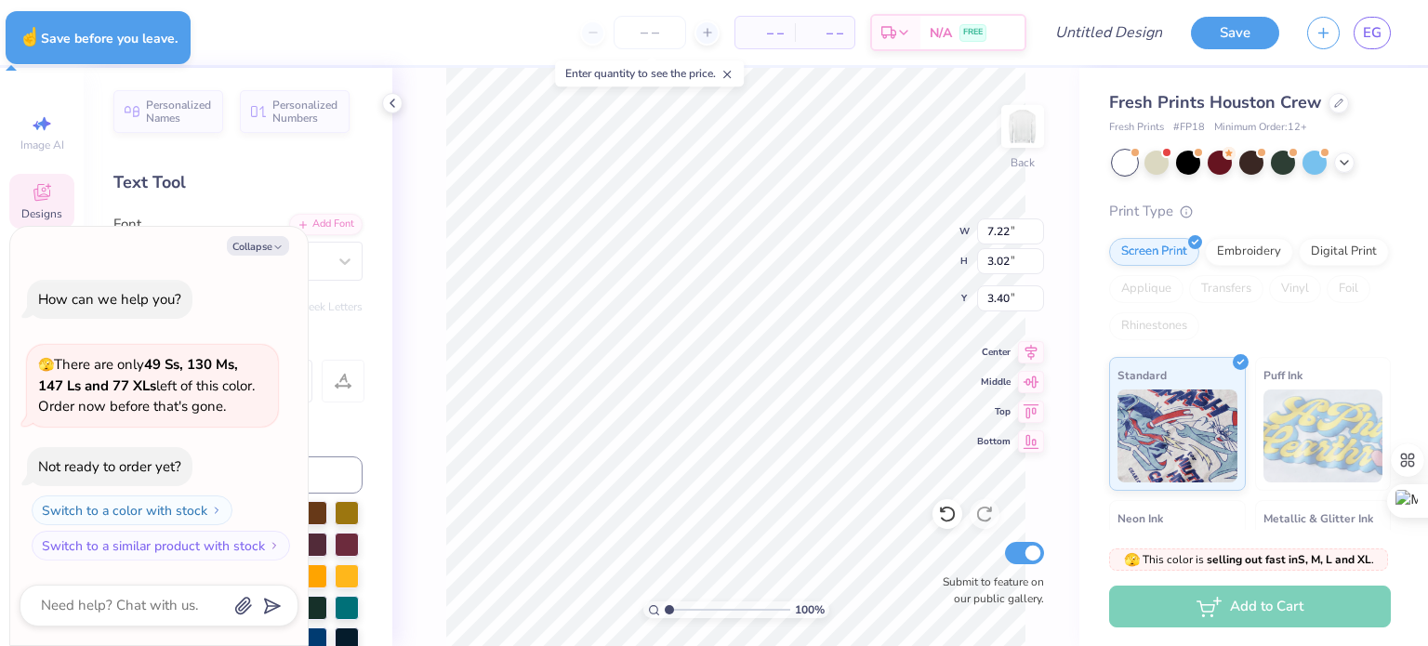
type textarea "x"
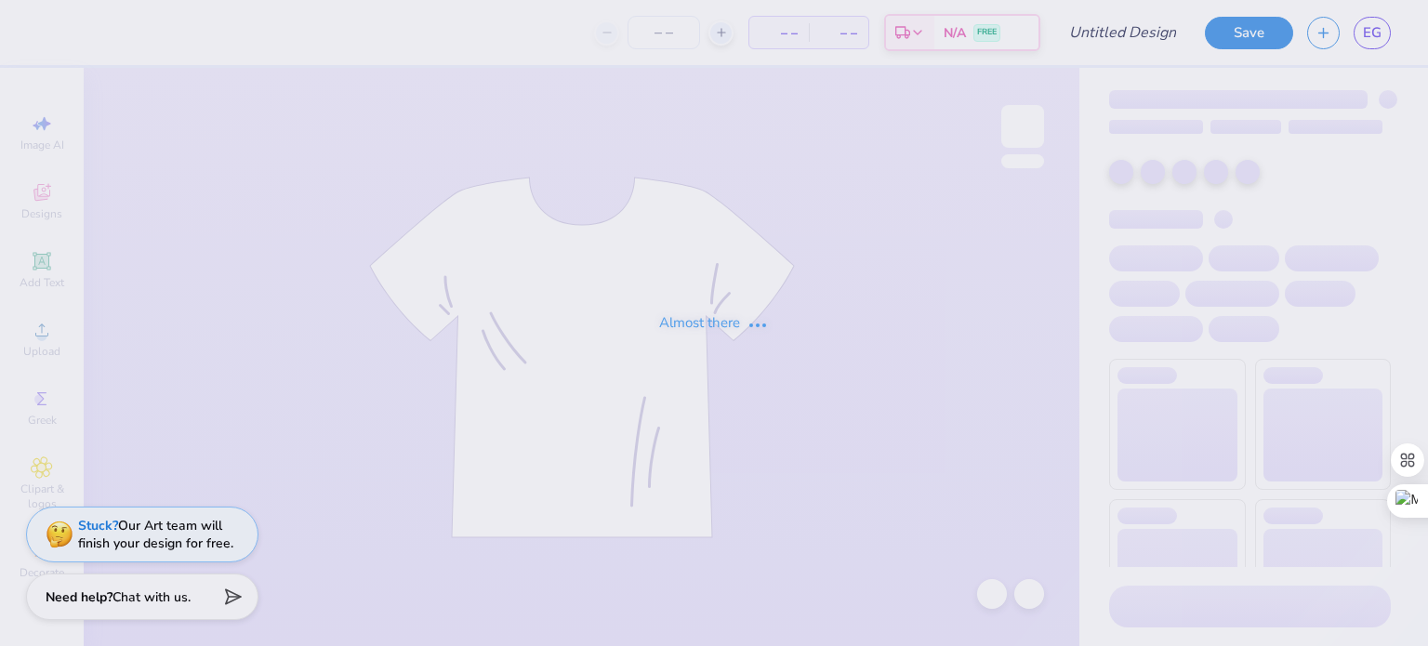
type input "crewneck design 1"
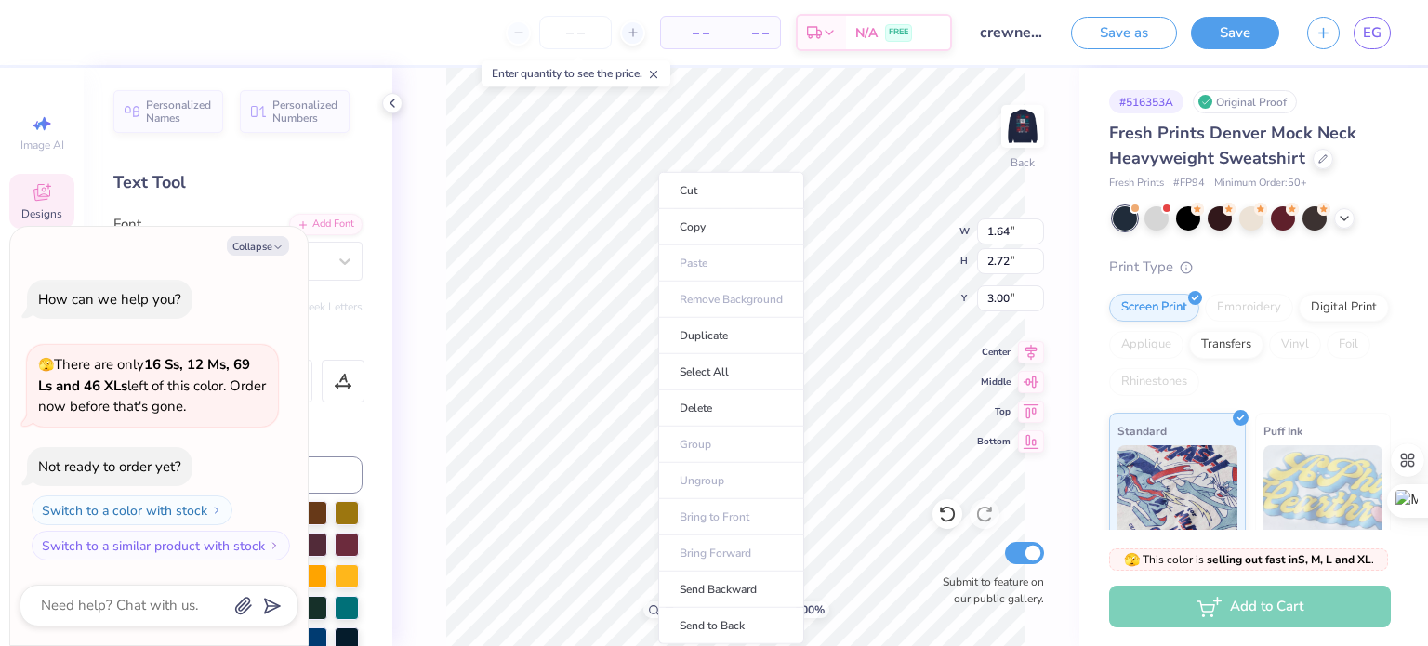
type textarea "x"
type input "1.44"
type input "1.93"
type input "3.57"
type textarea "x"
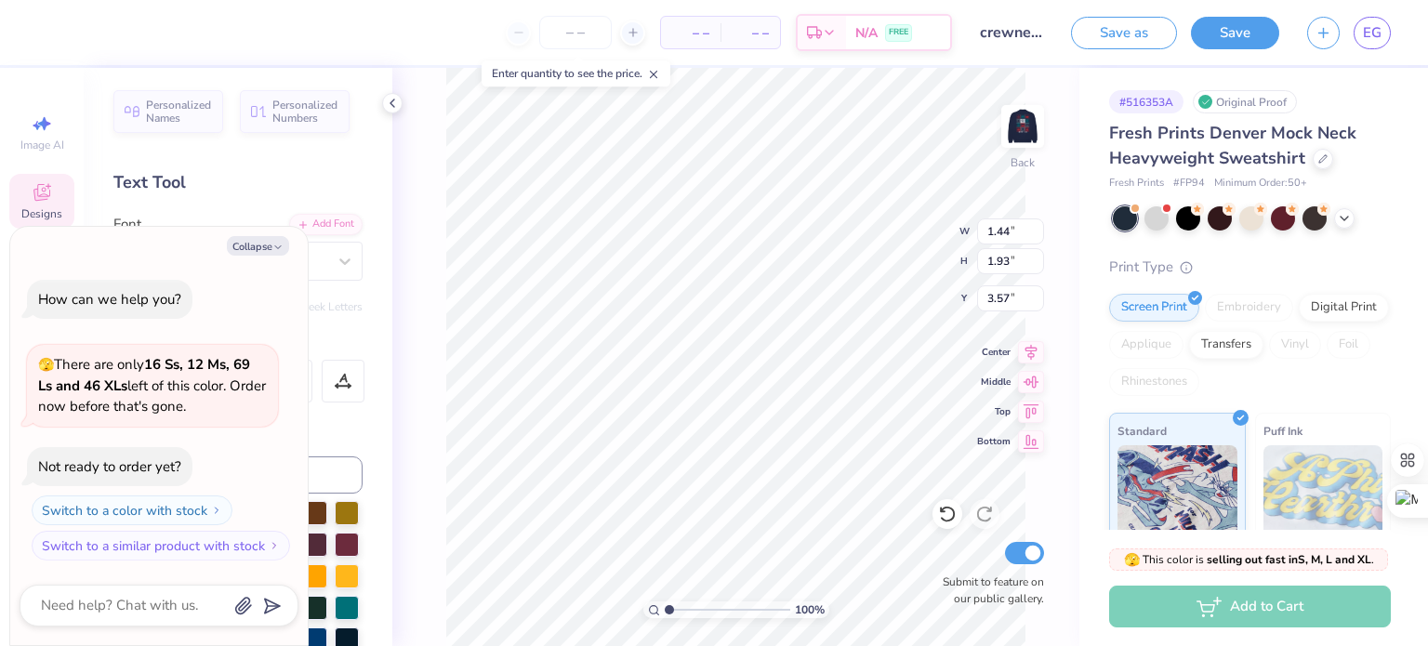
type input "1.14"
click at [260, 249] on button "Collapse" at bounding box center [258, 246] width 62 height 20
type textarea "x"
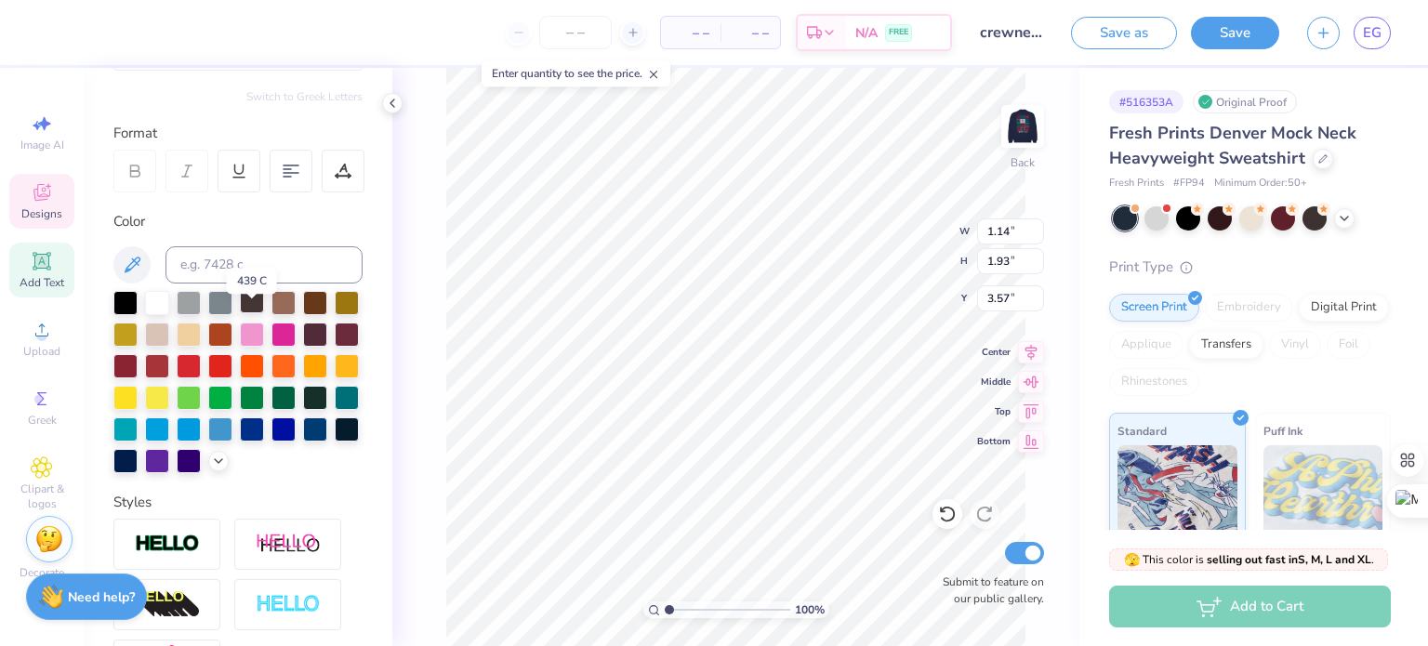
scroll to position [218, 0]
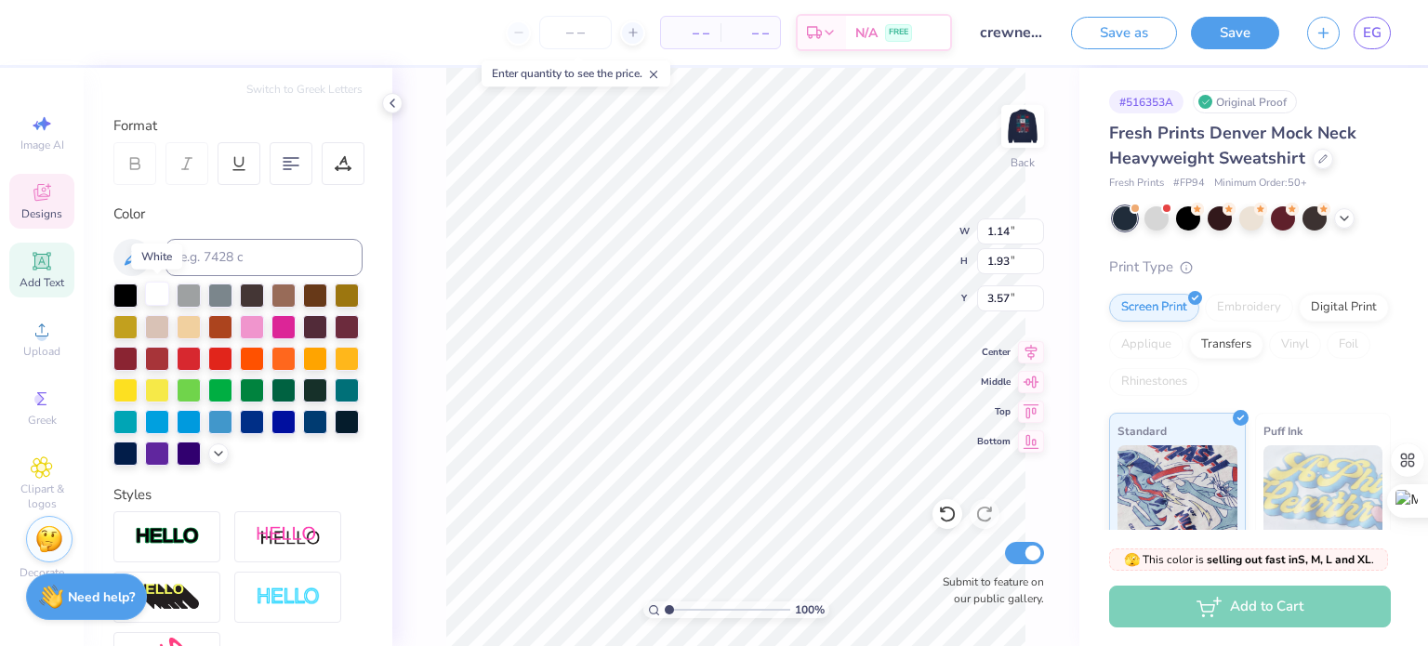
click at [158, 297] on div at bounding box center [157, 294] width 24 height 24
type input "1.64"
type input "2.72"
type input "3.00"
click at [164, 291] on div at bounding box center [157, 294] width 24 height 24
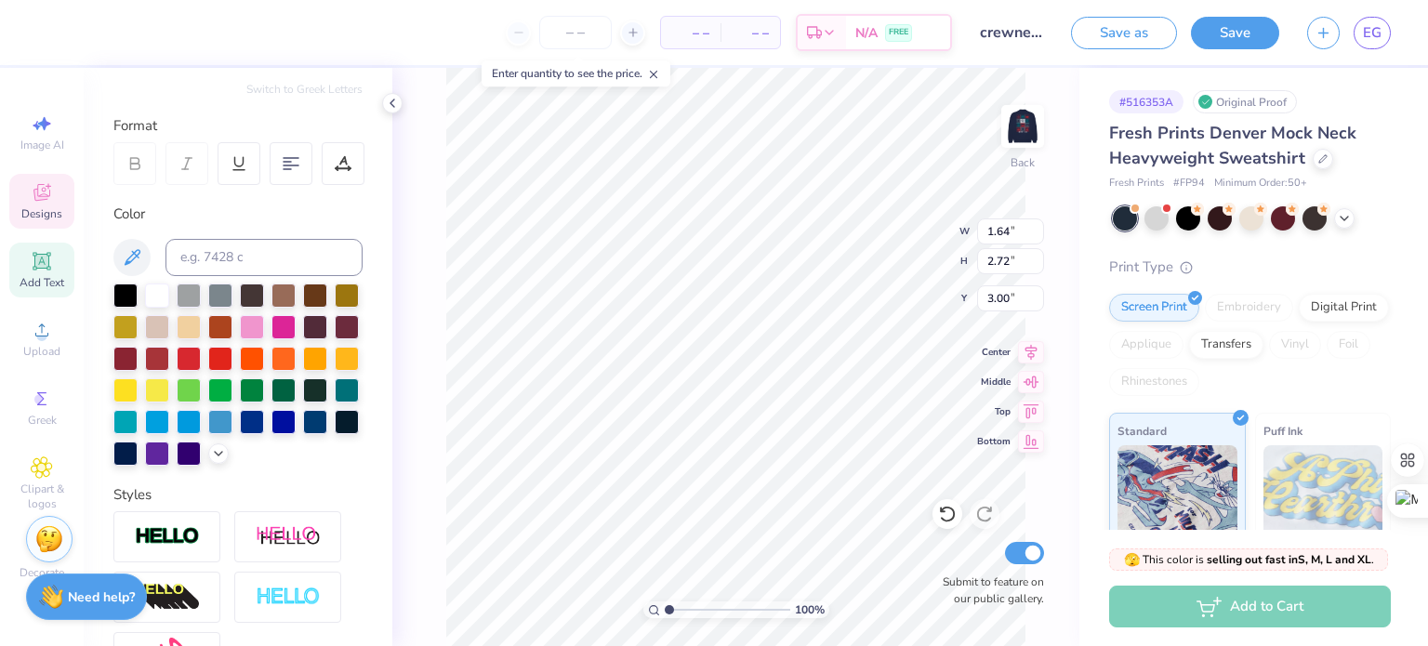
type input "1.44"
type input "1.93"
type input "3.57"
click at [335, 401] on div at bounding box center [347, 389] width 24 height 24
click at [201, 357] on div at bounding box center [189, 357] width 24 height 24
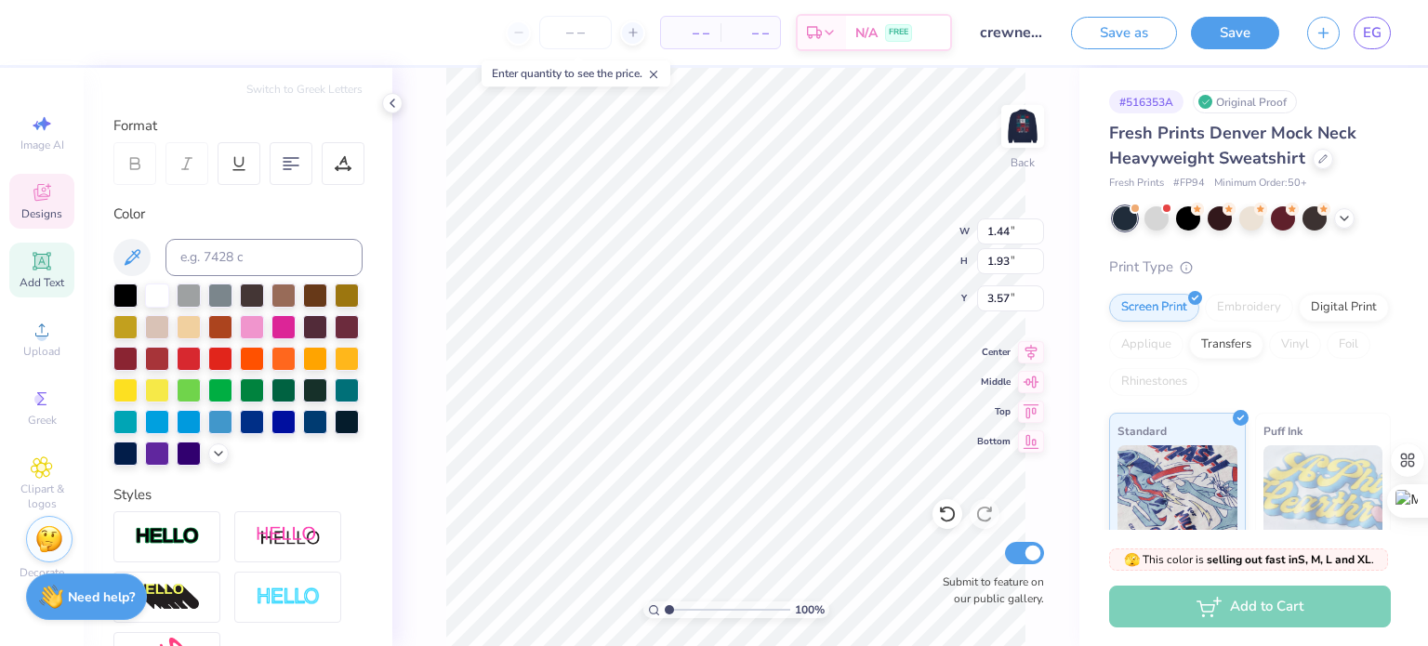
type input "1.64"
type input "2.72"
type input "3.00"
click at [201, 353] on div at bounding box center [189, 357] width 24 height 24
type input "1.44"
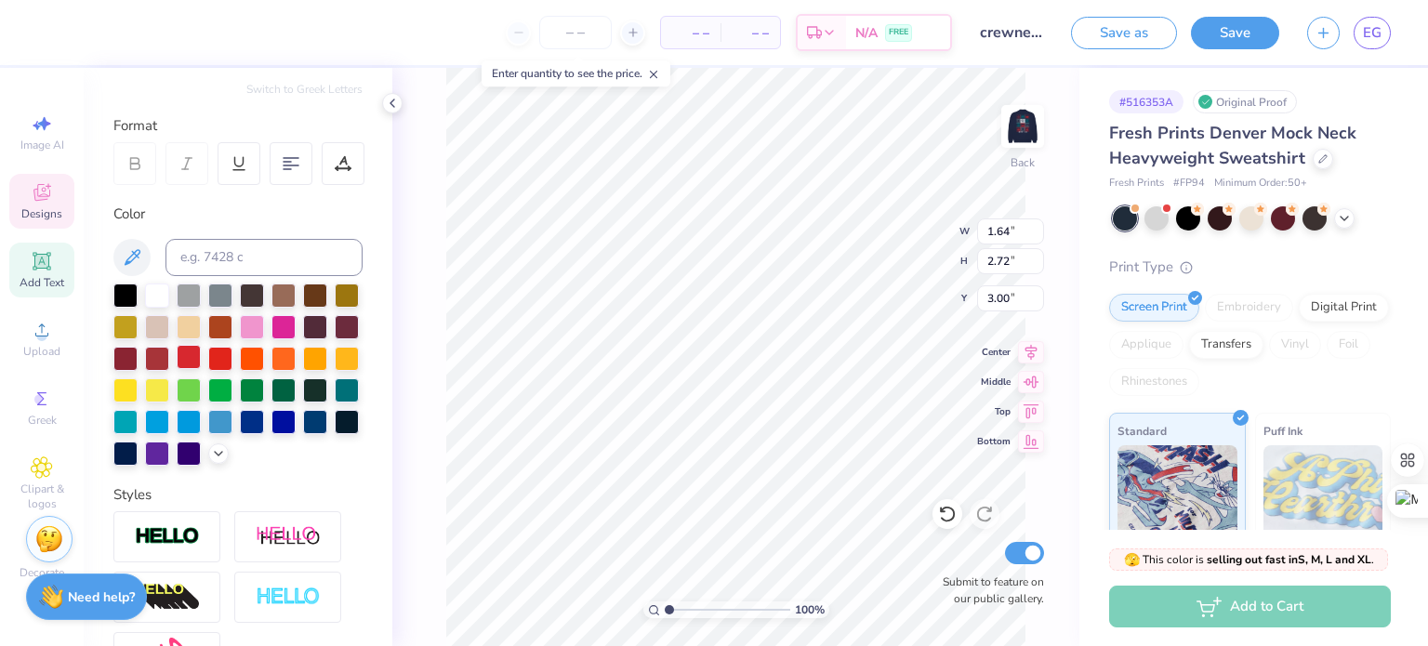
type input "1.93"
type input "3.57"
click at [201, 352] on div at bounding box center [189, 357] width 24 height 24
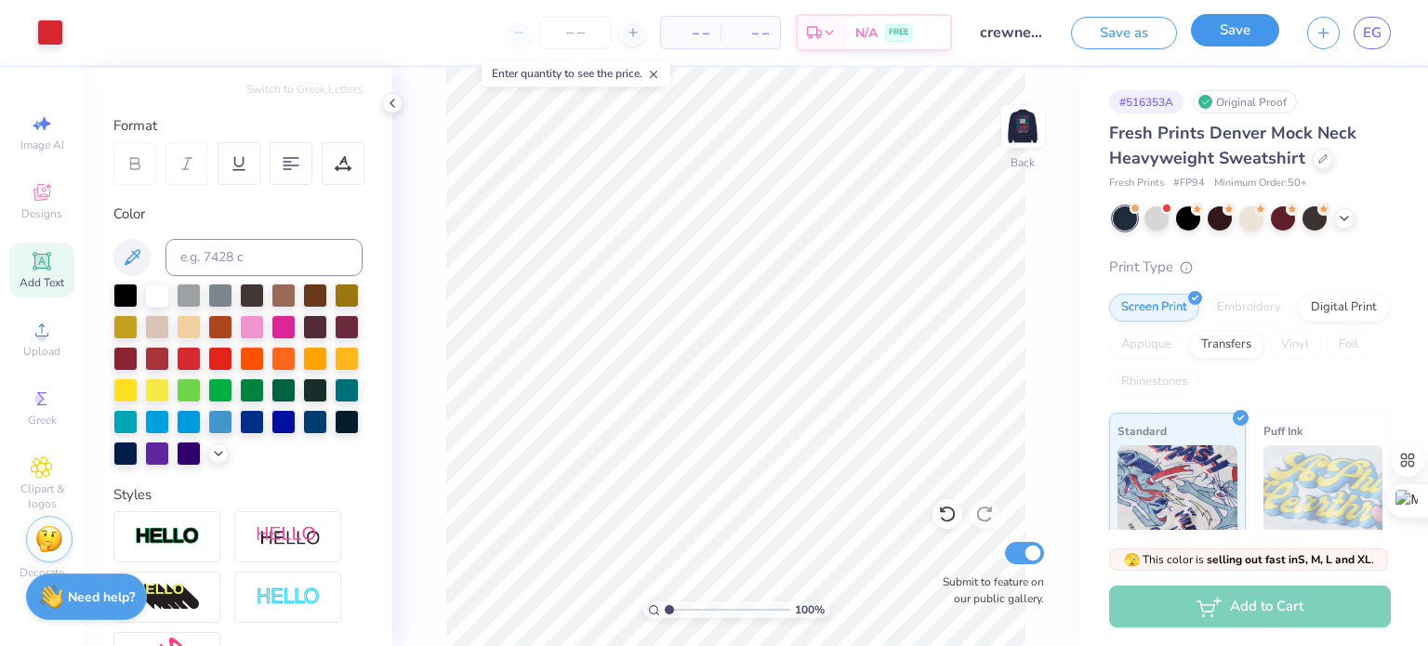
click at [1253, 33] on button "Save" at bounding box center [1235, 30] width 88 height 33
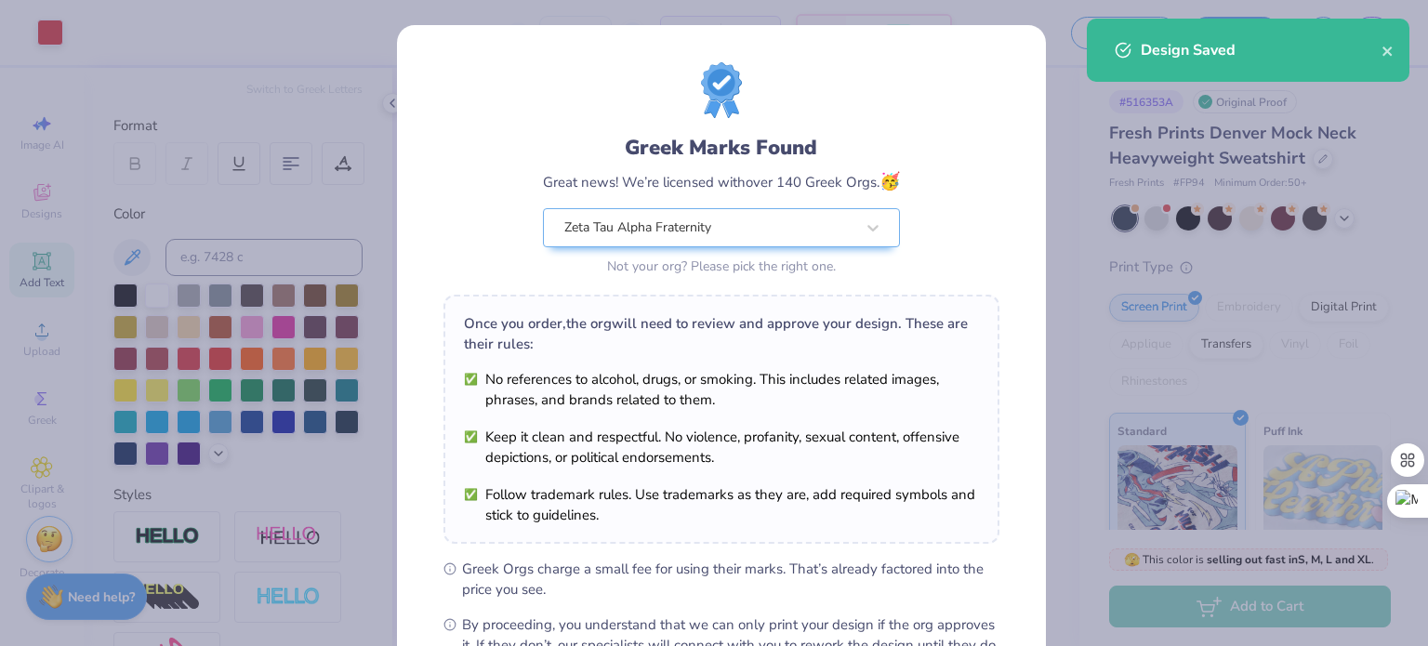
scroll to position [222, 0]
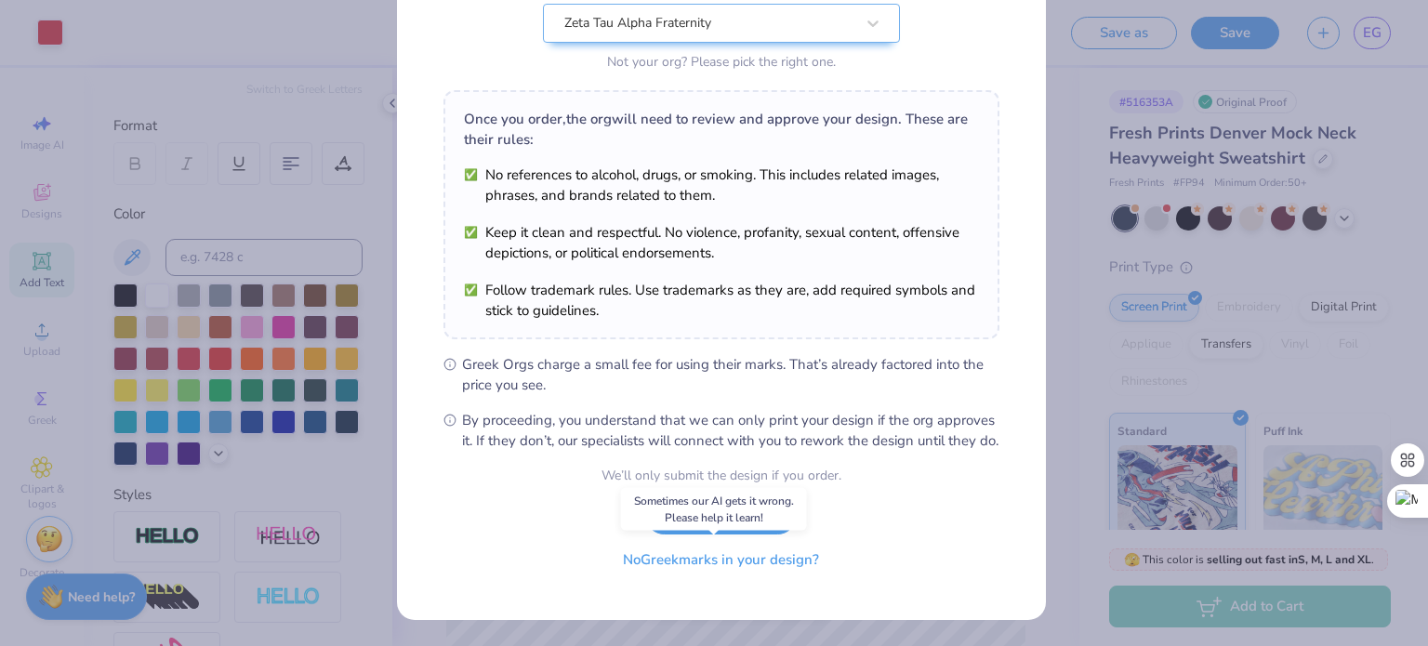
click at [639, 564] on button "No Greek marks in your design?" at bounding box center [721, 560] width 228 height 38
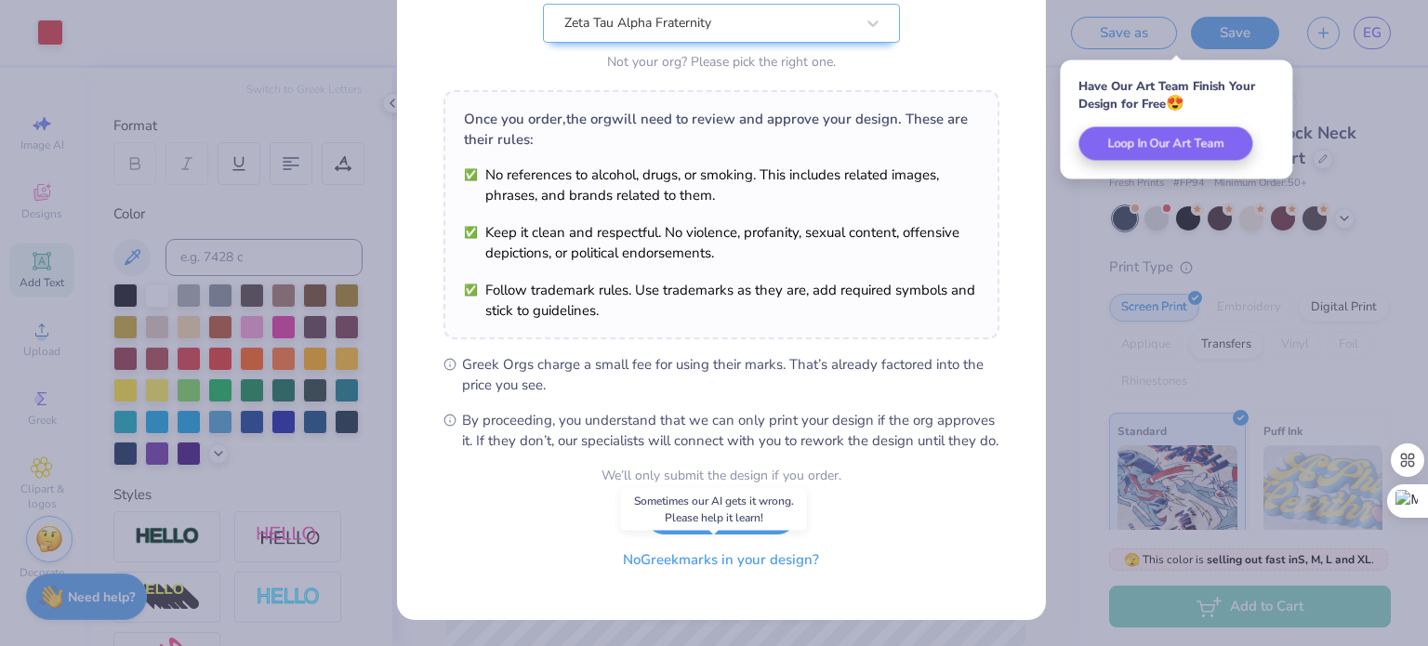
scroll to position [0, 0]
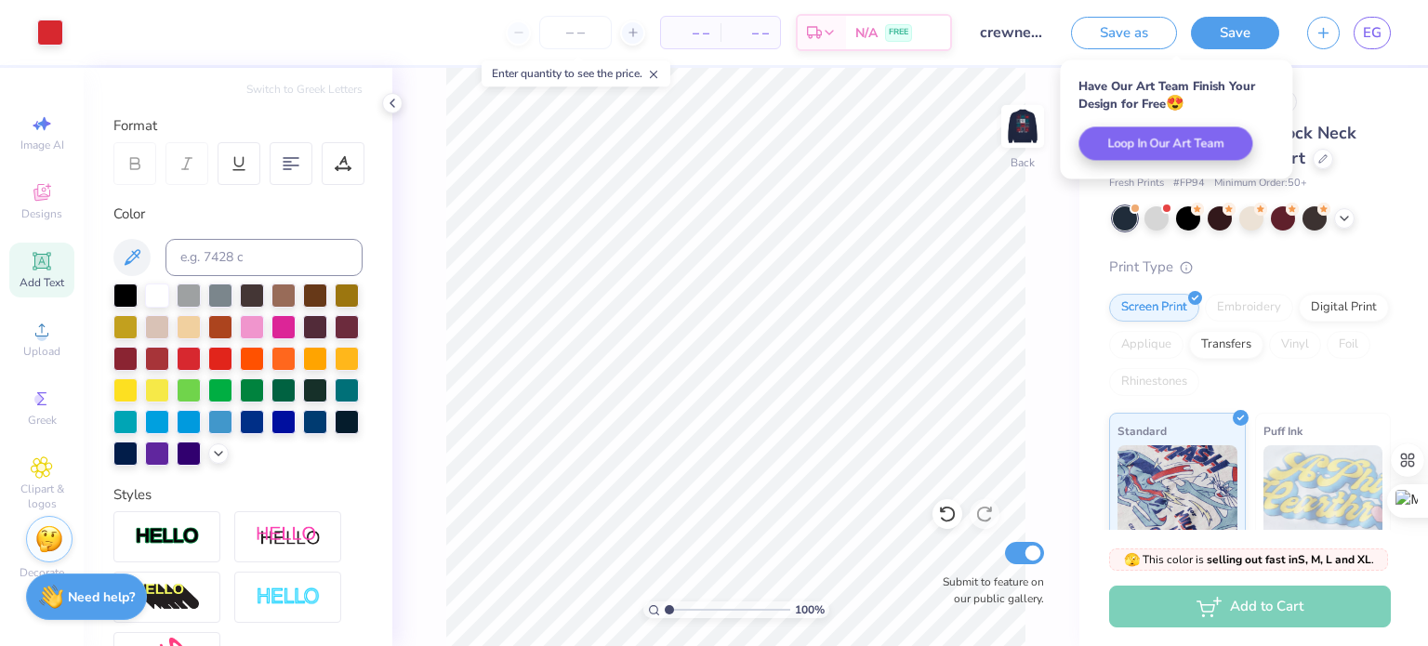
click at [1368, 50] on div "Save as Save EG" at bounding box center [1249, 32] width 357 height 65
click at [1368, 47] on link "EG" at bounding box center [1372, 33] width 37 height 33
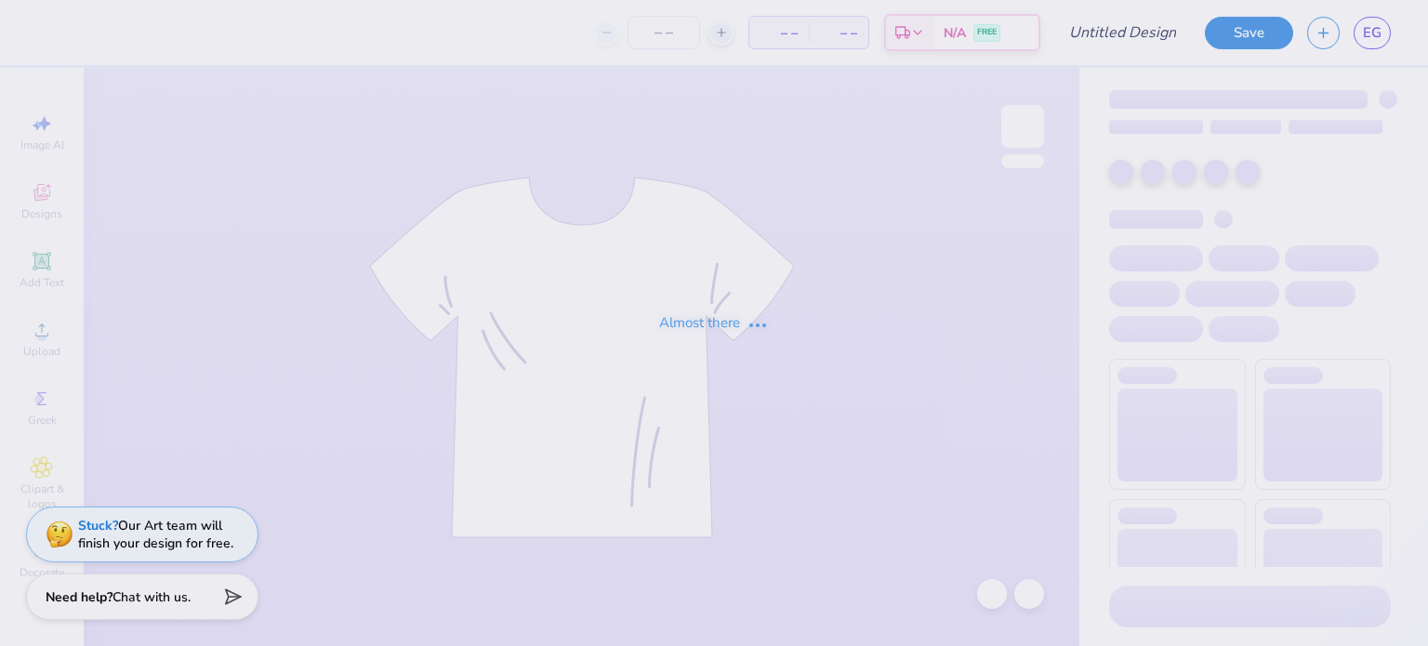
type input "crewneck design 1"
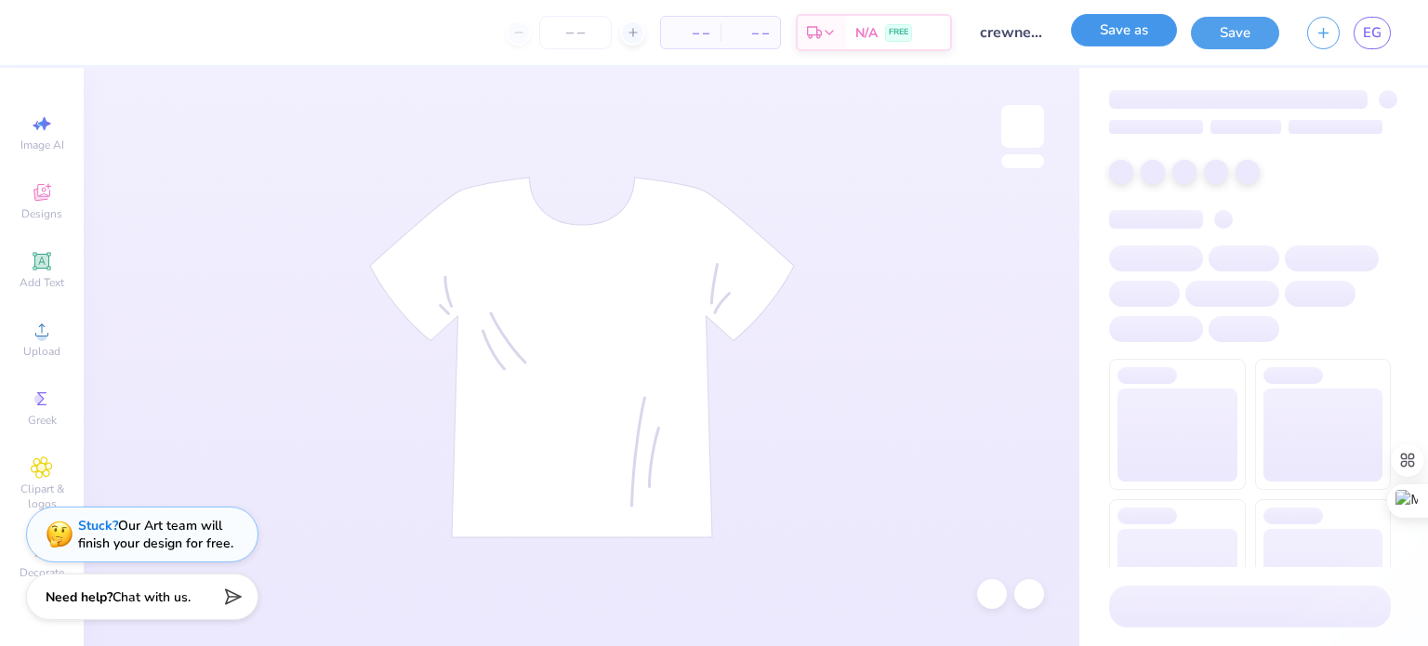
click at [1143, 35] on button "Save as" at bounding box center [1124, 30] width 106 height 33
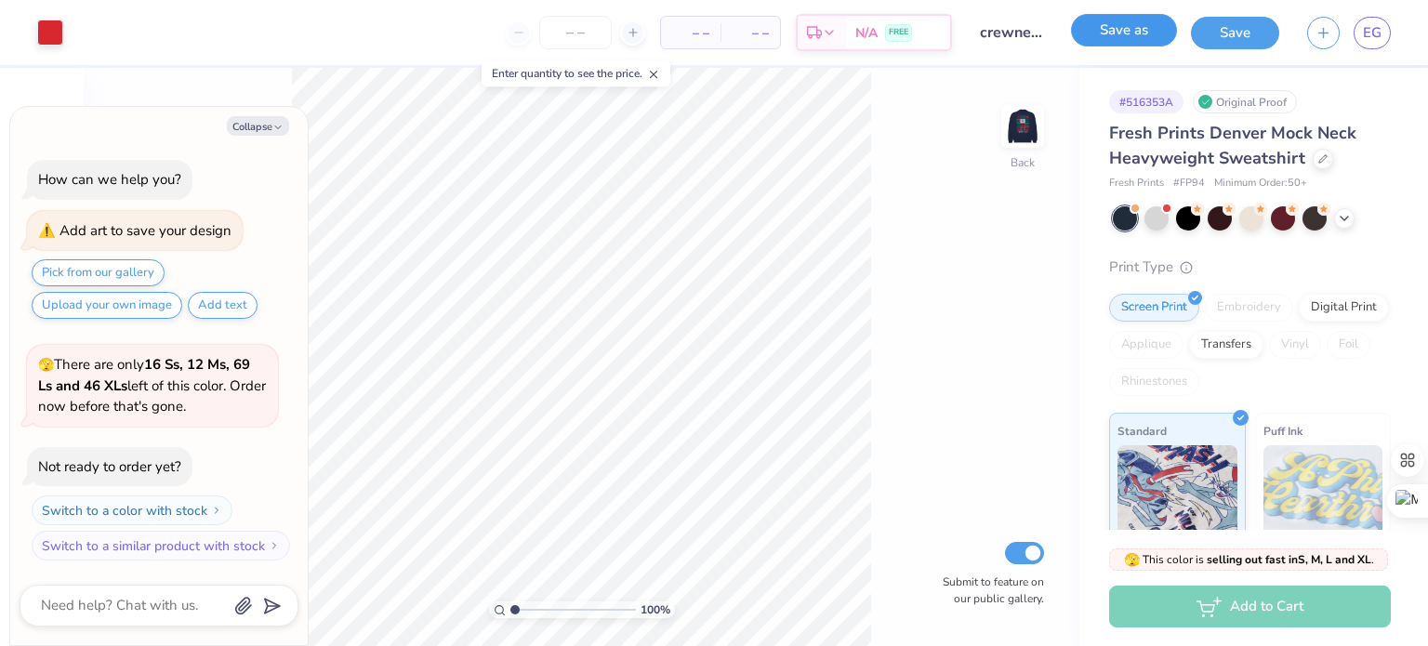
click at [1118, 35] on button "Save as" at bounding box center [1124, 30] width 106 height 33
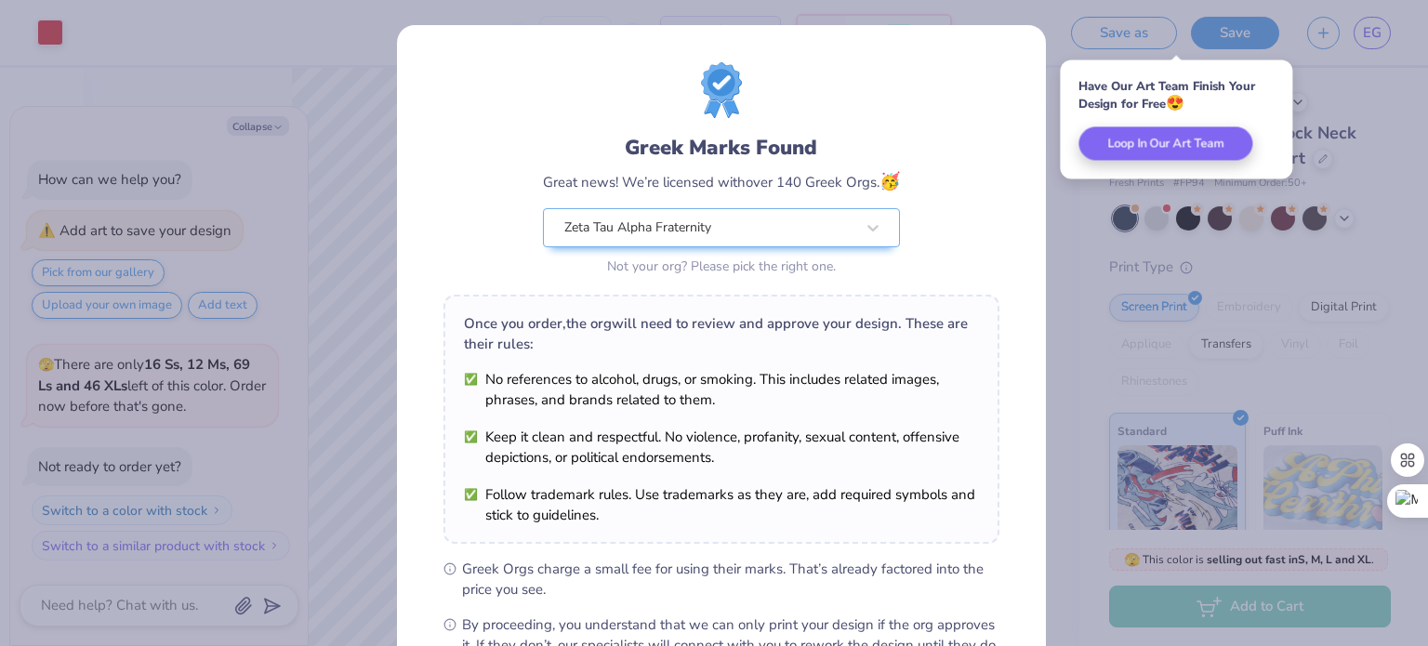
scroll to position [222, 0]
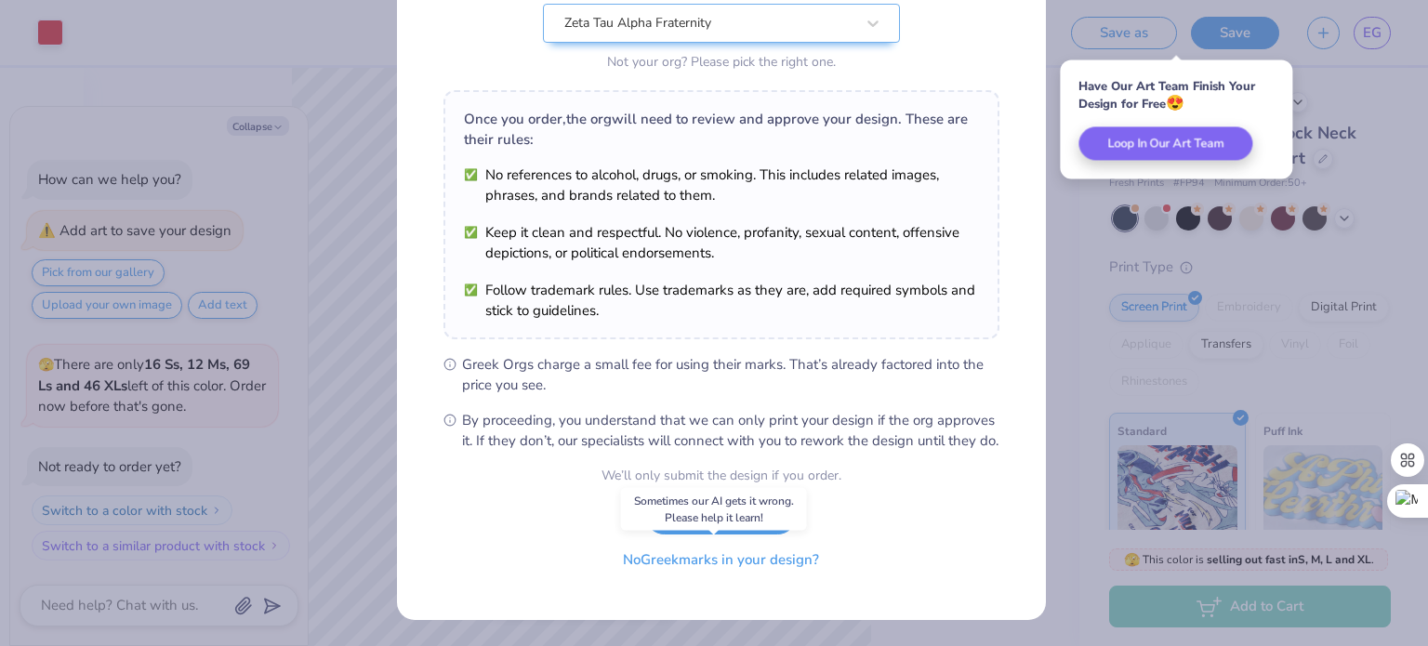
click at [684, 569] on button "No Greek marks in your design?" at bounding box center [721, 560] width 228 height 38
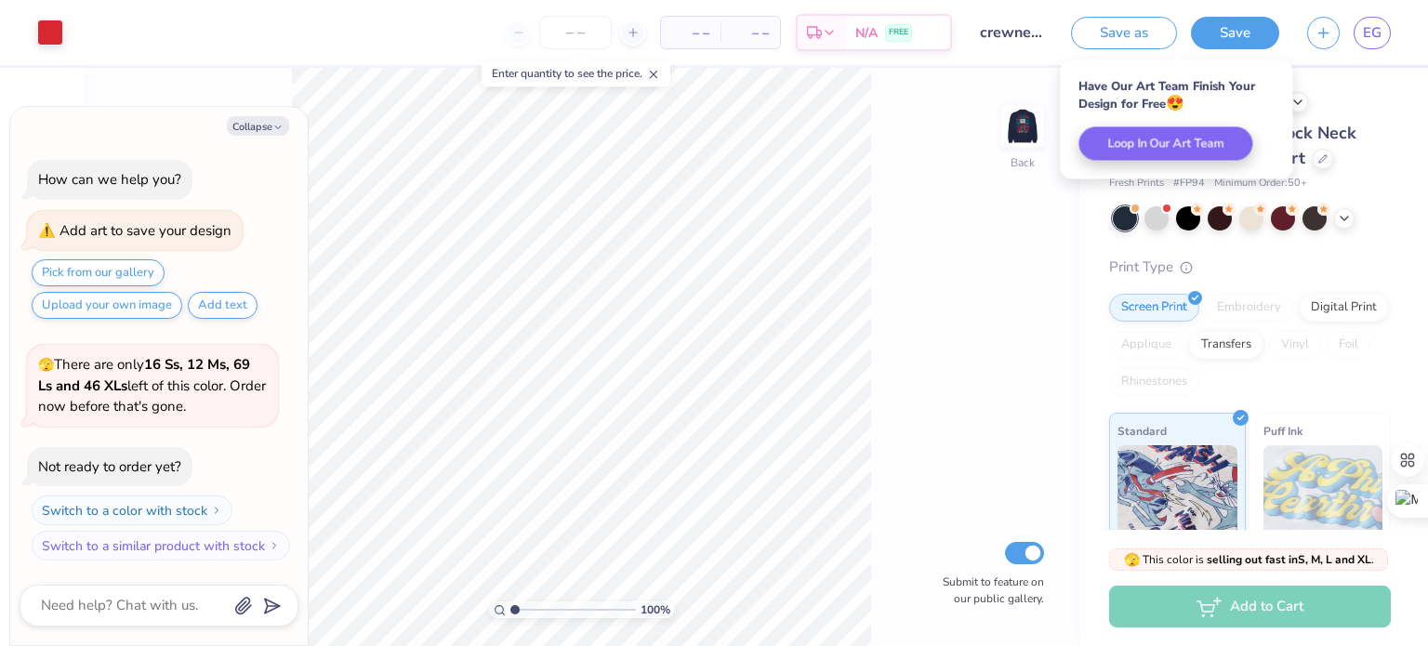
scroll to position [0, 0]
type textarea "x"
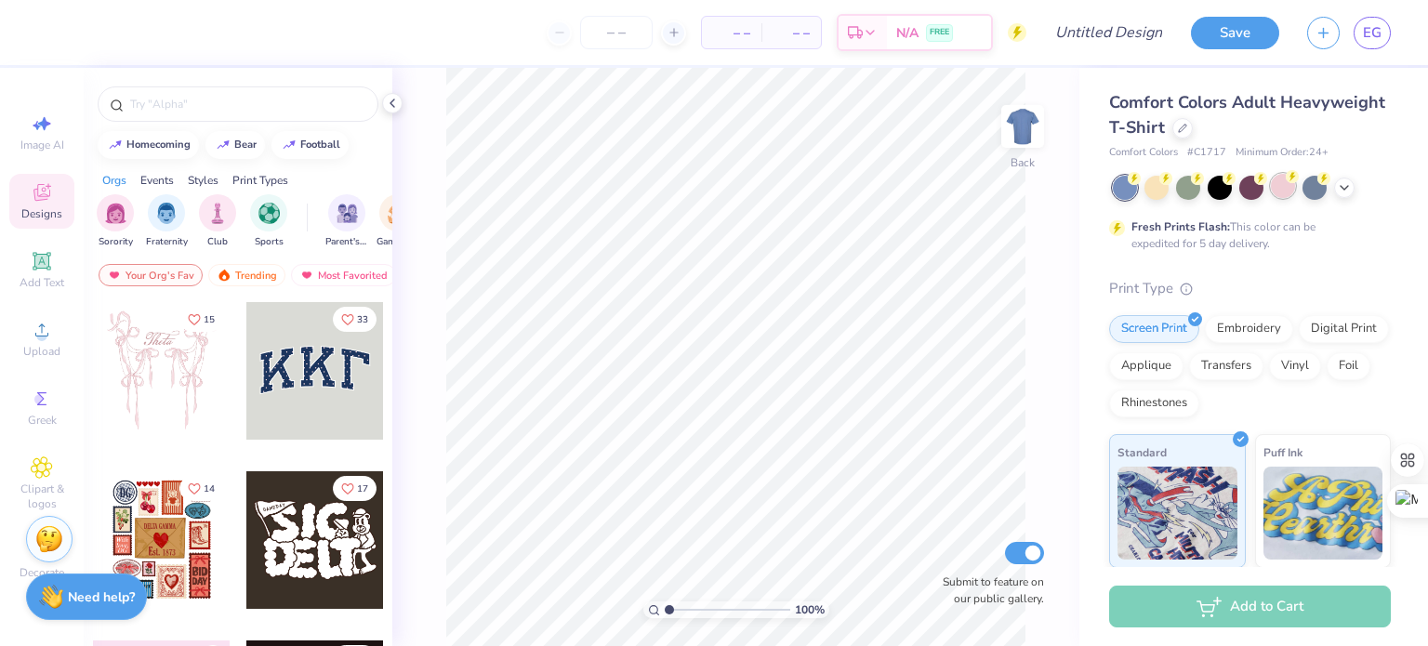
click at [1276, 191] on div at bounding box center [1283, 186] width 24 height 24
click at [392, 103] on icon at bounding box center [392, 103] width 15 height 15
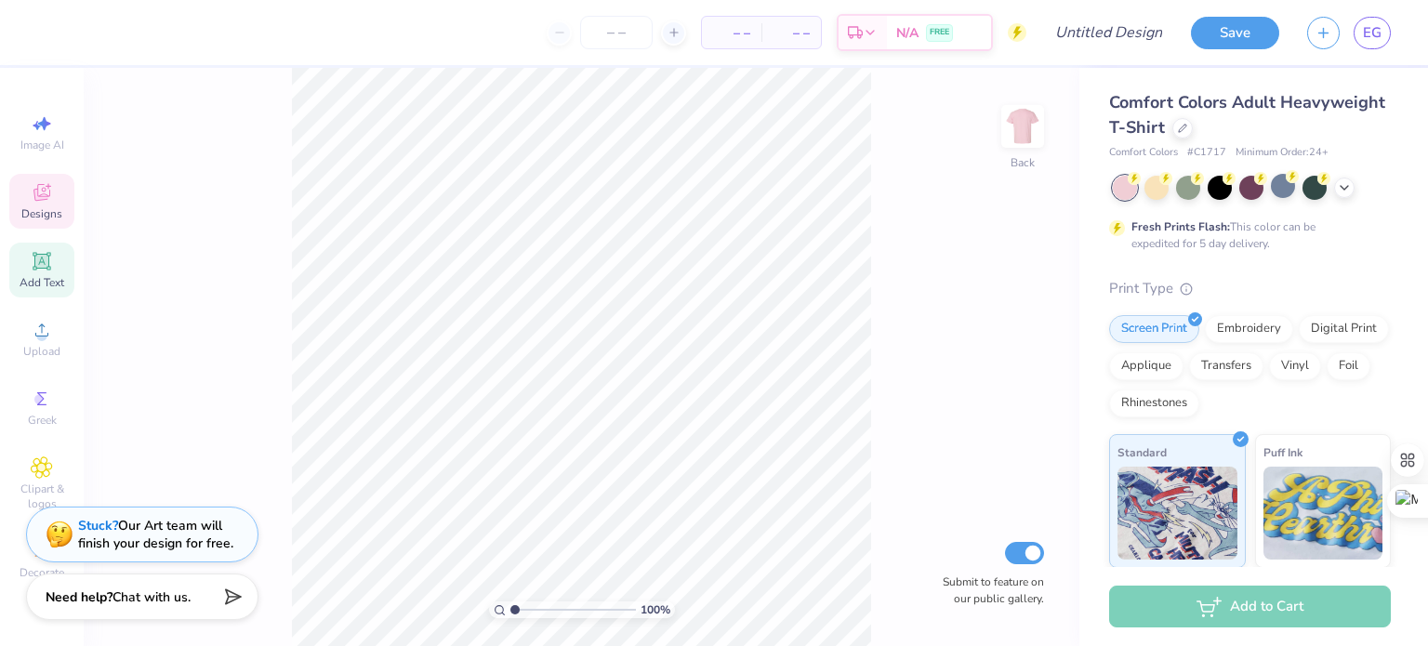
click at [33, 257] on icon at bounding box center [42, 261] width 22 height 22
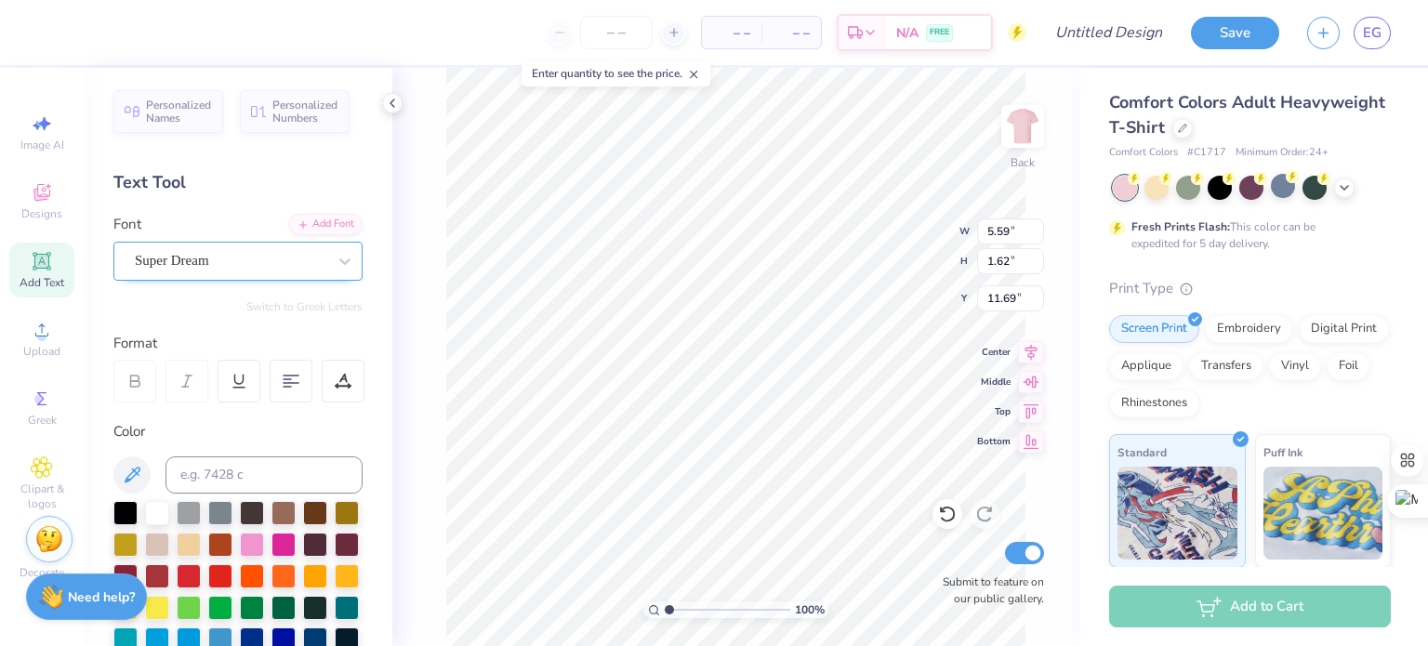
click at [209, 272] on div "Super Dream" at bounding box center [230, 260] width 195 height 29
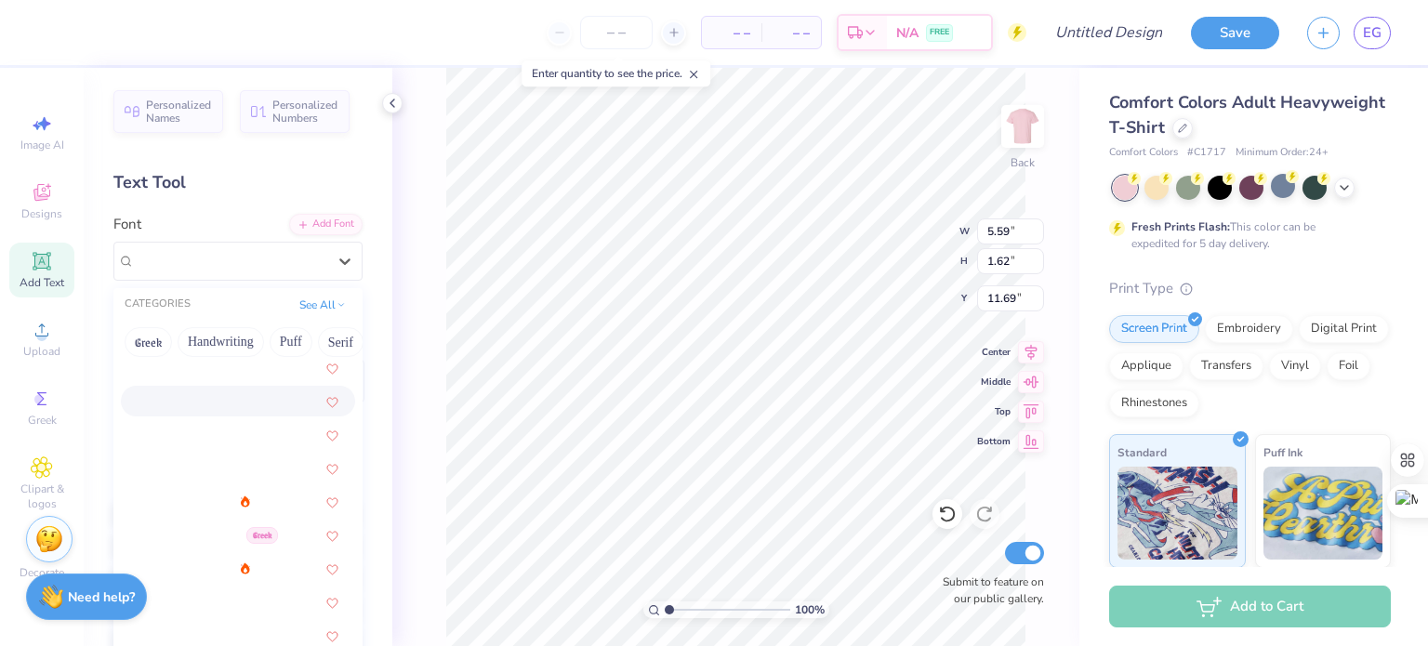
scroll to position [515, 0]
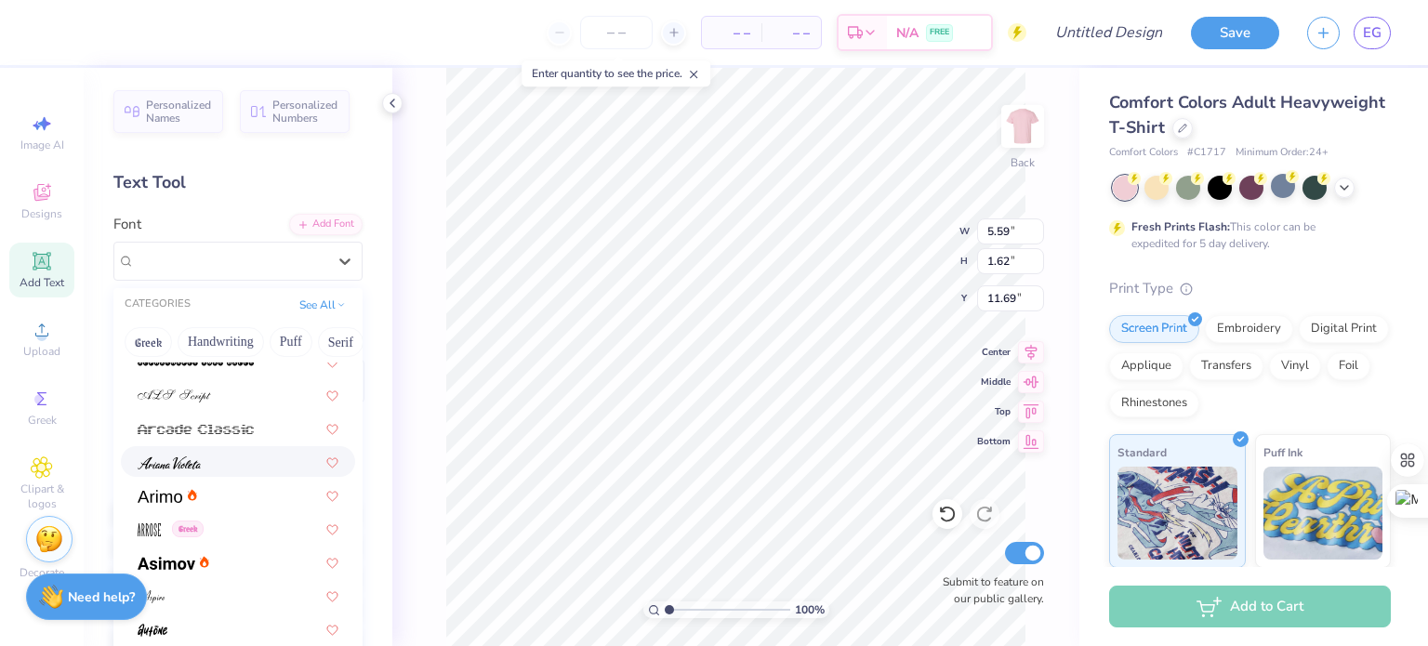
click at [181, 467] on img at bounding box center [169, 463] width 63 height 13
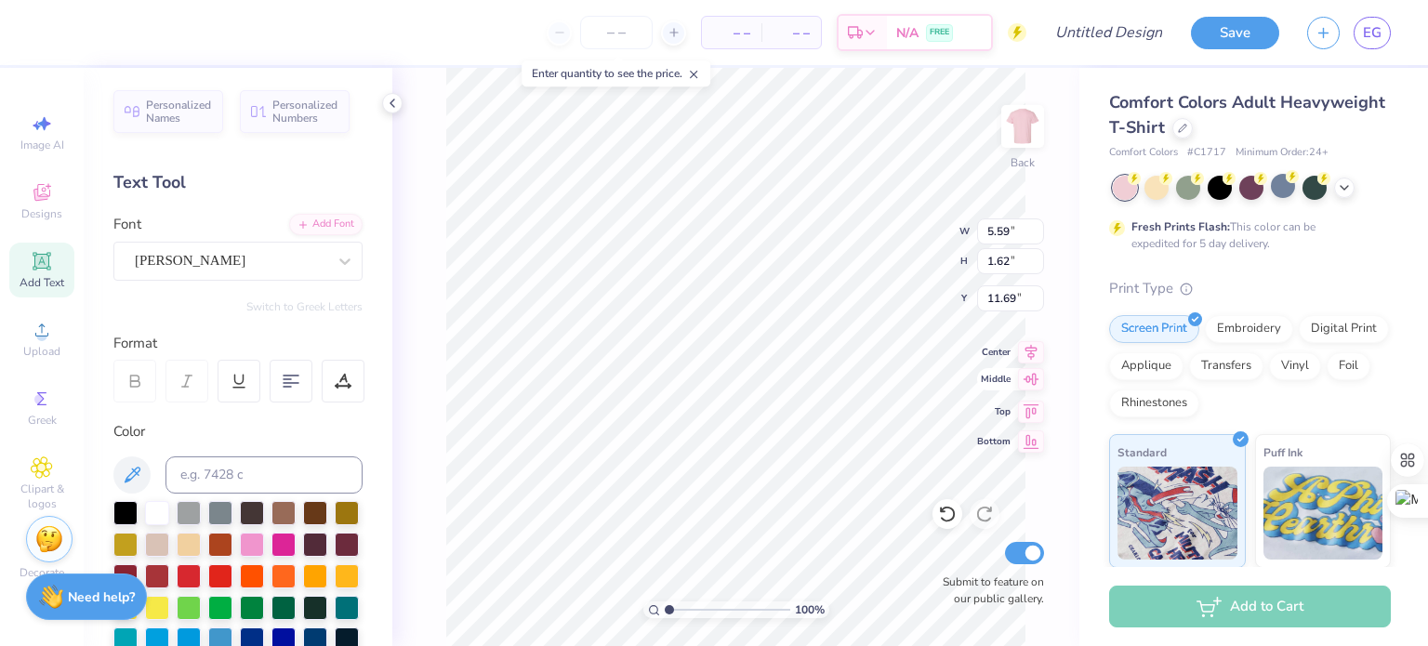
type input "6.17"
type input "1.97"
type input "11.51"
click at [209, 265] on div "[PERSON_NAME]" at bounding box center [230, 260] width 195 height 29
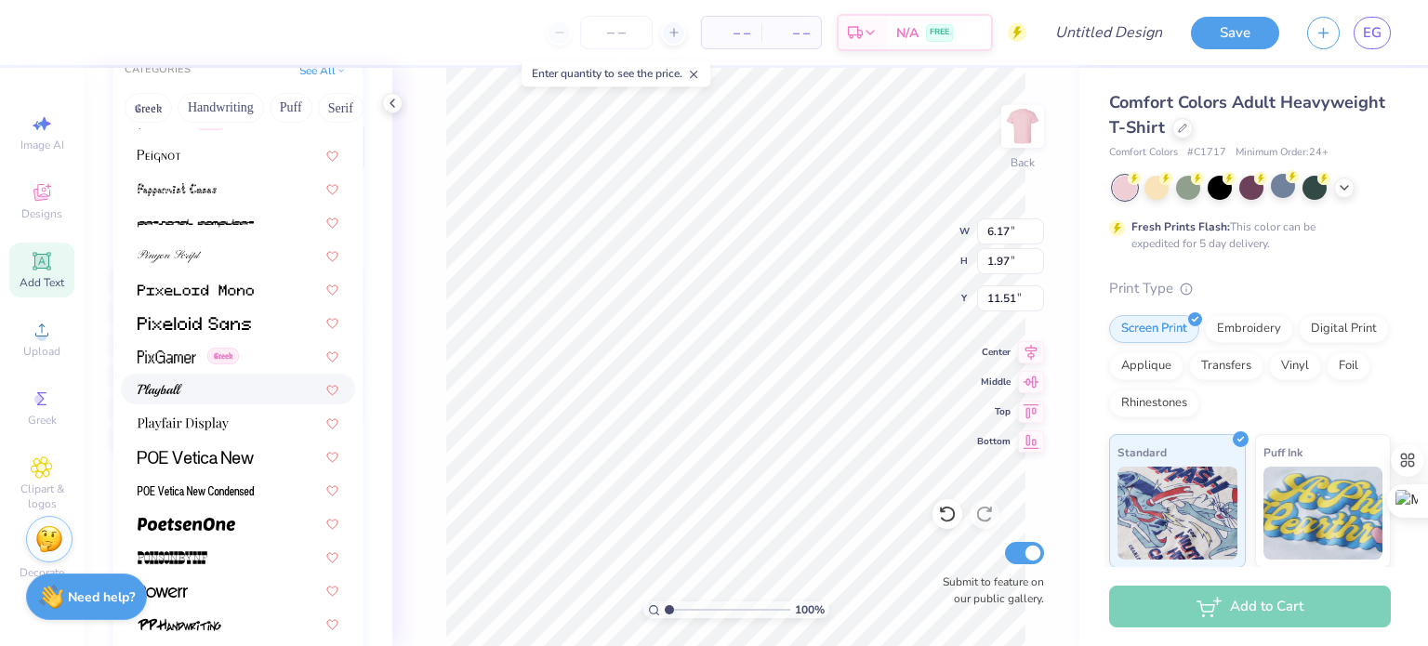
scroll to position [7654, 0]
click at [165, 384] on img at bounding box center [160, 388] width 45 height 13
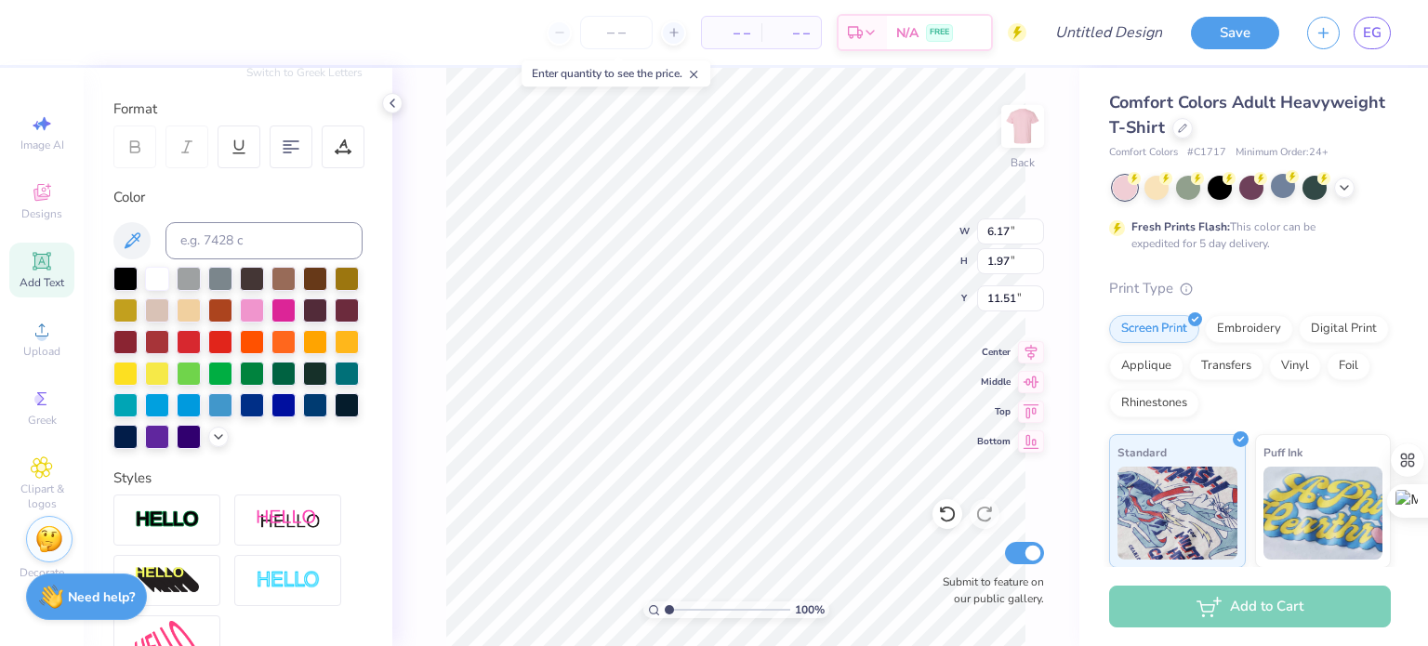
scroll to position [15, 4]
type textarea "Think Pink"
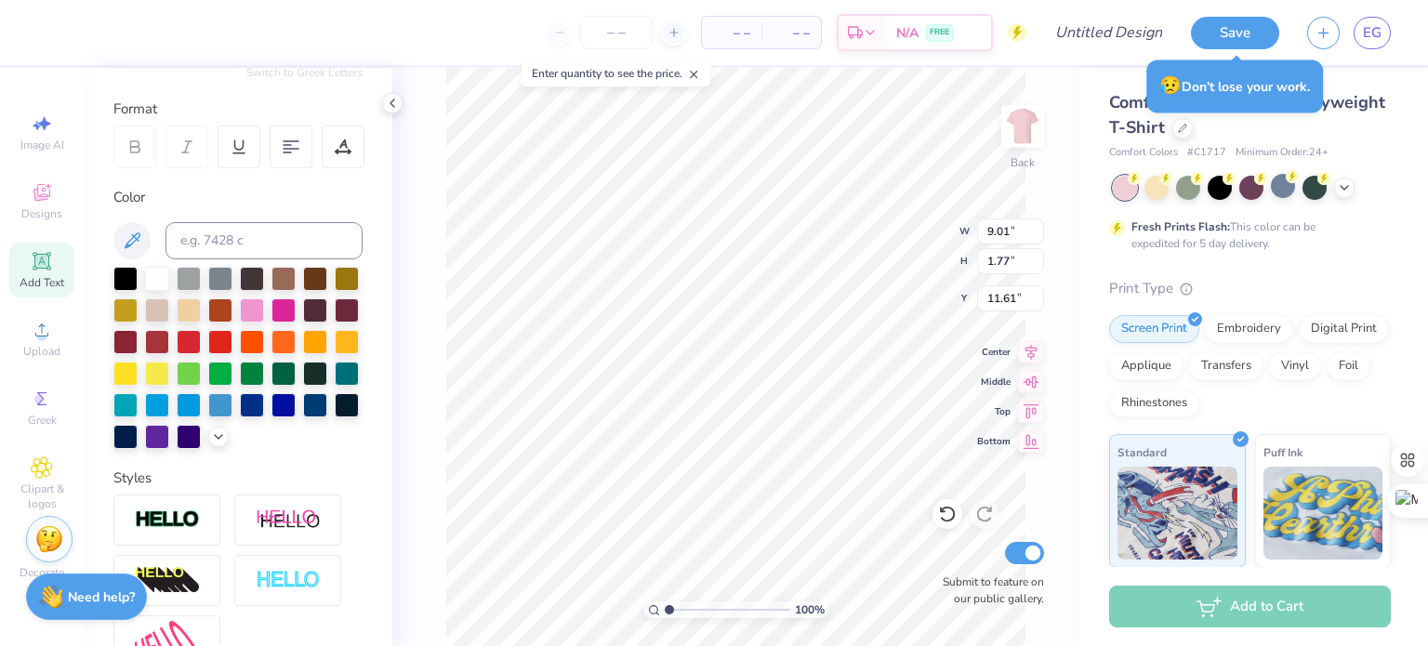
scroll to position [15, 2]
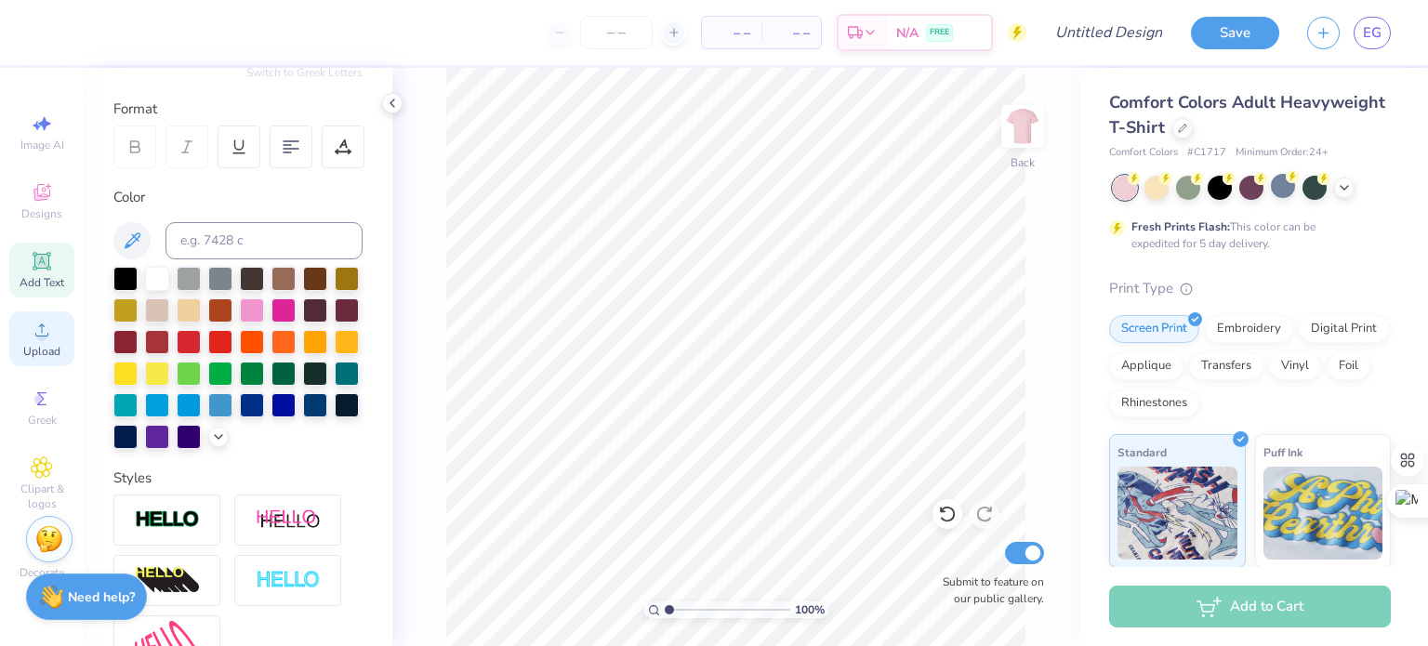
click at [37, 339] on circle at bounding box center [41, 336] width 10 height 10
click at [43, 328] on icon at bounding box center [42, 330] width 22 height 22
click at [45, 334] on circle at bounding box center [41, 336] width 10 height 10
click at [33, 332] on icon at bounding box center [42, 330] width 22 height 22
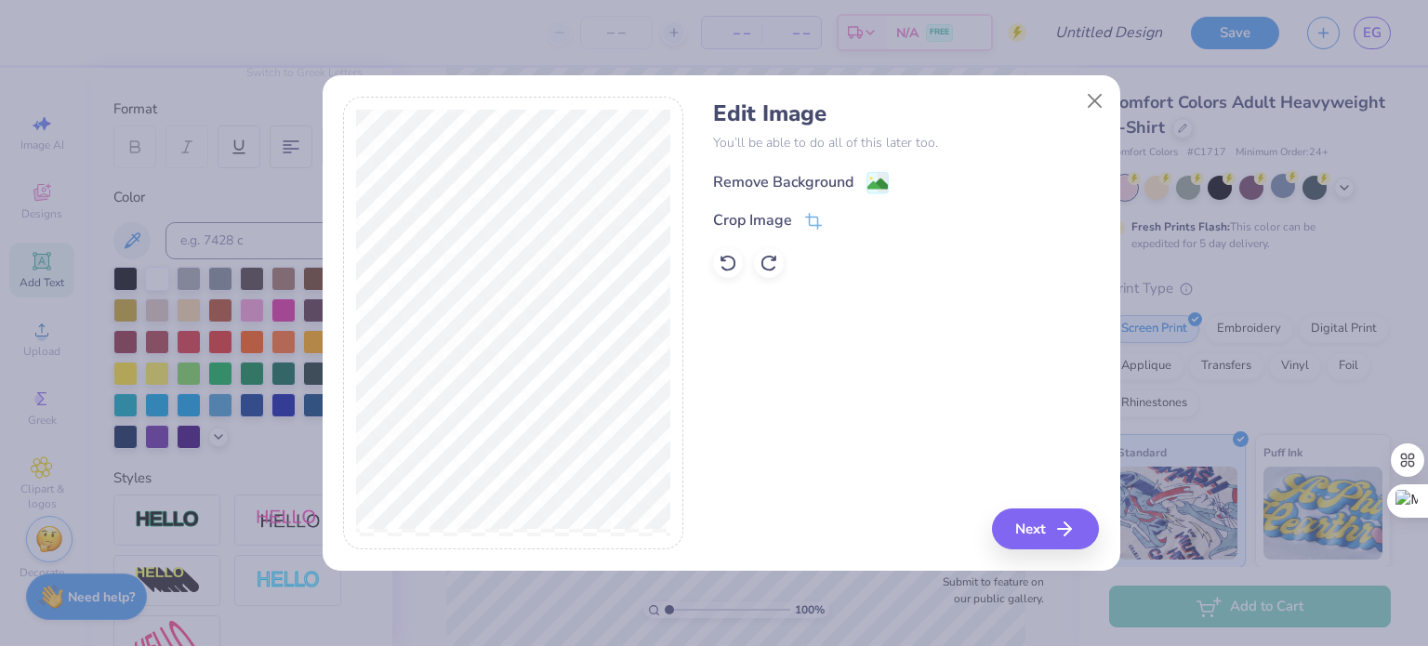
click at [878, 179] on image at bounding box center [878, 184] width 20 height 20
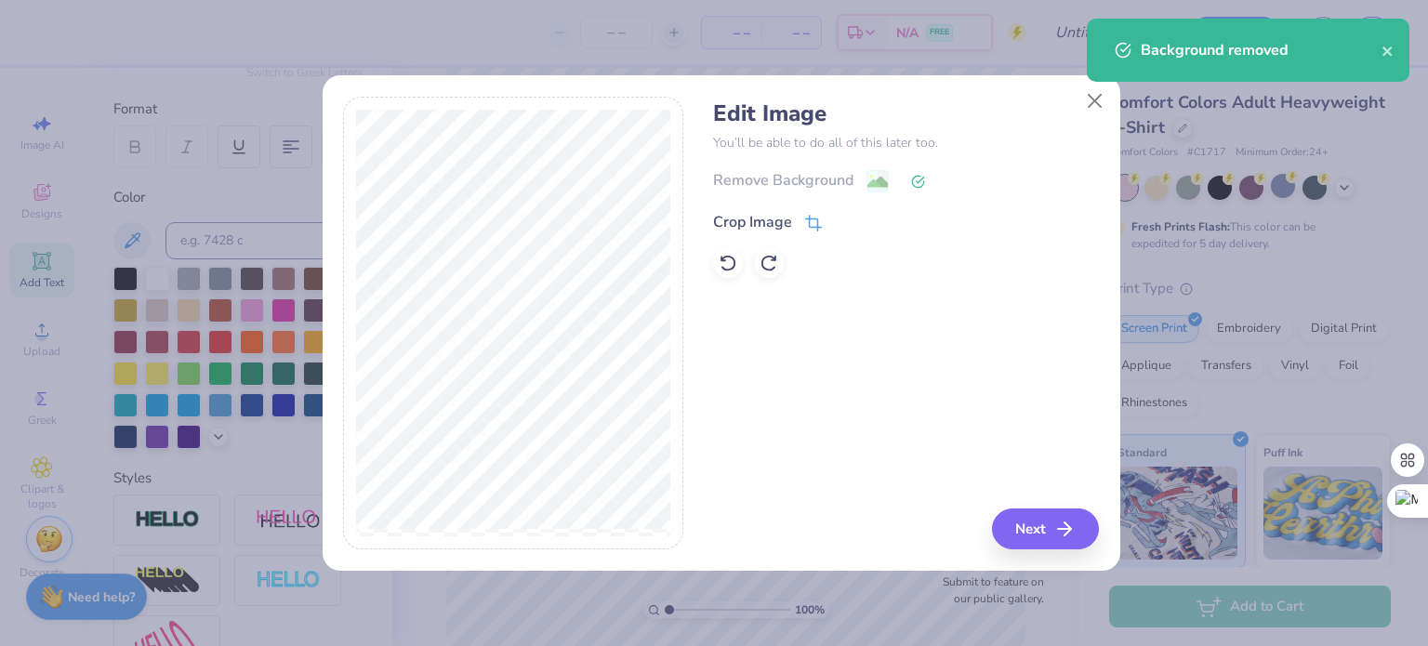
click at [809, 225] on icon at bounding box center [813, 223] width 17 height 17
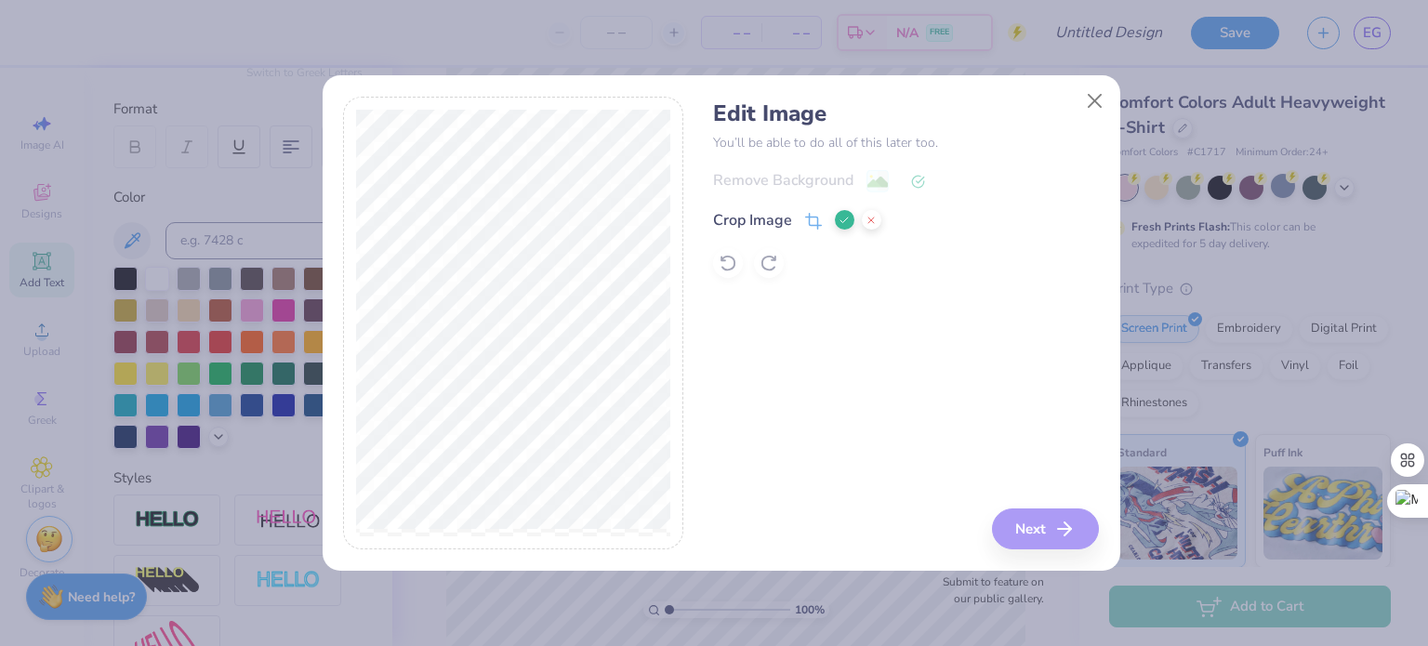
click at [840, 212] on button at bounding box center [845, 220] width 20 height 20
click at [1009, 530] on button "Next" at bounding box center [1048, 529] width 107 height 41
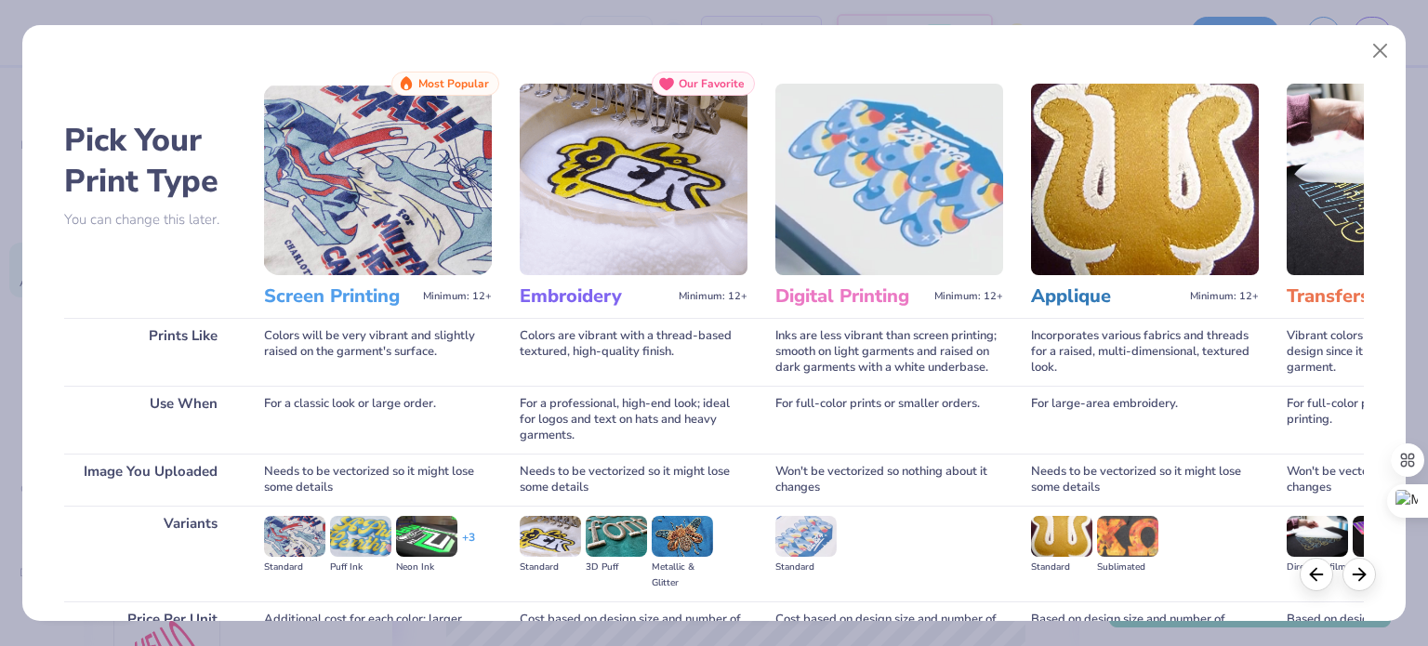
scroll to position [187, 0]
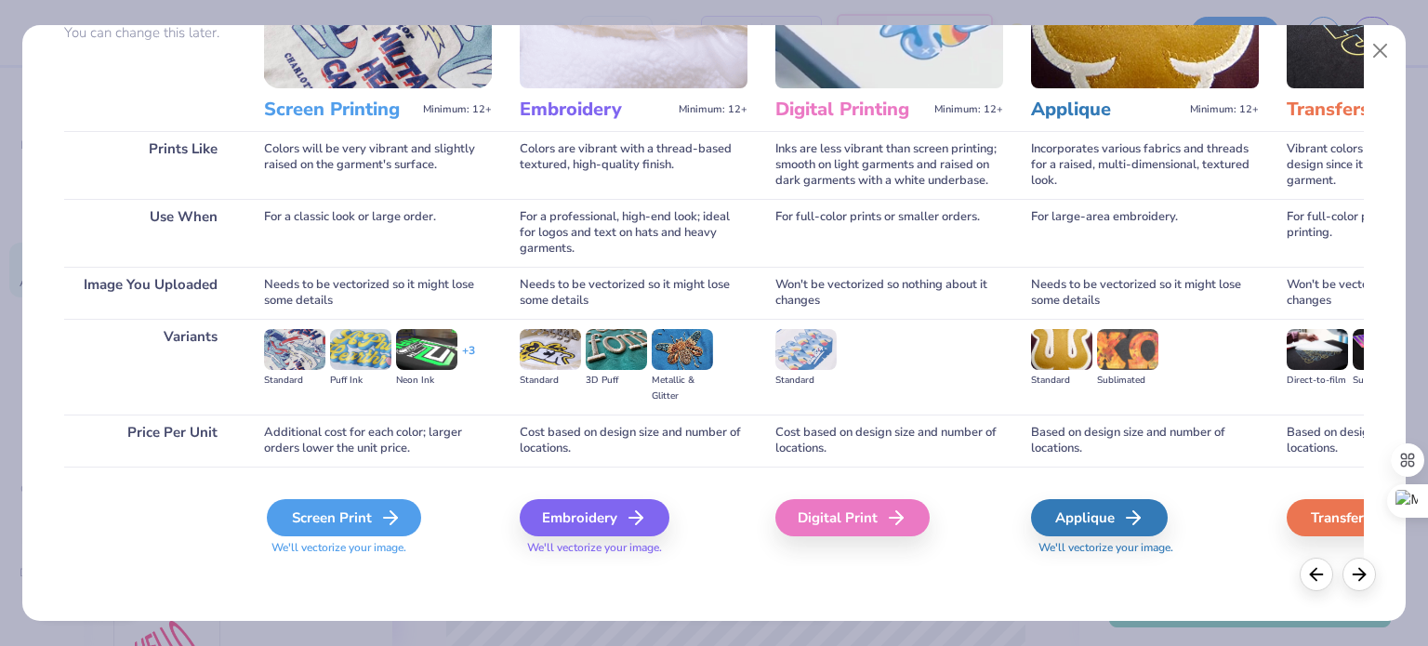
click at [337, 521] on div "Screen Print" at bounding box center [344, 517] width 154 height 37
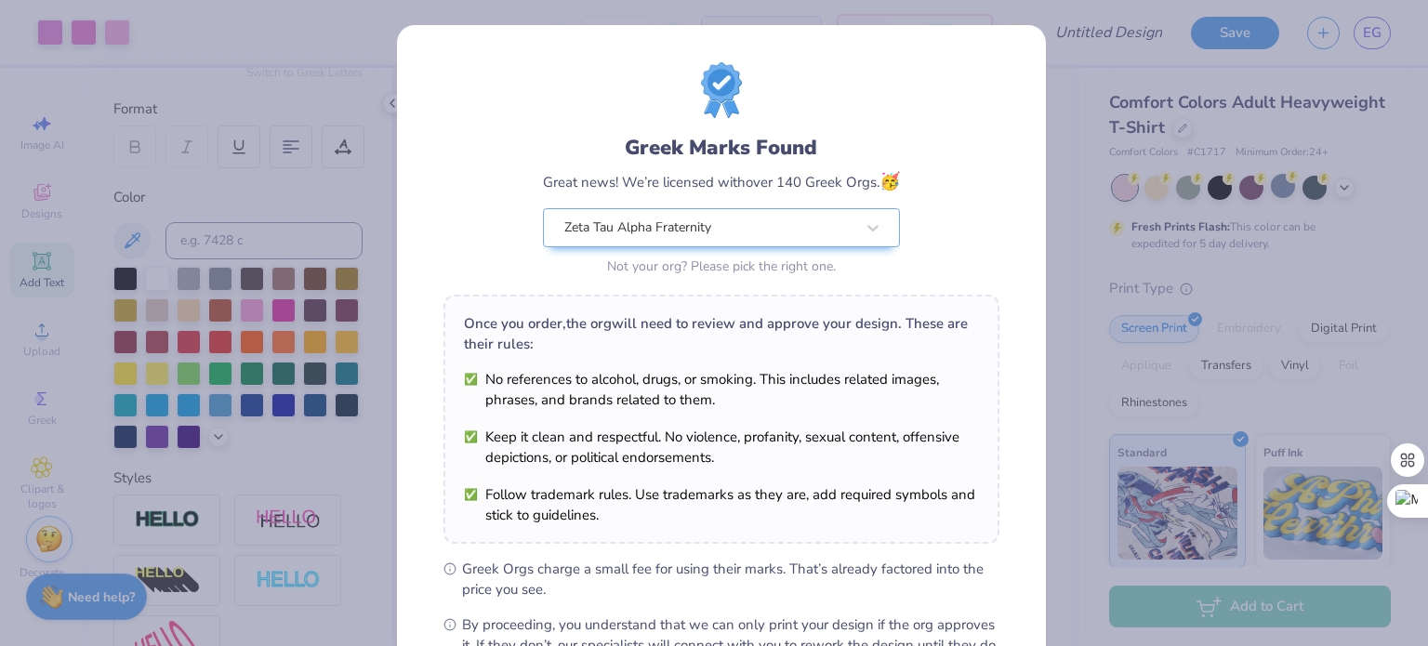
scroll to position [222, 0]
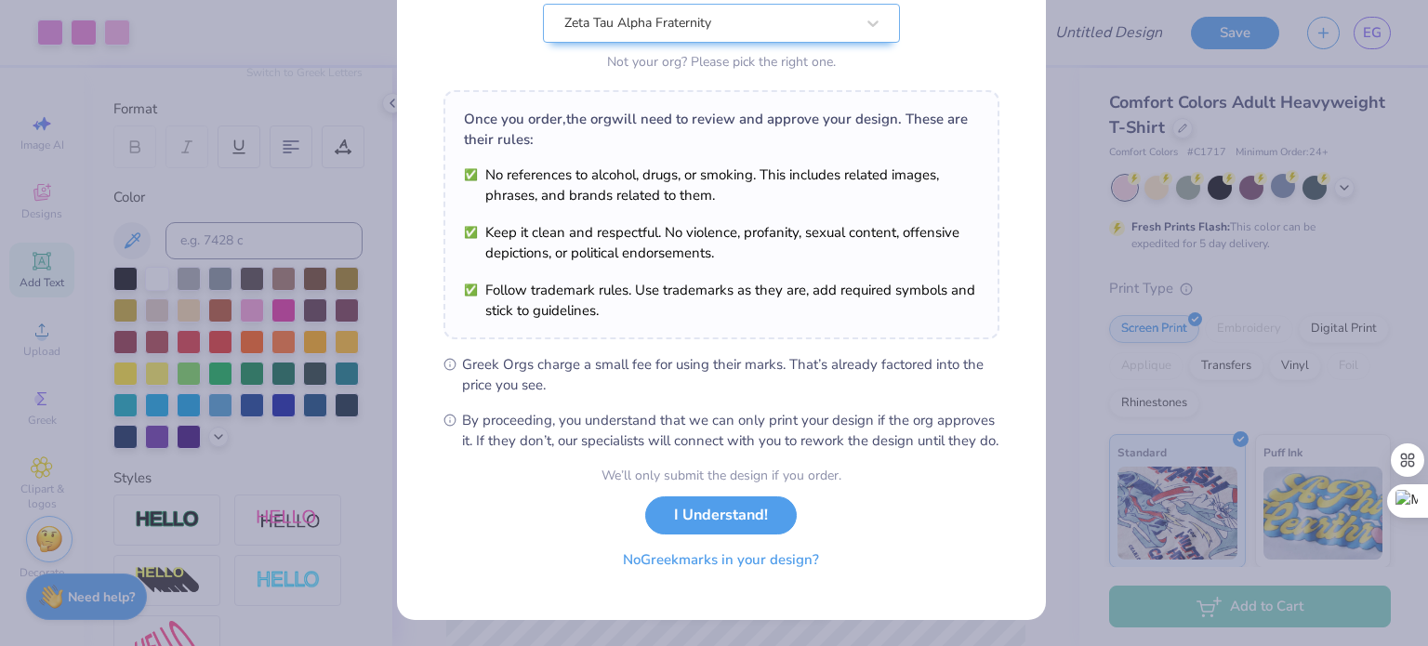
click at [713, 569] on button "No Greek marks in your design?" at bounding box center [721, 560] width 228 height 38
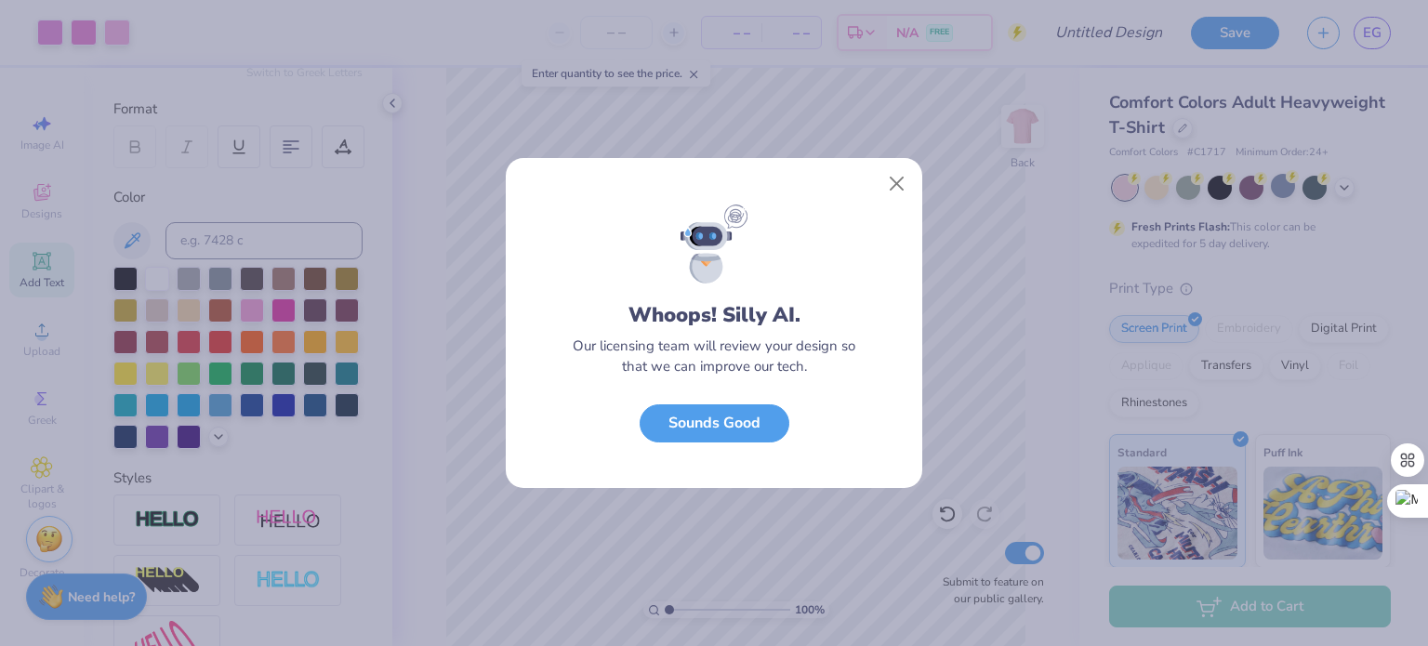
scroll to position [0, 0]
click at [707, 412] on button "Sounds Good" at bounding box center [715, 419] width 150 height 38
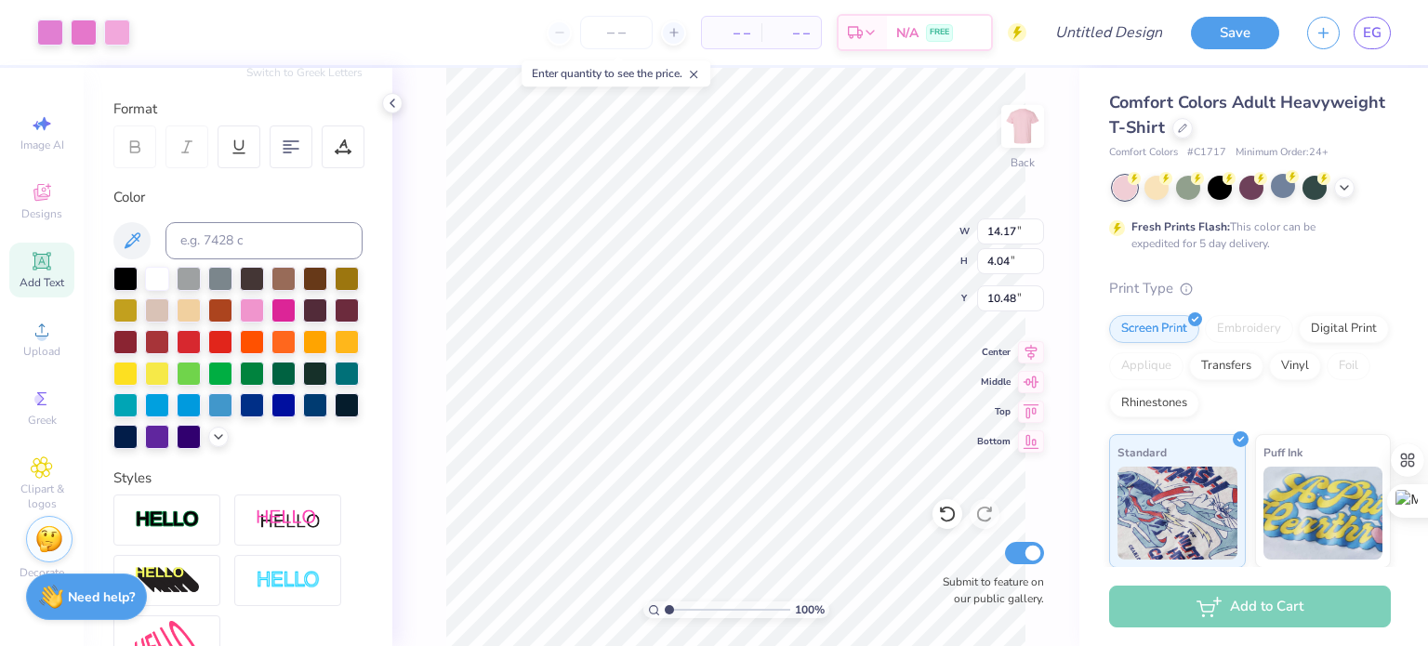
type input "3.68"
drag, startPoint x: 670, startPoint y: 610, endPoint x: 680, endPoint y: 606, distance: 10.9
click at [680, 606] on input "range" at bounding box center [728, 610] width 126 height 17
drag, startPoint x: 676, startPoint y: 611, endPoint x: 660, endPoint y: 611, distance: 15.8
type input "1"
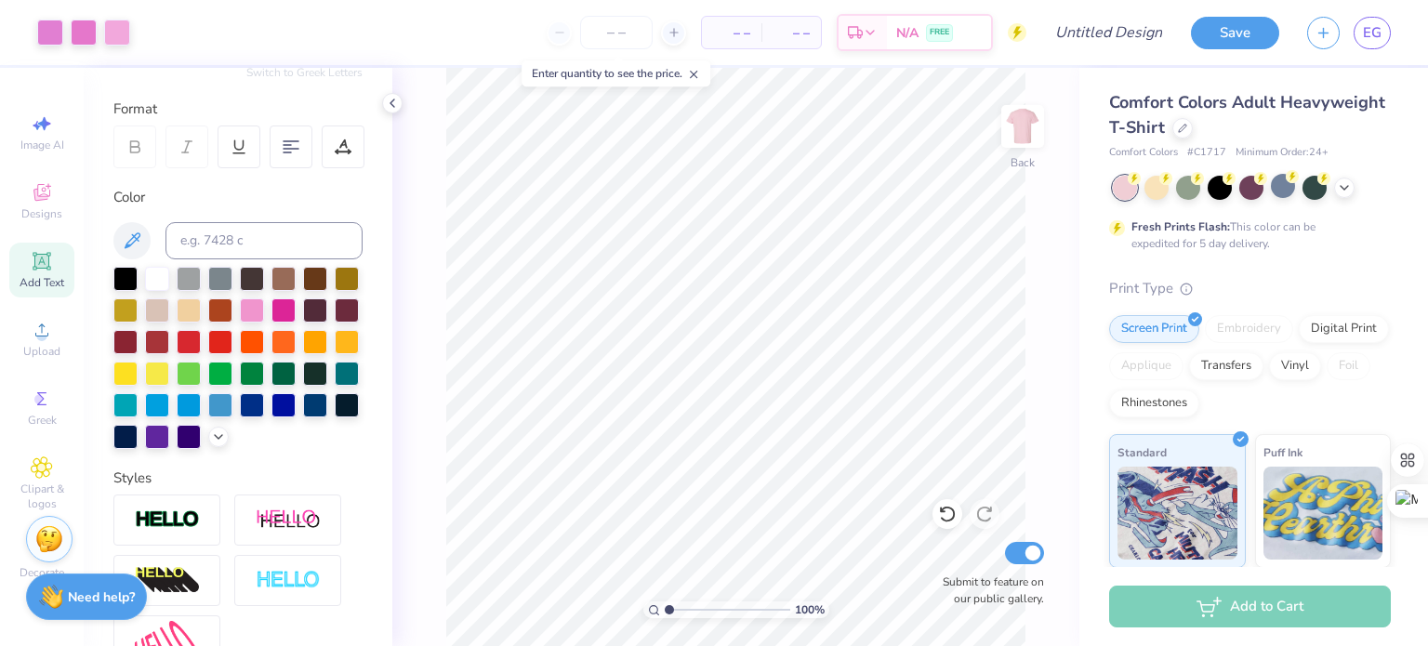
click at [665, 611] on input "range" at bounding box center [728, 610] width 126 height 17
click at [1116, 36] on input "Design Title" at bounding box center [1131, 32] width 91 height 37
type input "tshirt design 3"
click at [1202, 29] on button "Save" at bounding box center [1235, 30] width 88 height 33
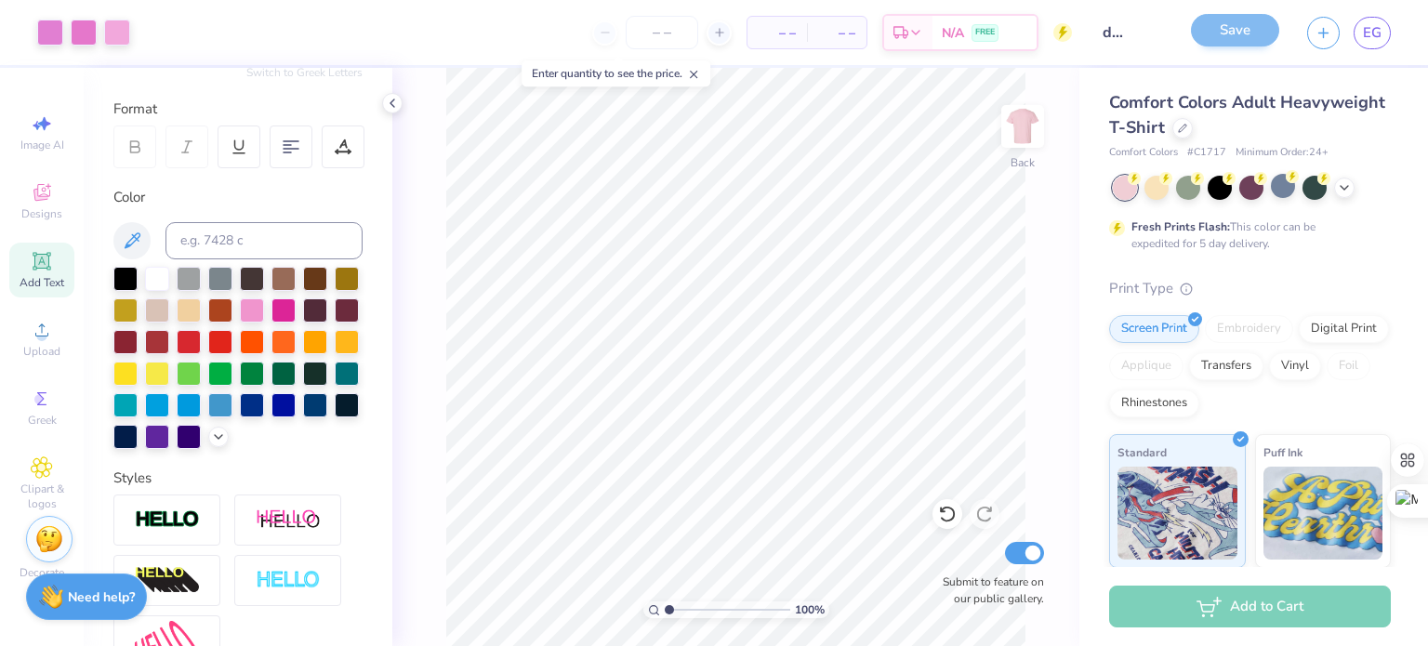
scroll to position [0, 0]
